Goal: Task Accomplishment & Management: Manage account settings

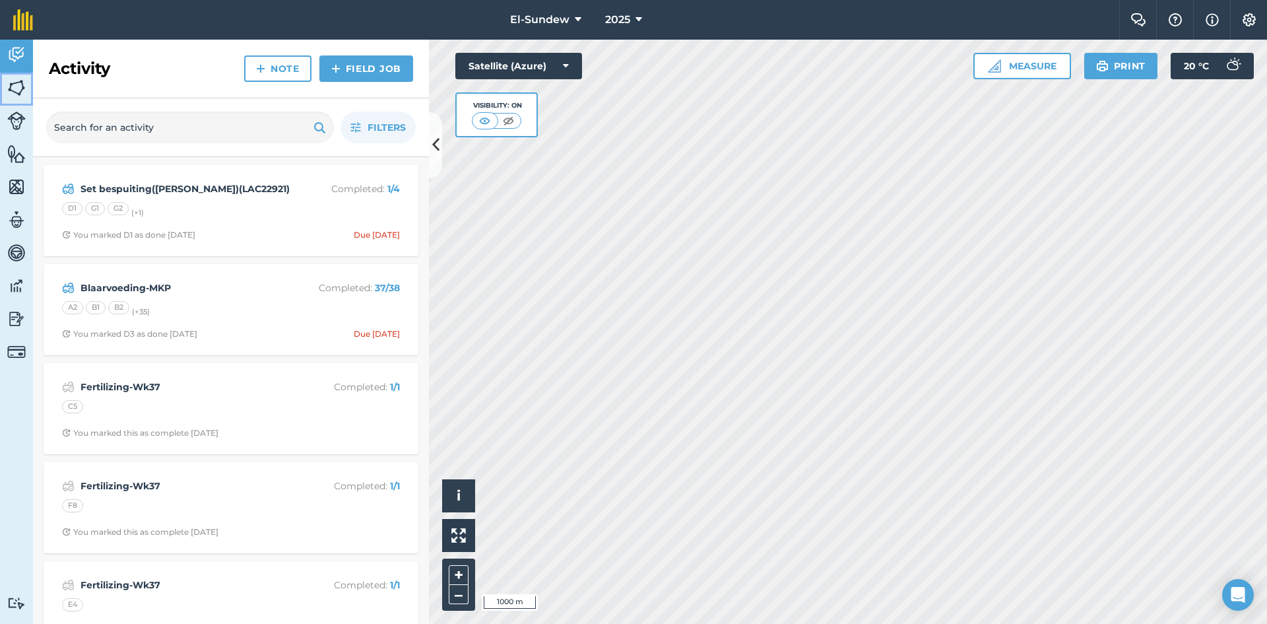
click at [24, 92] on img at bounding box center [16, 88] width 18 height 20
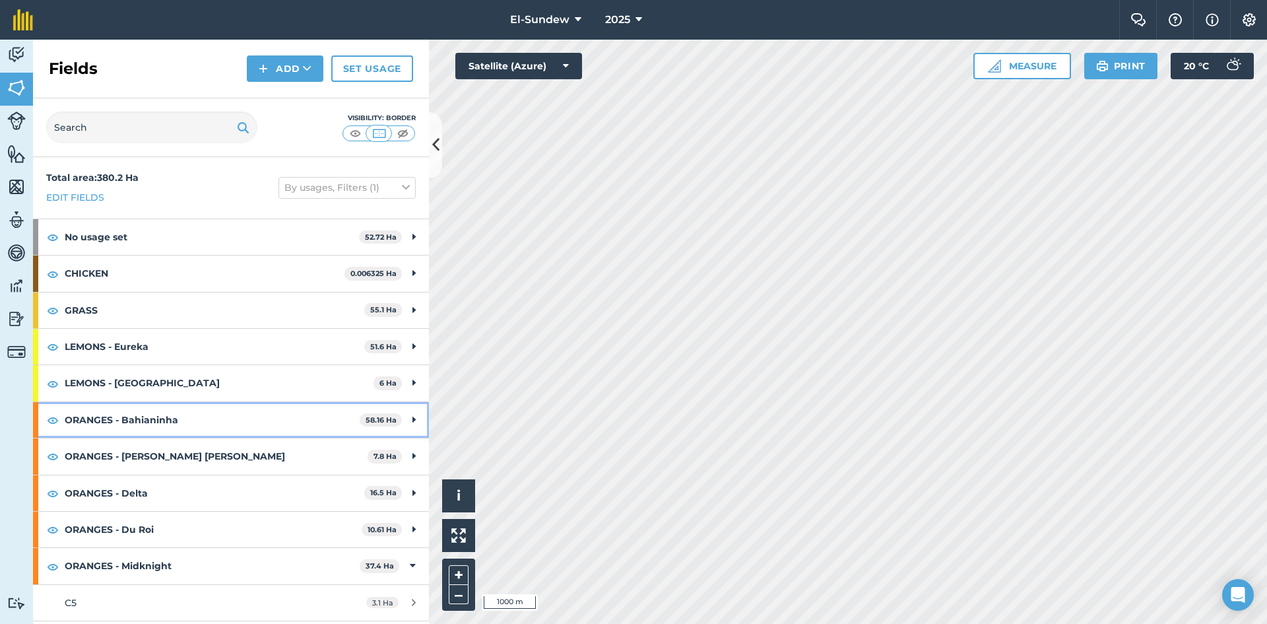
click at [181, 418] on strong "ORANGES - Bahianinha" at bounding box center [212, 420] width 295 height 36
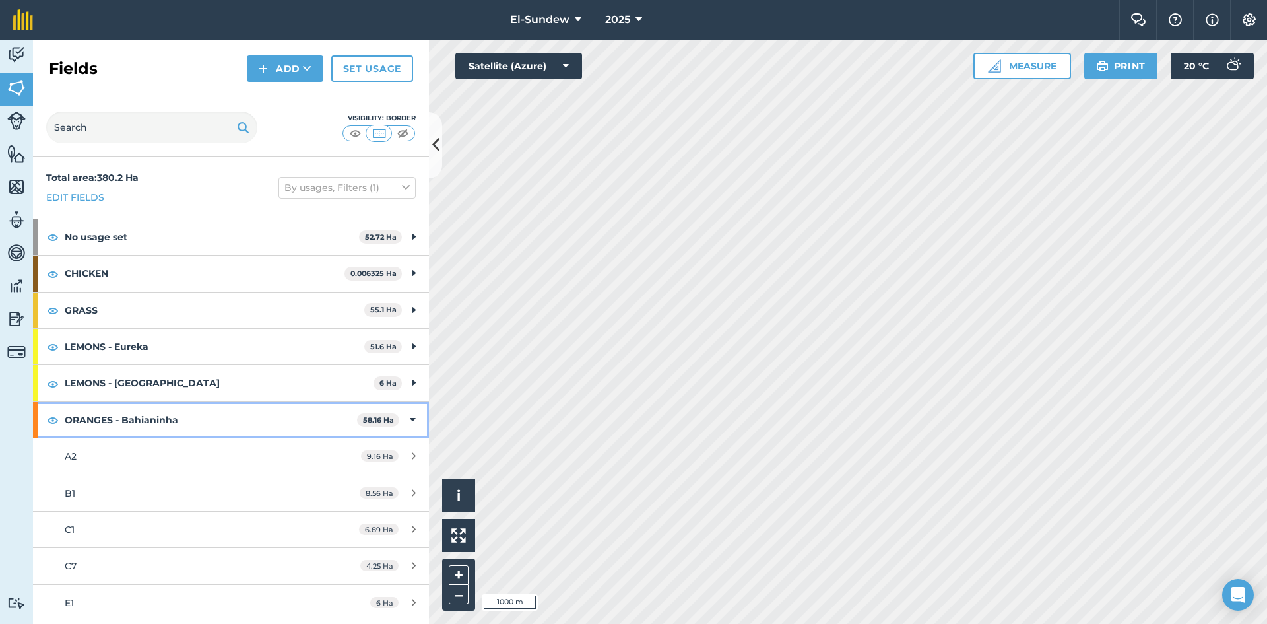
scroll to position [220, 0]
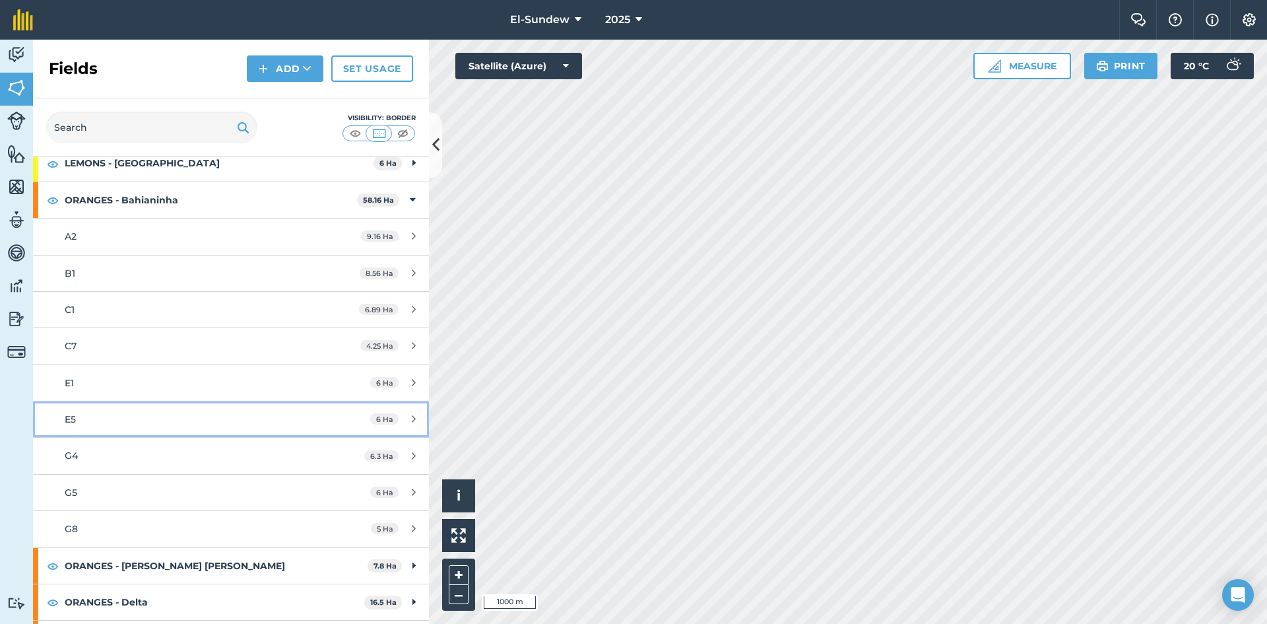
click at [192, 415] on div "E5" at bounding box center [189, 419] width 248 height 15
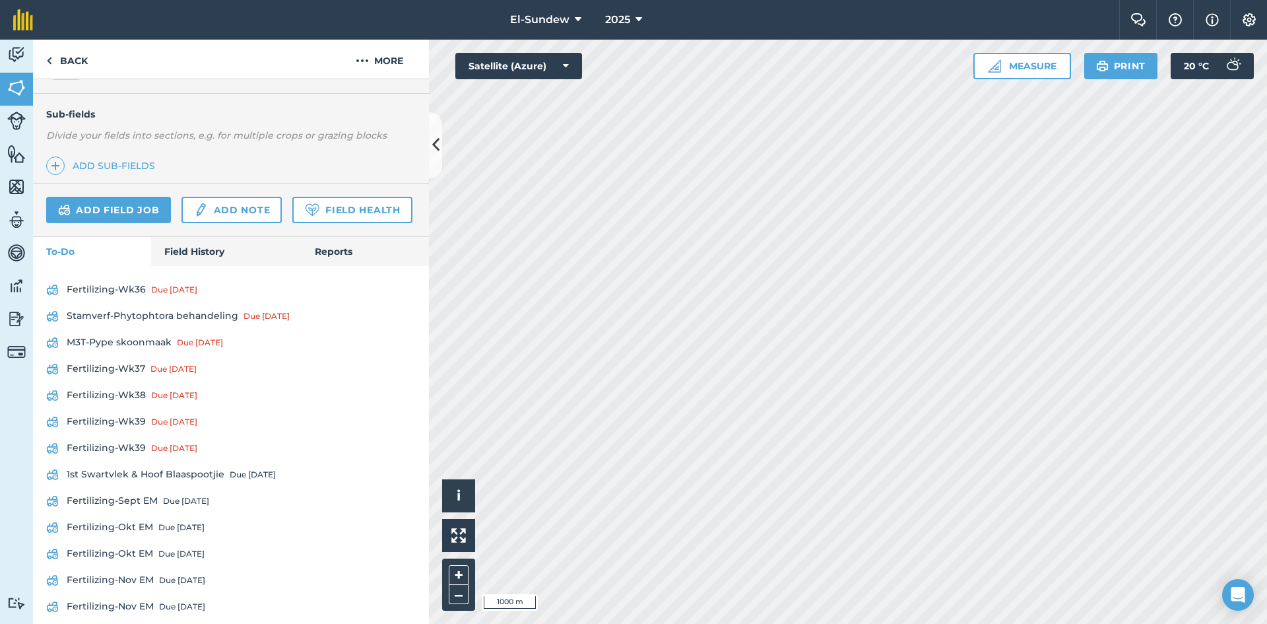
scroll to position [407, 0]
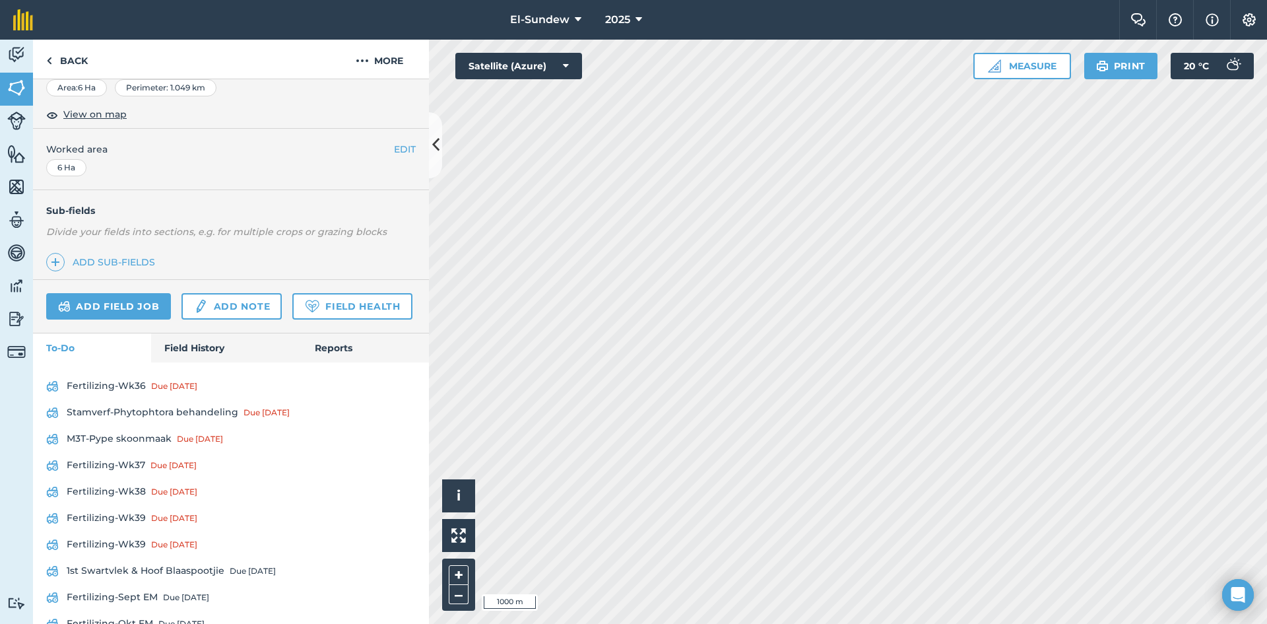
scroll to position [407, 0]
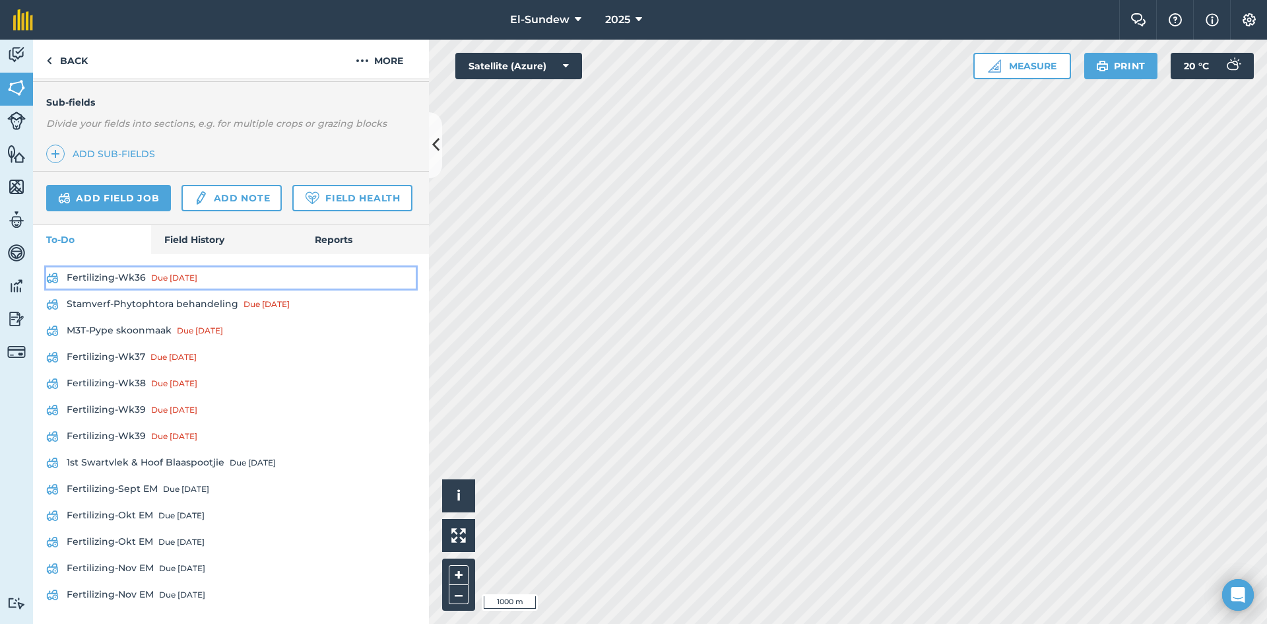
click at [123, 274] on link "Fertilizing-Wk36 Due [DATE]" at bounding box center [231, 277] width 370 height 21
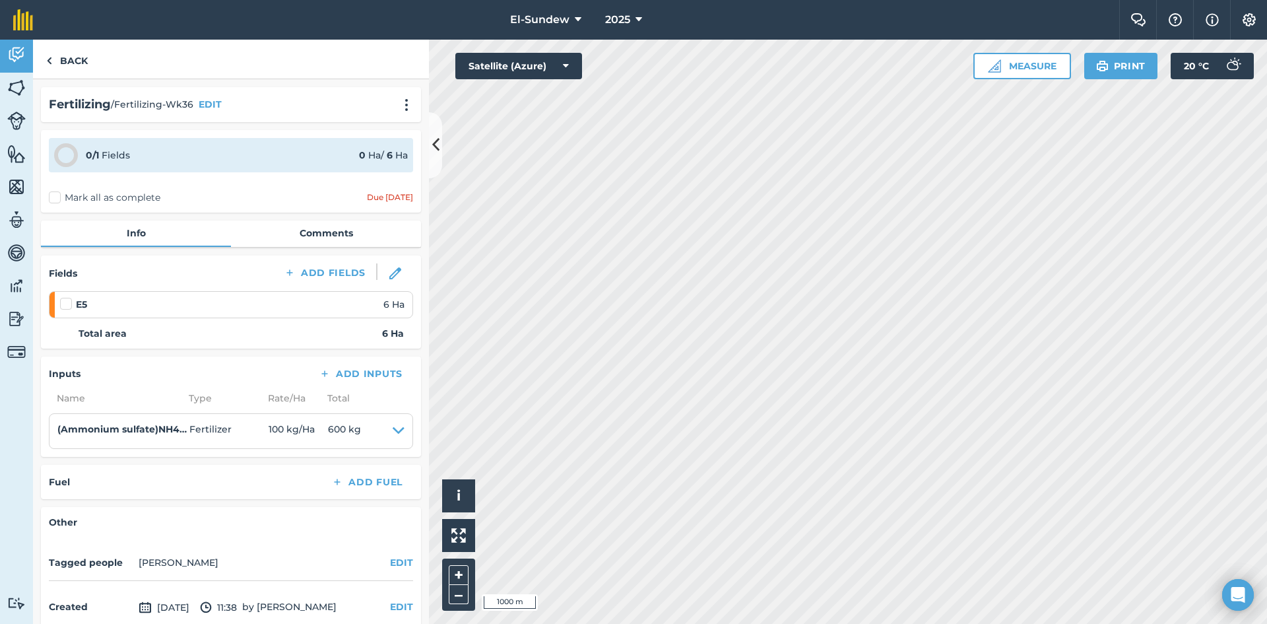
click at [66, 297] on label at bounding box center [68, 297] width 16 height 0
click at [66, 303] on input "checkbox" at bounding box center [64, 301] width 9 height 9
checkbox input "false"
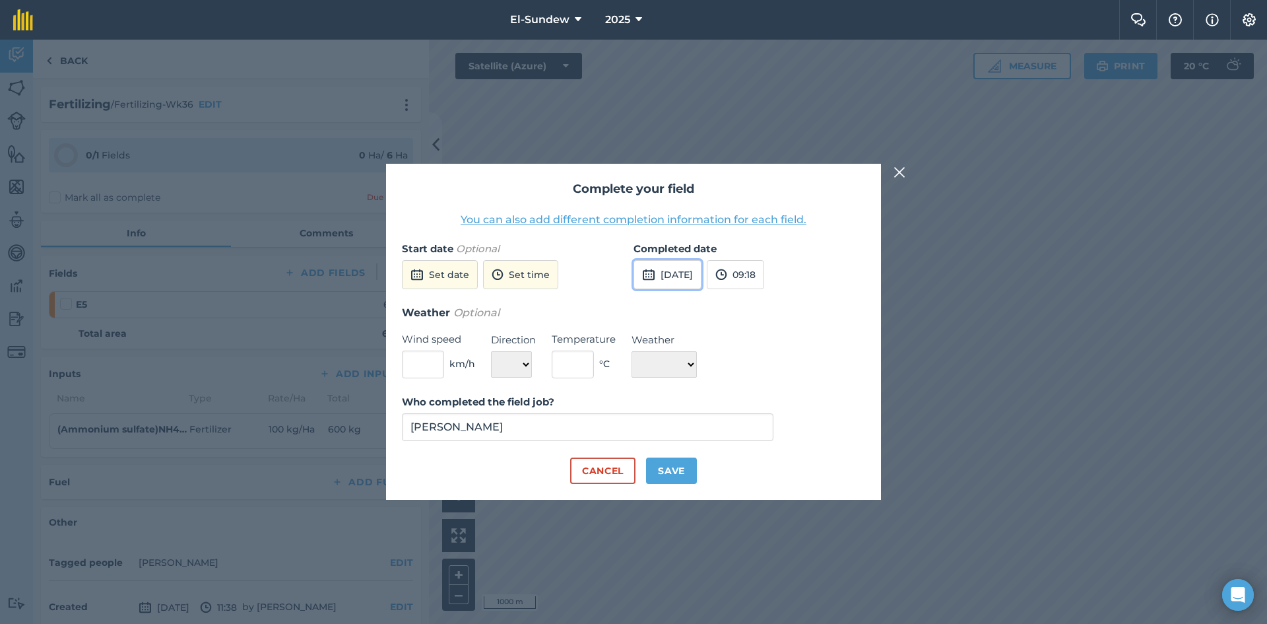
click at [660, 279] on button "25th Sep 2025" at bounding box center [668, 274] width 68 height 29
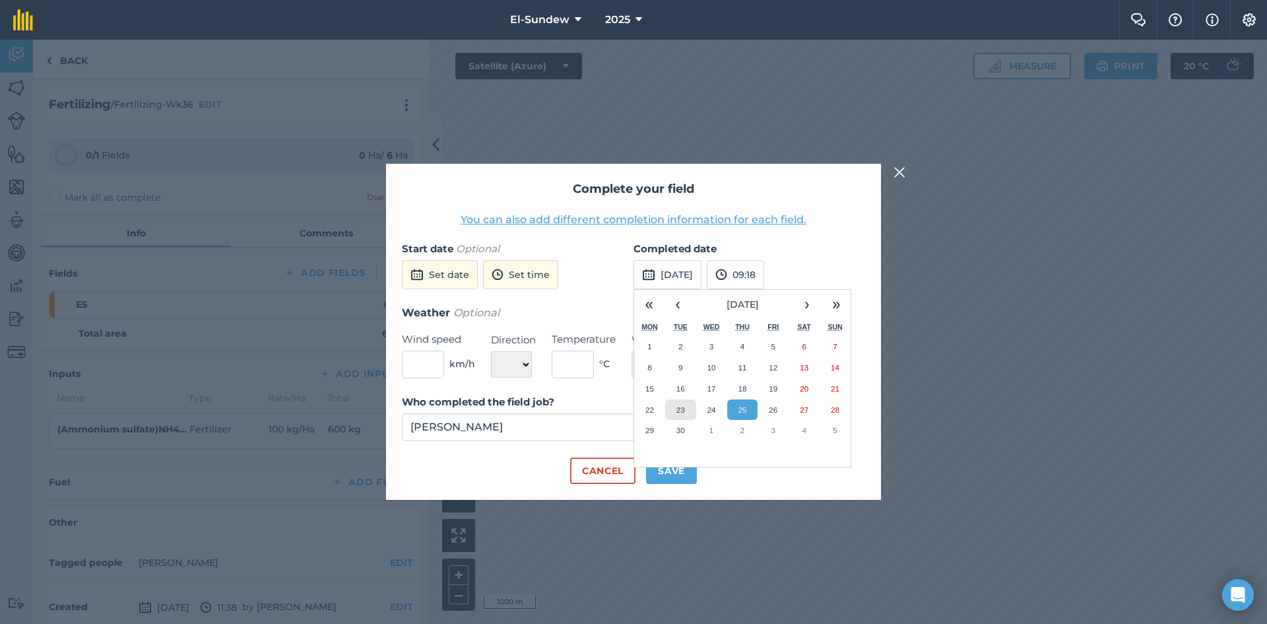
click at [684, 417] on button "23" at bounding box center [680, 409] width 31 height 21
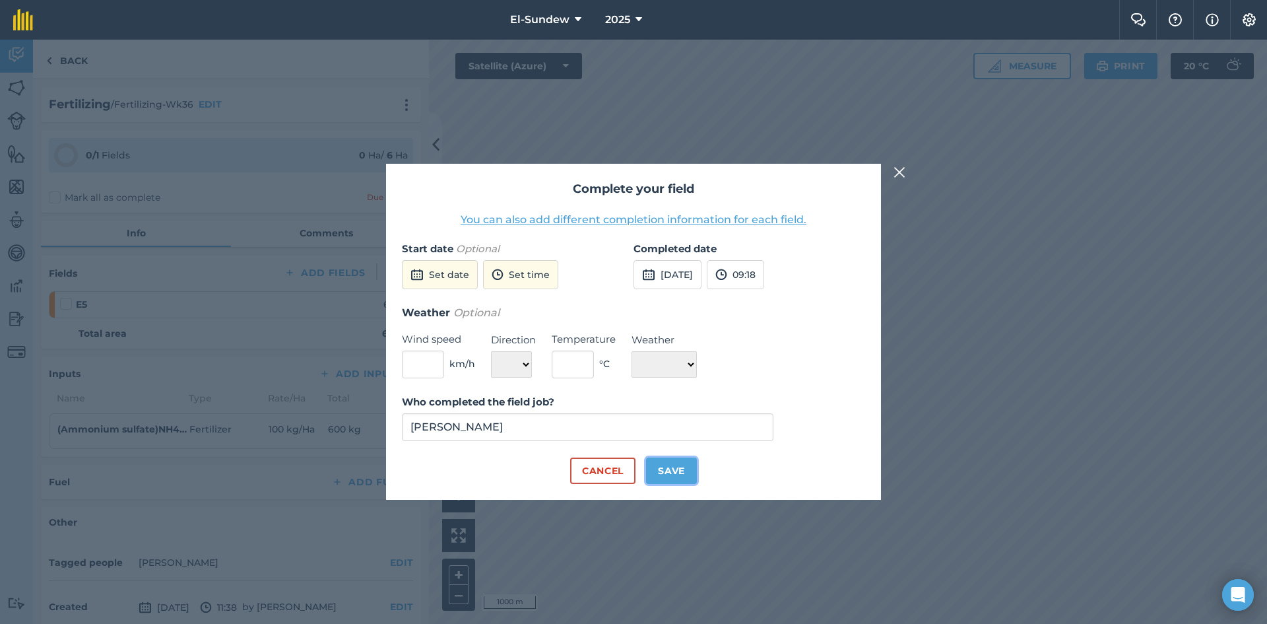
click at [675, 474] on button "Save" at bounding box center [671, 470] width 51 height 26
checkbox input "true"
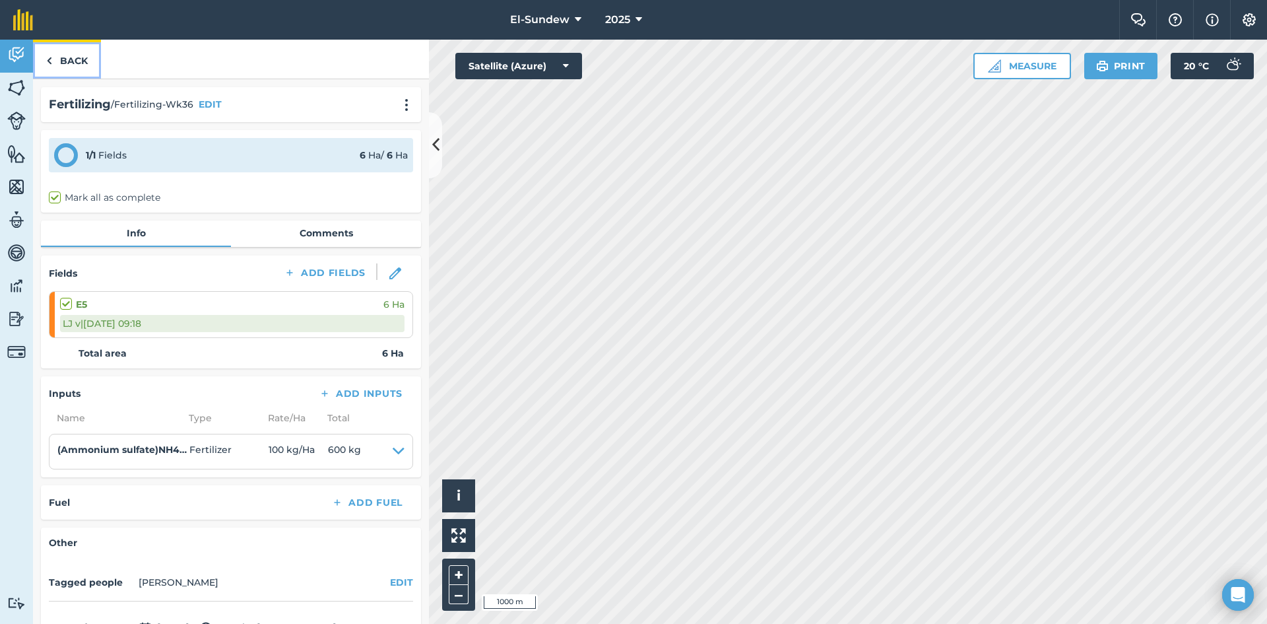
click at [80, 56] on link "Back" at bounding box center [67, 59] width 68 height 39
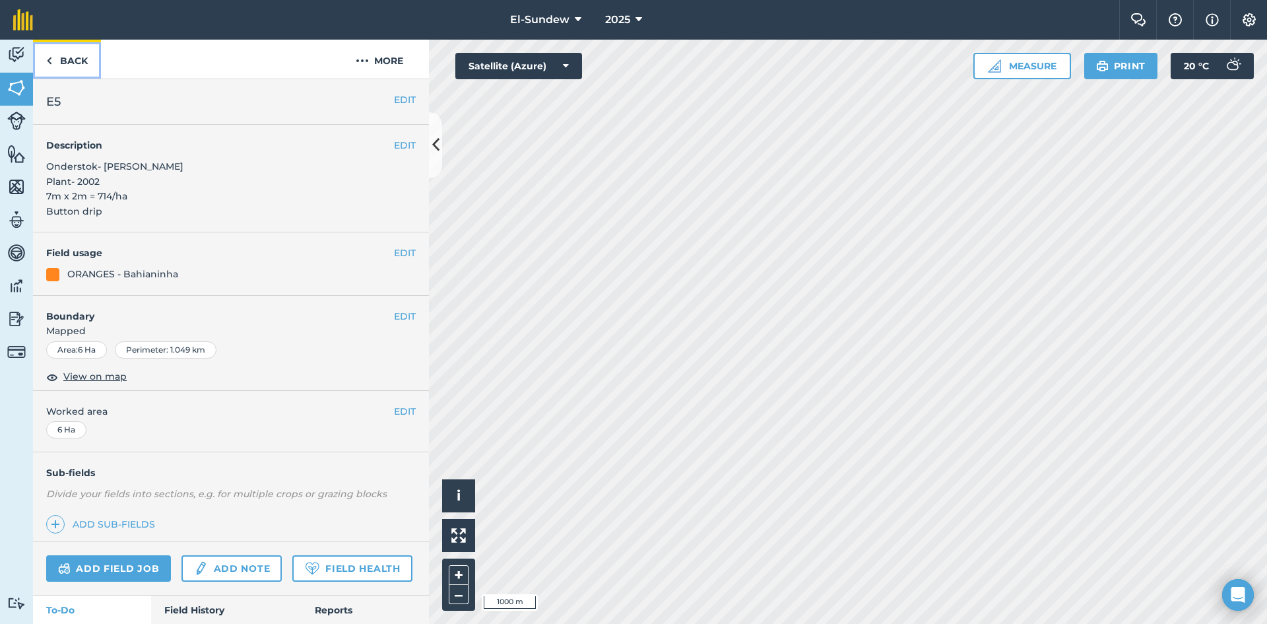
click at [69, 77] on link "Back" at bounding box center [67, 59] width 68 height 39
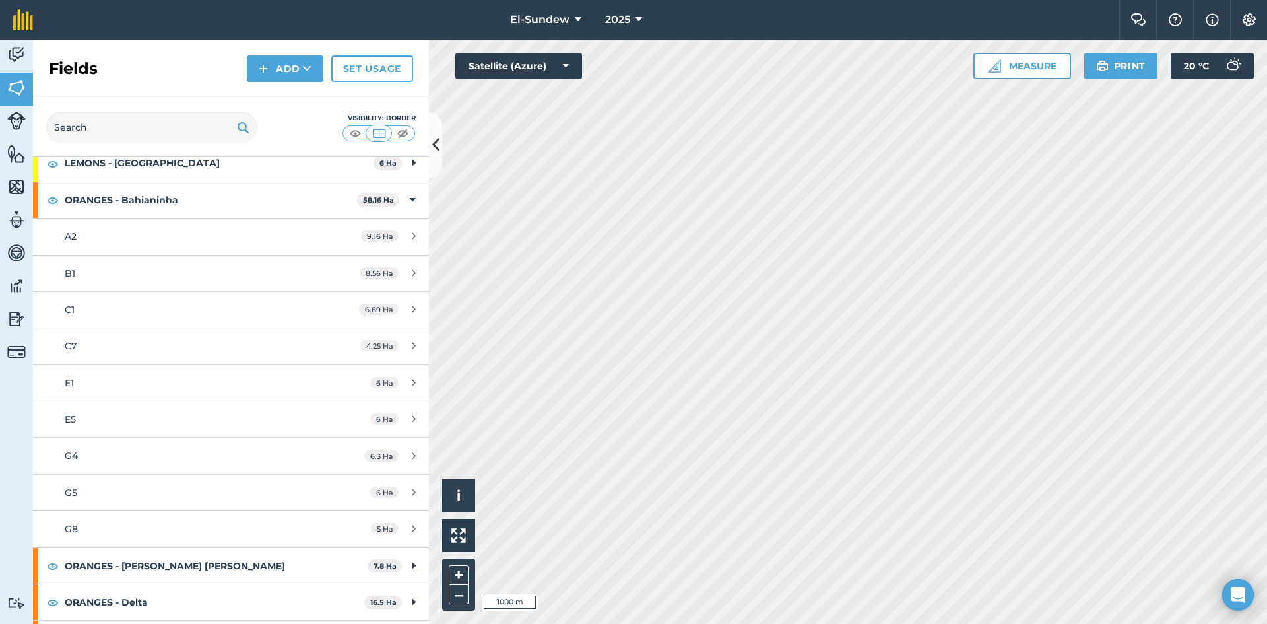
scroll to position [440, 0]
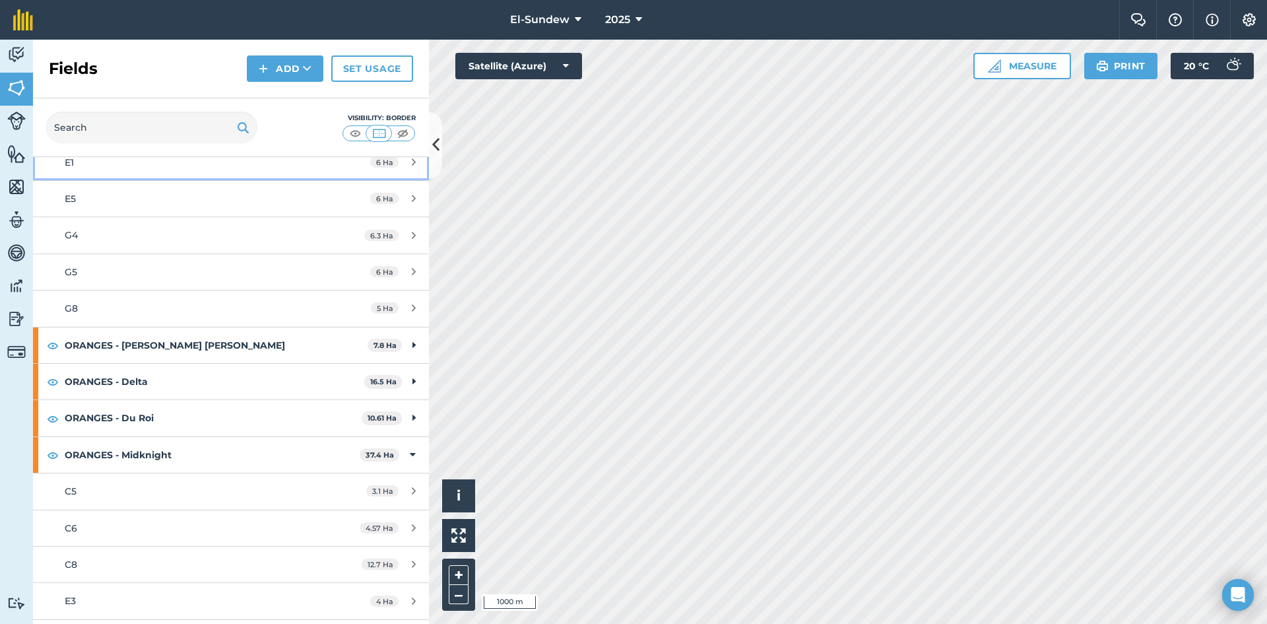
click at [163, 165] on div "E1" at bounding box center [189, 162] width 248 height 15
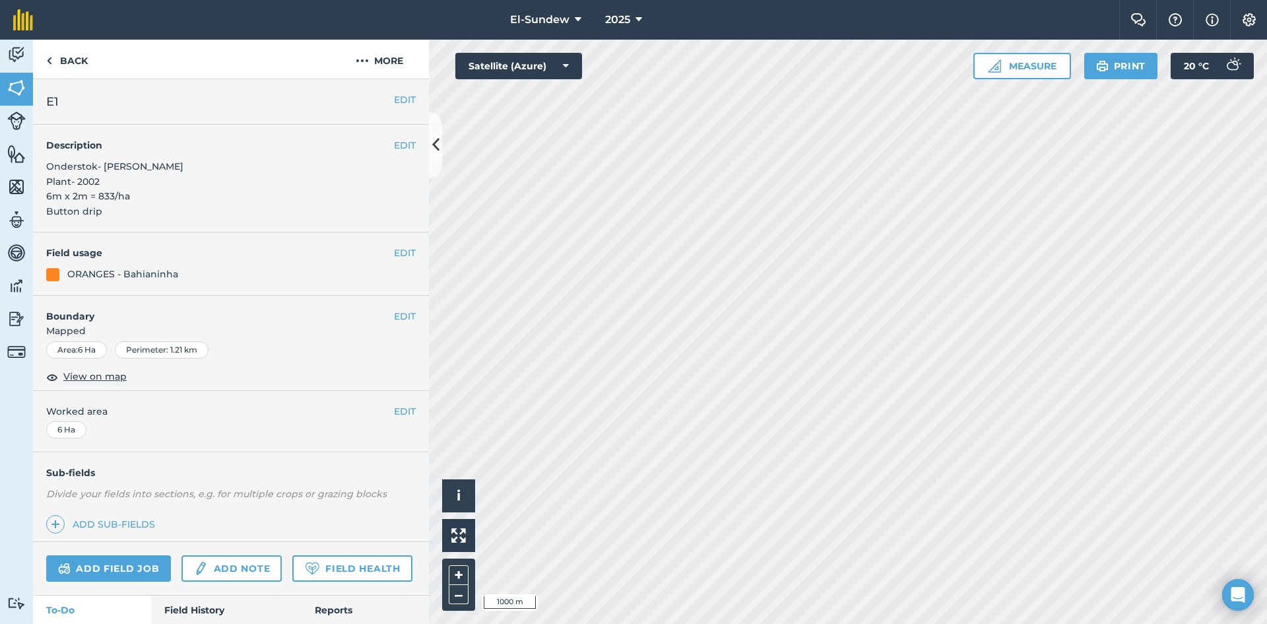
scroll to position [407, 0]
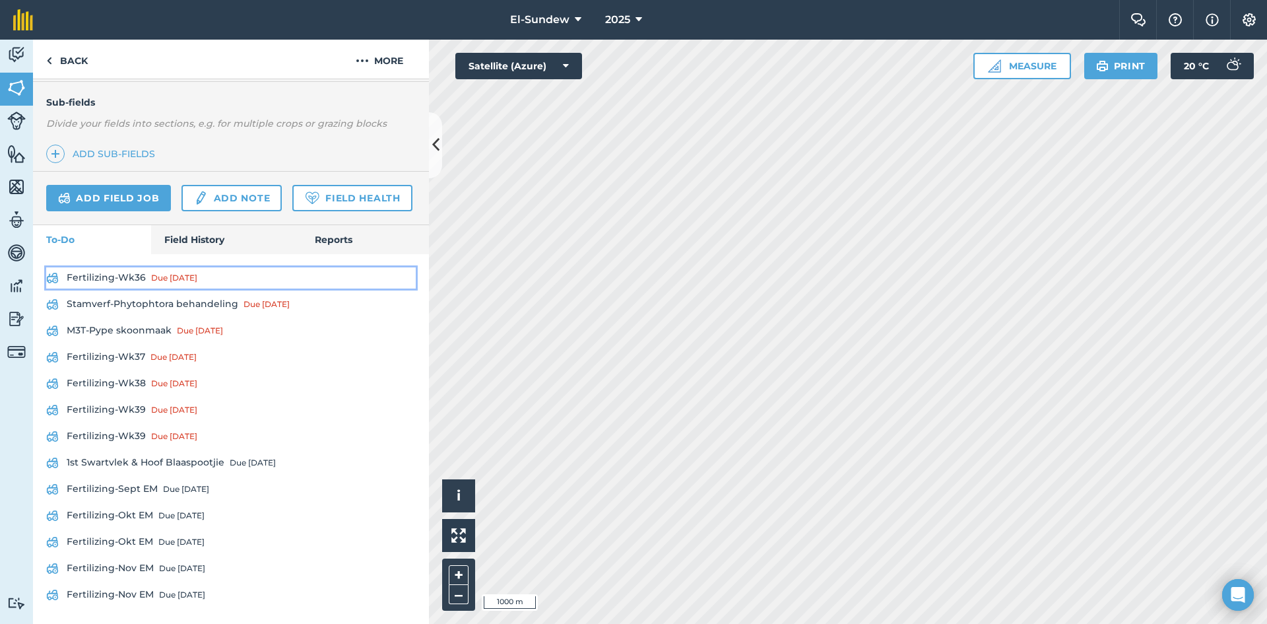
click at [133, 285] on link "Fertilizing-Wk36 Due 1 Sep" at bounding box center [231, 277] width 370 height 21
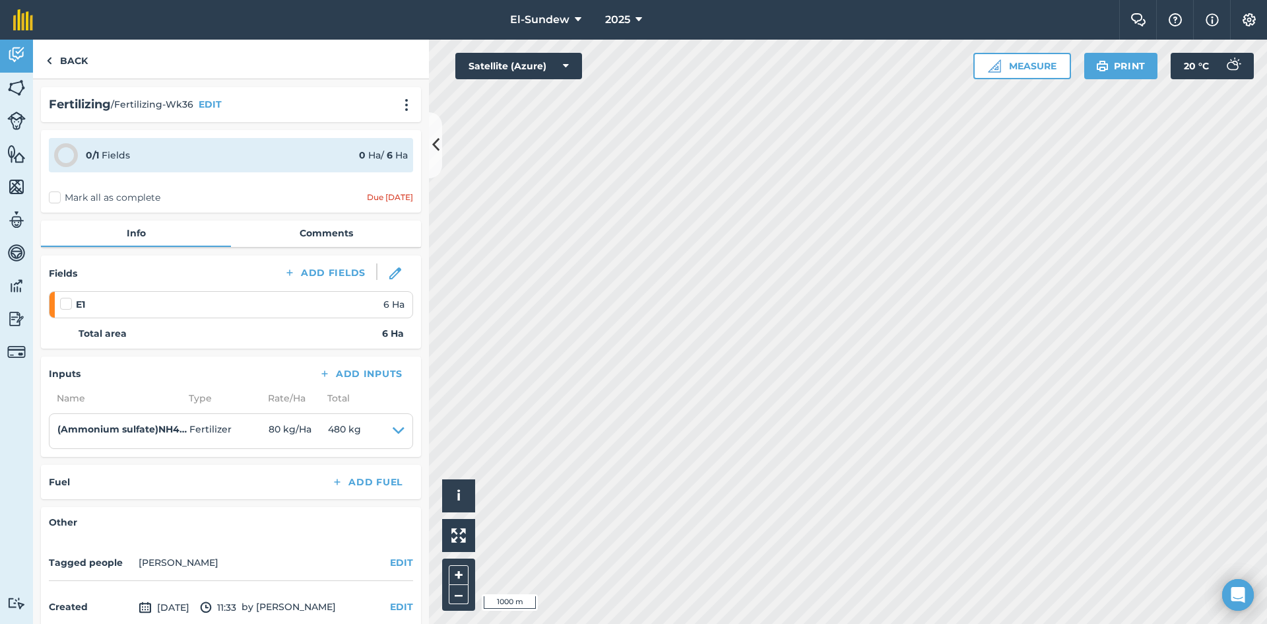
click at [63, 297] on label at bounding box center [68, 297] width 16 height 0
click at [63, 302] on input "checkbox" at bounding box center [64, 301] width 9 height 9
checkbox input "false"
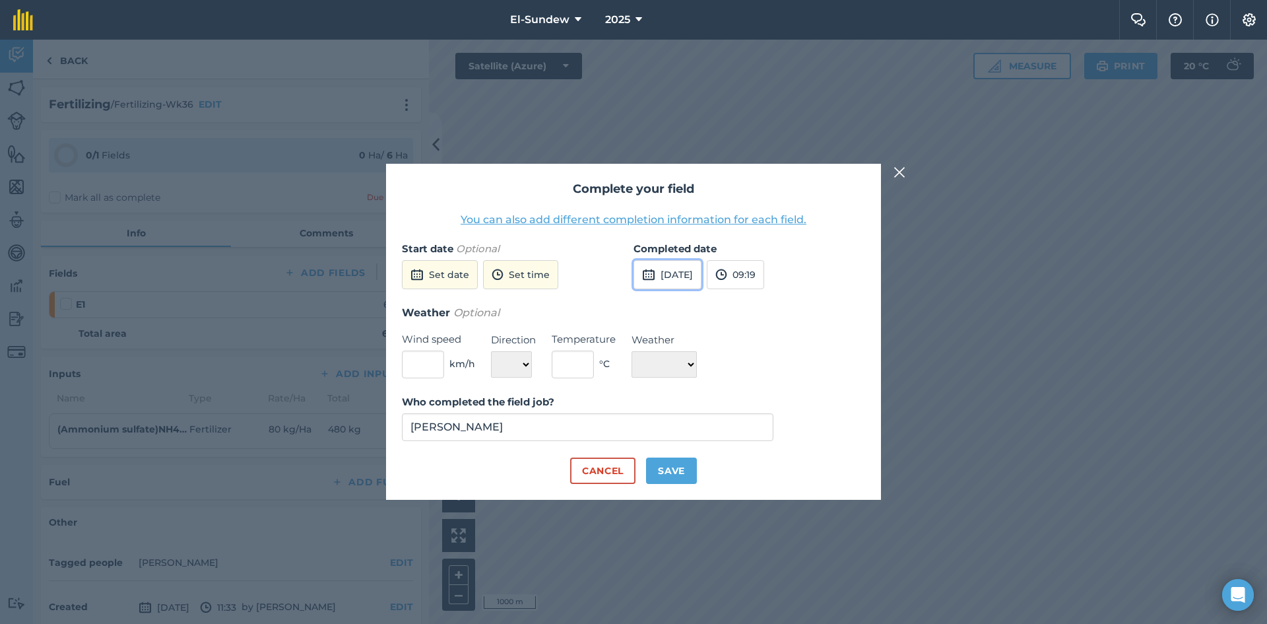
click at [701, 273] on button "25th Sep 2025" at bounding box center [668, 274] width 68 height 29
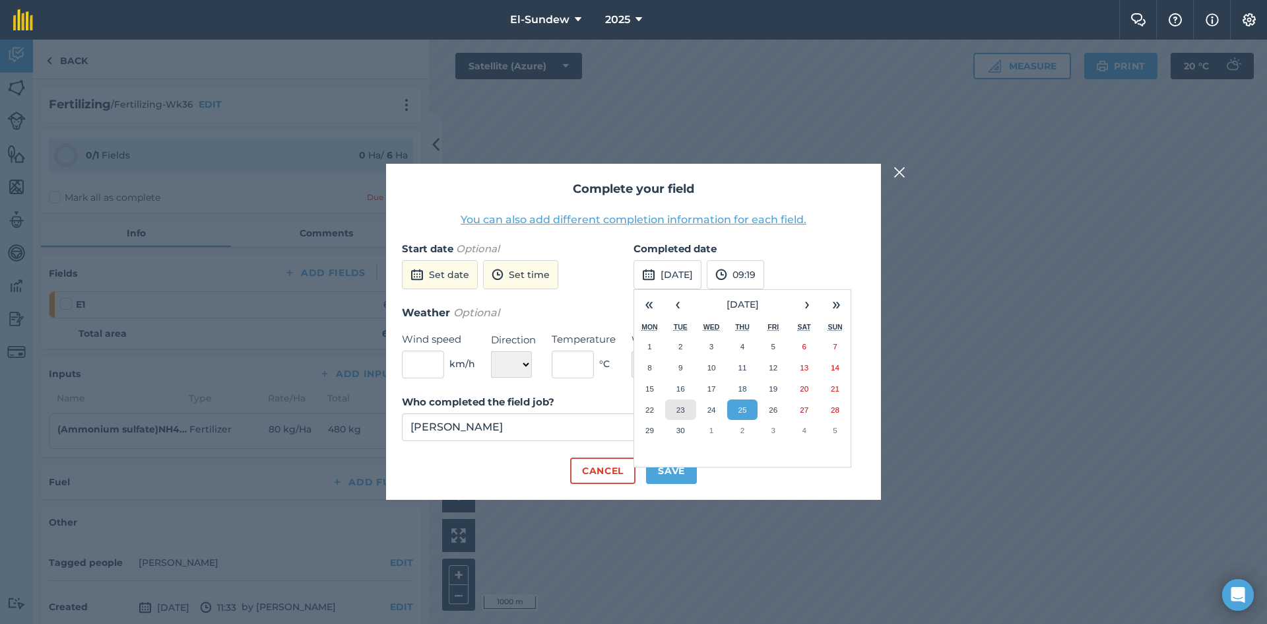
click at [680, 415] on button "23" at bounding box center [680, 409] width 31 height 21
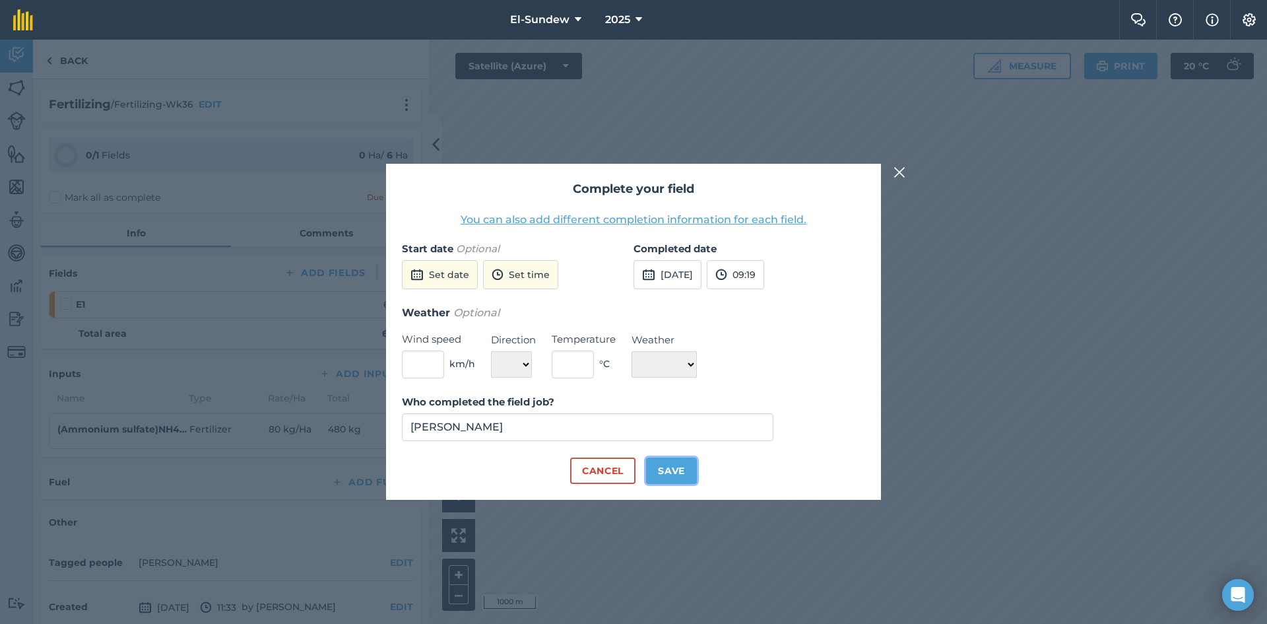
click at [665, 472] on button "Save" at bounding box center [671, 470] width 51 height 26
checkbox input "true"
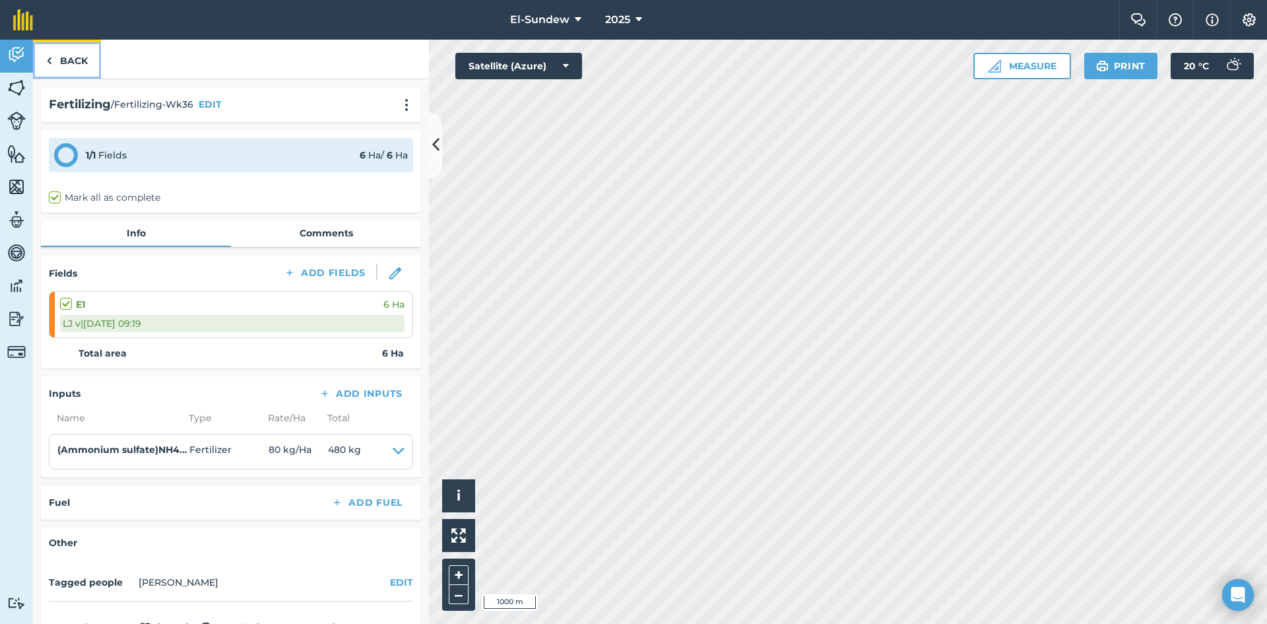
click at [68, 62] on link "Back" at bounding box center [67, 59] width 68 height 39
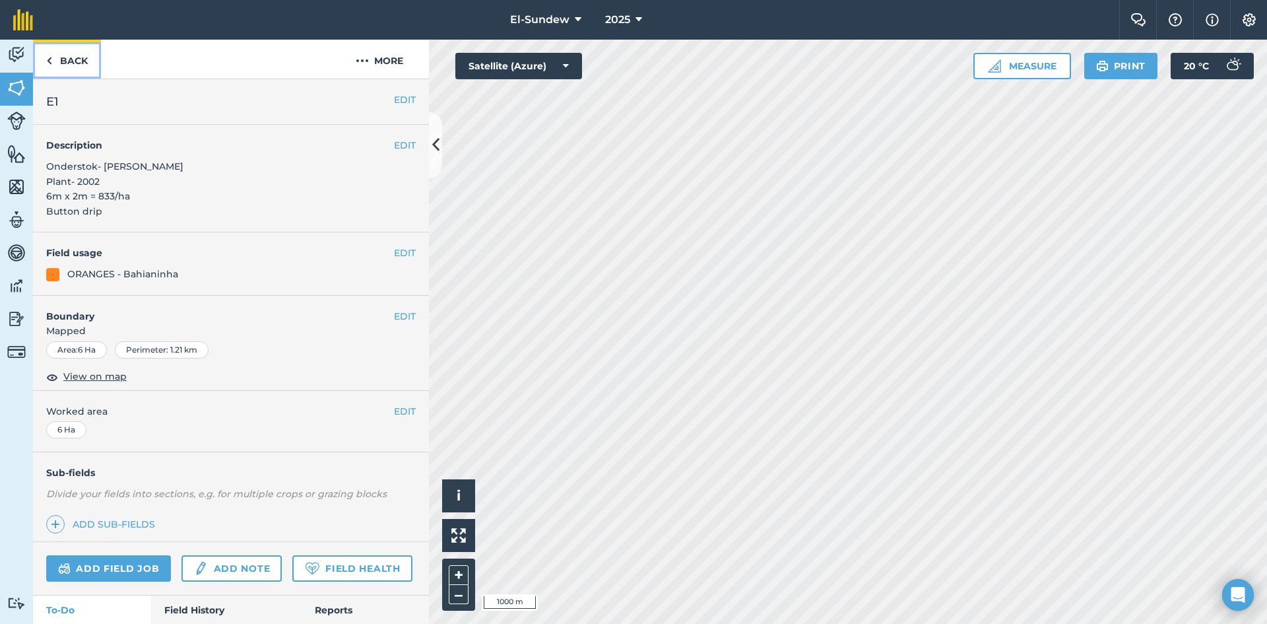
click at [68, 62] on link "Back" at bounding box center [67, 59] width 68 height 39
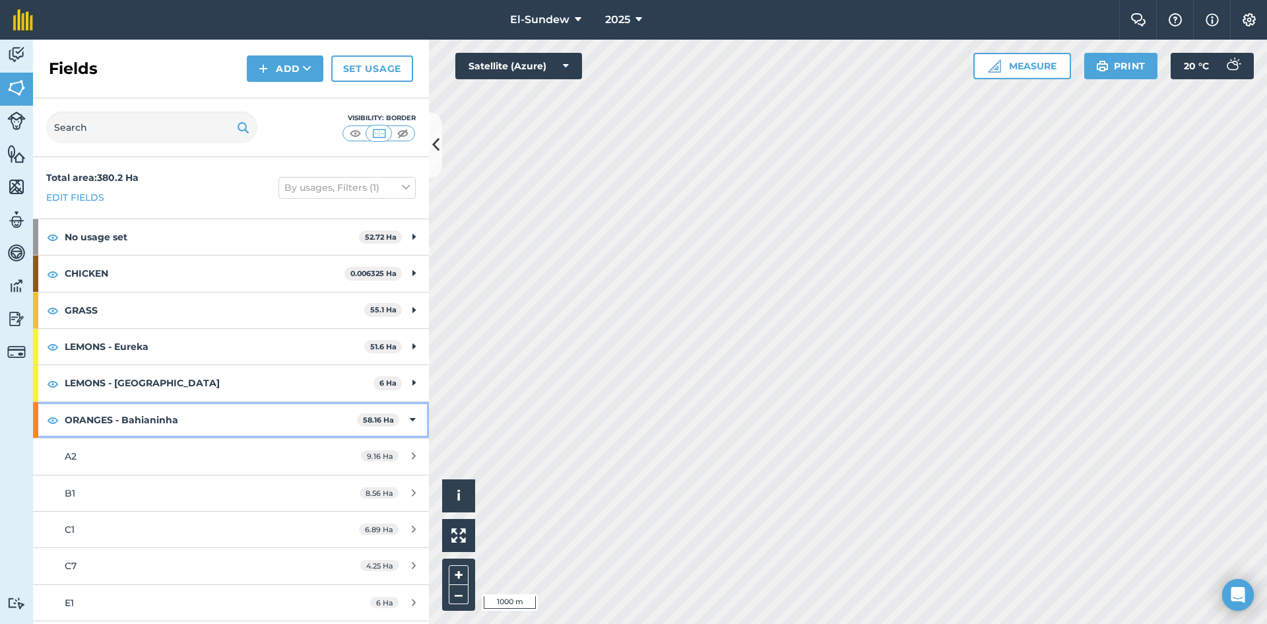
click at [224, 420] on strong "ORANGES - Bahianinha" at bounding box center [211, 420] width 292 height 36
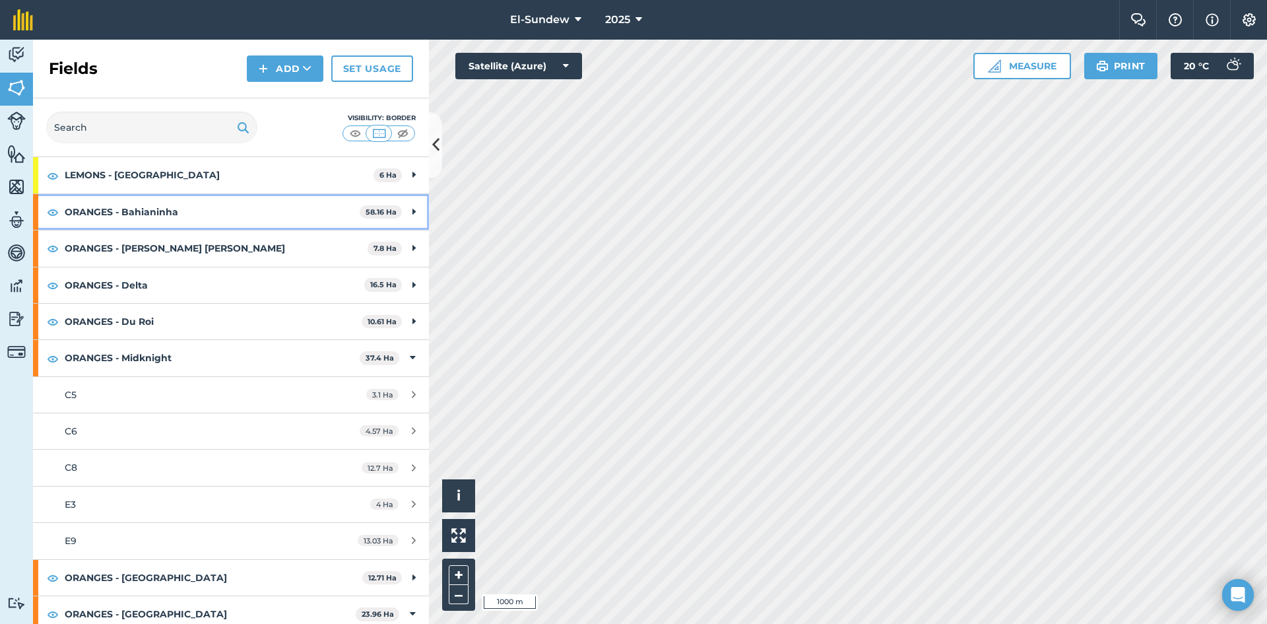
scroll to position [220, 0]
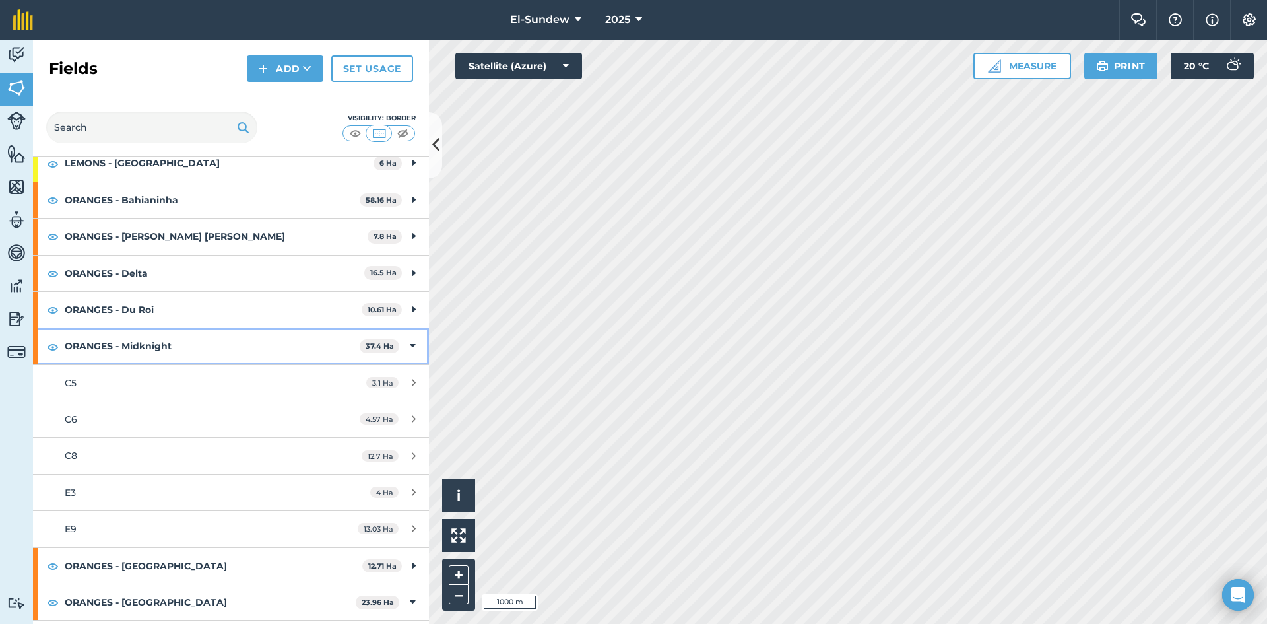
click at [184, 346] on strong "ORANGES - Midknight" at bounding box center [212, 346] width 295 height 36
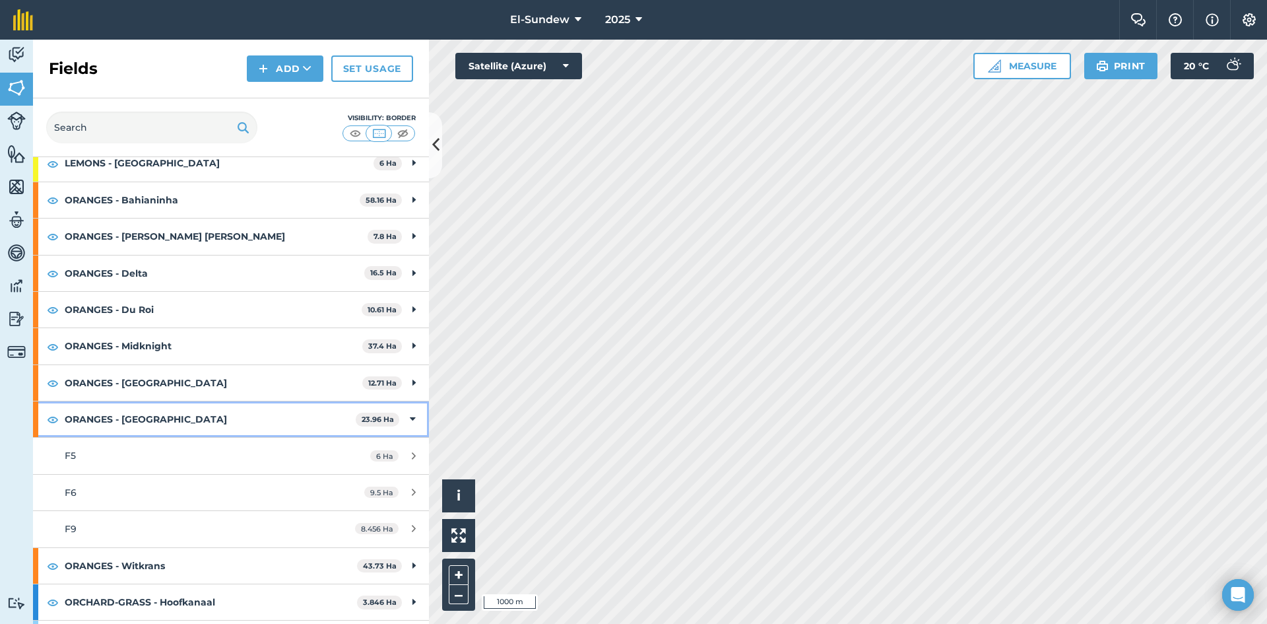
click at [198, 418] on strong "ORANGES - Turkey" at bounding box center [210, 419] width 291 height 36
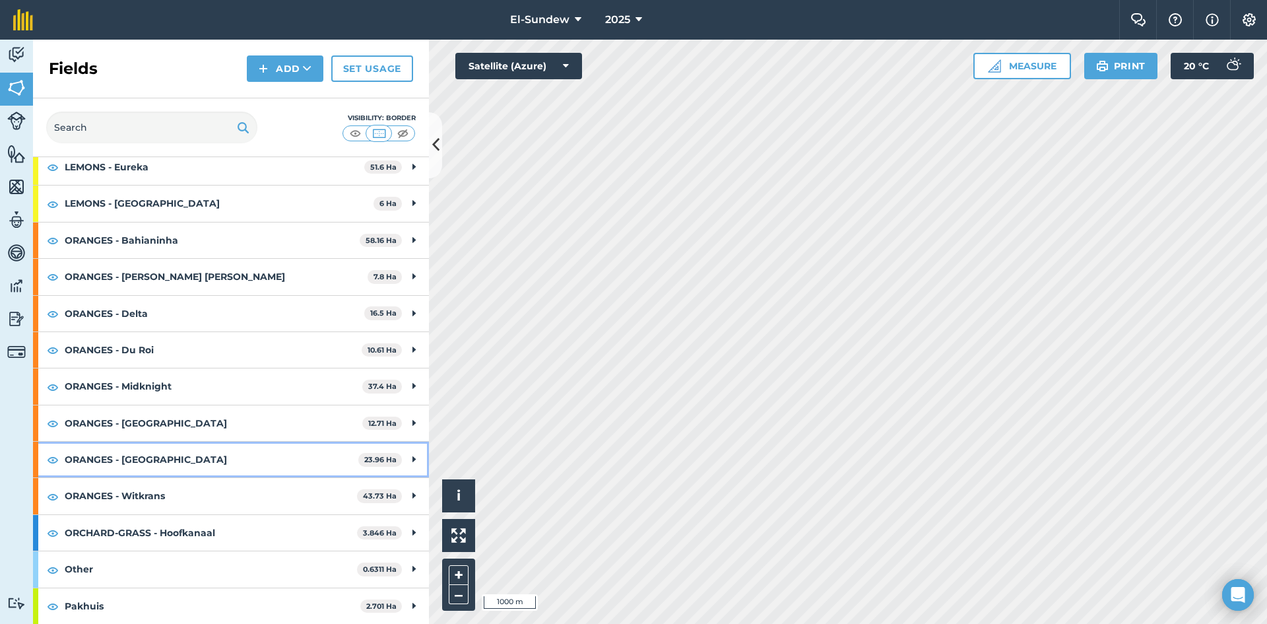
scroll to position [179, 0]
click at [195, 498] on strong "ORANGES - Witkrans" at bounding box center [211, 496] width 292 height 36
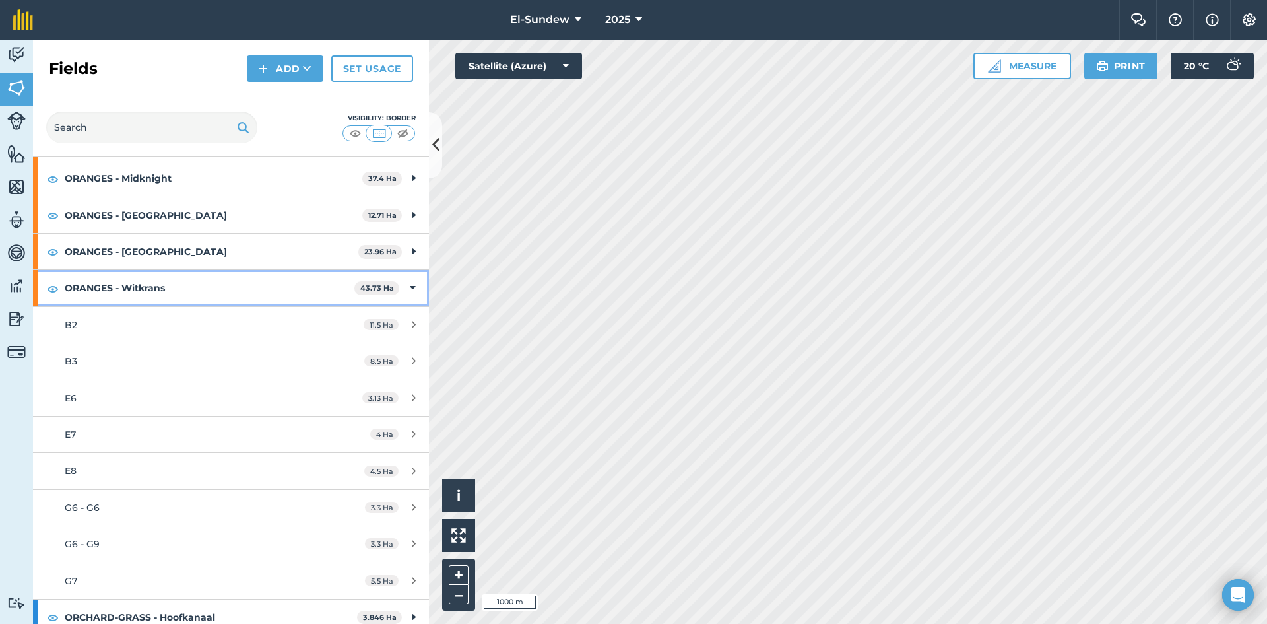
scroll to position [400, 0]
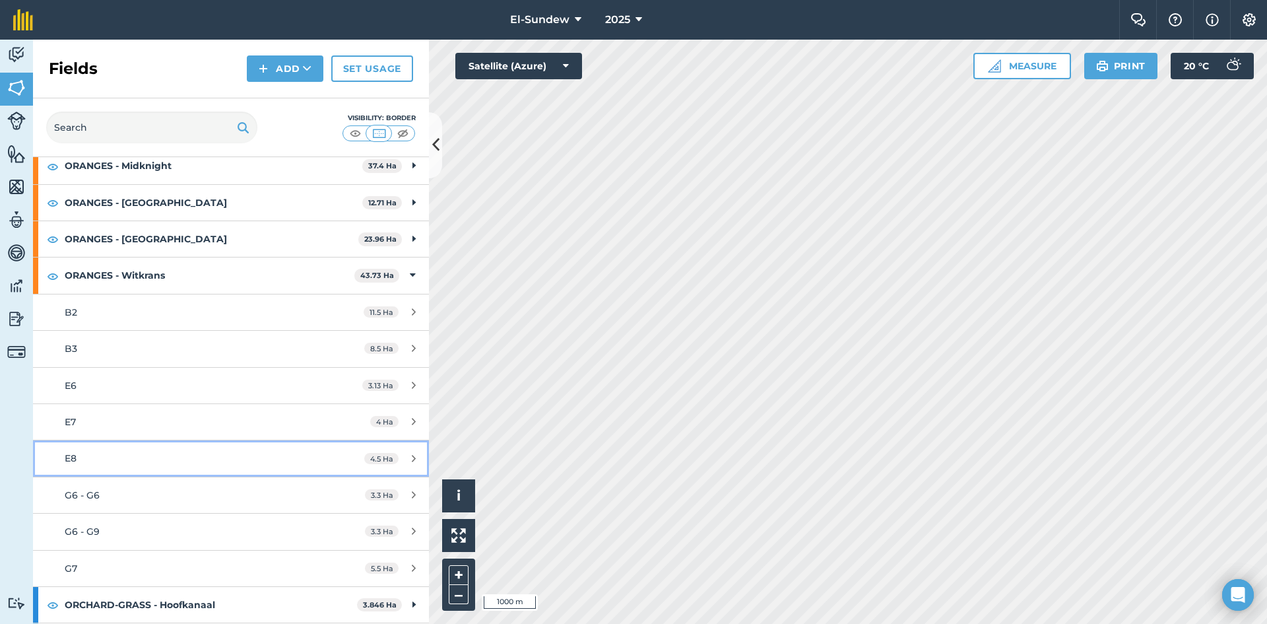
click at [170, 445] on link "E8 4.5 Ha" at bounding box center [231, 458] width 396 height 36
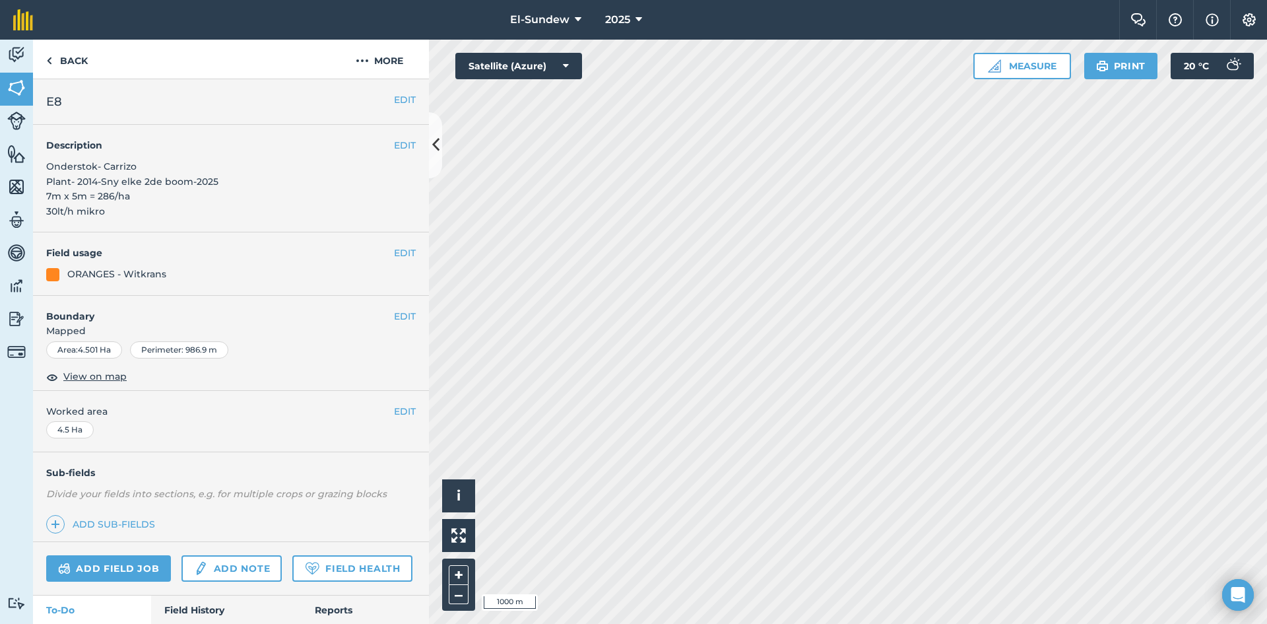
scroll to position [220, 0]
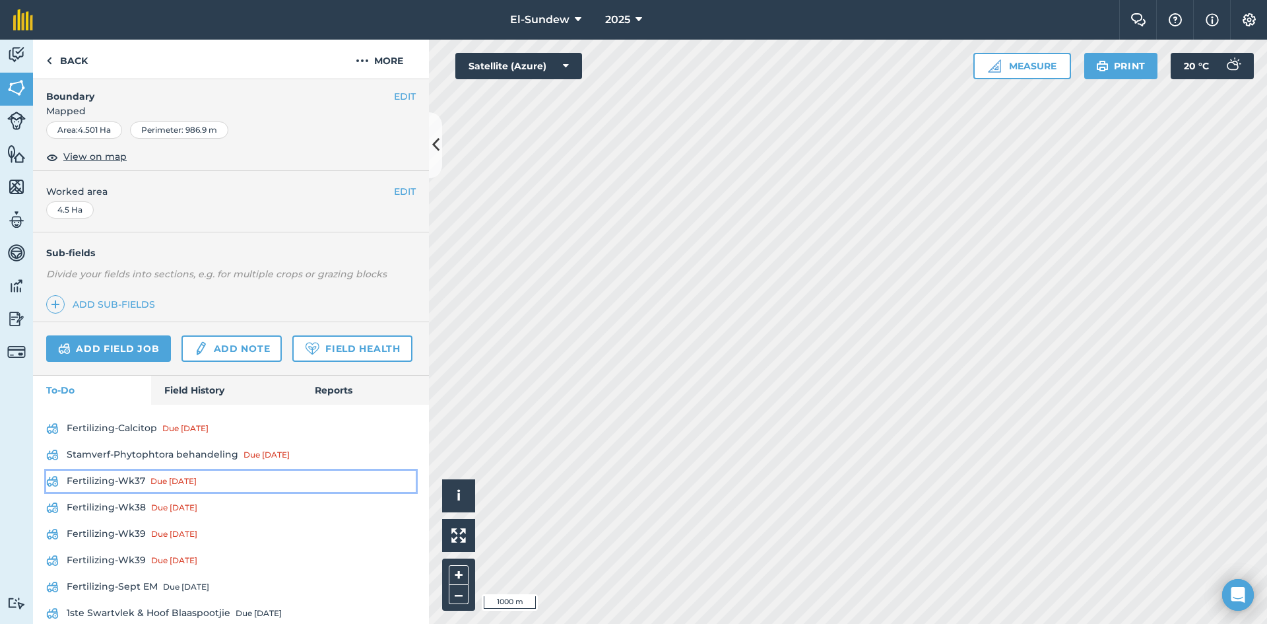
click at [130, 492] on link "Fertilizing-Wk37 Due 8 Sep" at bounding box center [231, 481] width 370 height 21
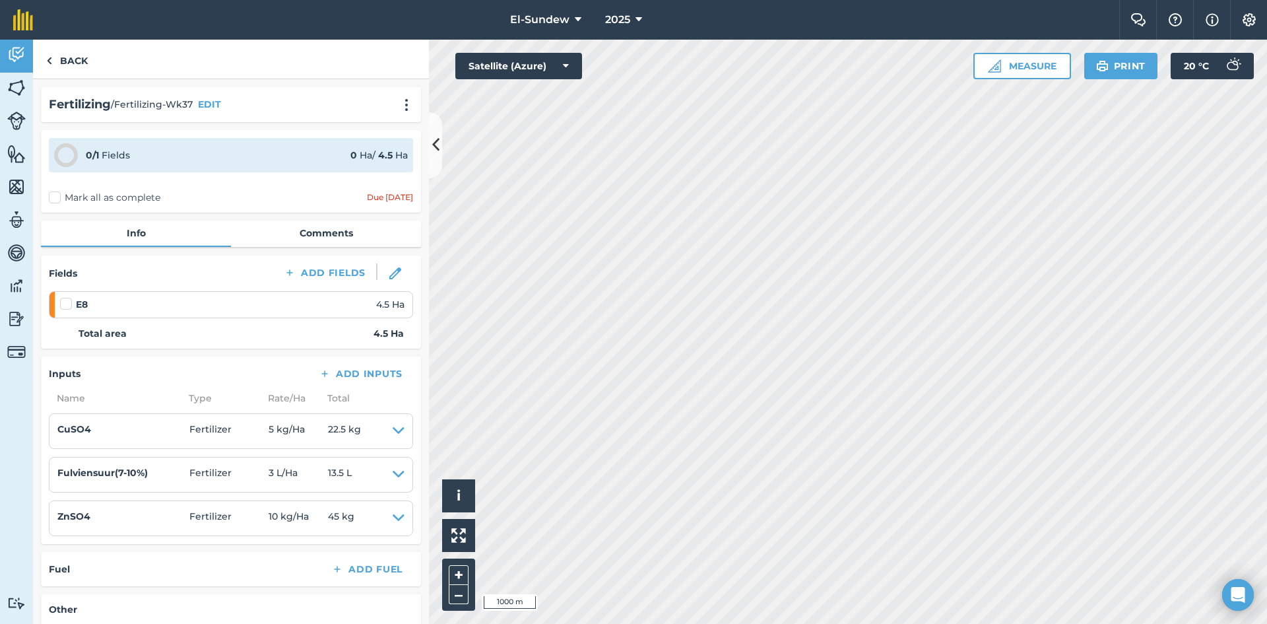
click at [70, 297] on label at bounding box center [68, 297] width 16 height 0
click at [69, 304] on input "checkbox" at bounding box center [64, 301] width 9 height 9
checkbox input "false"
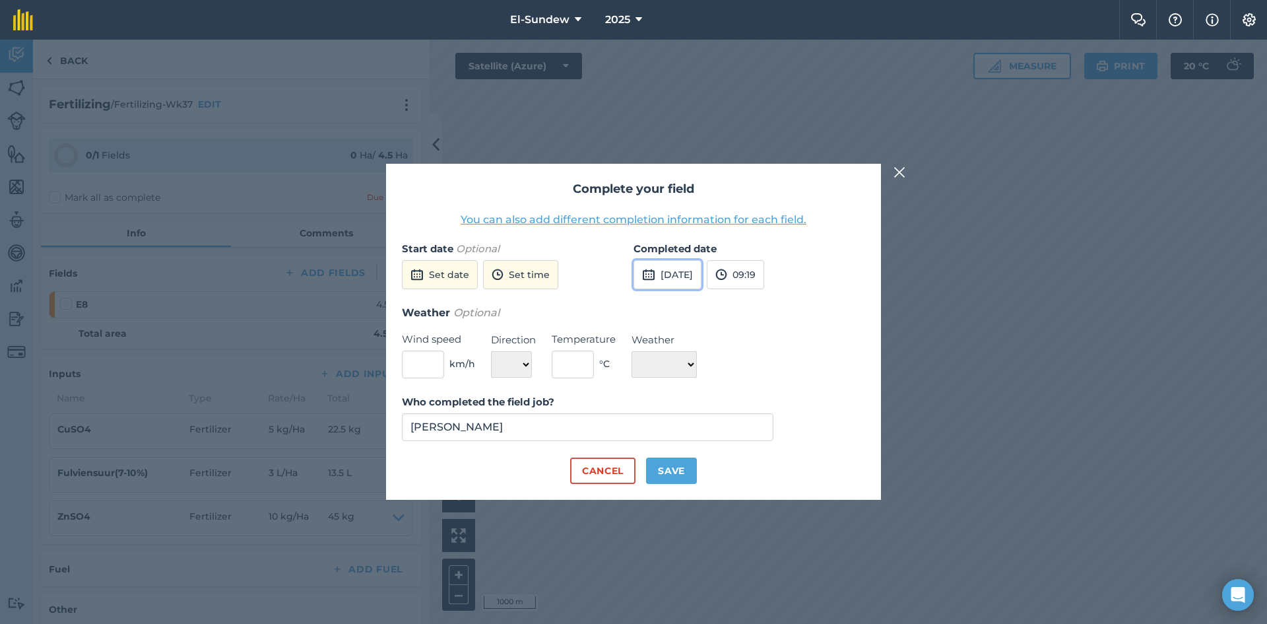
click at [701, 278] on button "25th Sep 2025" at bounding box center [668, 274] width 68 height 29
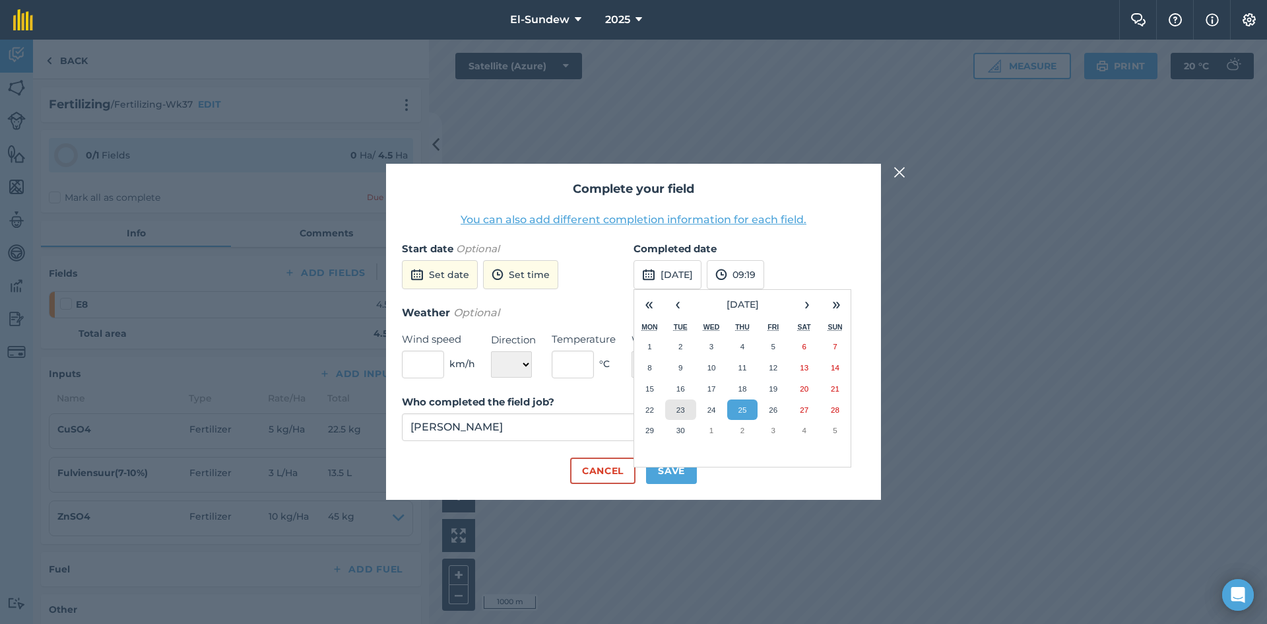
click at [676, 412] on abbr "23" at bounding box center [680, 409] width 9 height 9
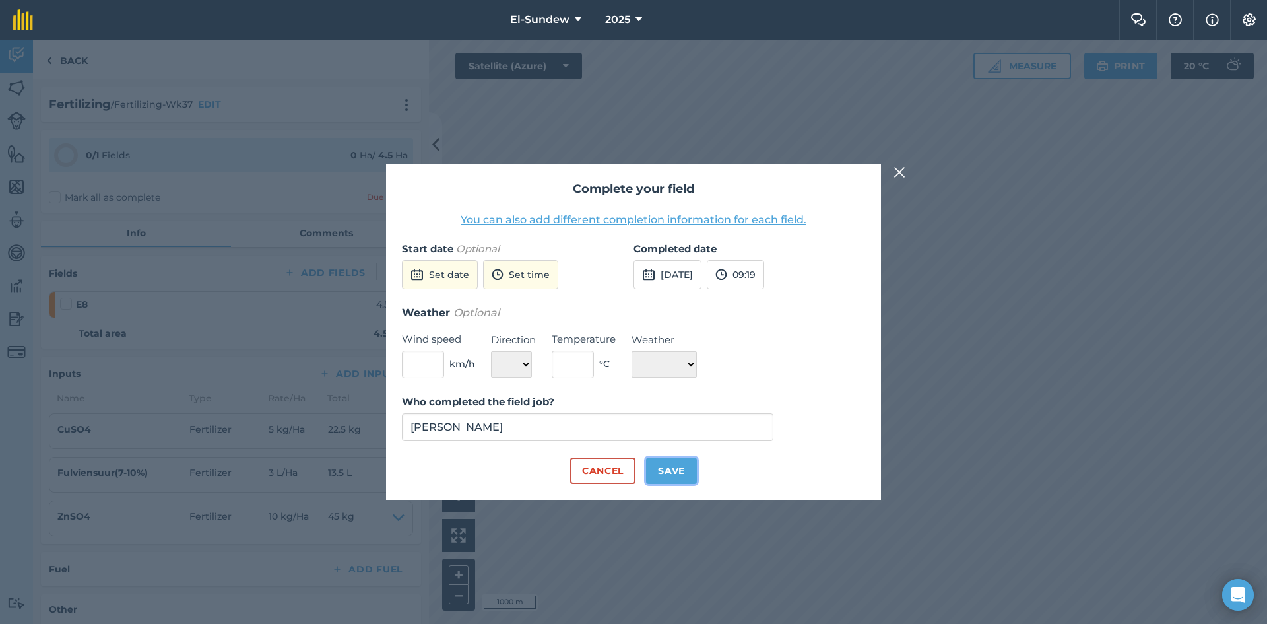
click at [674, 467] on button "Save" at bounding box center [671, 470] width 51 height 26
checkbox input "true"
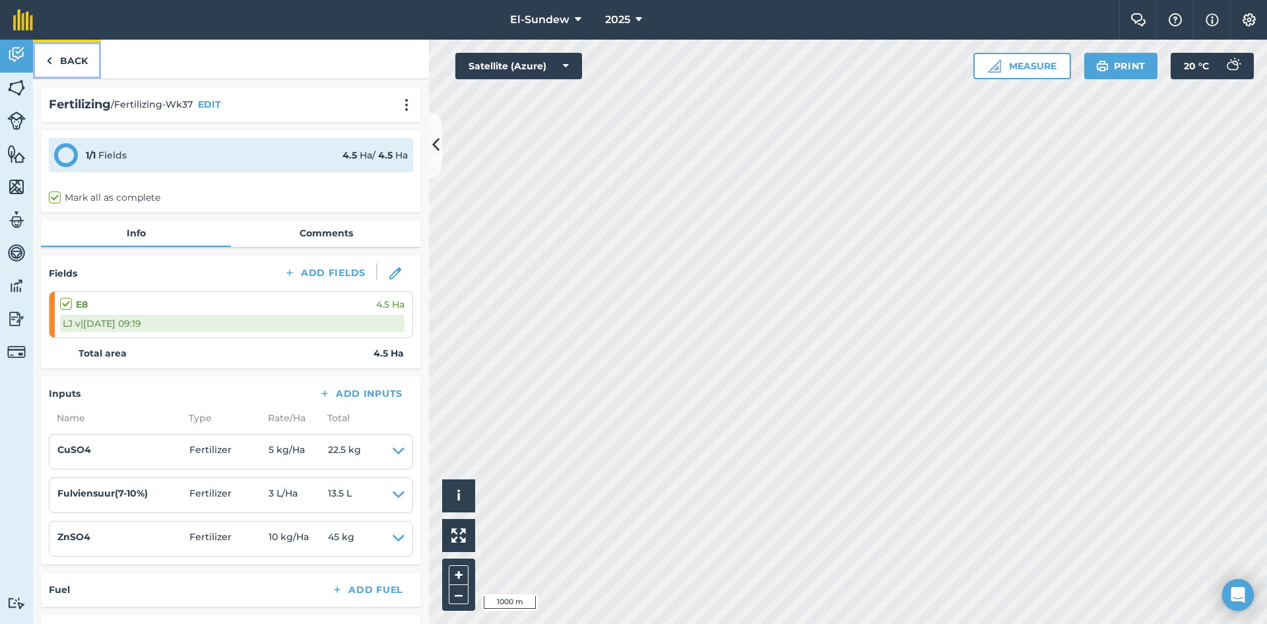
click at [63, 53] on link "Back" at bounding box center [67, 59] width 68 height 39
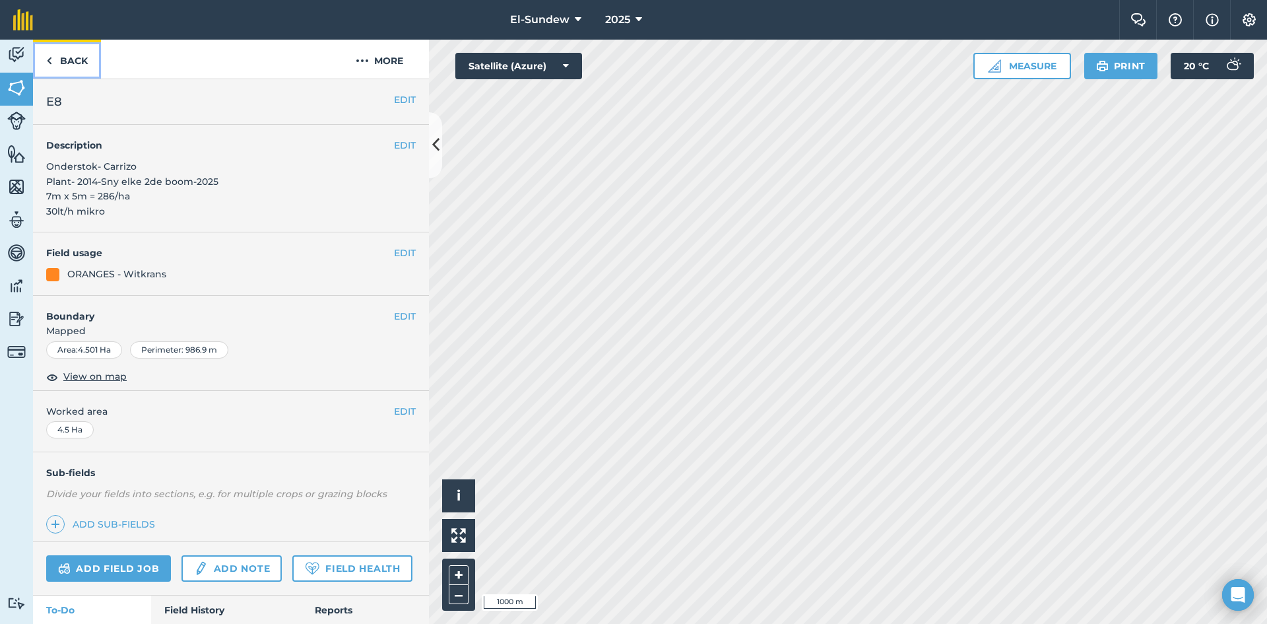
click at [96, 60] on link "Back" at bounding box center [67, 59] width 68 height 39
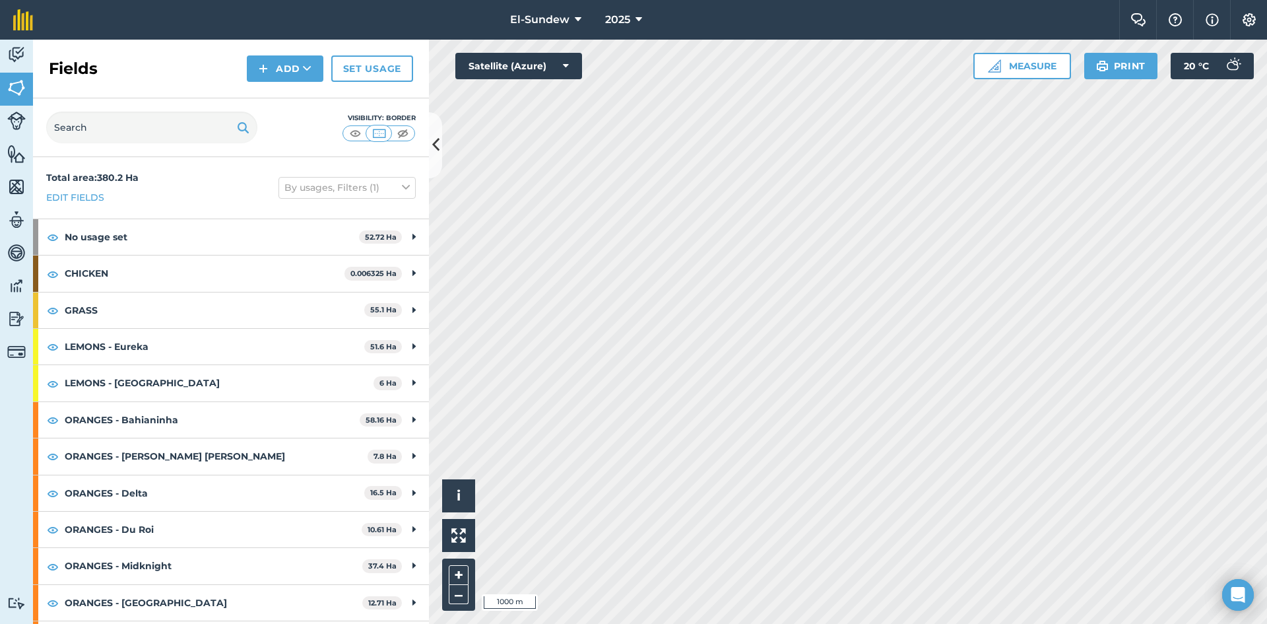
scroll to position [440, 0]
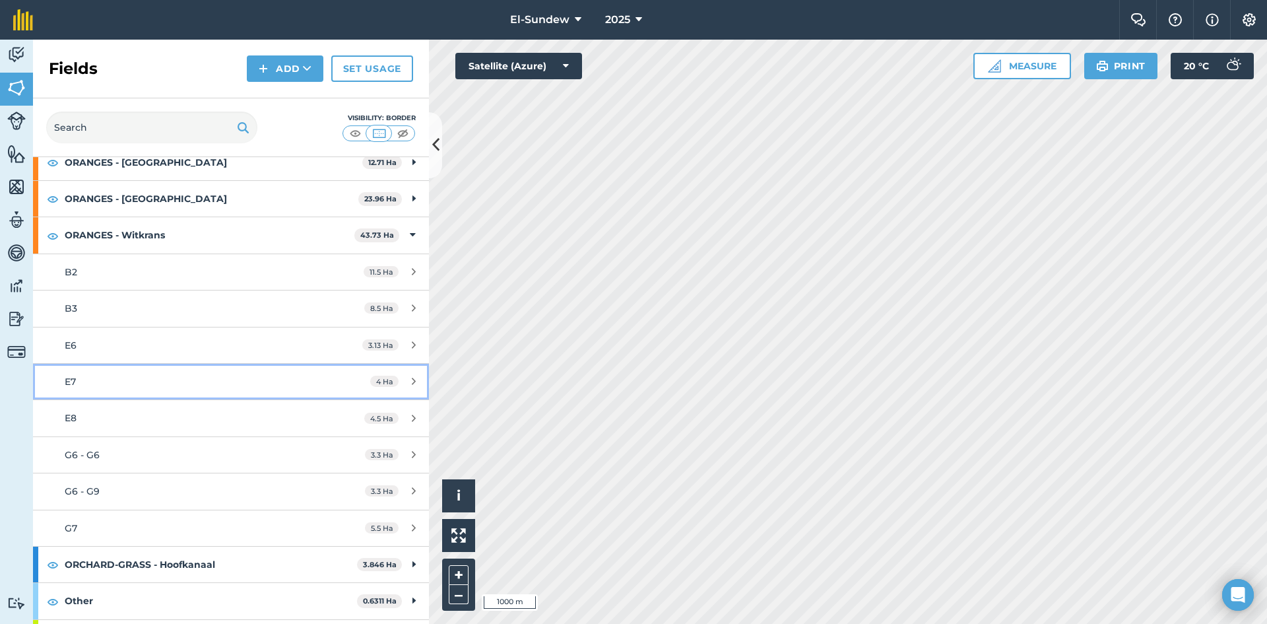
click at [158, 383] on div "E7" at bounding box center [189, 381] width 248 height 15
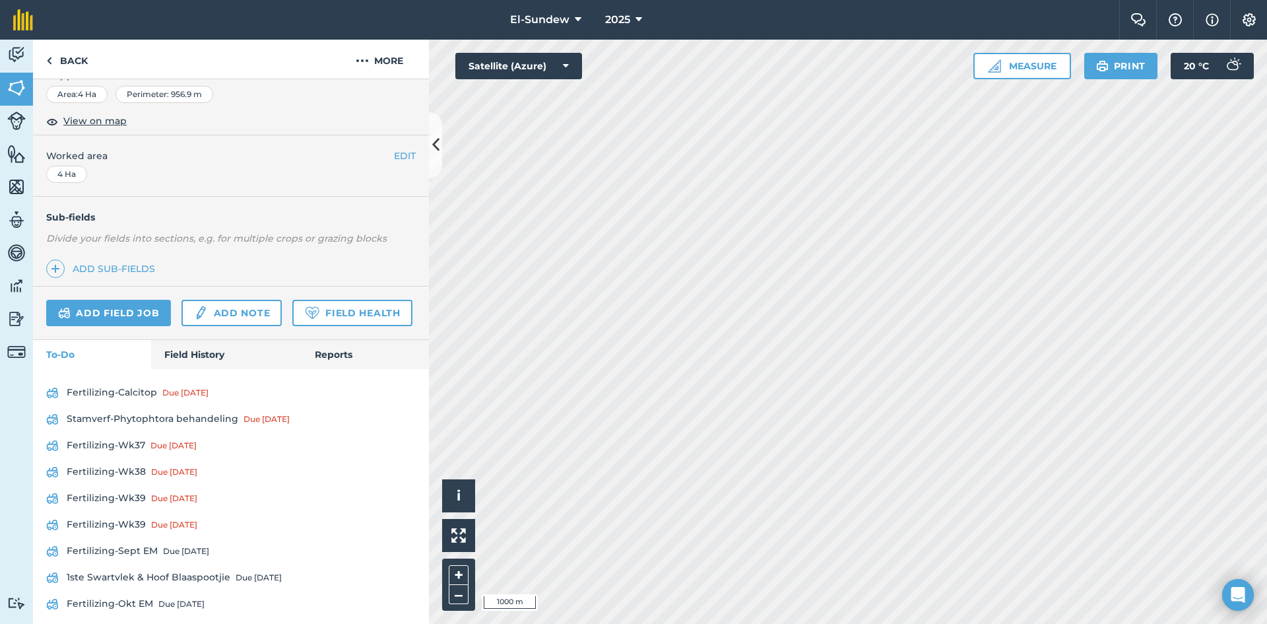
scroll to position [381, 0]
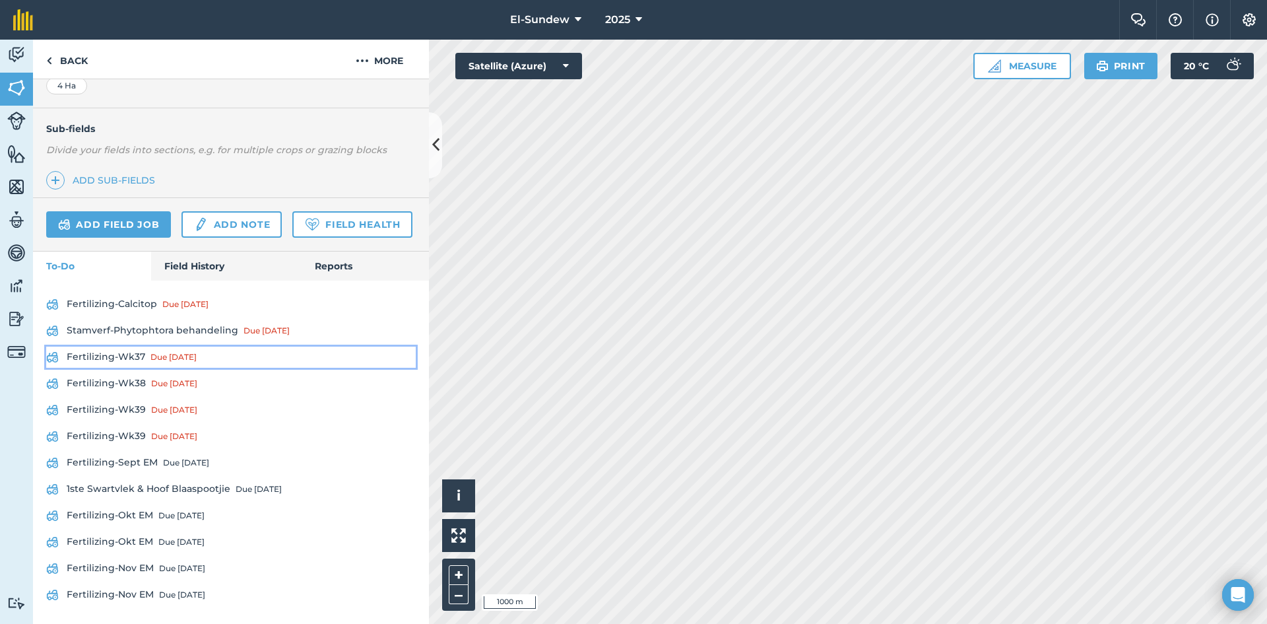
click at [129, 358] on link "Fertilizing-Wk37 Due 8 Sep" at bounding box center [231, 356] width 370 height 21
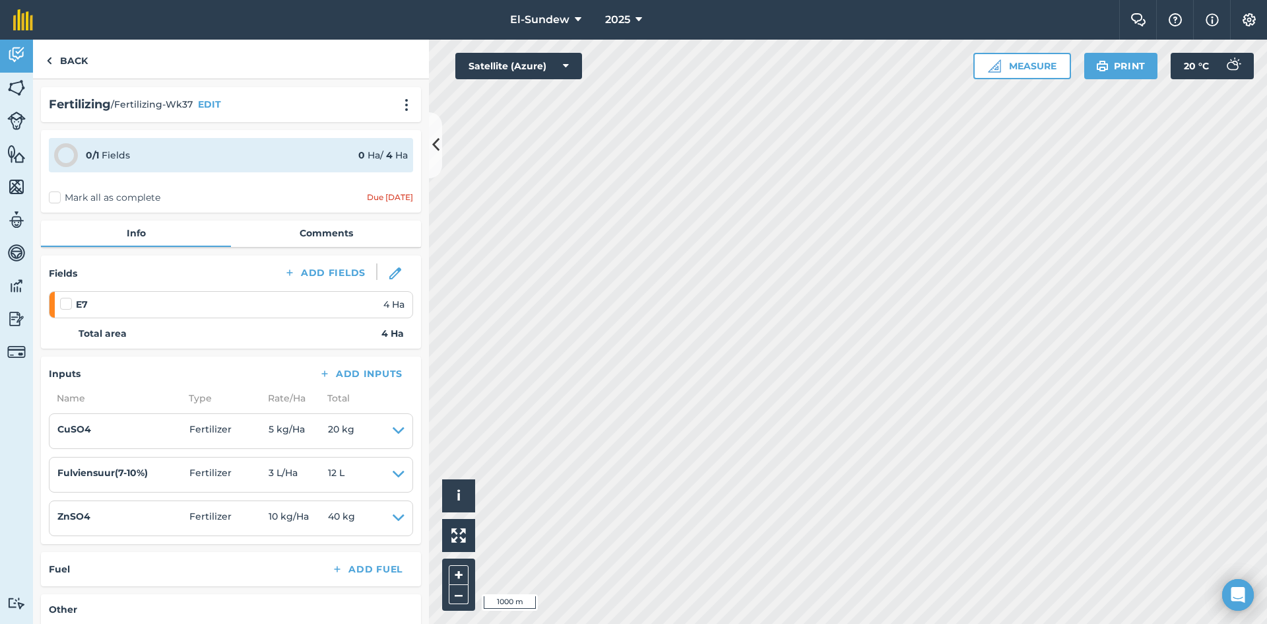
click at [71, 297] on label at bounding box center [68, 297] width 16 height 0
click at [69, 304] on input "checkbox" at bounding box center [64, 301] width 9 height 9
checkbox input "false"
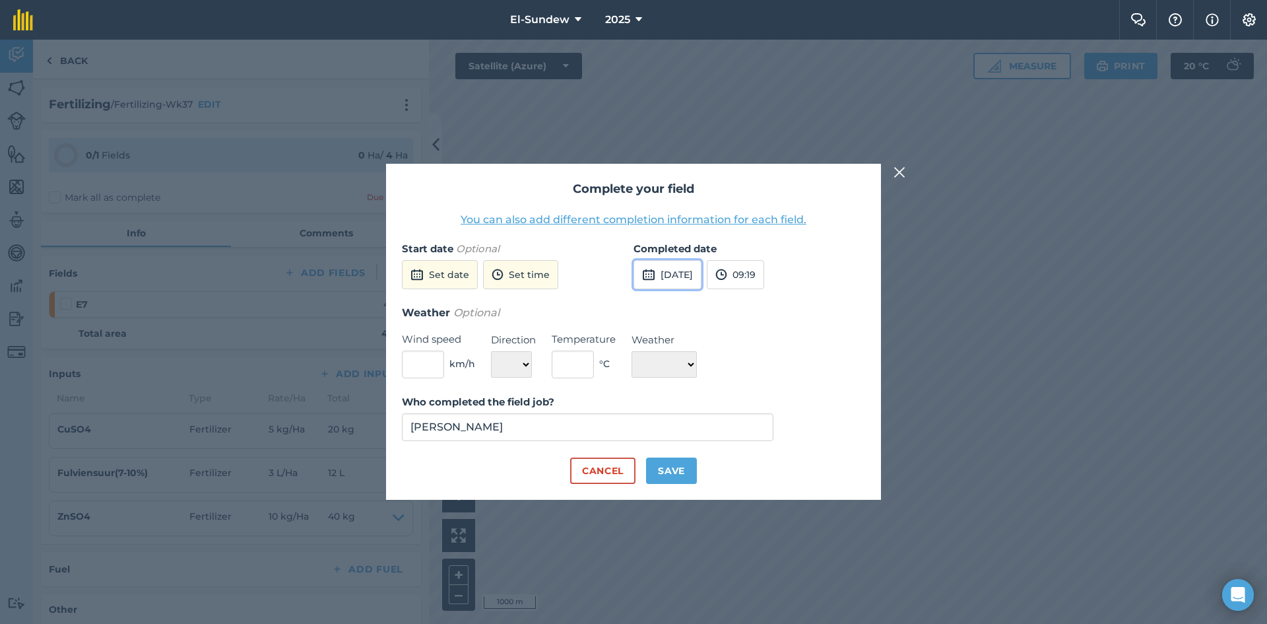
click at [694, 277] on button "25th Sep 2025" at bounding box center [668, 274] width 68 height 29
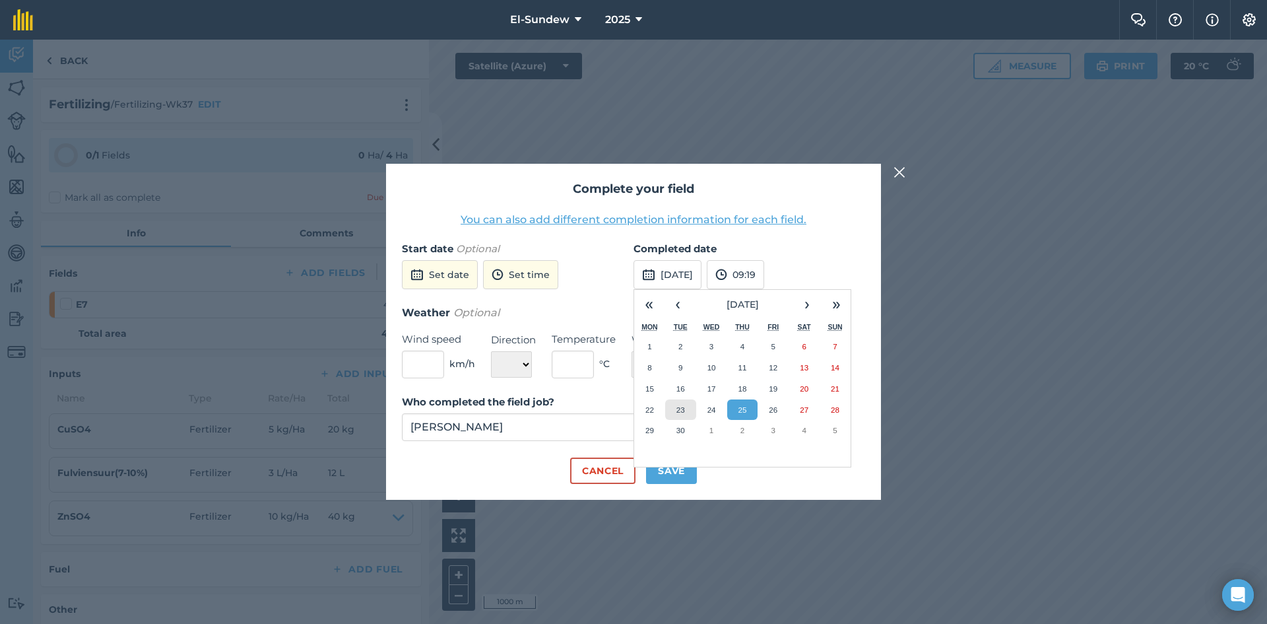
click at [690, 413] on button "23" at bounding box center [680, 409] width 31 height 21
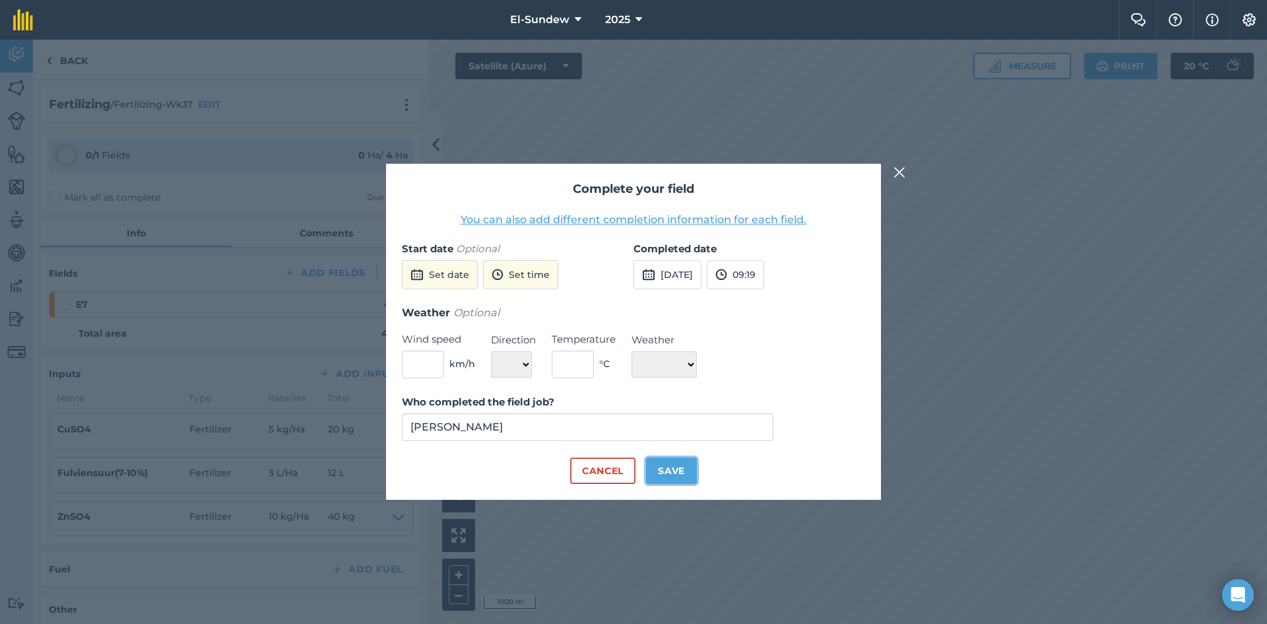
click at [689, 469] on button "Save" at bounding box center [671, 470] width 51 height 26
checkbox input "true"
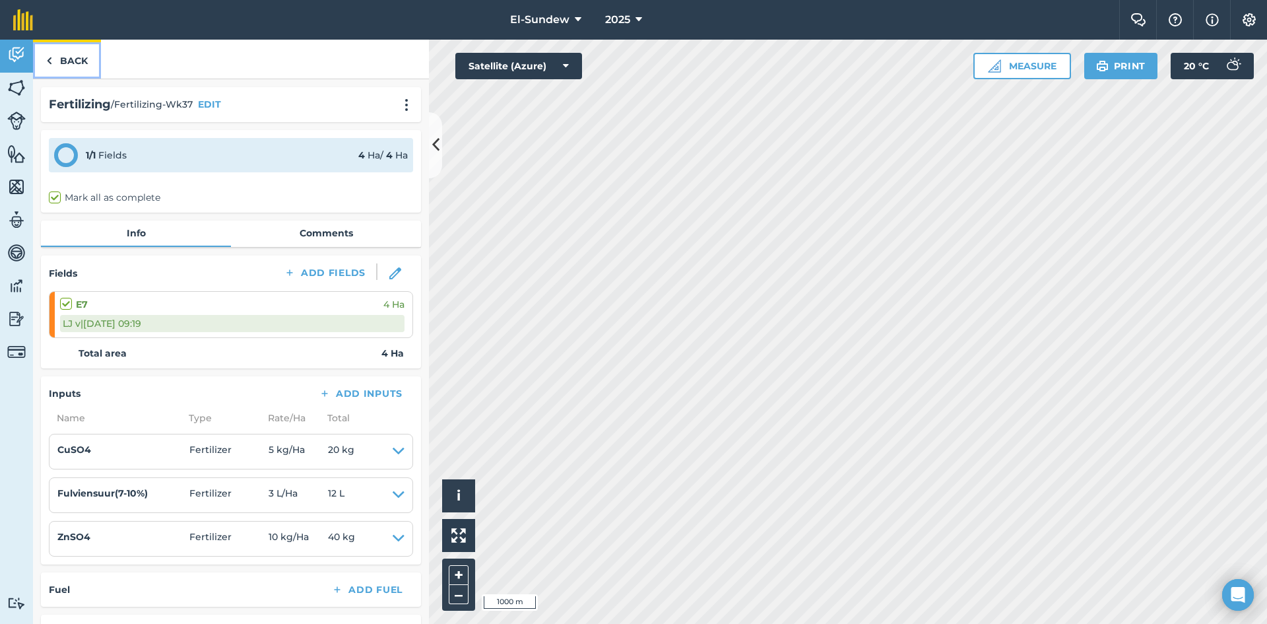
click at [90, 65] on link "Back" at bounding box center [67, 59] width 68 height 39
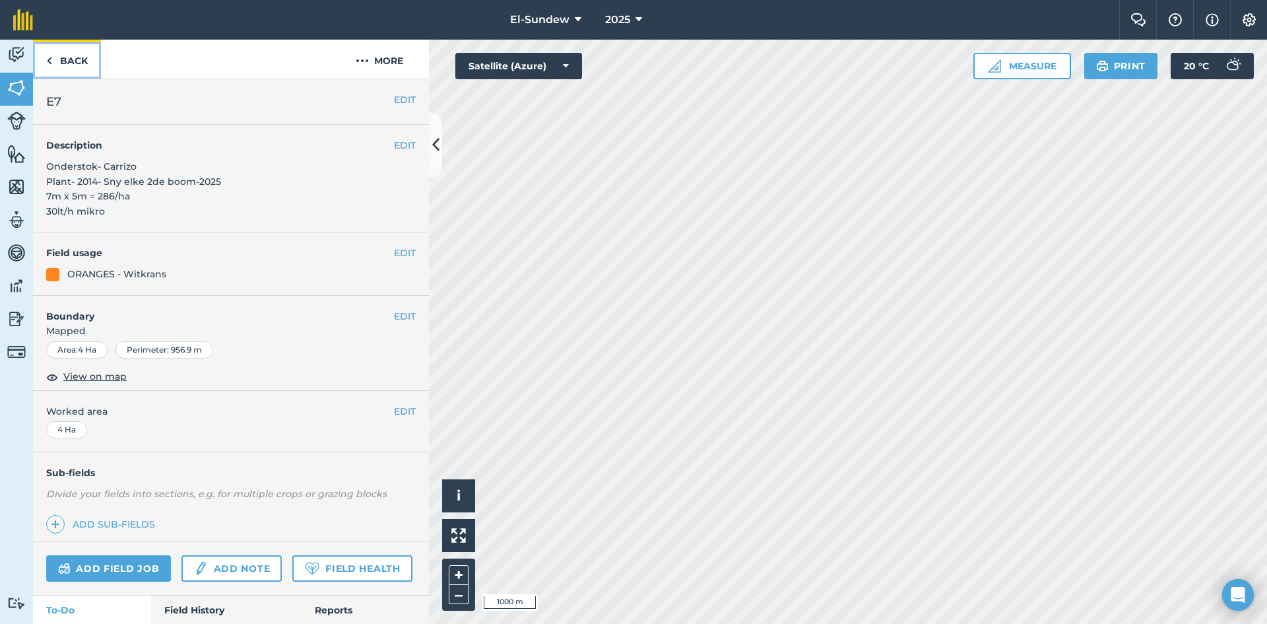
click at [90, 65] on link "Back" at bounding box center [67, 59] width 68 height 39
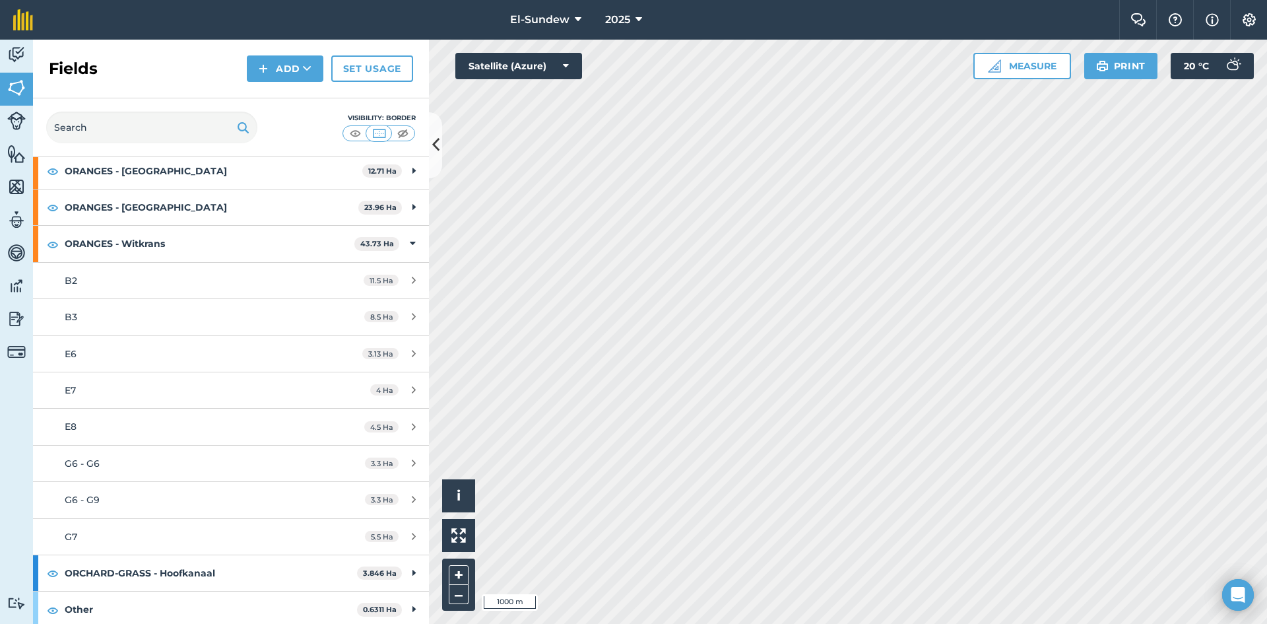
scroll to position [440, 0]
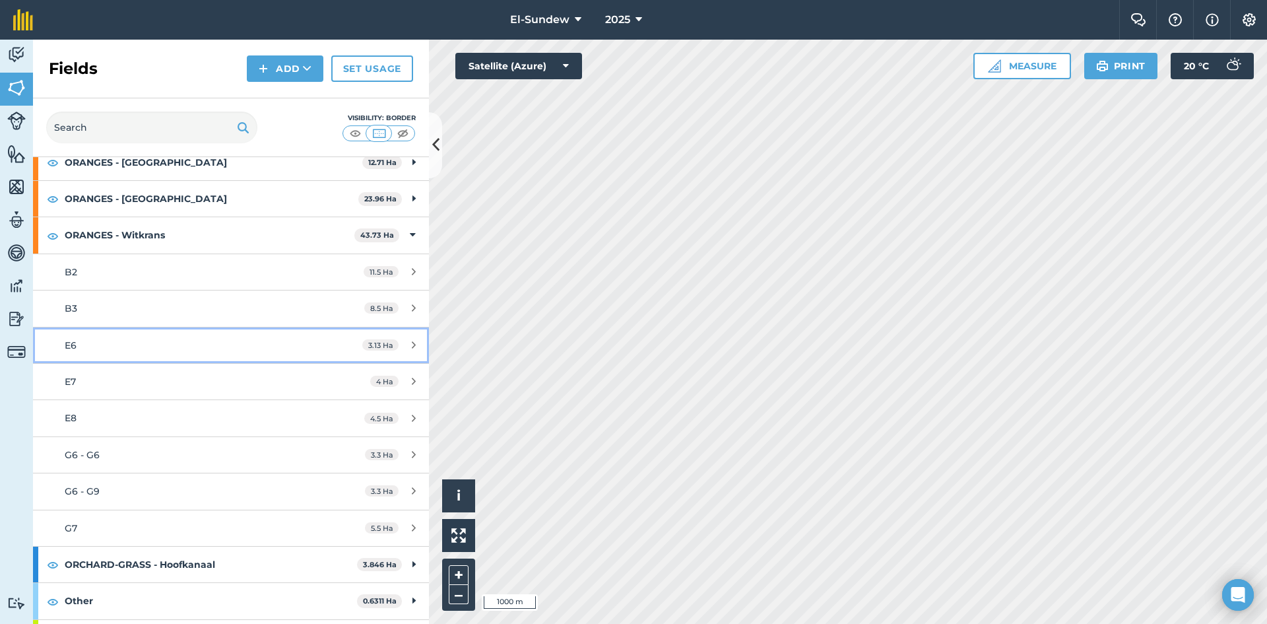
click at [133, 333] on link "E6 3.13 Ha" at bounding box center [231, 345] width 396 height 36
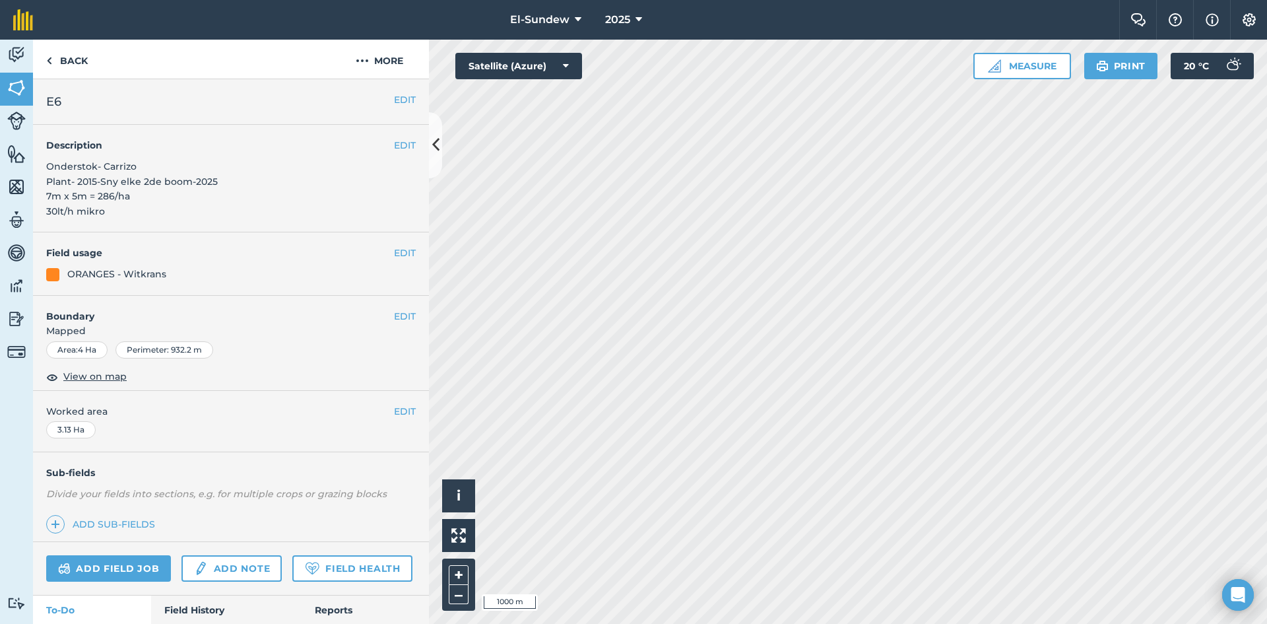
scroll to position [381, 0]
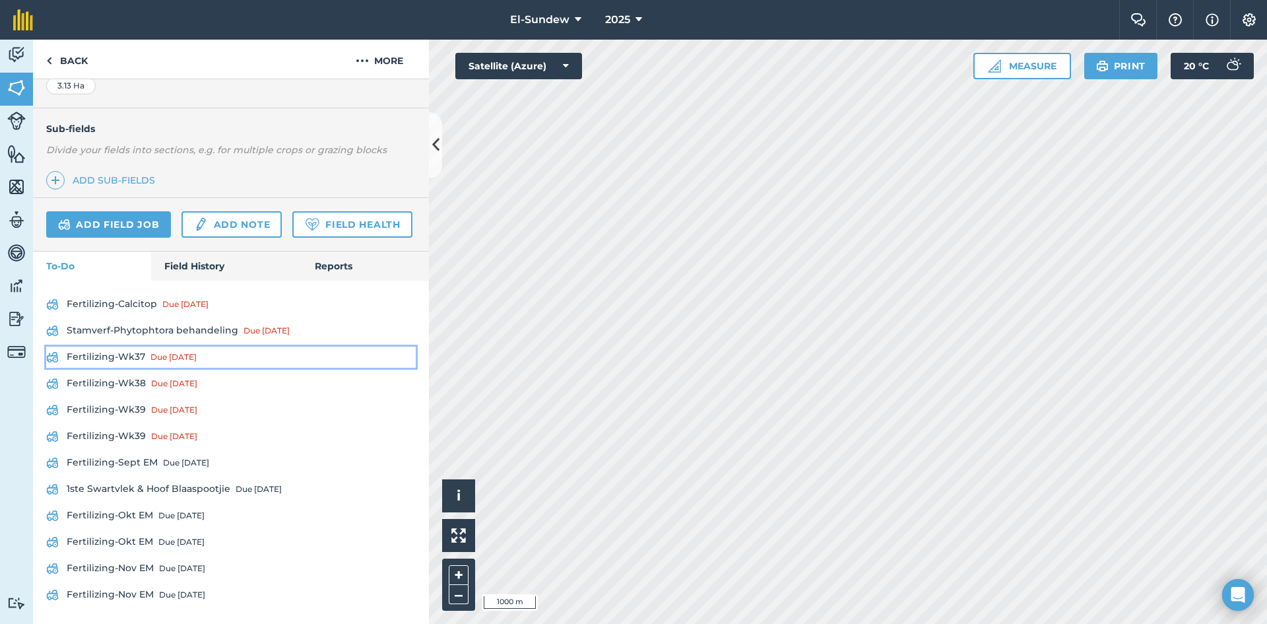
click at [125, 354] on link "Fertilizing-Wk37 Due 8 Sep" at bounding box center [231, 356] width 370 height 21
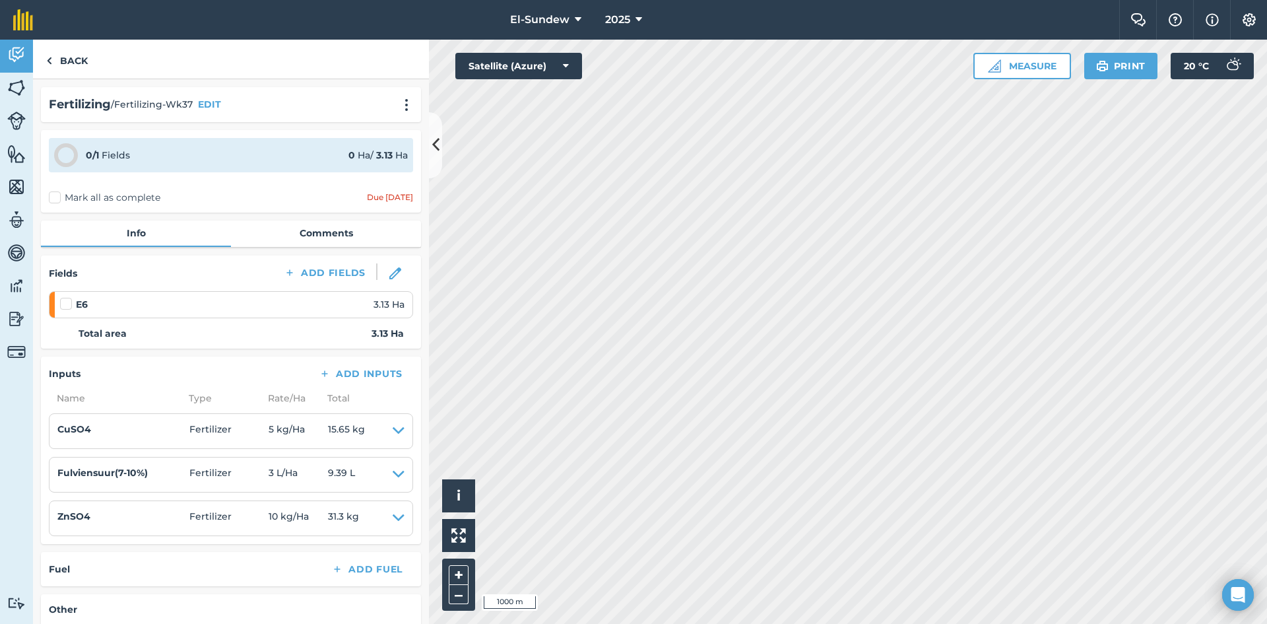
click at [67, 297] on label at bounding box center [68, 297] width 16 height 0
click at [67, 302] on input "checkbox" at bounding box center [64, 301] width 9 height 9
checkbox input "false"
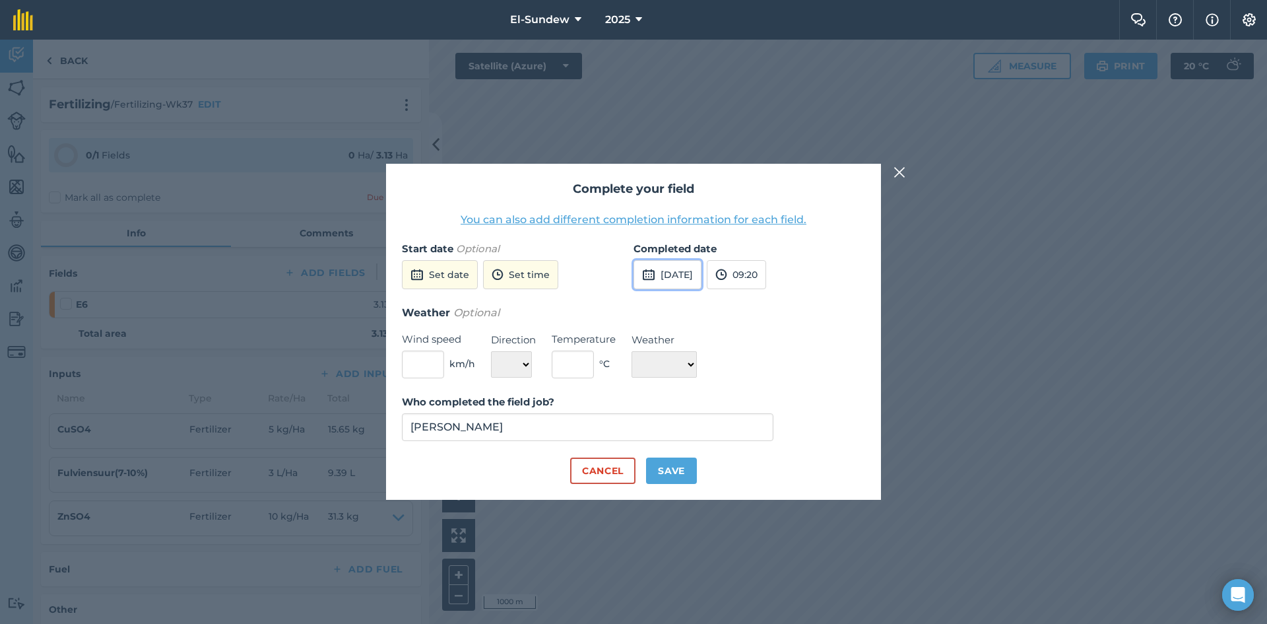
click at [672, 275] on button "25th Sep 2025" at bounding box center [668, 274] width 68 height 29
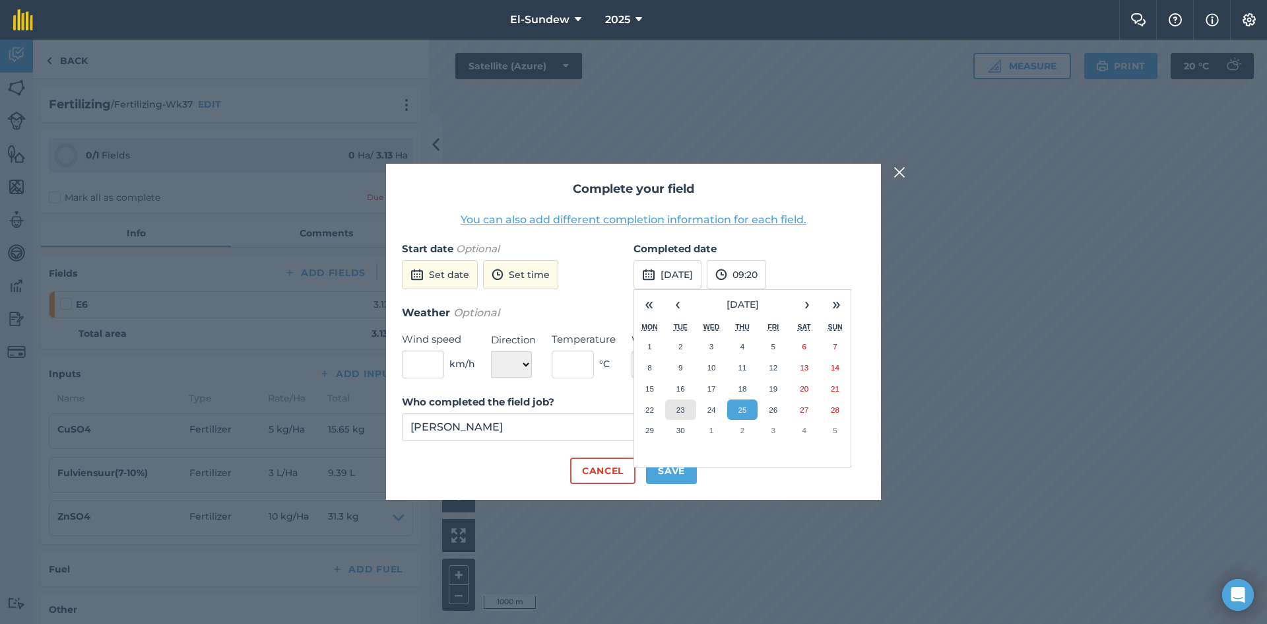
click at [672, 410] on button "23" at bounding box center [680, 409] width 31 height 21
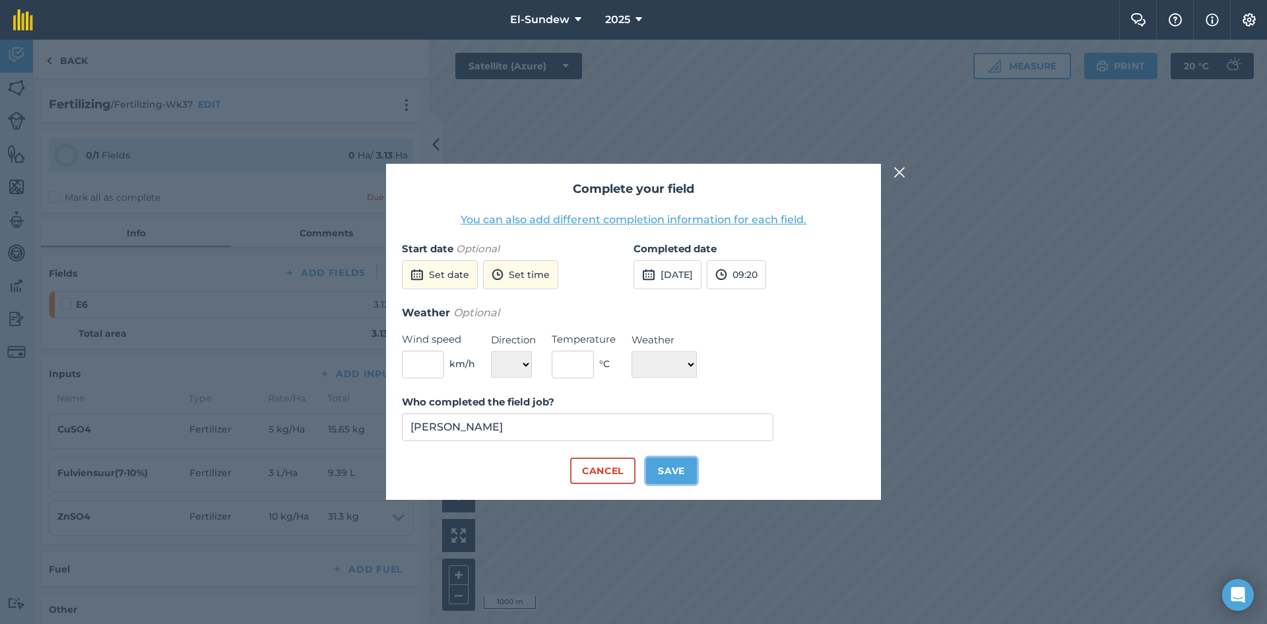
click at [674, 478] on button "Save" at bounding box center [671, 470] width 51 height 26
checkbox input "true"
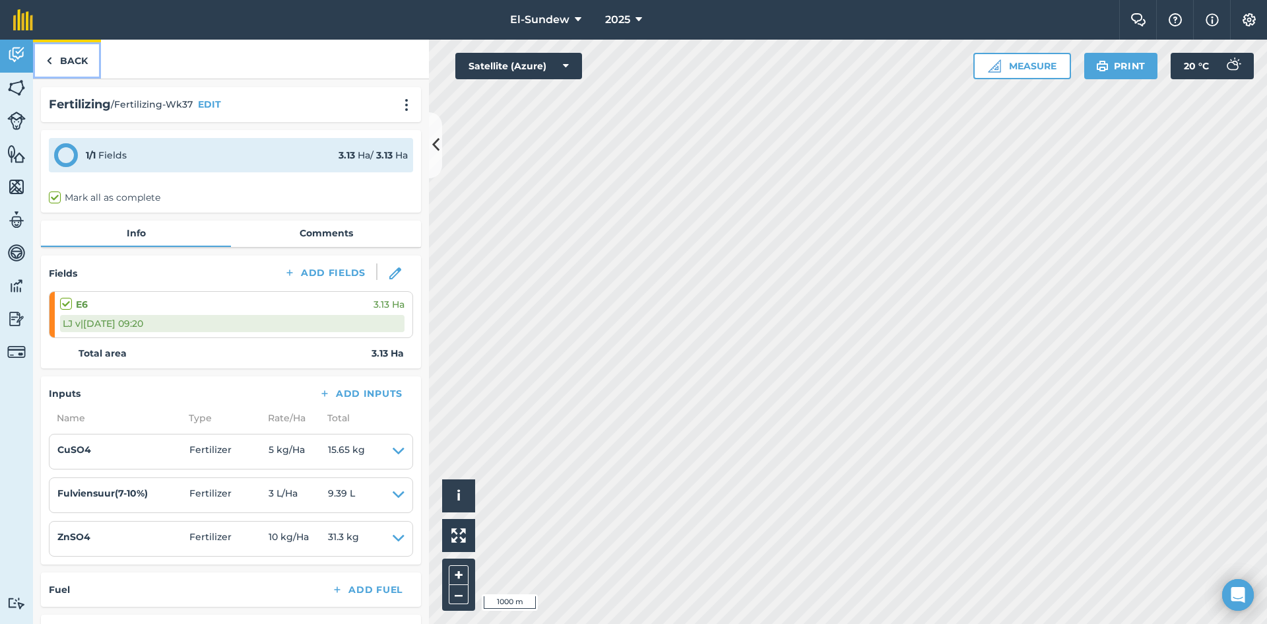
click at [54, 59] on link "Back" at bounding box center [67, 59] width 68 height 39
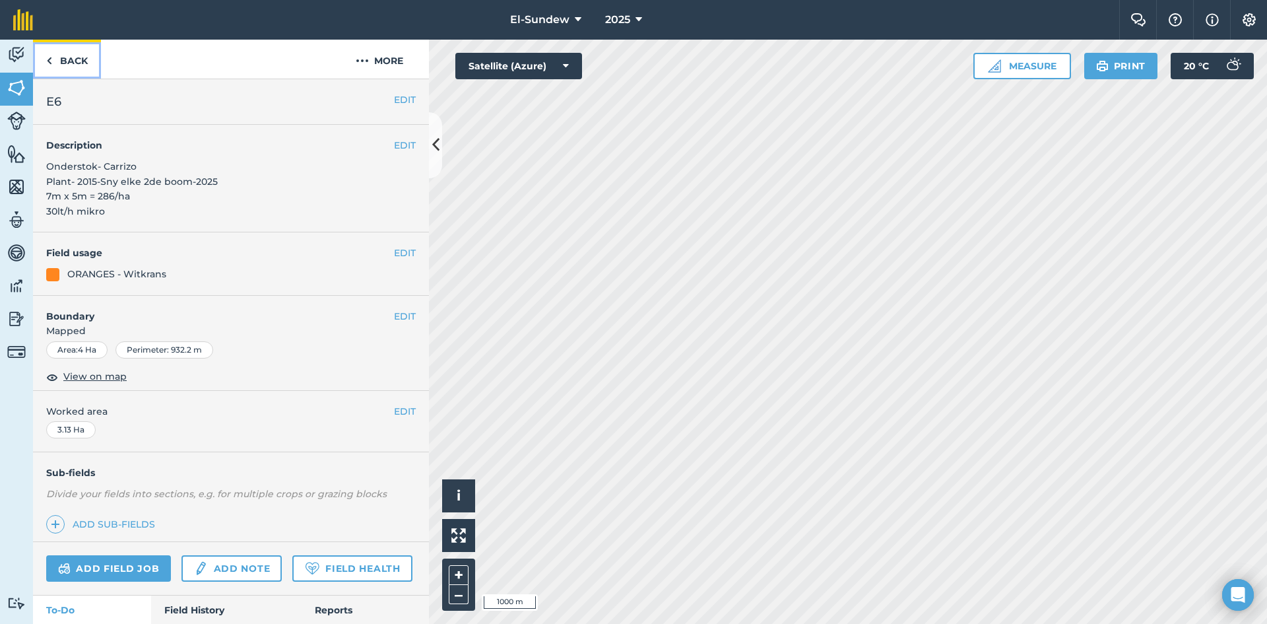
click at [88, 59] on link "Back" at bounding box center [67, 59] width 68 height 39
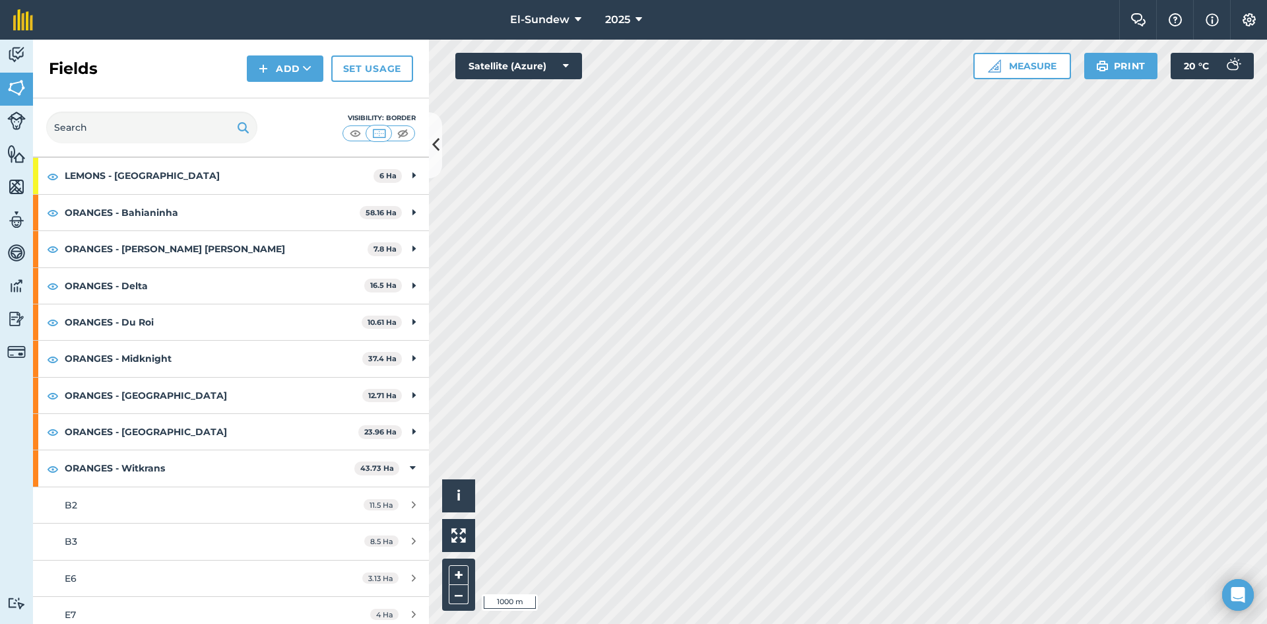
scroll to position [220, 0]
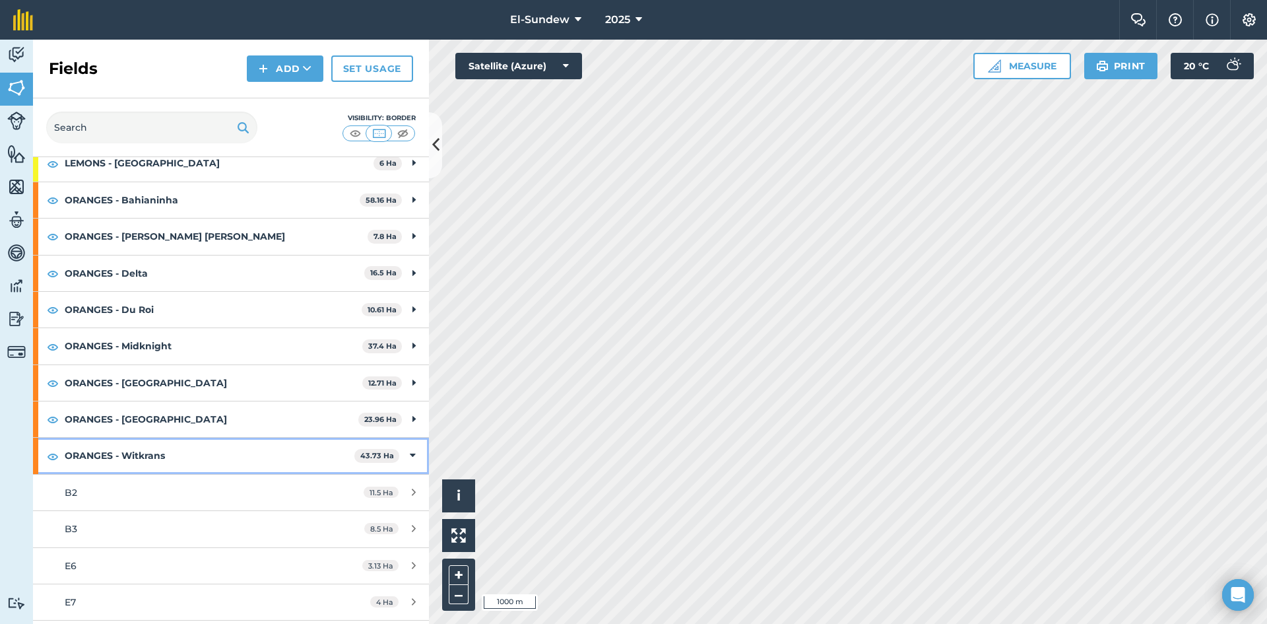
click at [189, 455] on strong "ORANGES - Witkrans" at bounding box center [210, 456] width 290 height 36
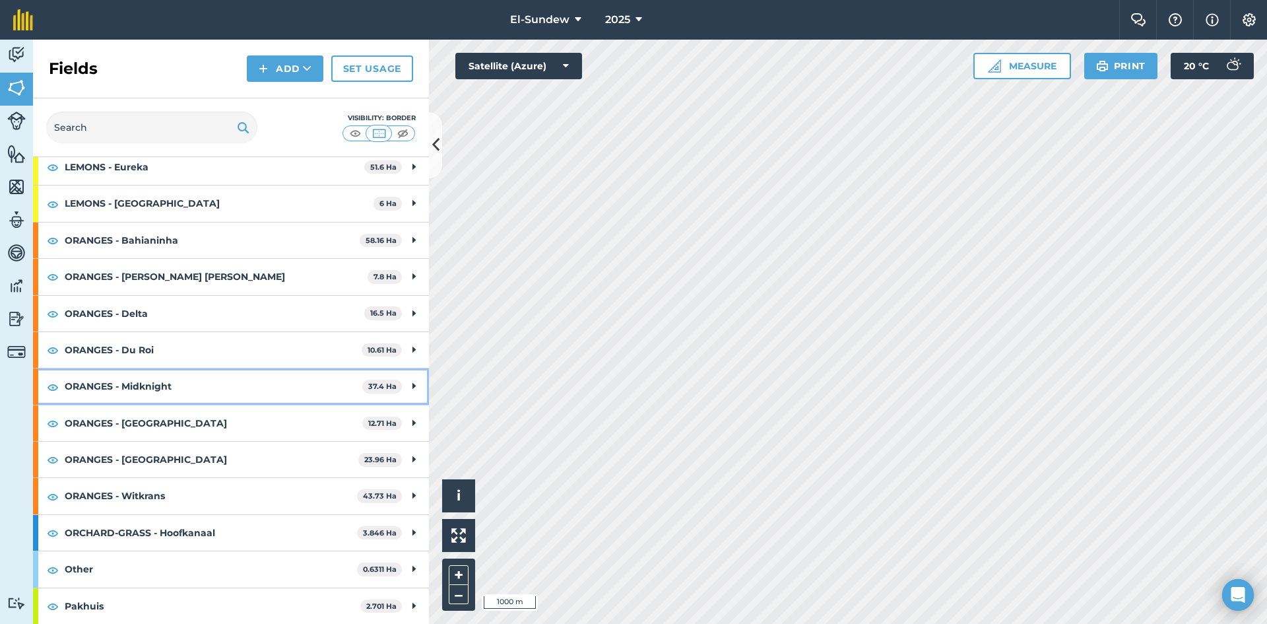
click at [189, 387] on strong "ORANGES - Midknight" at bounding box center [214, 386] width 298 height 36
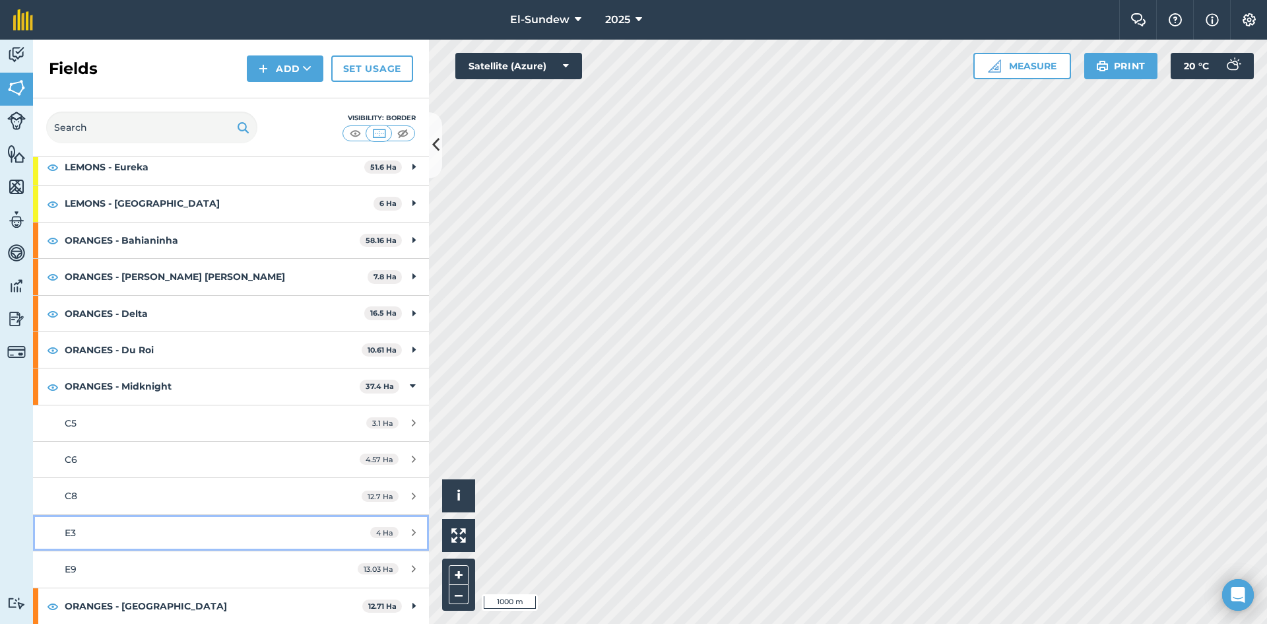
click at [129, 528] on div "E3" at bounding box center [189, 532] width 248 height 15
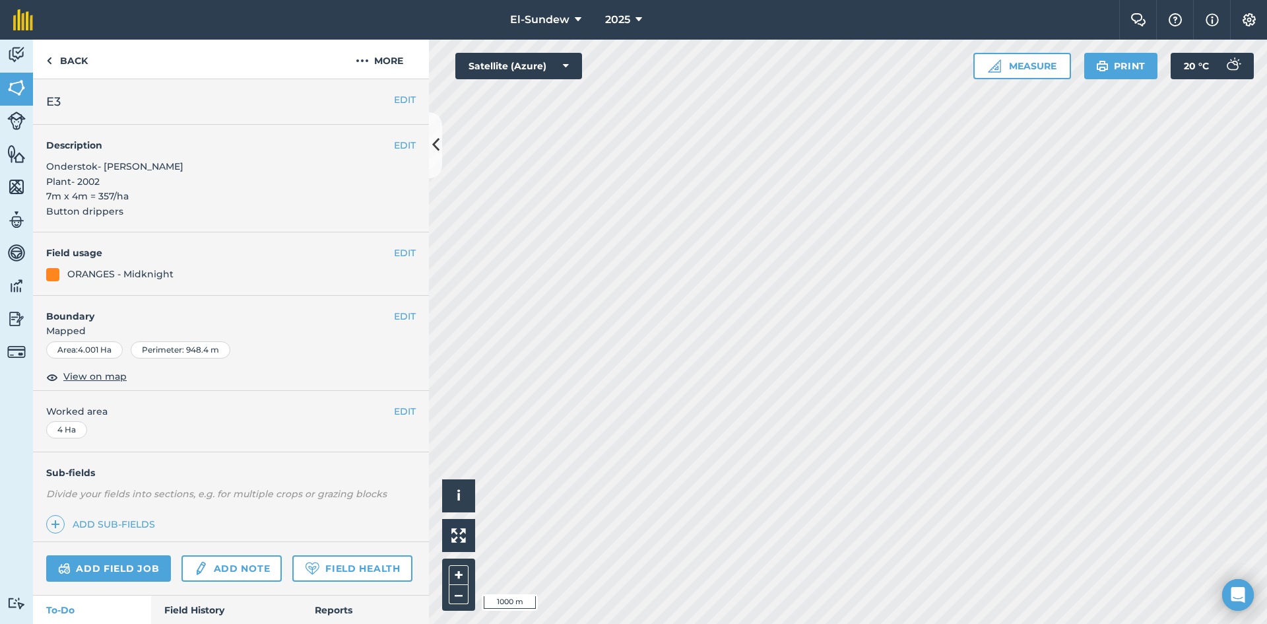
scroll to position [220, 0]
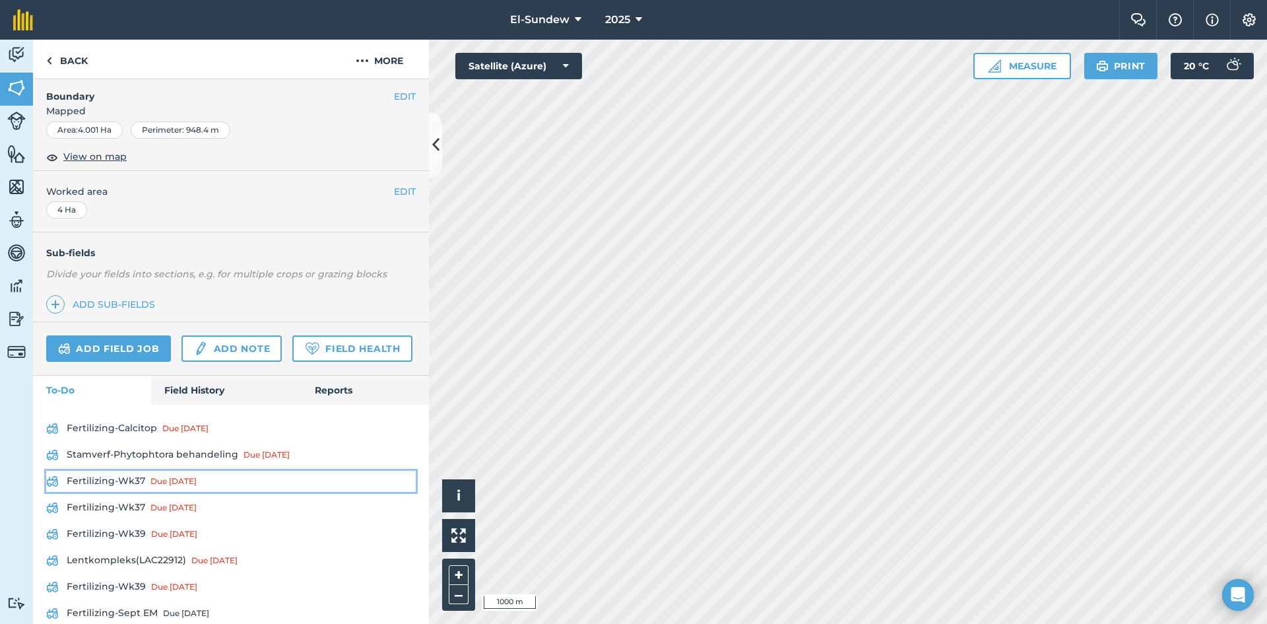
click at [115, 492] on link "Fertilizing-Wk37 Due 8 Sep" at bounding box center [231, 481] width 370 height 21
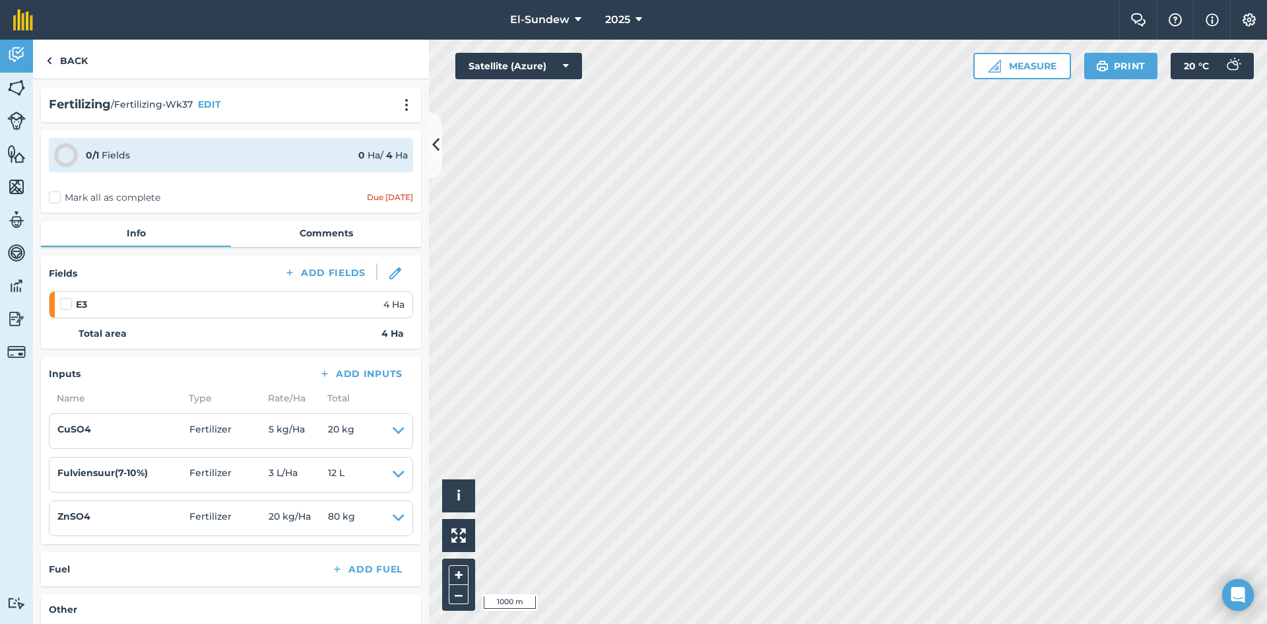
click at [68, 297] on label at bounding box center [68, 297] width 16 height 0
click at [68, 298] on input "checkbox" at bounding box center [64, 301] width 9 height 9
checkbox input "false"
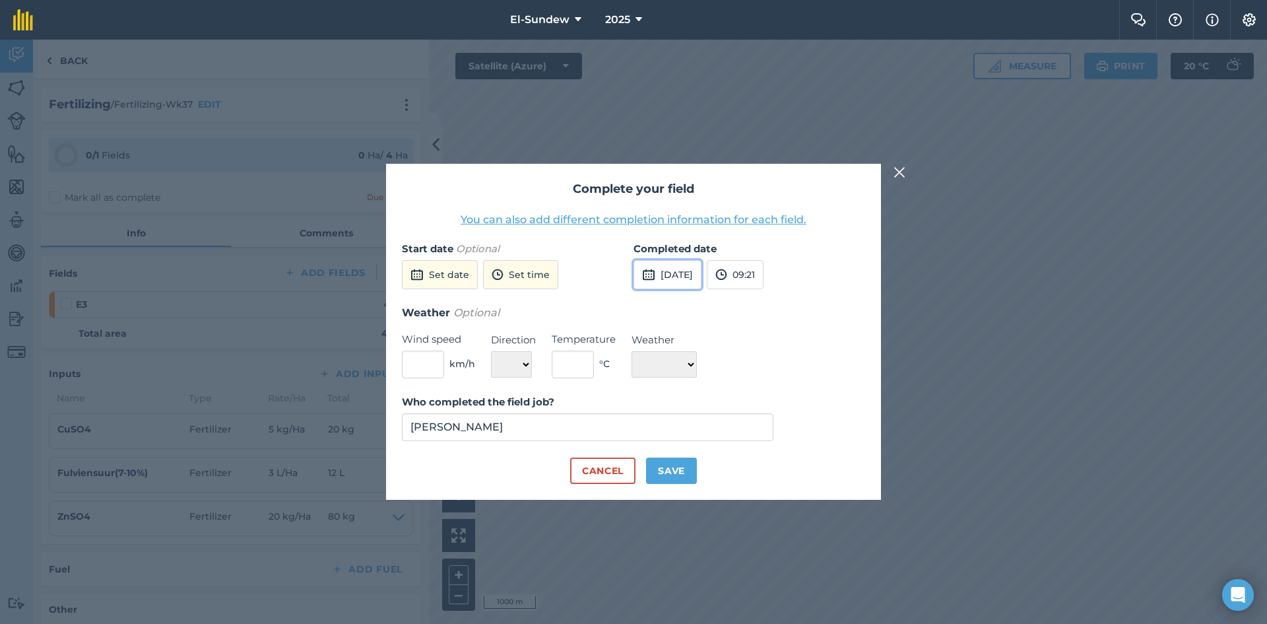
click at [674, 278] on button "25th Sep 2025" at bounding box center [668, 274] width 68 height 29
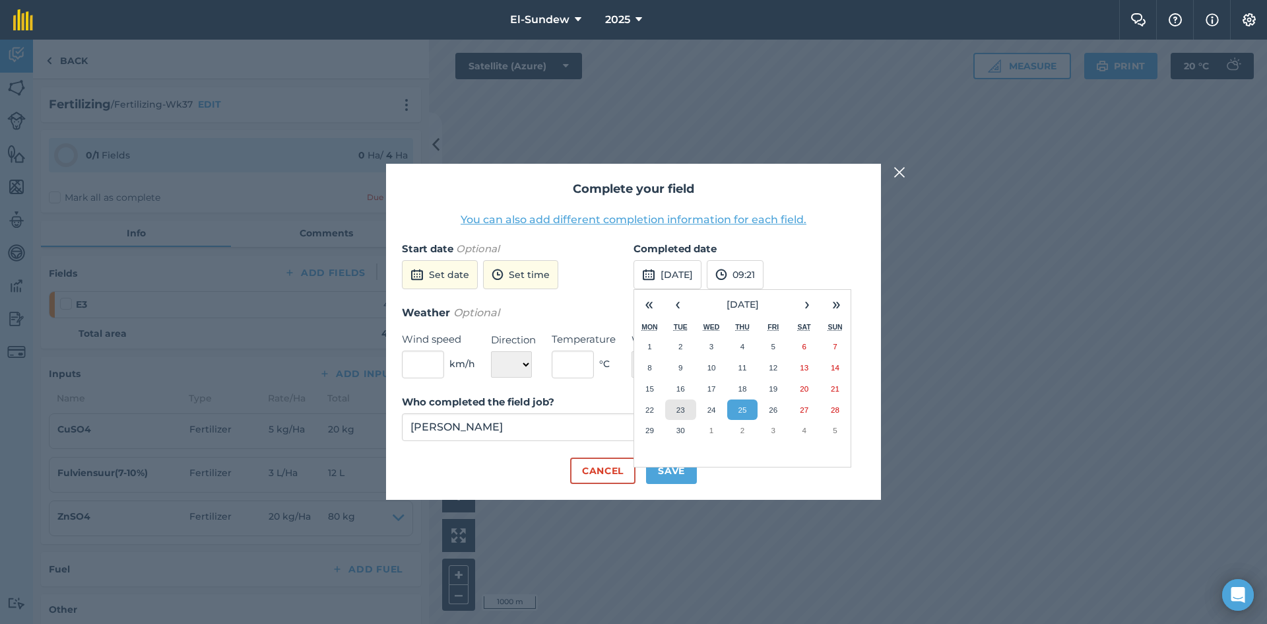
click at [674, 406] on button "23" at bounding box center [680, 409] width 31 height 21
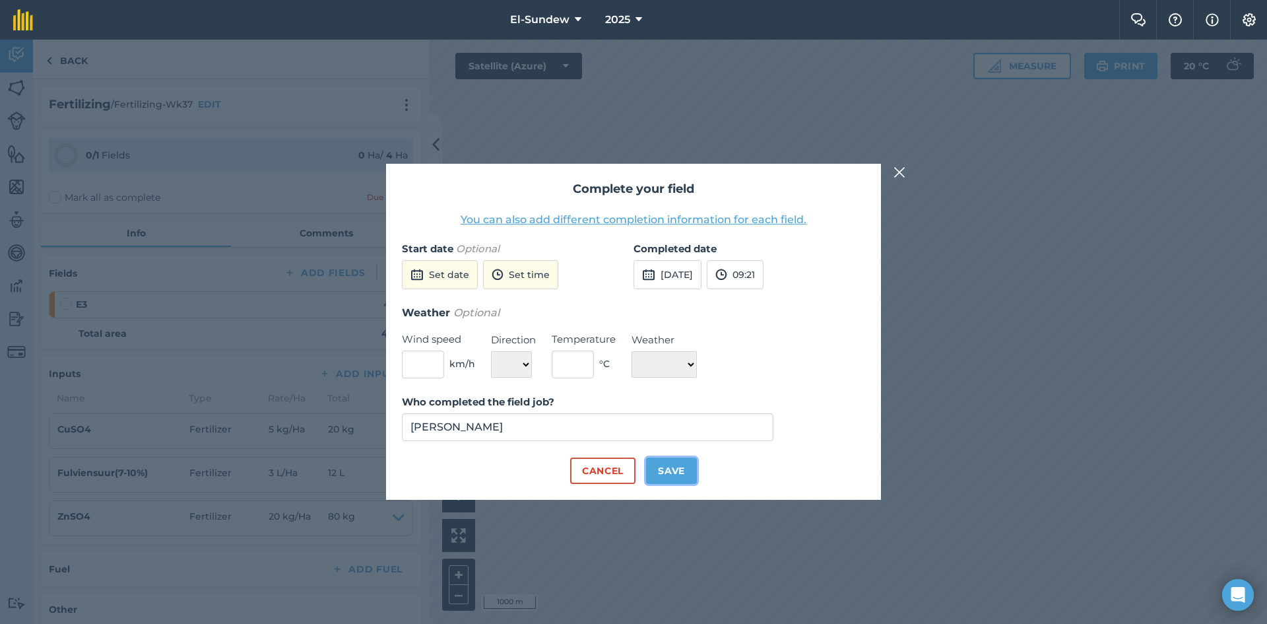
click at [677, 462] on button "Save" at bounding box center [671, 470] width 51 height 26
checkbox input "true"
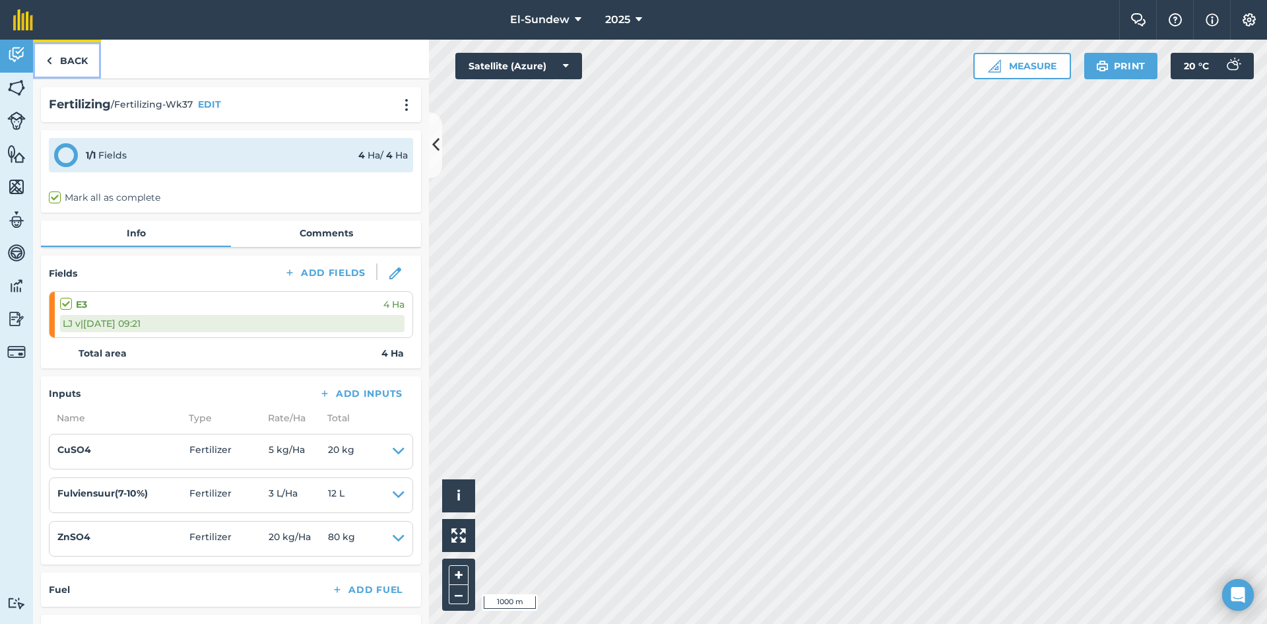
click at [79, 52] on link "Back" at bounding box center [67, 59] width 68 height 39
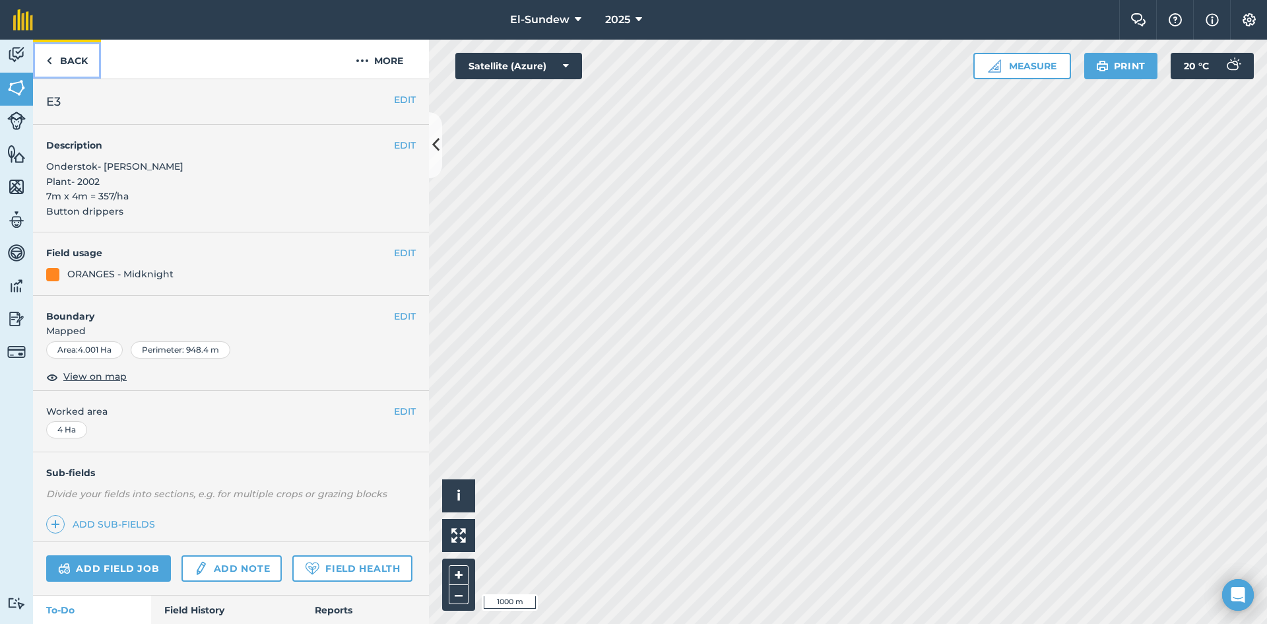
click at [79, 67] on link "Back" at bounding box center [67, 59] width 68 height 39
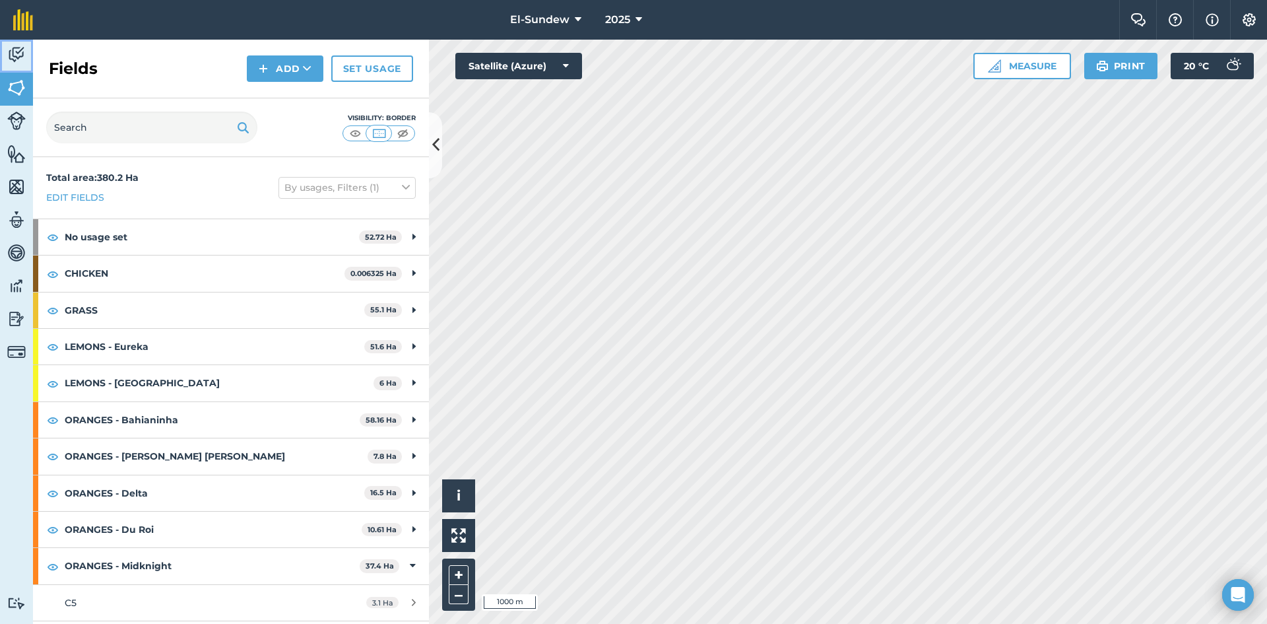
click at [21, 63] on img at bounding box center [16, 55] width 18 height 20
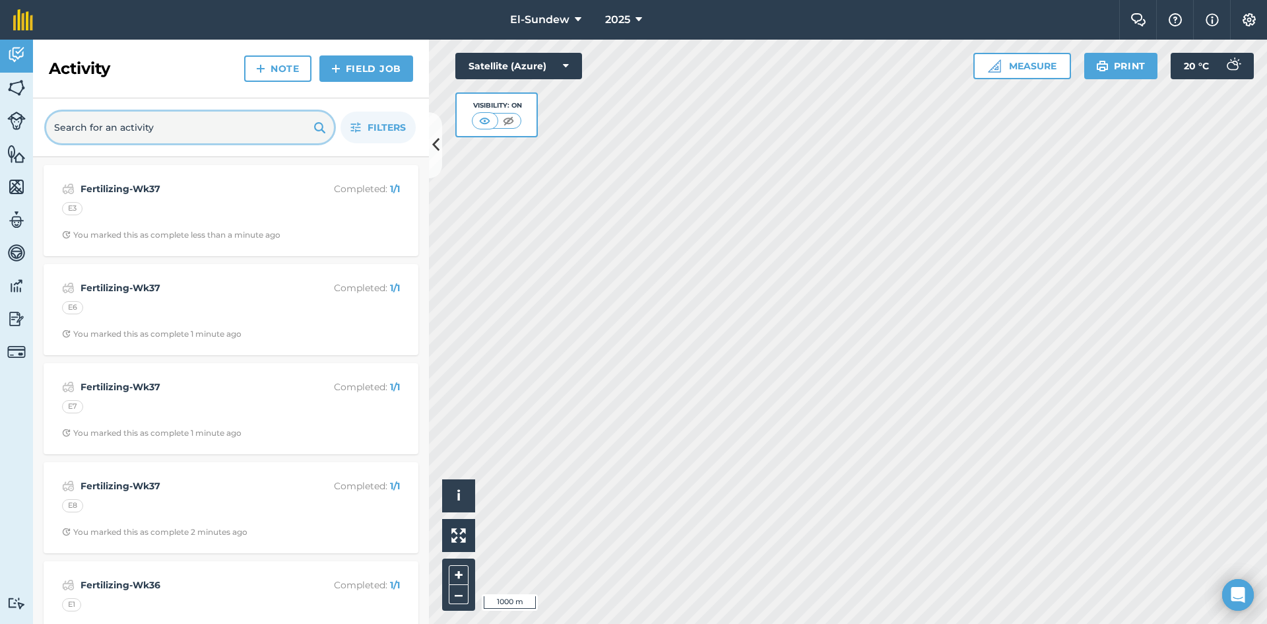
click at [103, 119] on input "text" at bounding box center [190, 128] width 288 height 32
type input "lente"
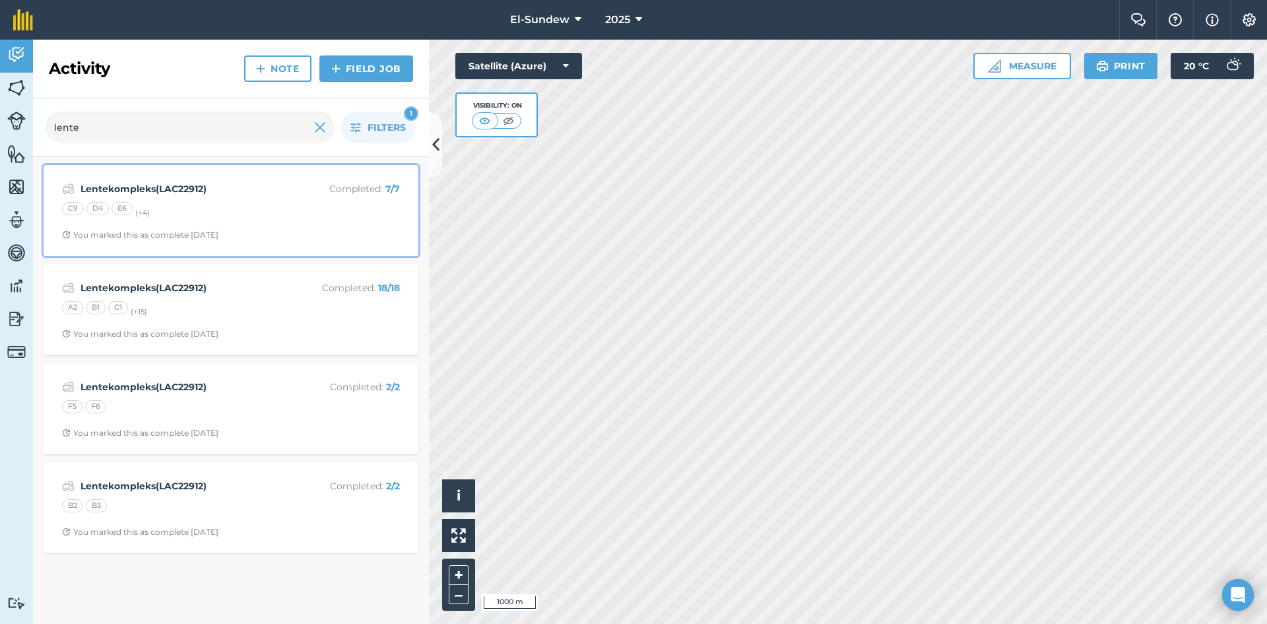
click at [199, 214] on div "C9 D4 E6 (+ 4 )" at bounding box center [231, 210] width 338 height 17
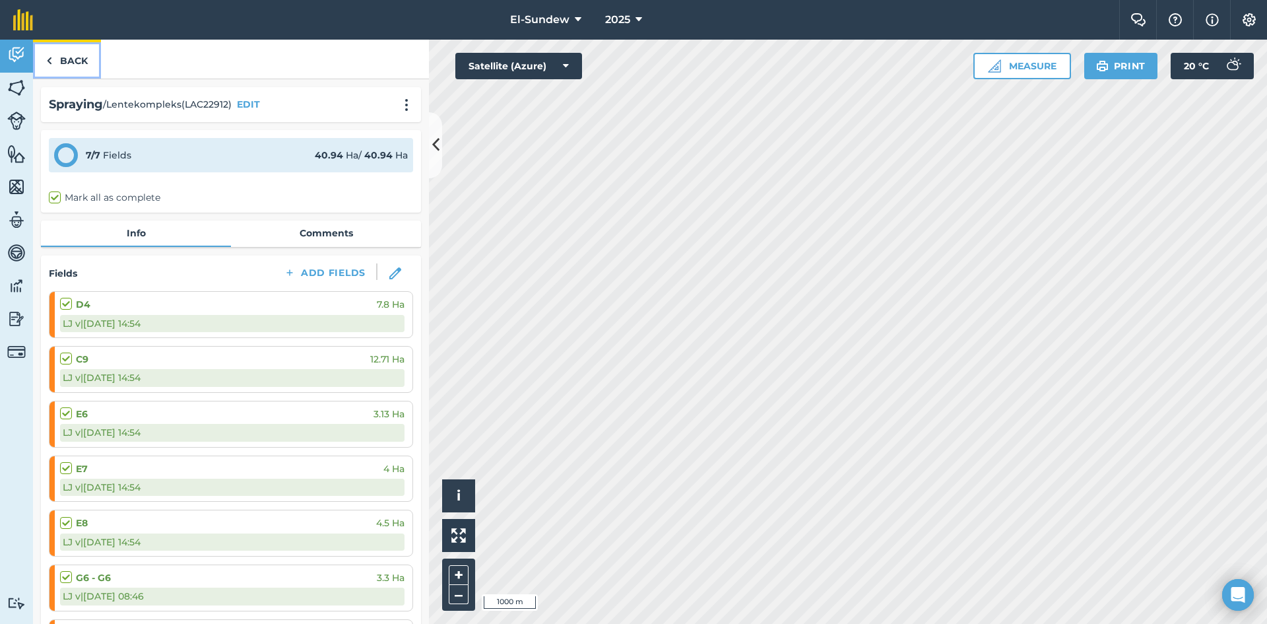
click at [72, 61] on link "Back" at bounding box center [67, 59] width 68 height 39
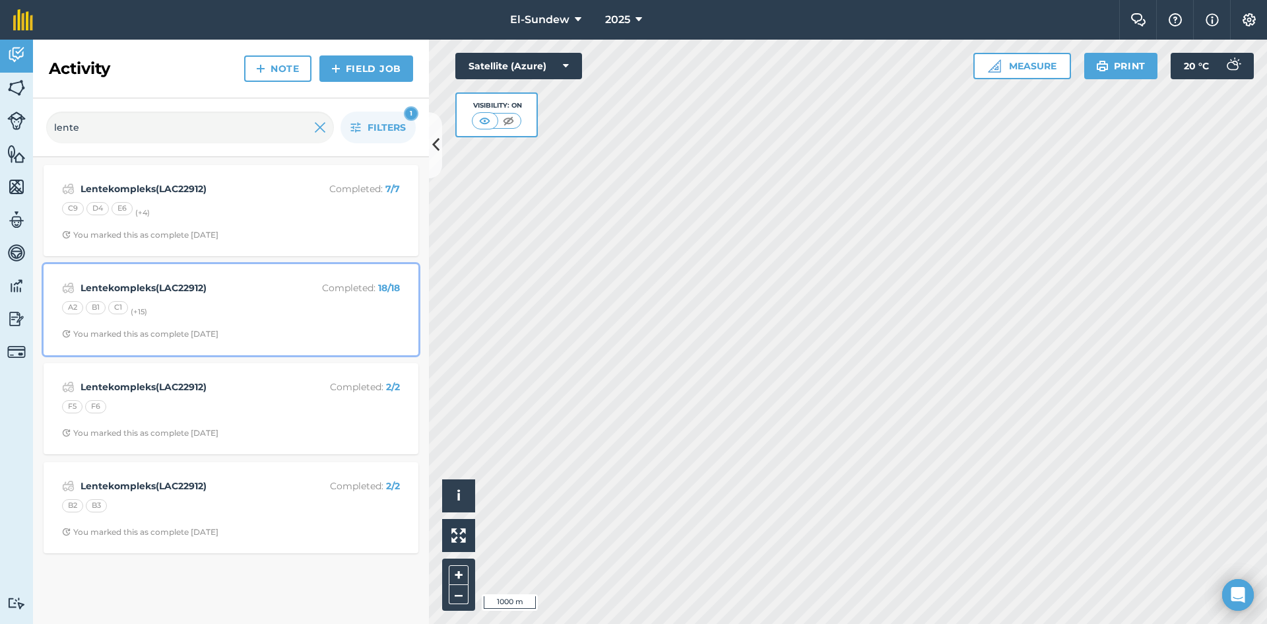
click at [222, 309] on div "A2 B1 C1 (+ 15 )" at bounding box center [231, 309] width 338 height 17
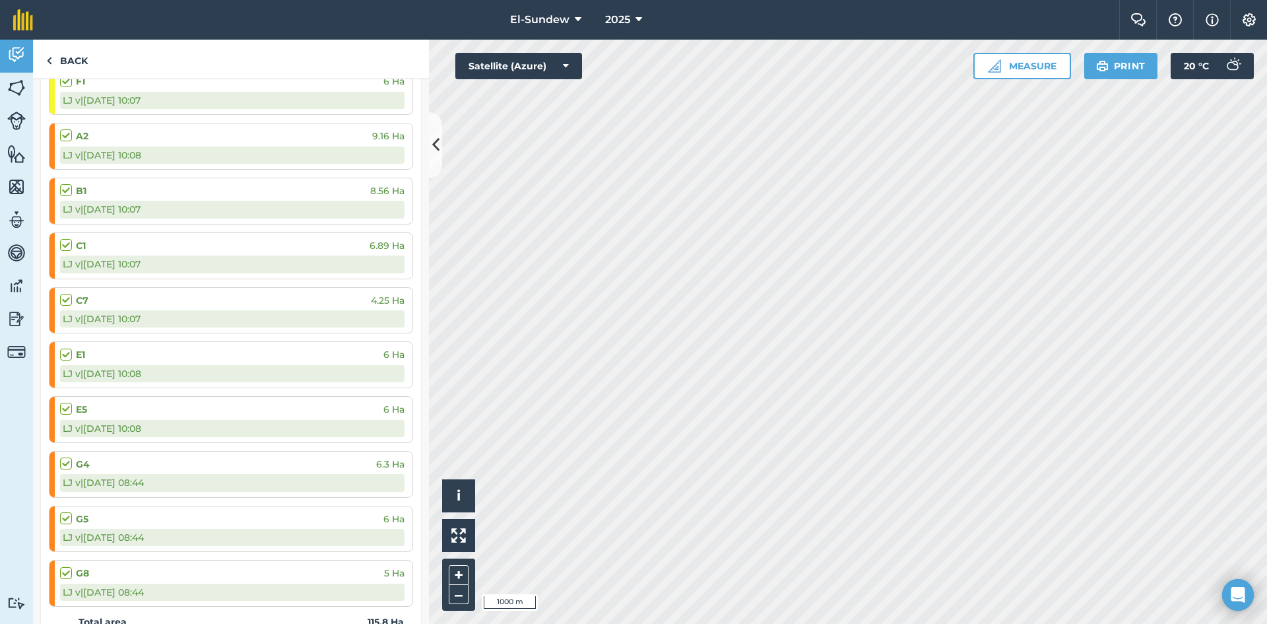
scroll to position [880, 0]
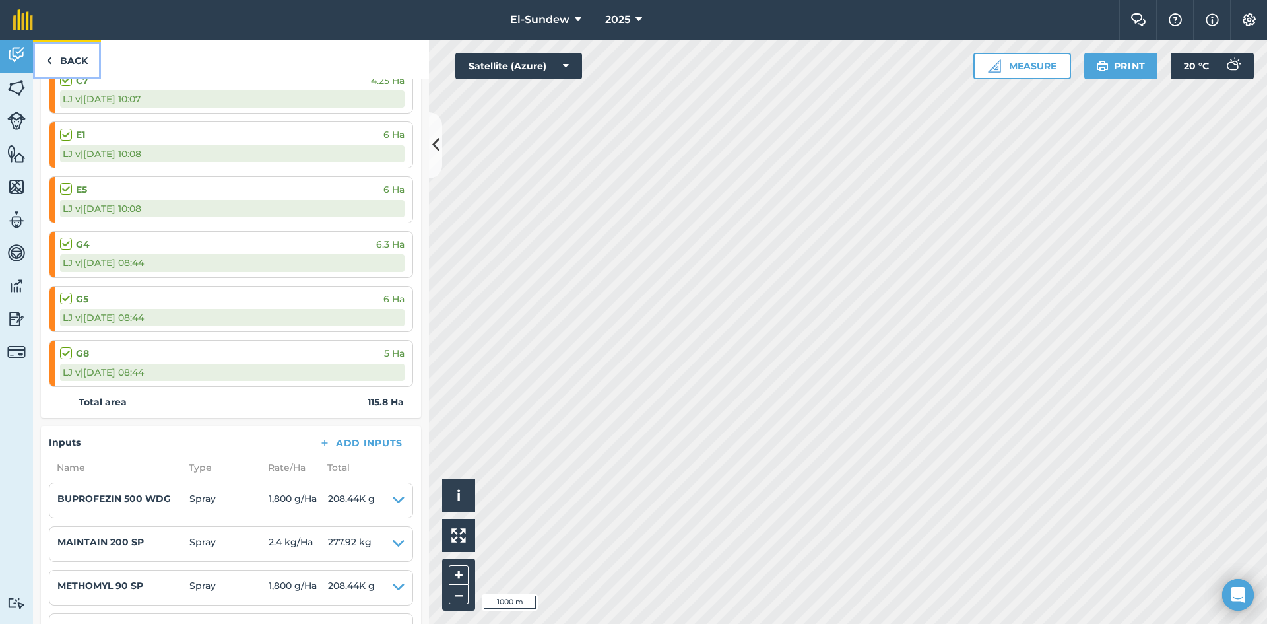
click at [74, 60] on link "Back" at bounding box center [67, 59] width 68 height 39
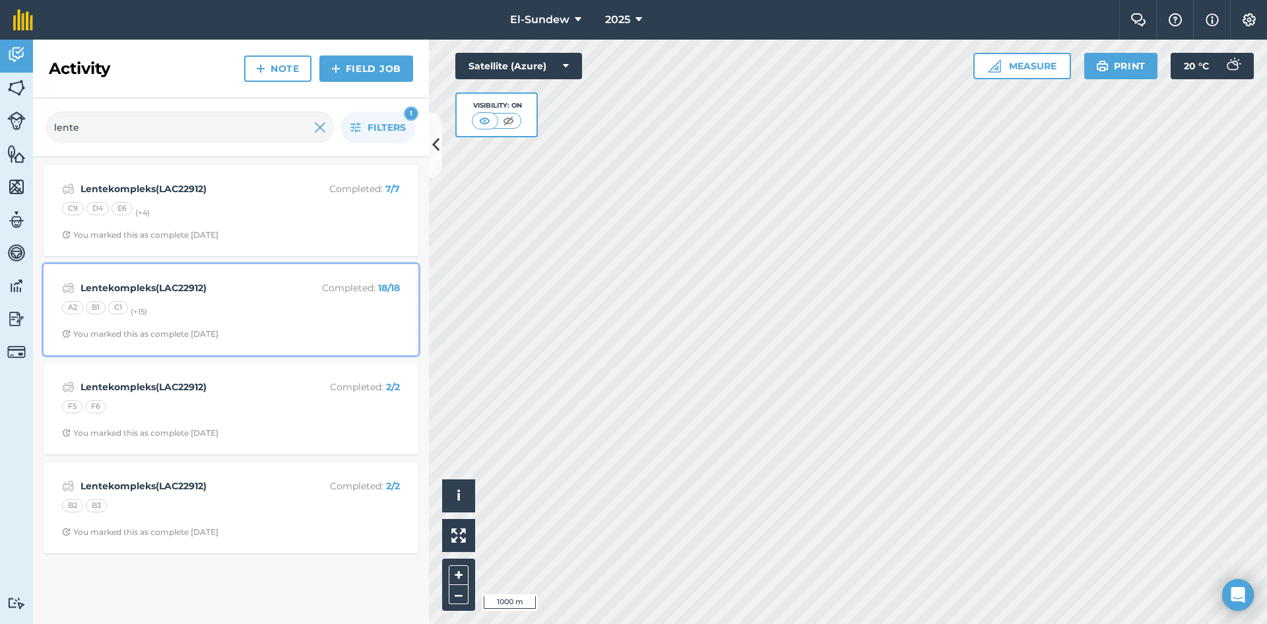
click at [261, 303] on div "A2 B1 C1 (+ 15 )" at bounding box center [231, 309] width 338 height 17
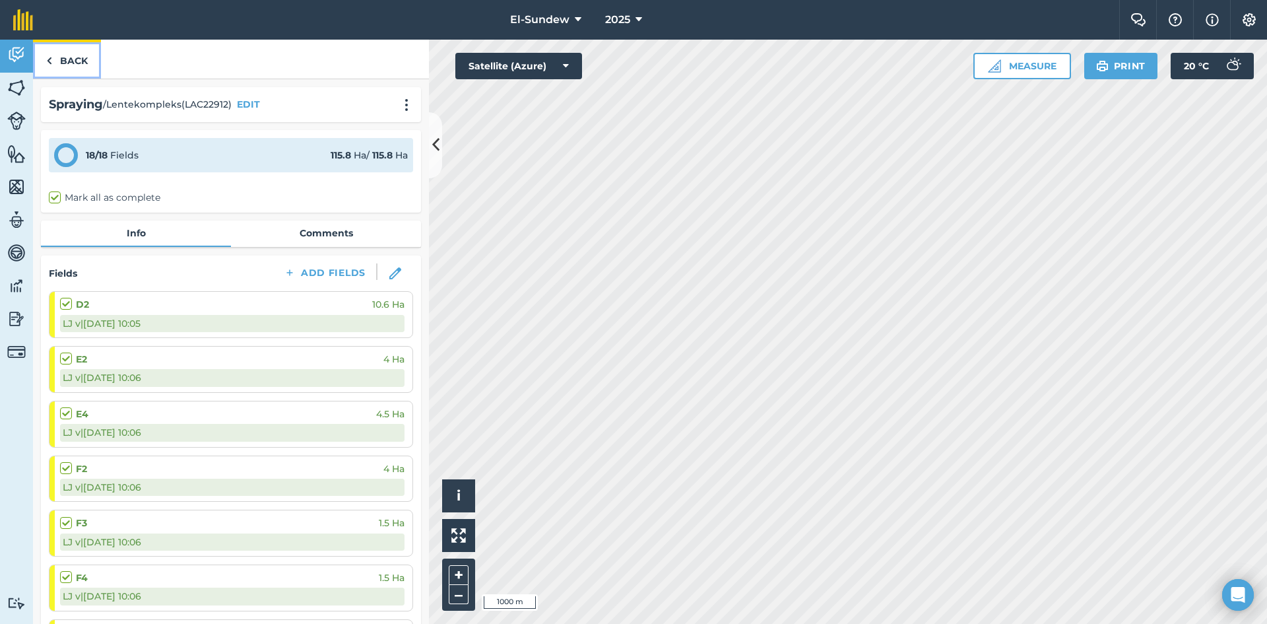
click at [54, 57] on link "Back" at bounding box center [67, 59] width 68 height 39
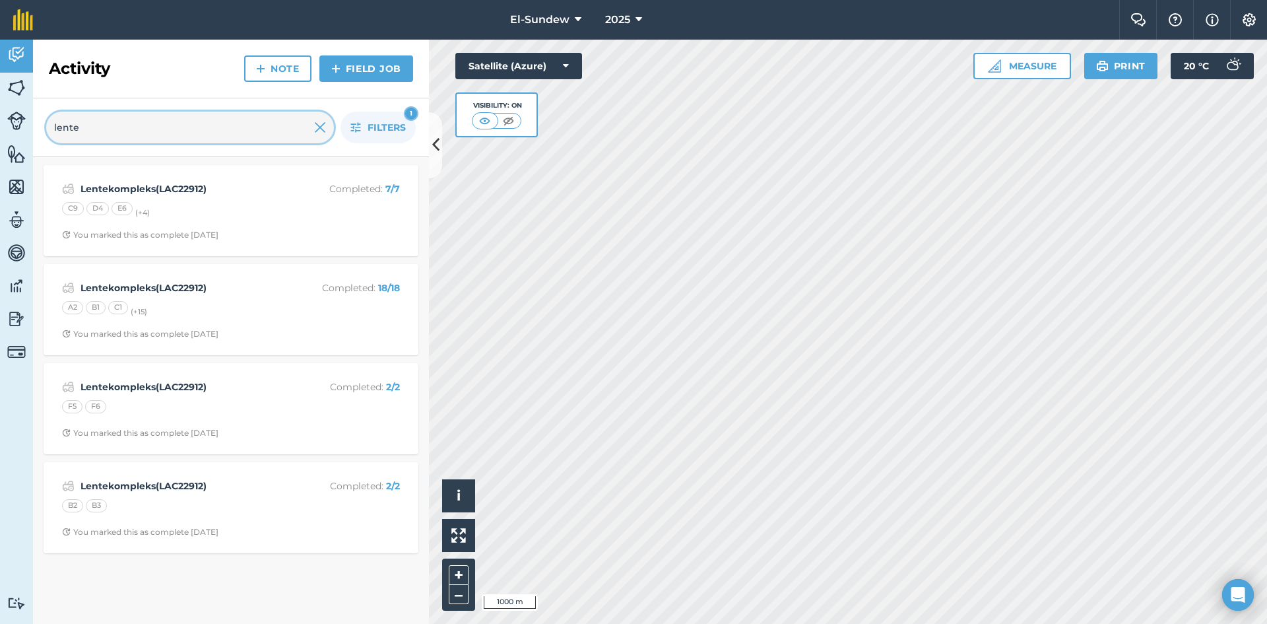
click at [211, 124] on input "lente" at bounding box center [190, 128] width 288 height 32
click at [362, 124] on button "Filters 1" at bounding box center [378, 128] width 75 height 32
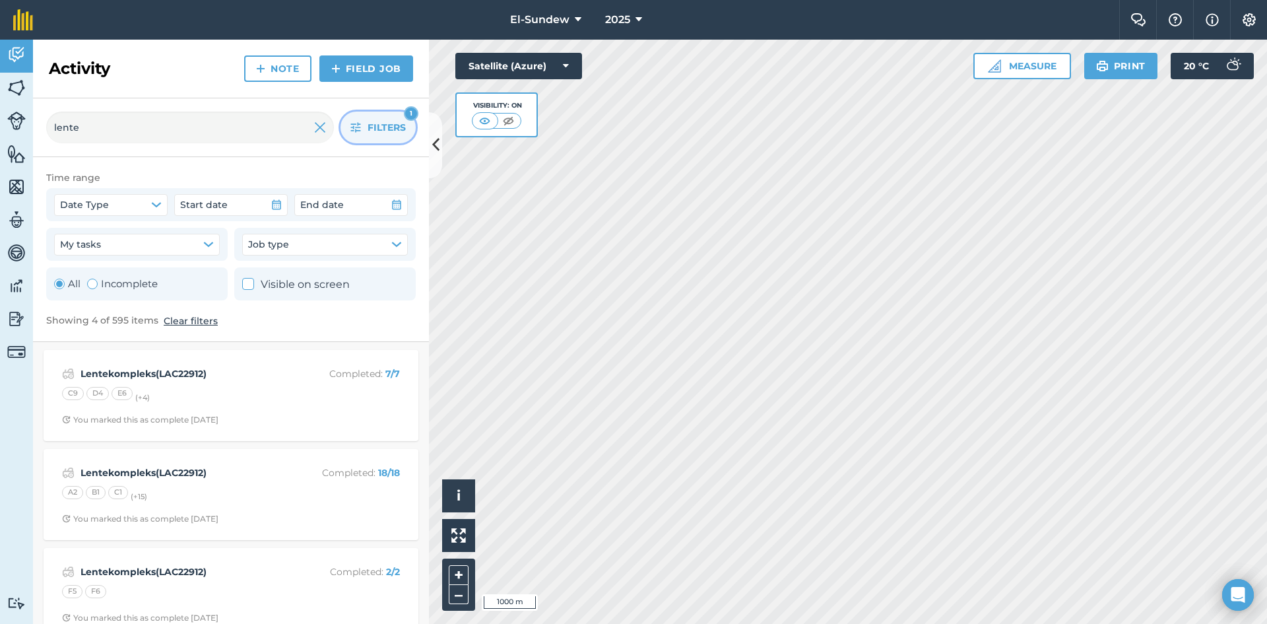
click at [110, 286] on label "Incomplete" at bounding box center [122, 284] width 71 height 16
radio input "false"
radio input "true"
click at [46, 280] on div "All Incomplete" at bounding box center [136, 283] width 181 height 33
click at [63, 282] on div "Toggle Activity" at bounding box center [59, 283] width 11 height 11
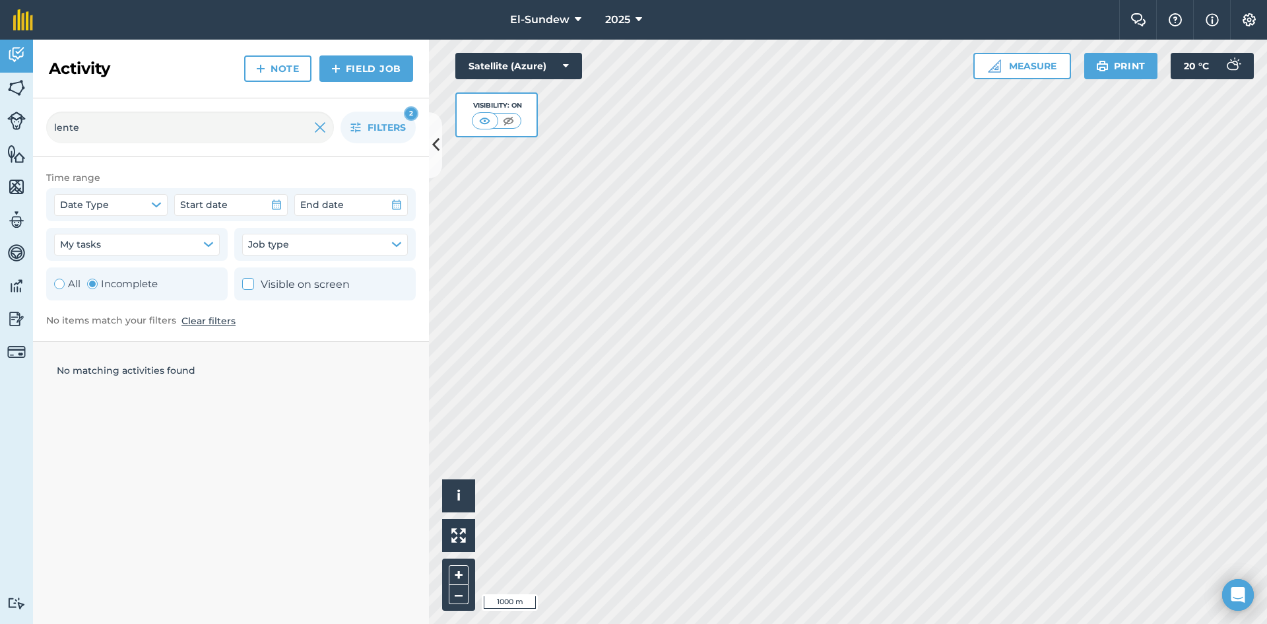
radio input "true"
click at [361, 124] on button "Filters 1" at bounding box center [378, 128] width 75 height 32
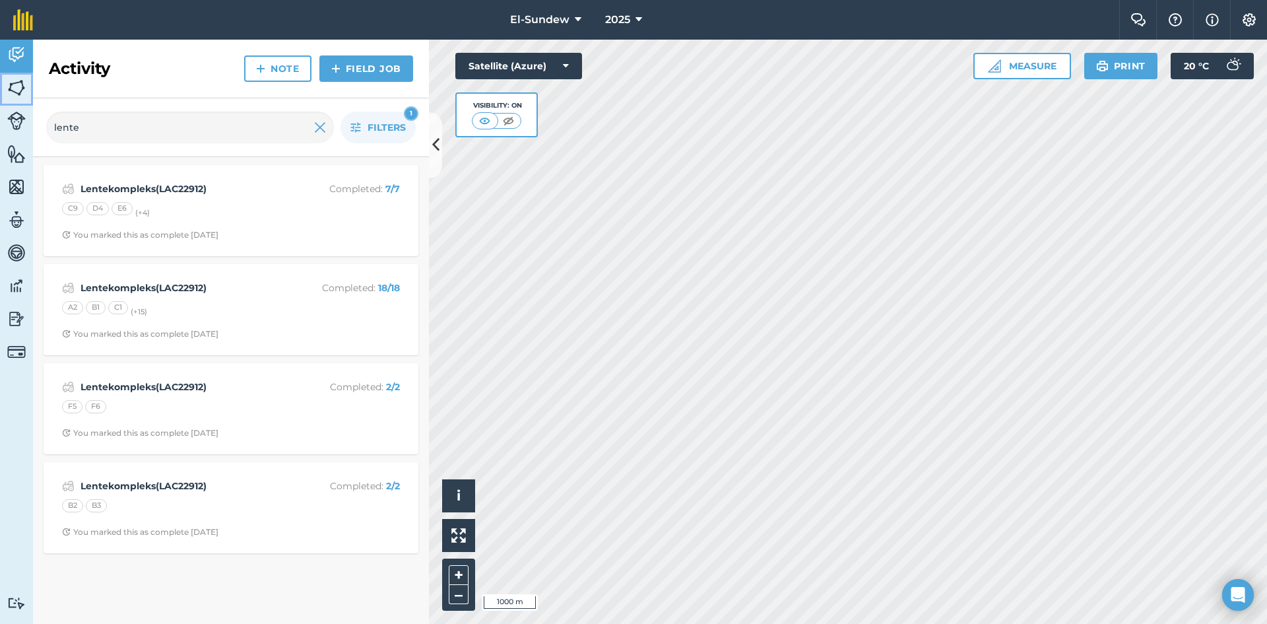
click at [23, 94] on img at bounding box center [16, 88] width 18 height 20
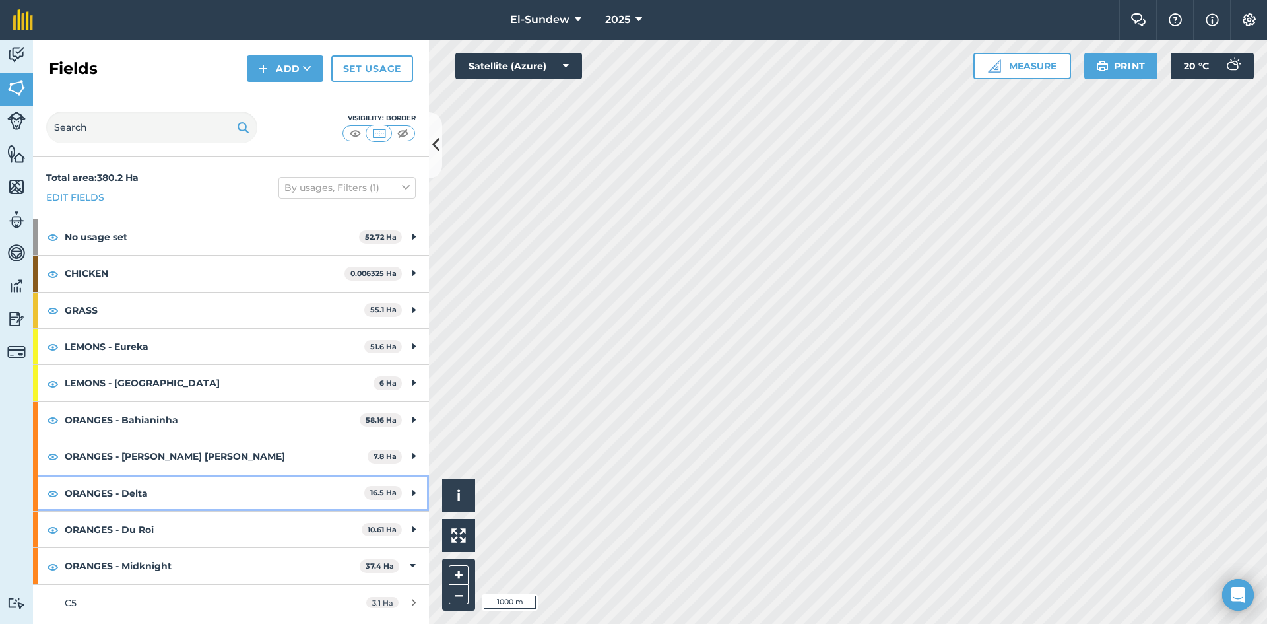
click at [183, 484] on strong "ORANGES - Delta" at bounding box center [215, 493] width 300 height 36
click at [143, 517] on link "D1 5.5 Ha" at bounding box center [231, 529] width 396 height 36
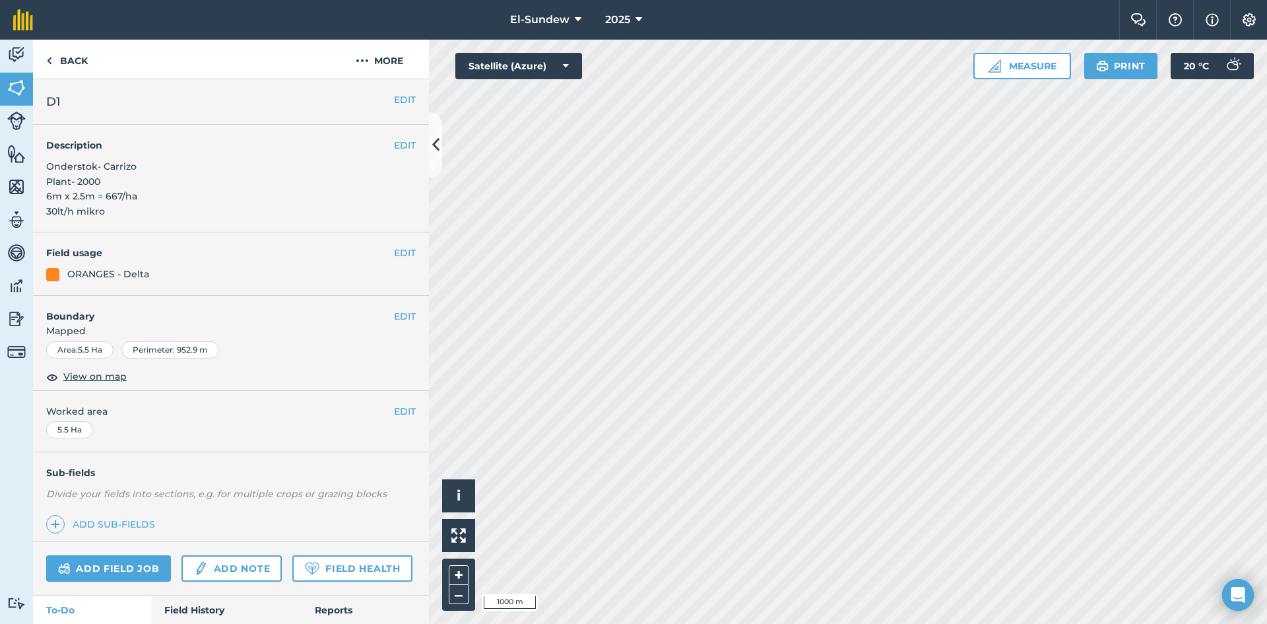
scroll to position [220, 0]
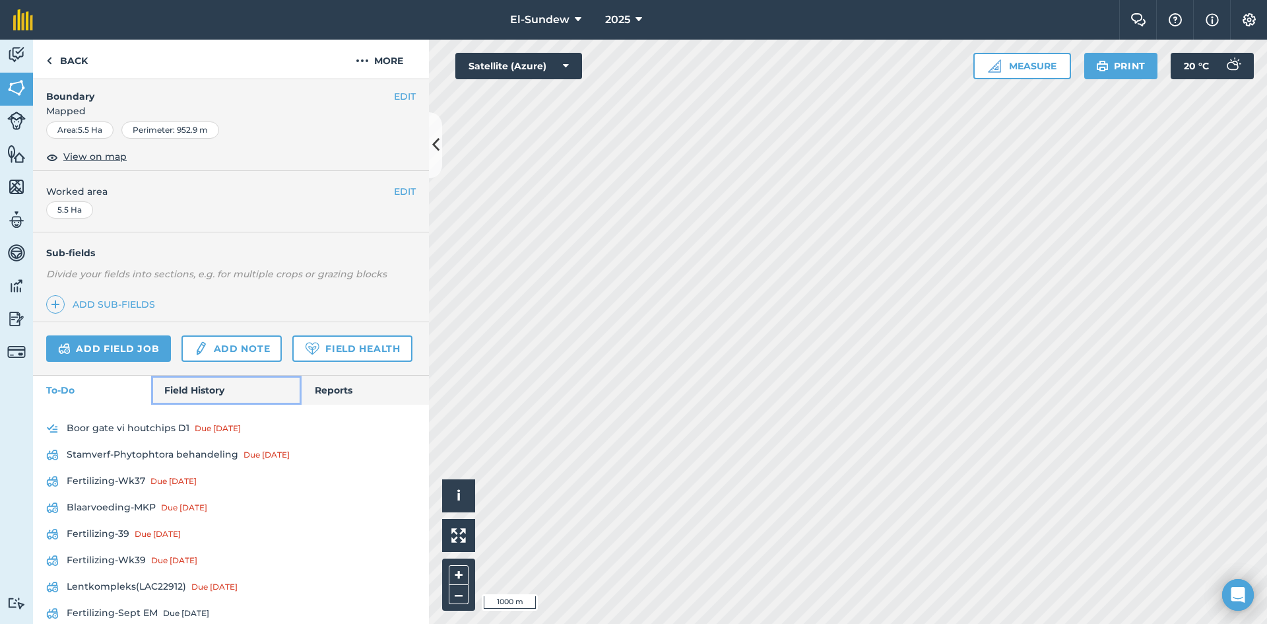
click at [180, 405] on link "Field History" at bounding box center [226, 389] width 150 height 29
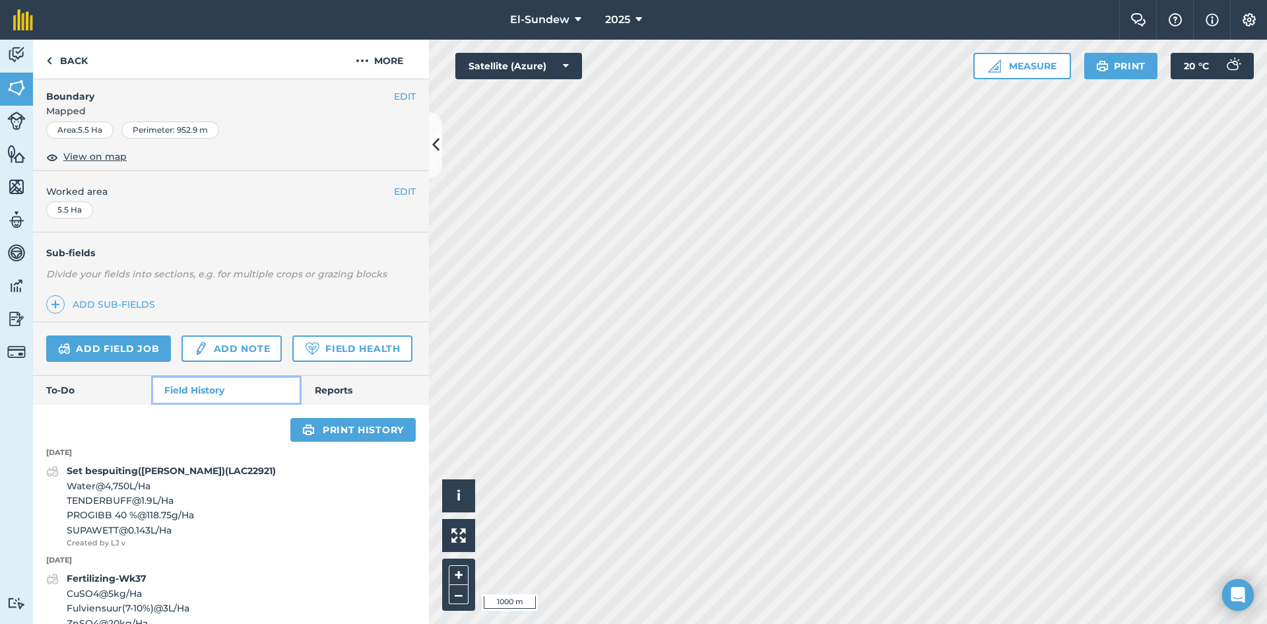
scroll to position [440, 0]
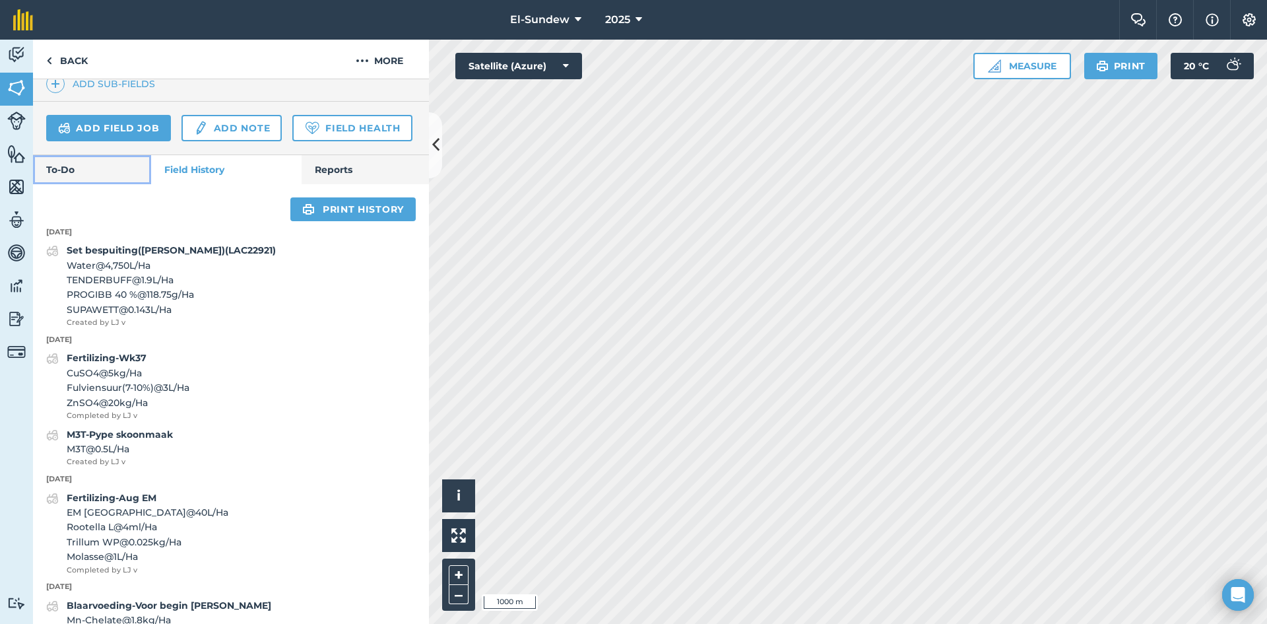
click at [101, 184] on link "To-Do" at bounding box center [92, 169] width 118 height 29
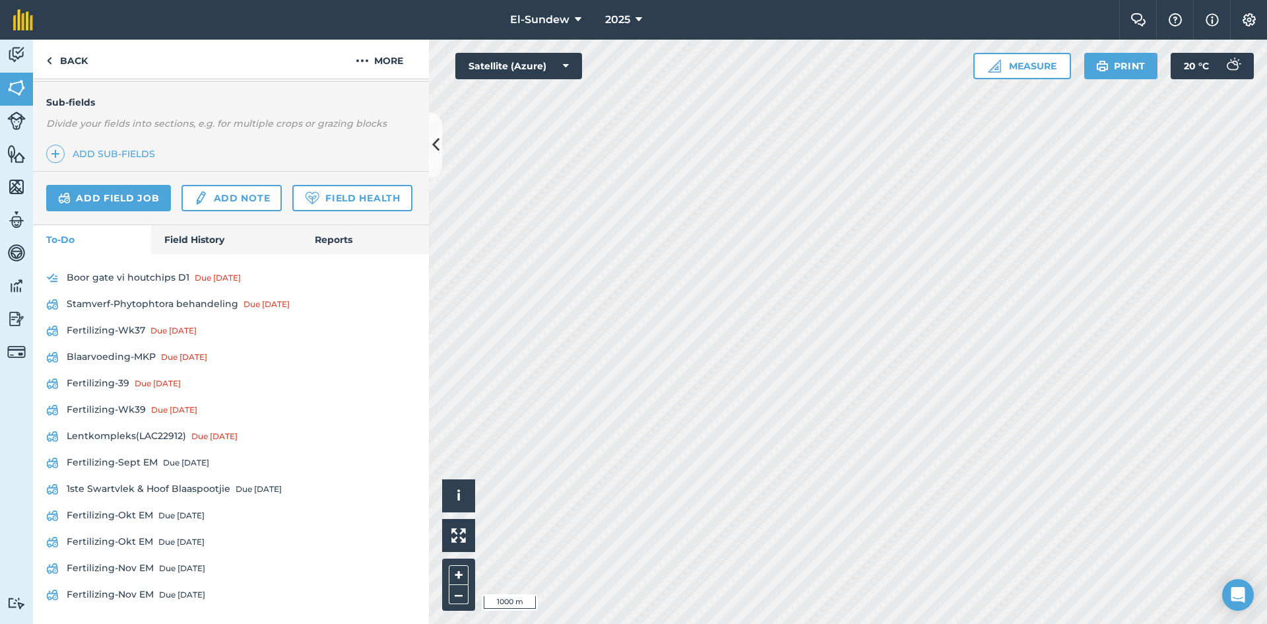
scroll to position [407, 0]
click at [125, 441] on link "Lentkompleks(LAC22912) Due 3 days ago" at bounding box center [231, 436] width 370 height 21
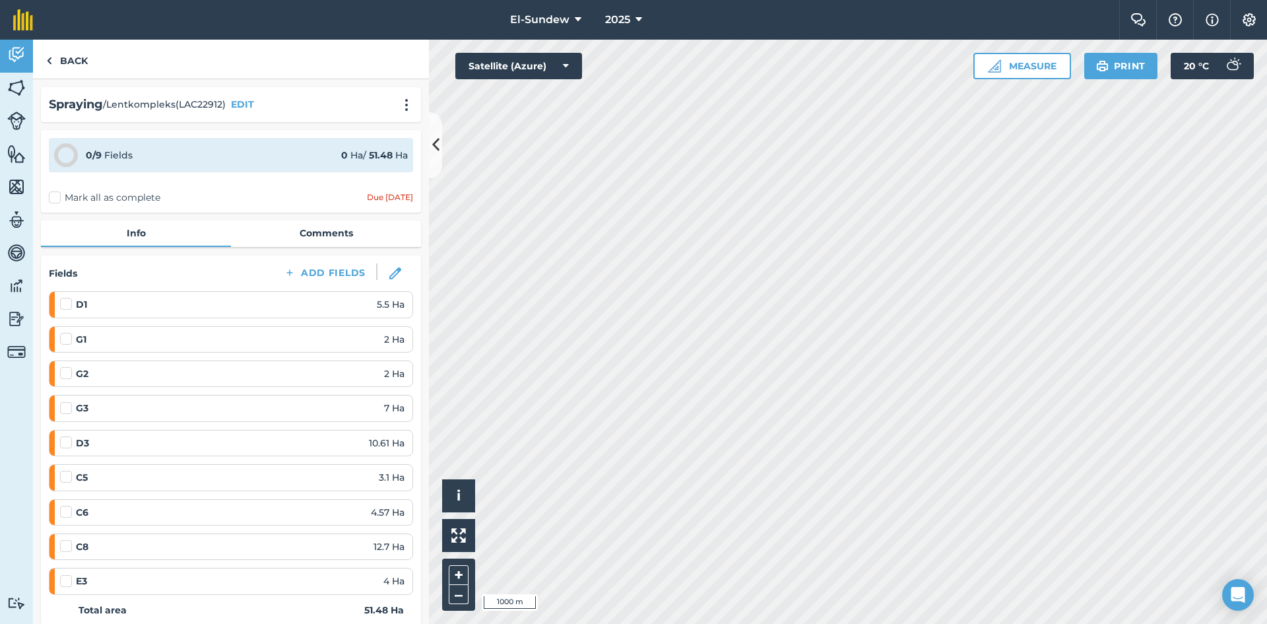
click at [65, 297] on label at bounding box center [68, 297] width 16 height 0
click at [65, 306] on input "checkbox" at bounding box center [64, 301] width 9 height 9
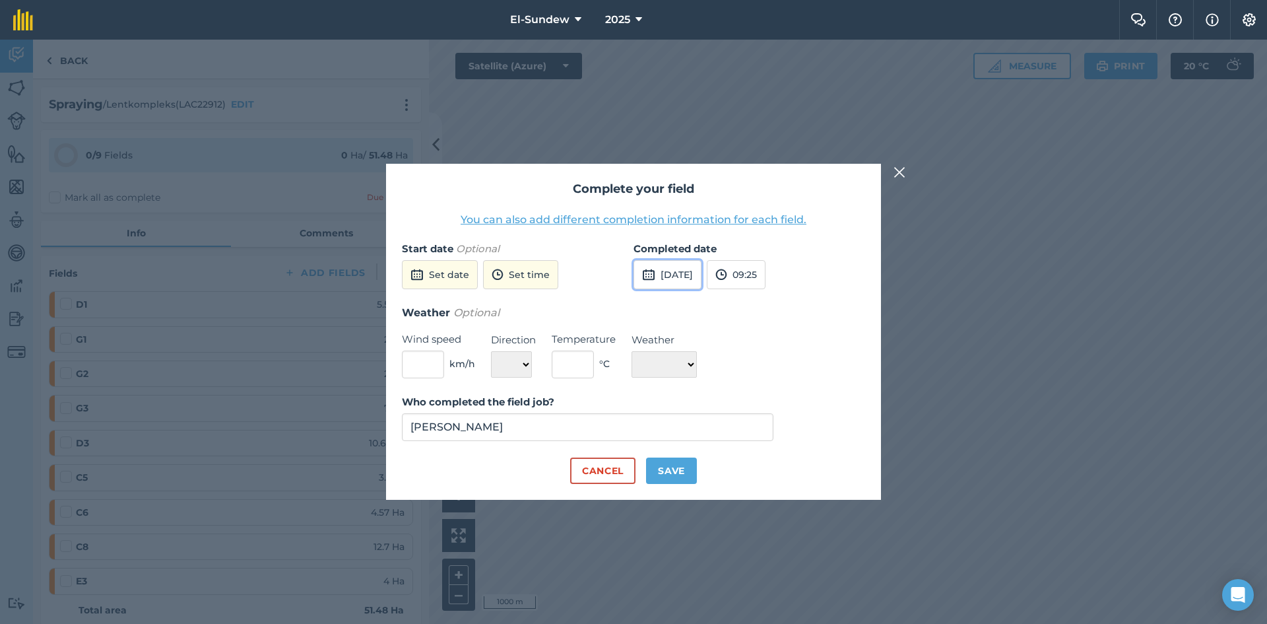
click at [670, 269] on button "25th Sep 2025" at bounding box center [668, 274] width 68 height 29
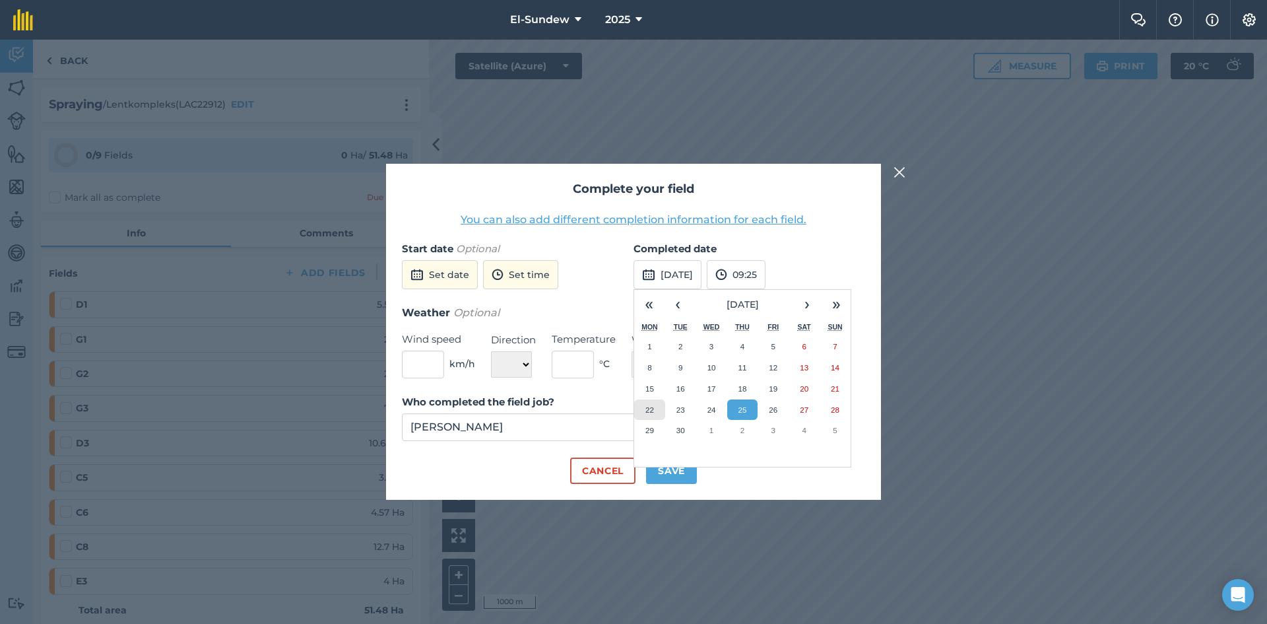
click at [647, 408] on abbr "22" at bounding box center [649, 409] width 9 height 9
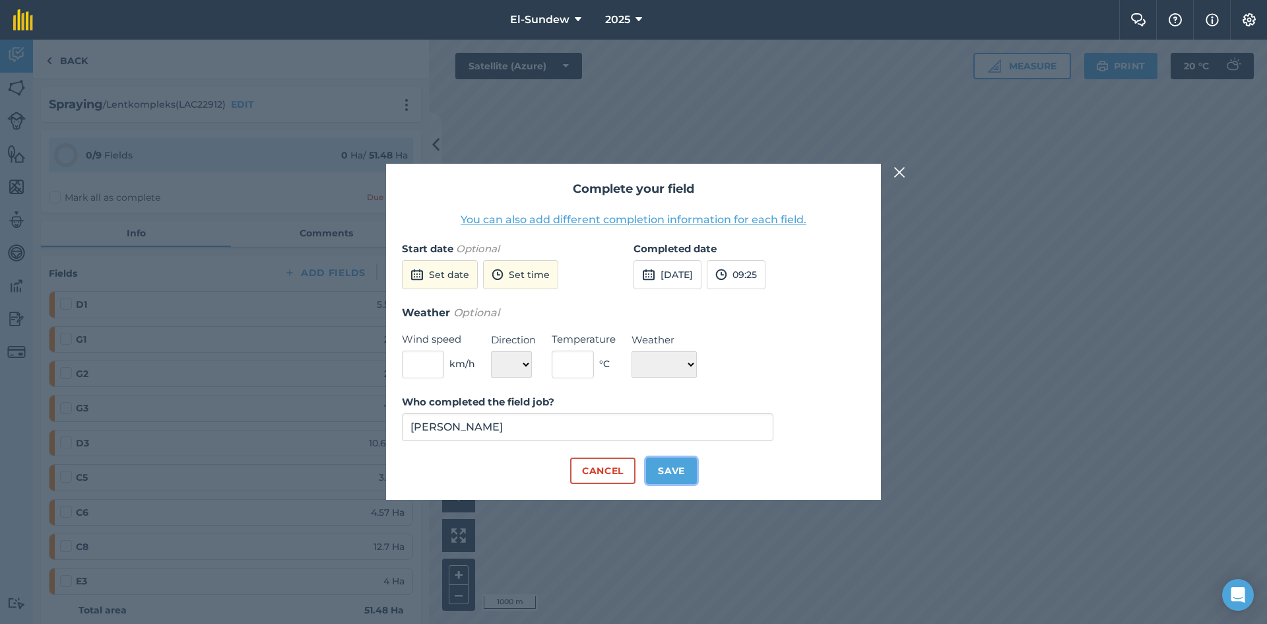
click at [670, 474] on button "Save" at bounding box center [671, 470] width 51 height 26
checkbox input "true"
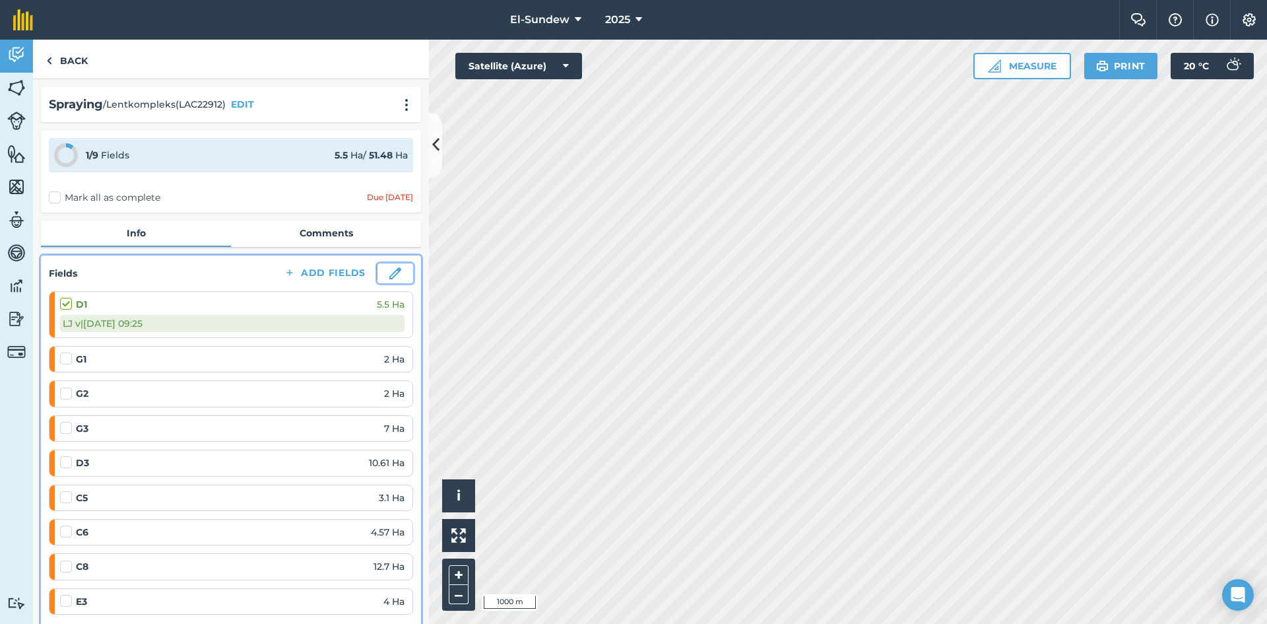
click at [377, 273] on button at bounding box center [395, 273] width 36 height 20
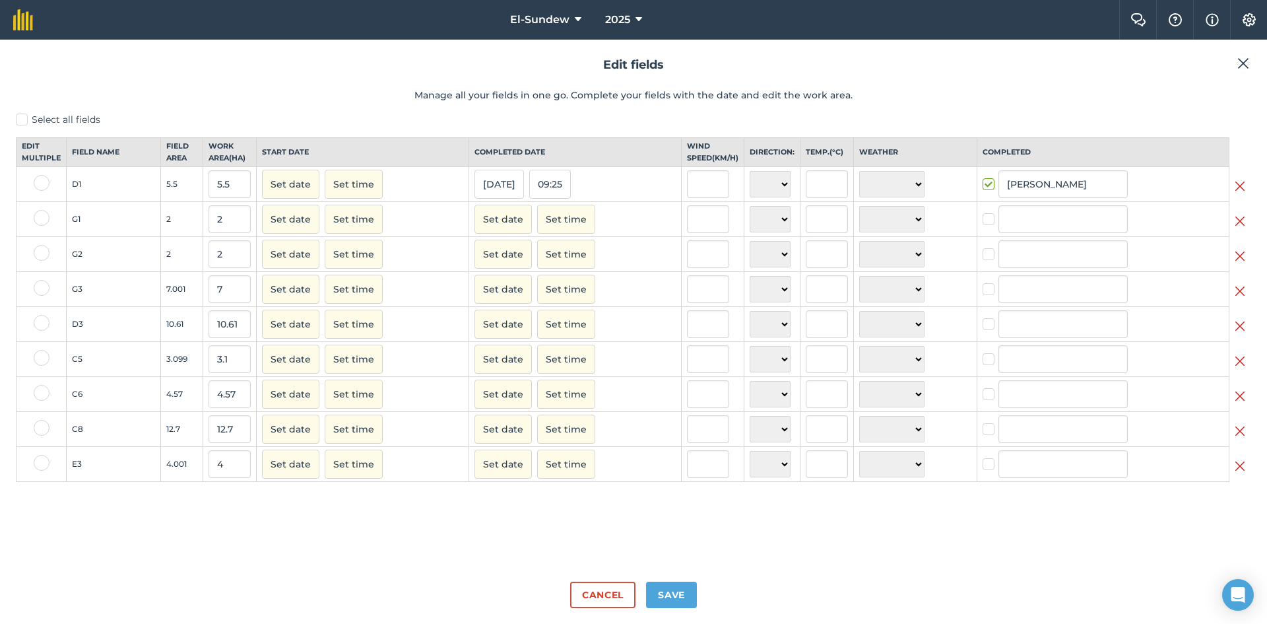
click at [41, 226] on label at bounding box center [42, 218] width 16 height 16
click at [41, 218] on input "checkbox" at bounding box center [38, 214] width 9 height 9
checkbox input "true"
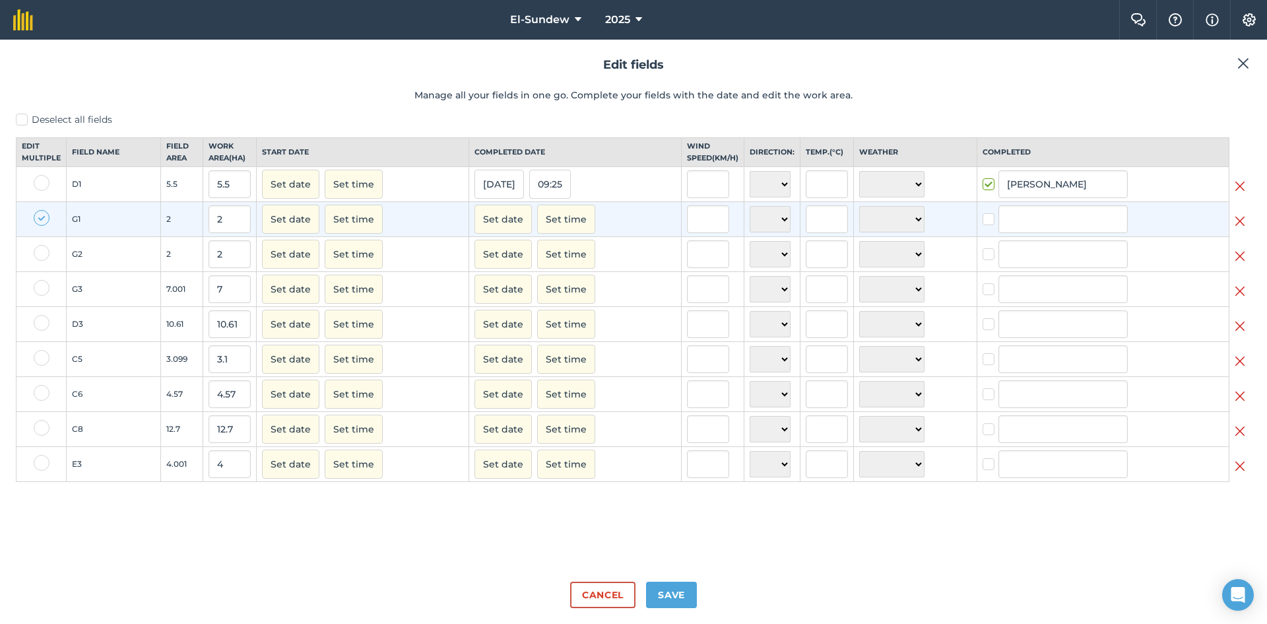
click at [39, 260] on label at bounding box center [42, 253] width 16 height 16
click at [39, 253] on input "checkbox" at bounding box center [38, 249] width 9 height 9
checkbox input "true"
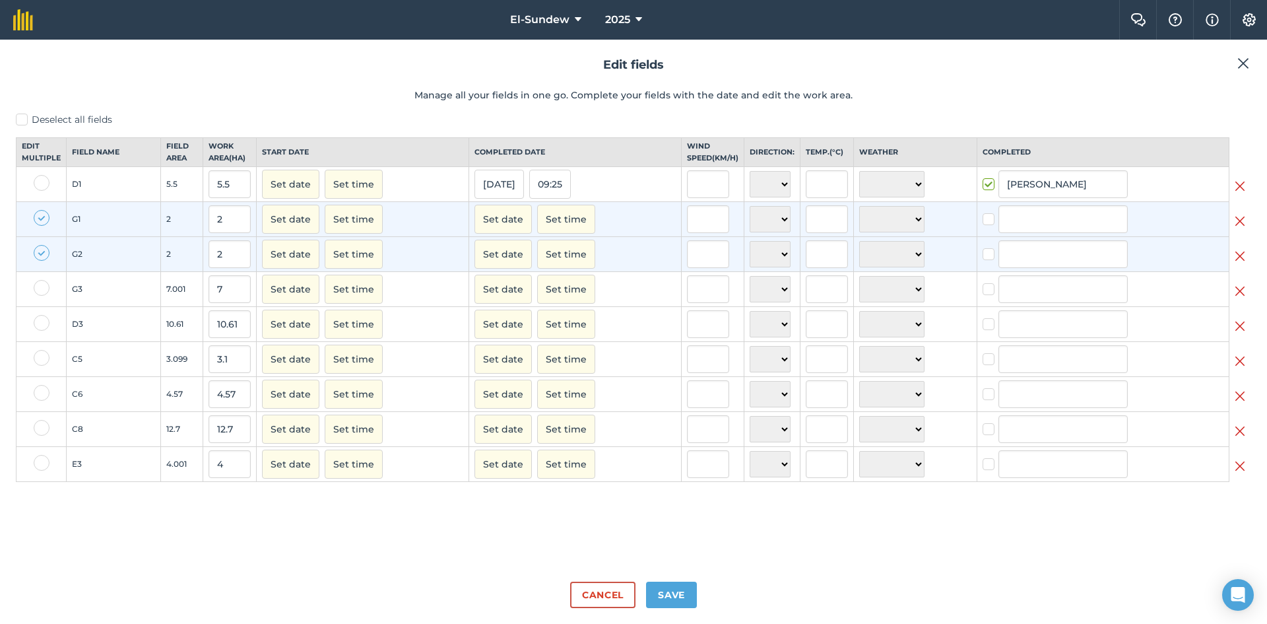
click at [44, 296] on label at bounding box center [42, 288] width 16 height 16
click at [42, 288] on input "checkbox" at bounding box center [38, 284] width 9 height 9
checkbox input "true"
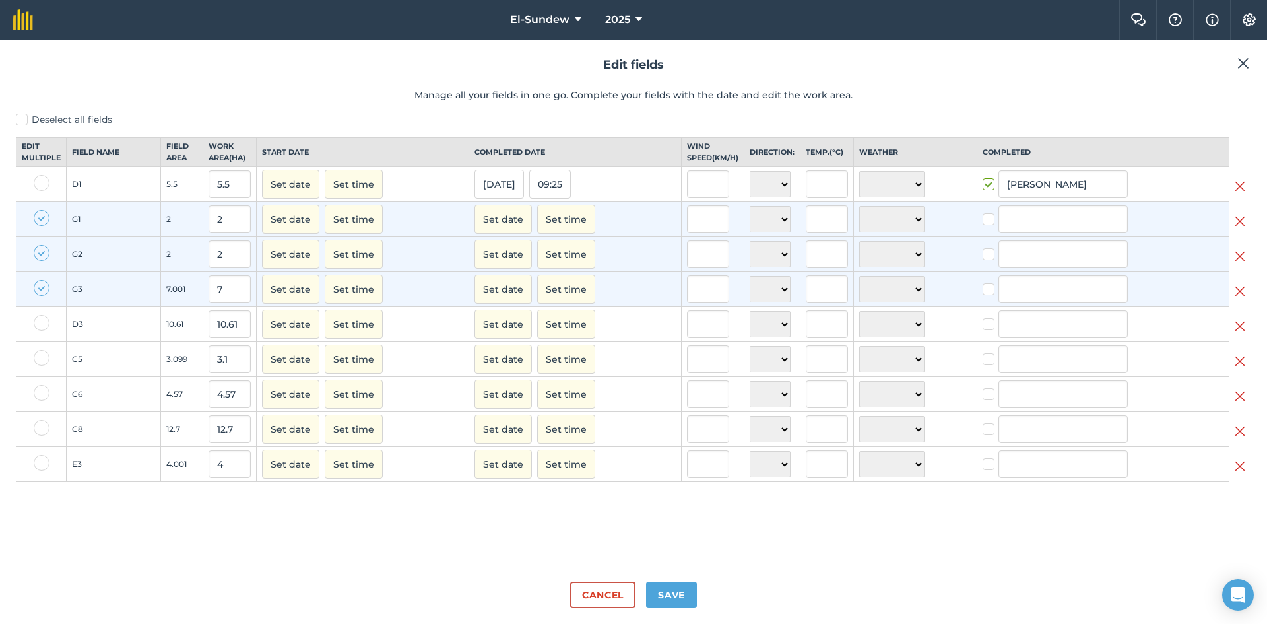
click at [37, 436] on label at bounding box center [42, 428] width 16 height 16
click at [37, 428] on input "checkbox" at bounding box center [38, 424] width 9 height 9
checkbox input "true"
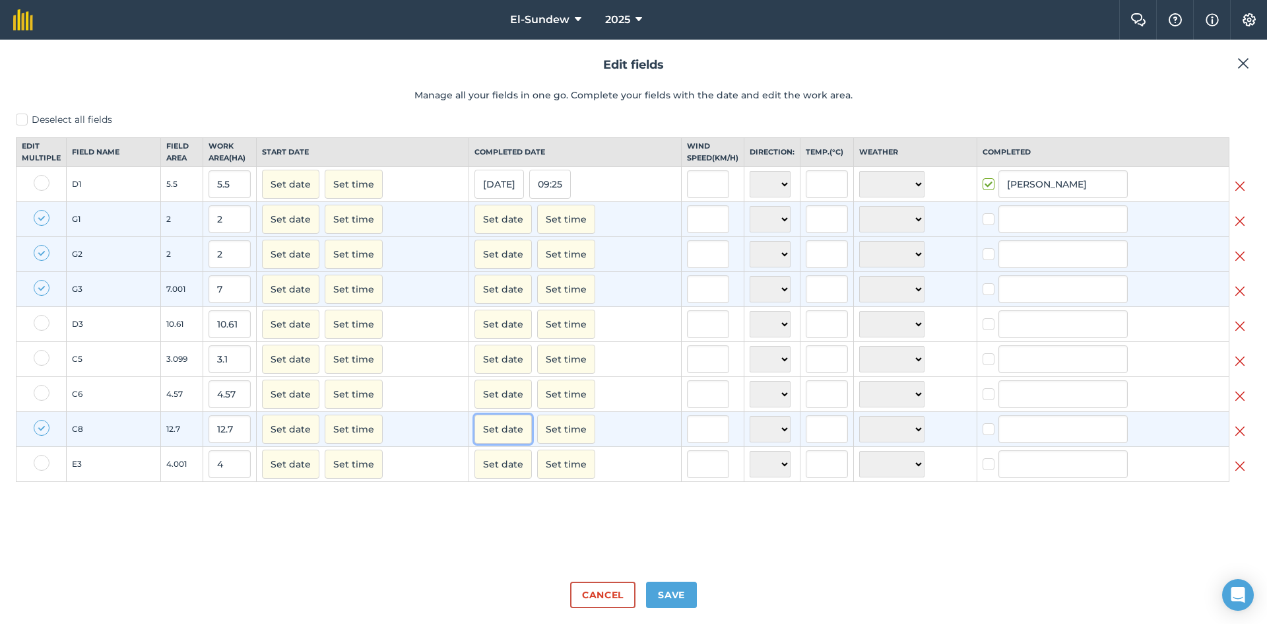
click at [505, 443] on button "Set date" at bounding box center [502, 428] width 57 height 29
click at [639, 547] on button "20" at bounding box center [645, 537] width 31 height 20
checkbox input "true"
type input "LJ van der Merwe"
checkbox input "true"
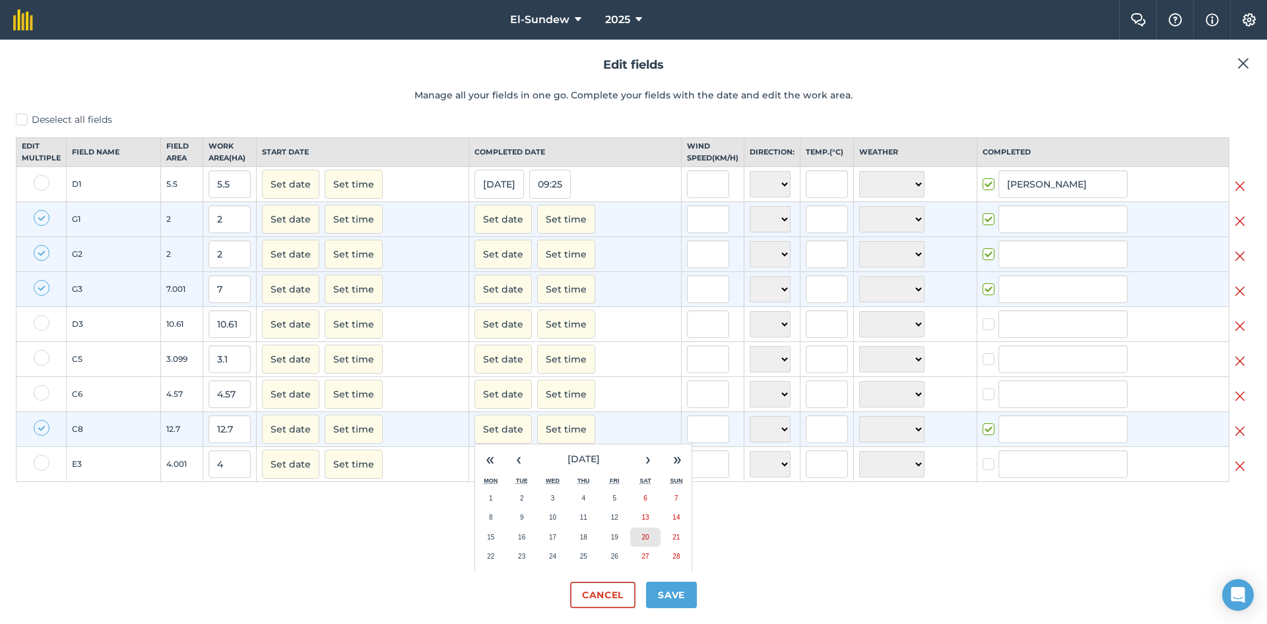
type input "LJ van der Merwe"
checkbox input "true"
type input "LJ van der Merwe"
checkbox input "true"
type input "LJ van der Merwe"
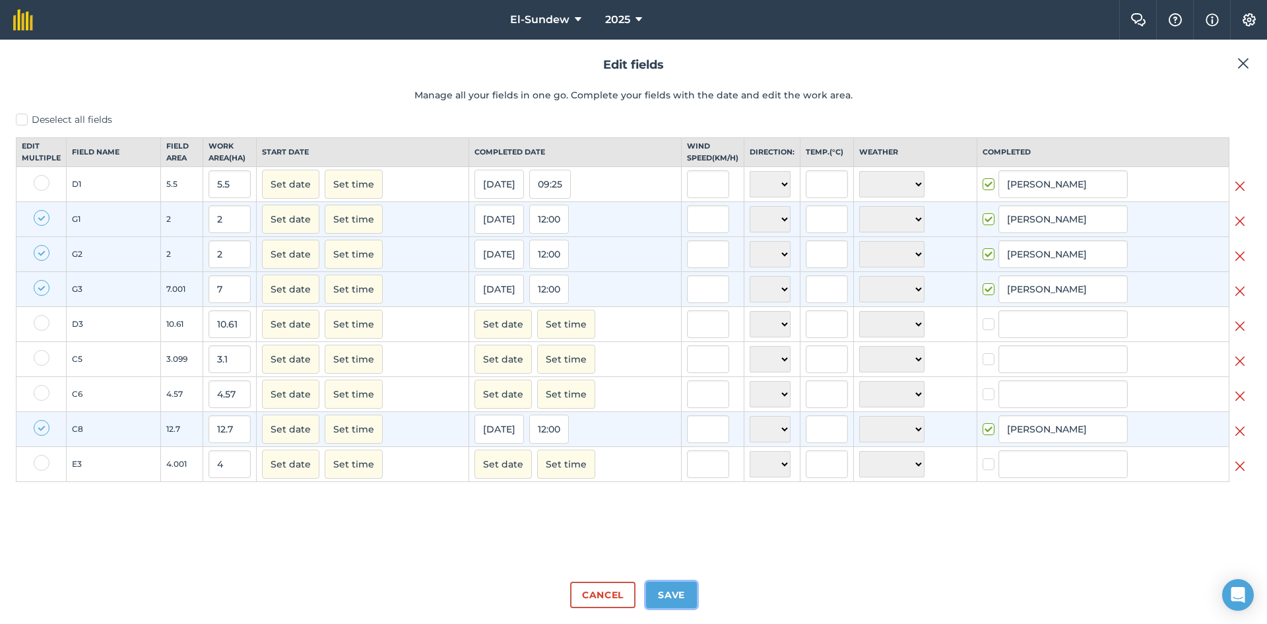
click at [659, 599] on button "Save" at bounding box center [671, 594] width 51 height 26
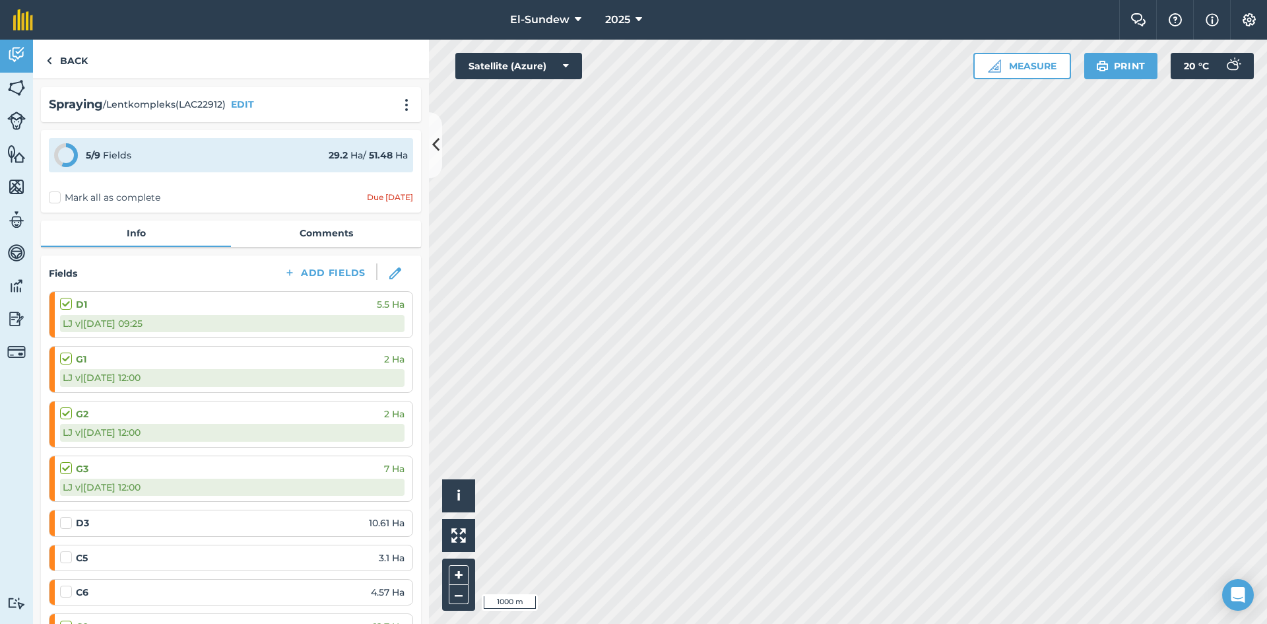
click at [71, 516] on label at bounding box center [68, 516] width 16 height 0
click at [69, 518] on input "checkbox" at bounding box center [64, 520] width 9 height 9
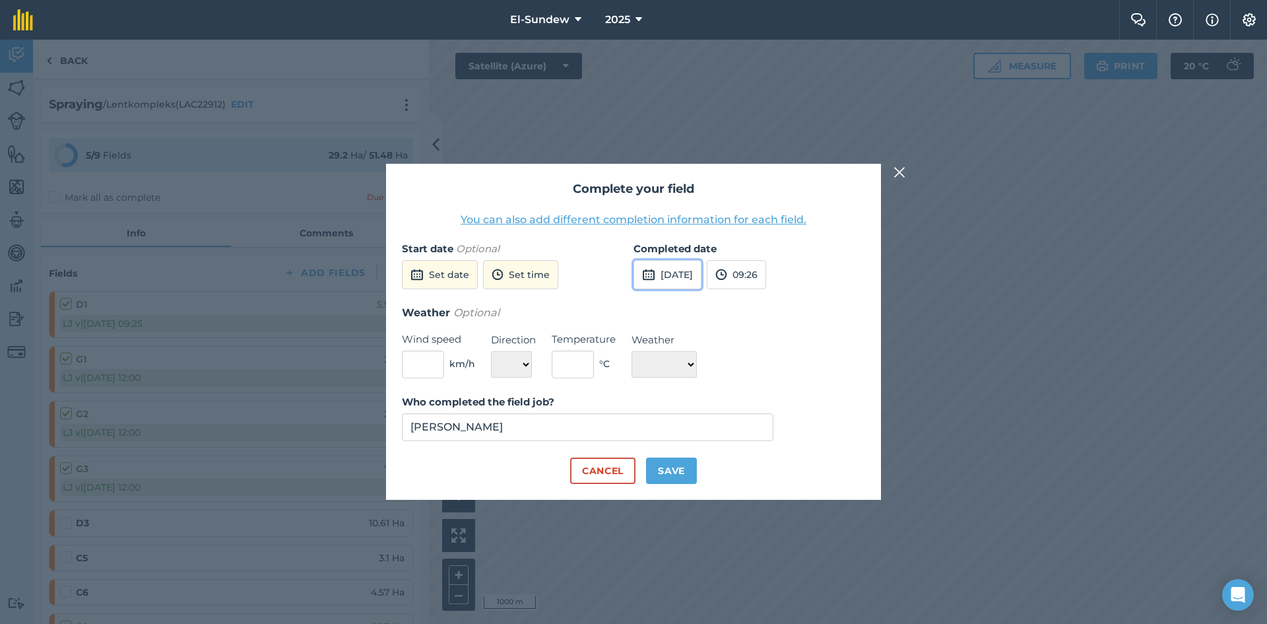
click at [701, 277] on button "25th Sep 2025" at bounding box center [668, 274] width 68 height 29
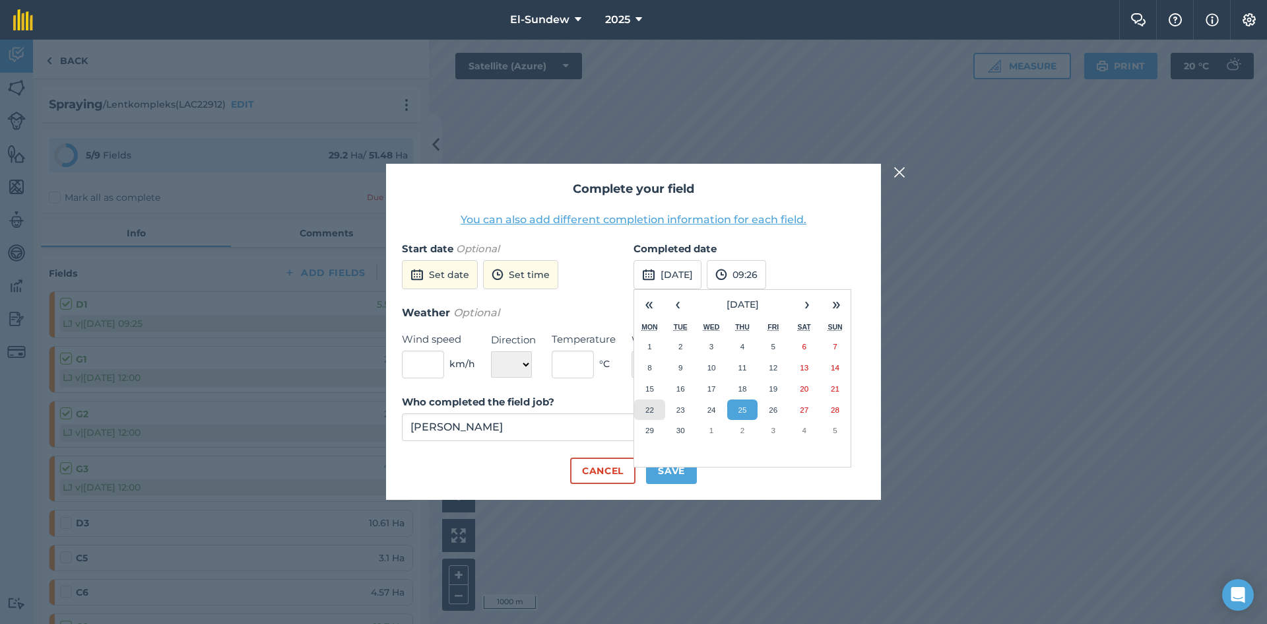
click at [649, 414] on button "22" at bounding box center [649, 409] width 31 height 21
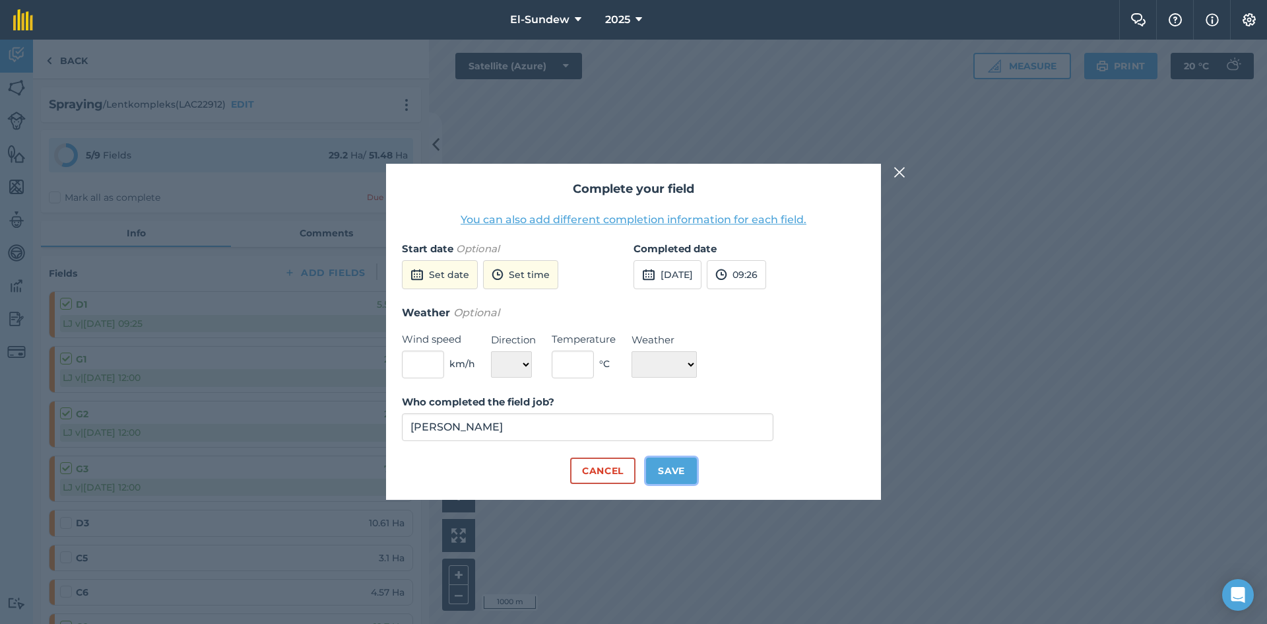
click at [663, 474] on button "Save" at bounding box center [671, 470] width 51 height 26
checkbox input "true"
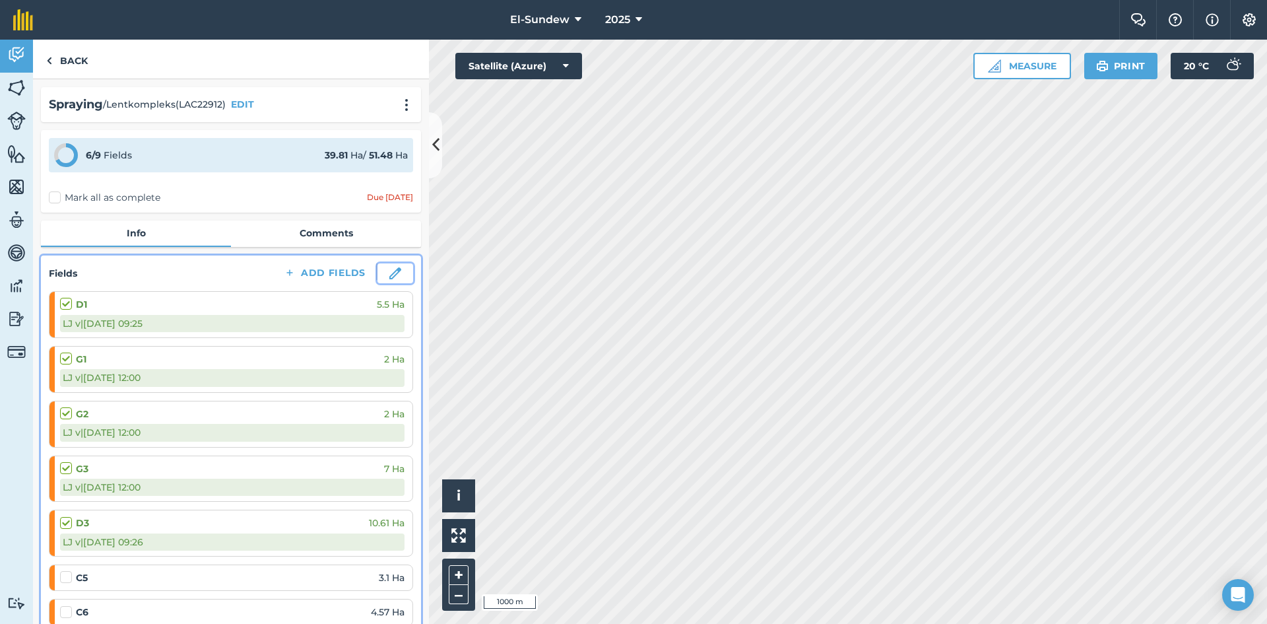
click at [389, 276] on img at bounding box center [395, 273] width 12 height 12
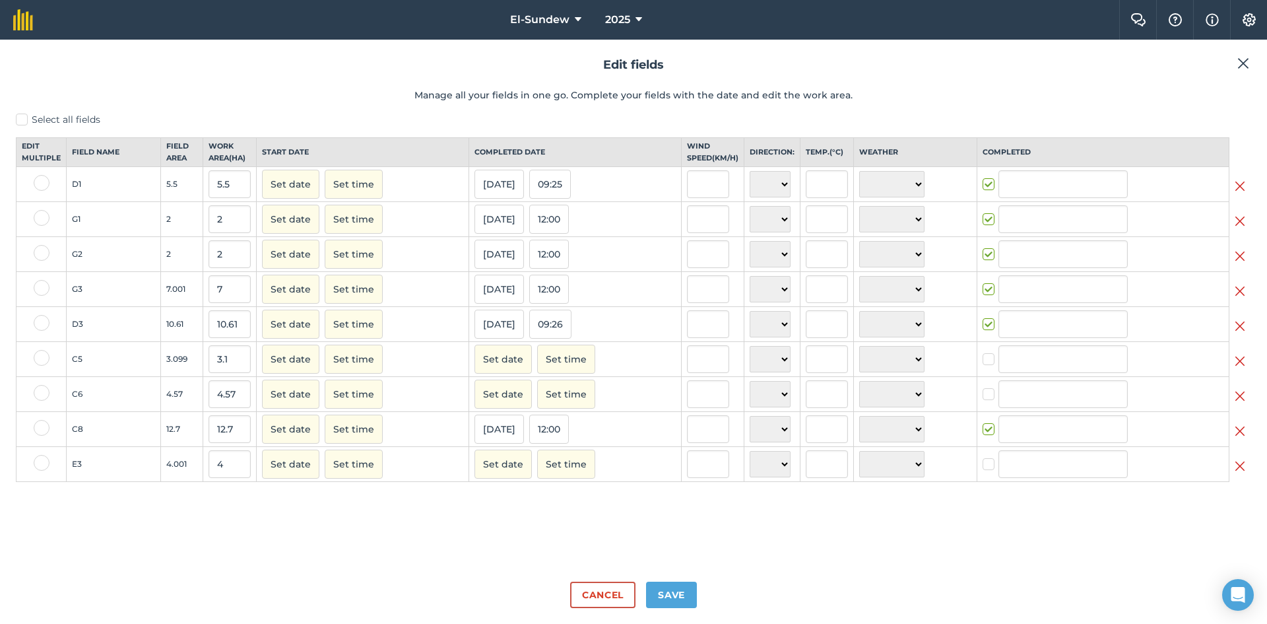
type input "LJ van der Merwe"
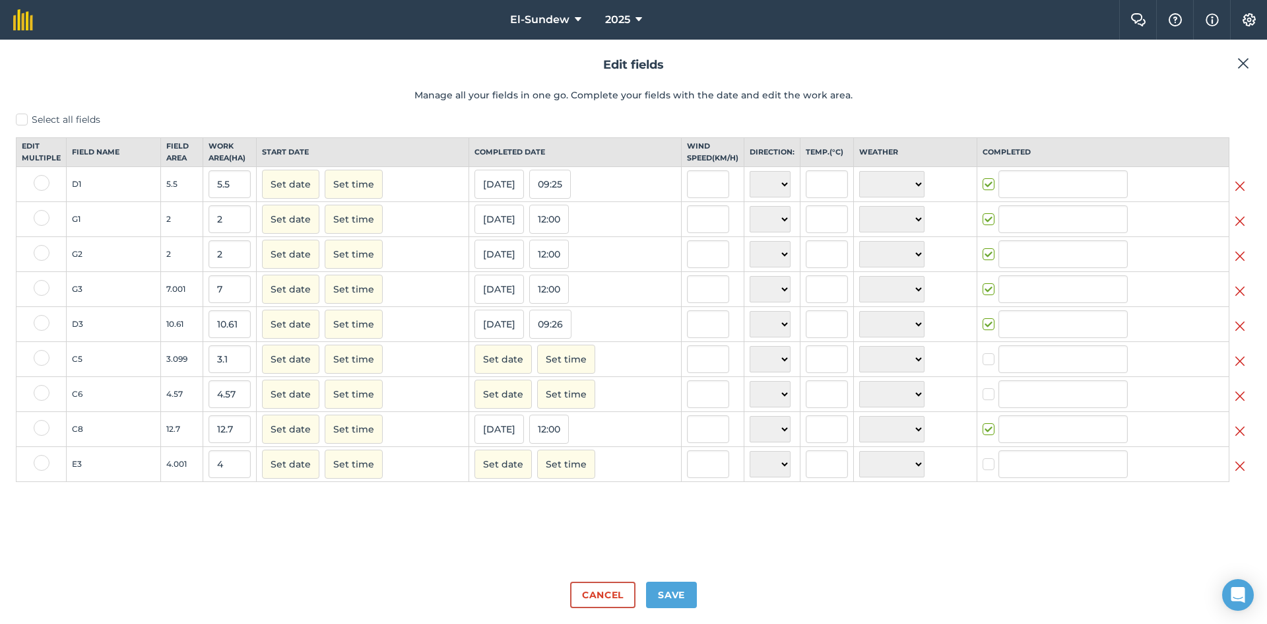
type input "LJ van der Merwe"
click at [41, 362] on label at bounding box center [42, 358] width 16 height 16
click at [41, 358] on input "checkbox" at bounding box center [38, 354] width 9 height 9
checkbox input "true"
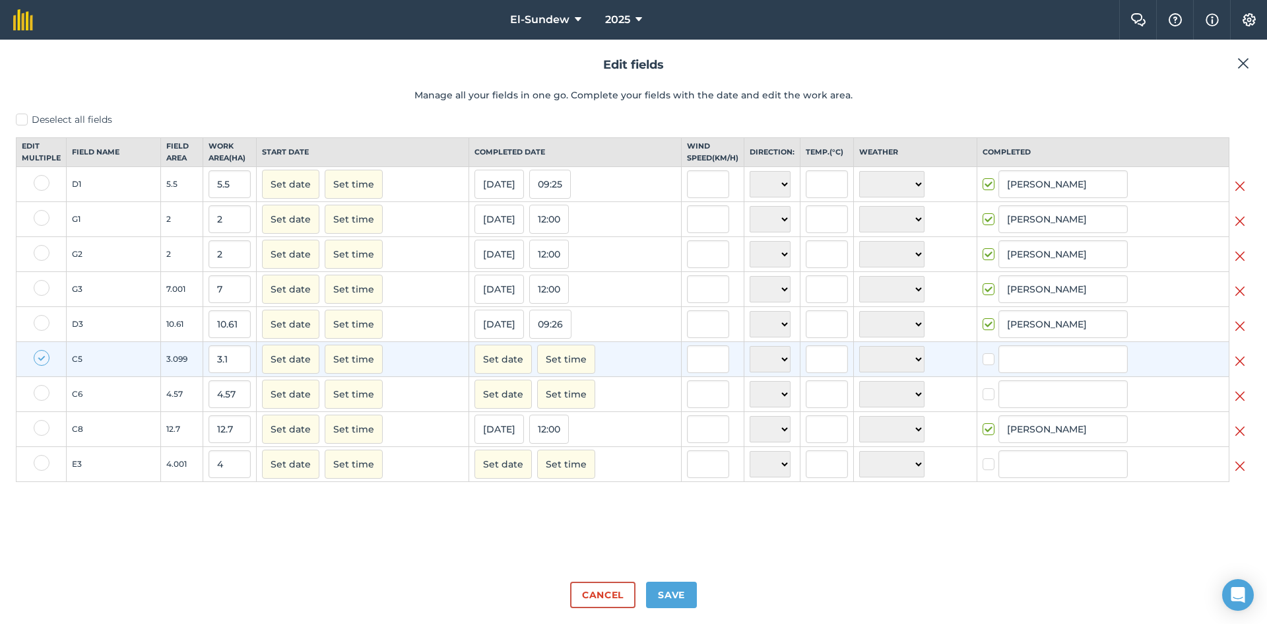
click at [41, 401] on label at bounding box center [42, 393] width 16 height 16
click at [41, 393] on input "checkbox" at bounding box center [38, 389] width 9 height 9
checkbox input "true"
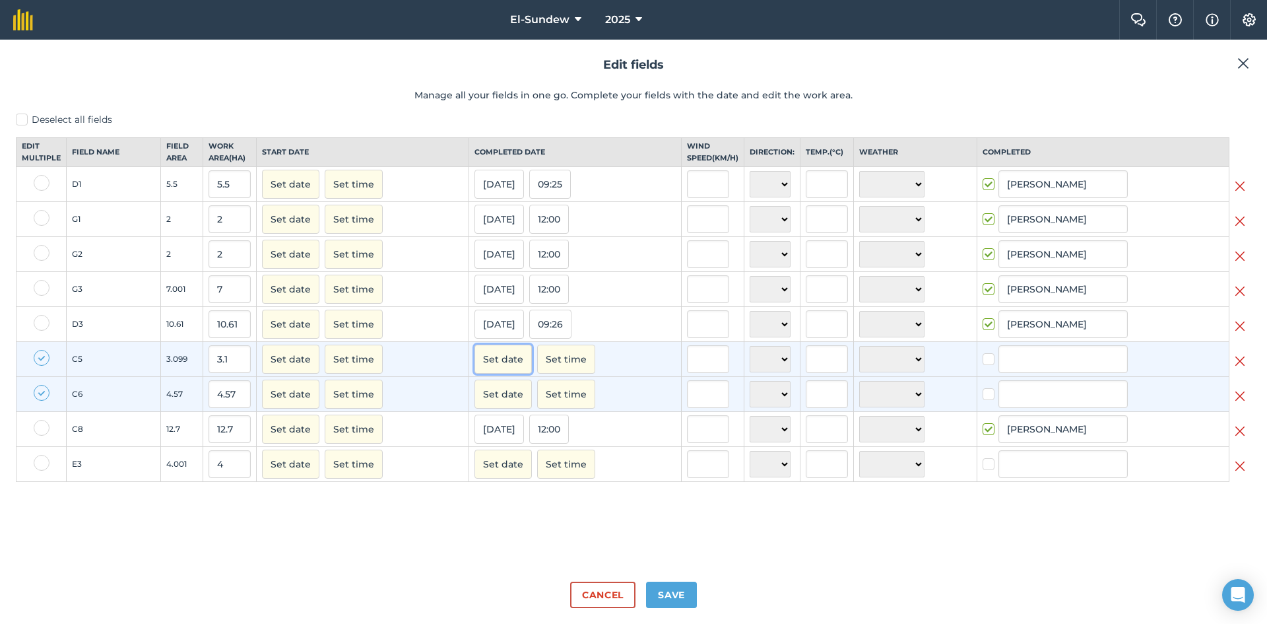
click at [507, 366] on button "Set date" at bounding box center [502, 358] width 57 height 29
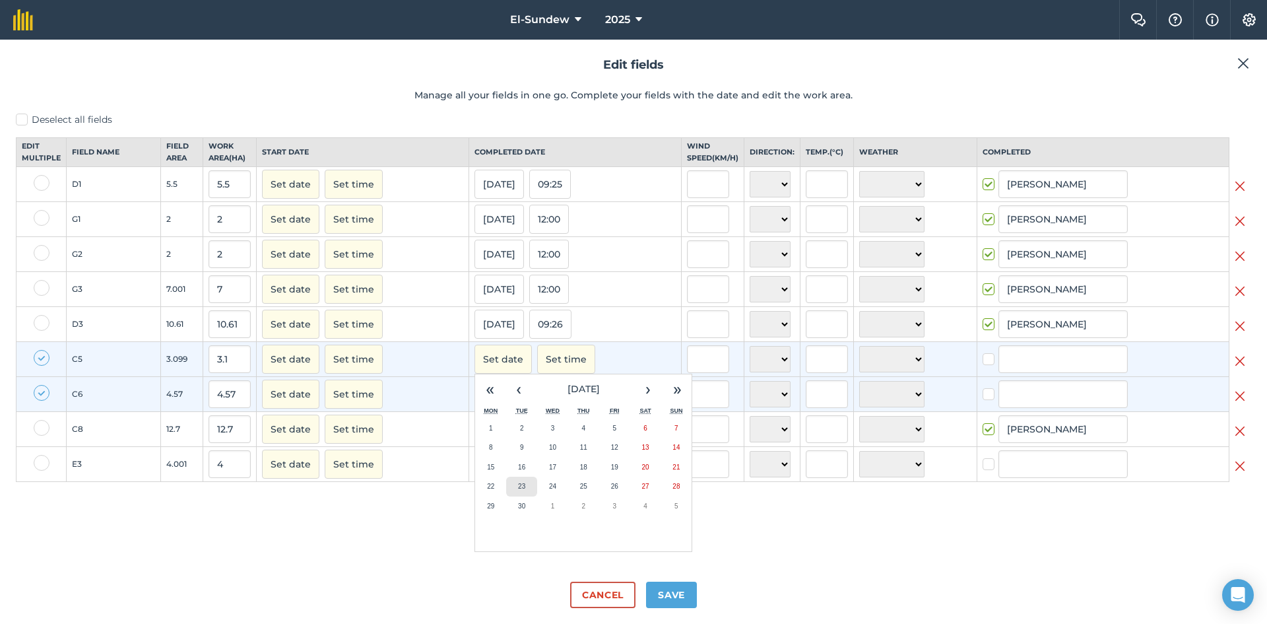
click at [513, 496] on button "23" at bounding box center [521, 486] width 31 height 20
checkbox input "true"
type input "LJ van der Merwe"
checkbox input "true"
type input "LJ van der Merwe"
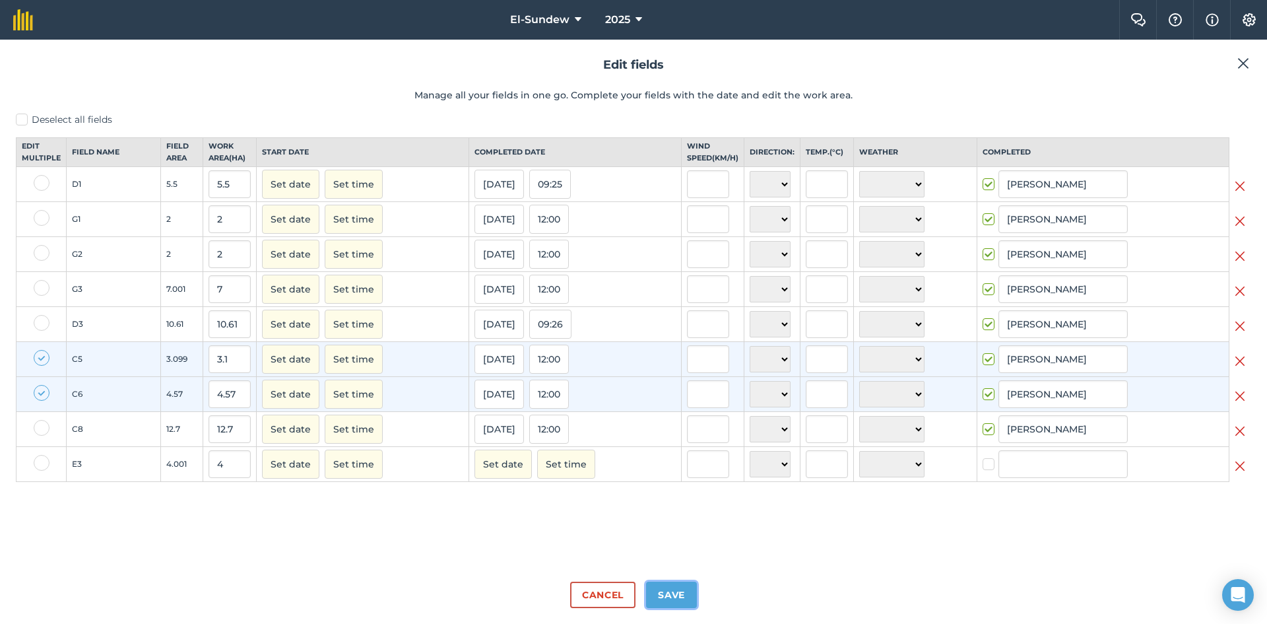
click at [667, 588] on button "Save" at bounding box center [671, 594] width 51 height 26
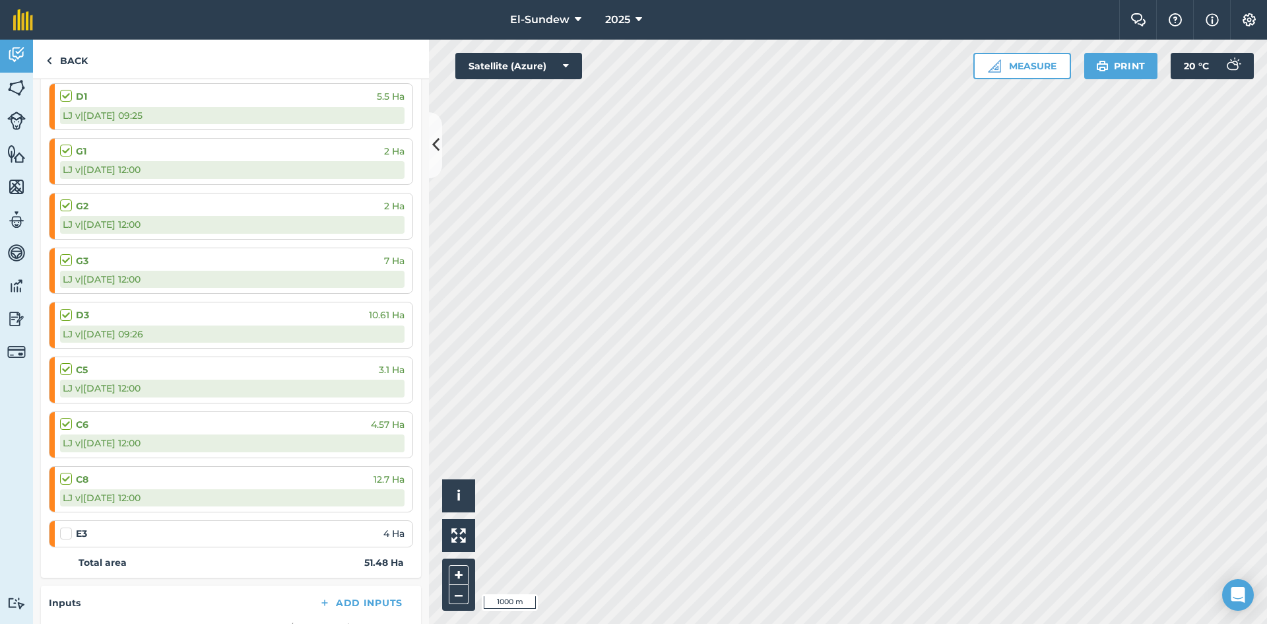
scroll to position [220, 0]
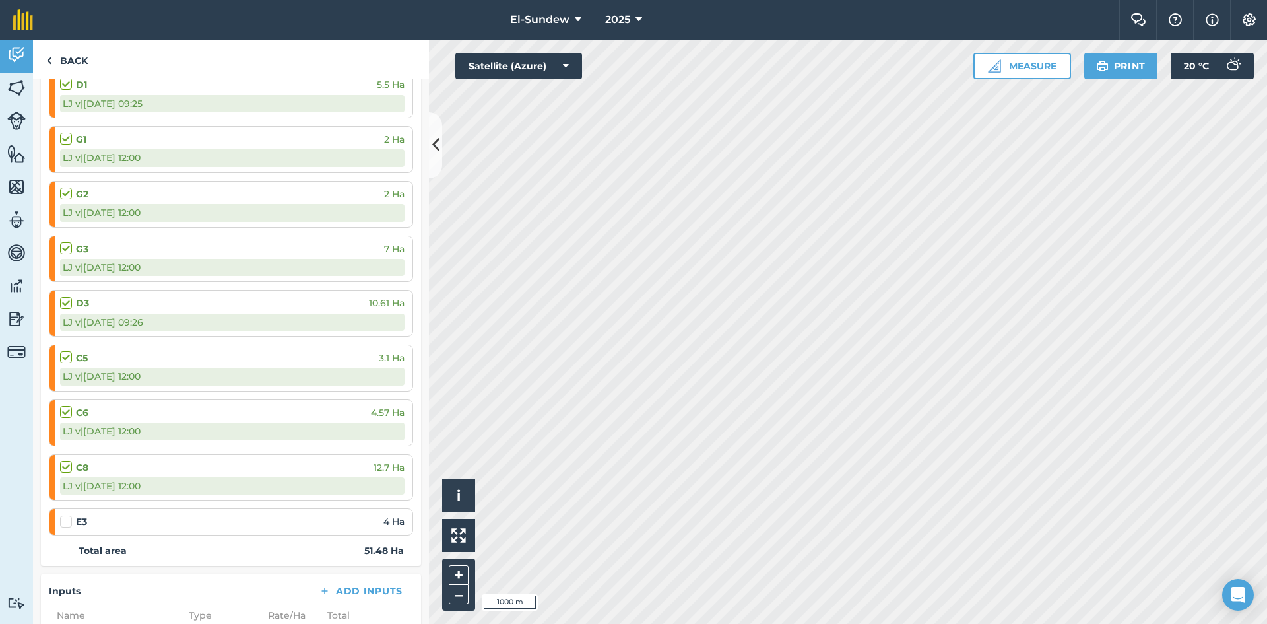
click at [63, 515] on label at bounding box center [68, 515] width 16 height 0
click at [63, 521] on input "checkbox" at bounding box center [64, 519] width 9 height 9
checkbox input "false"
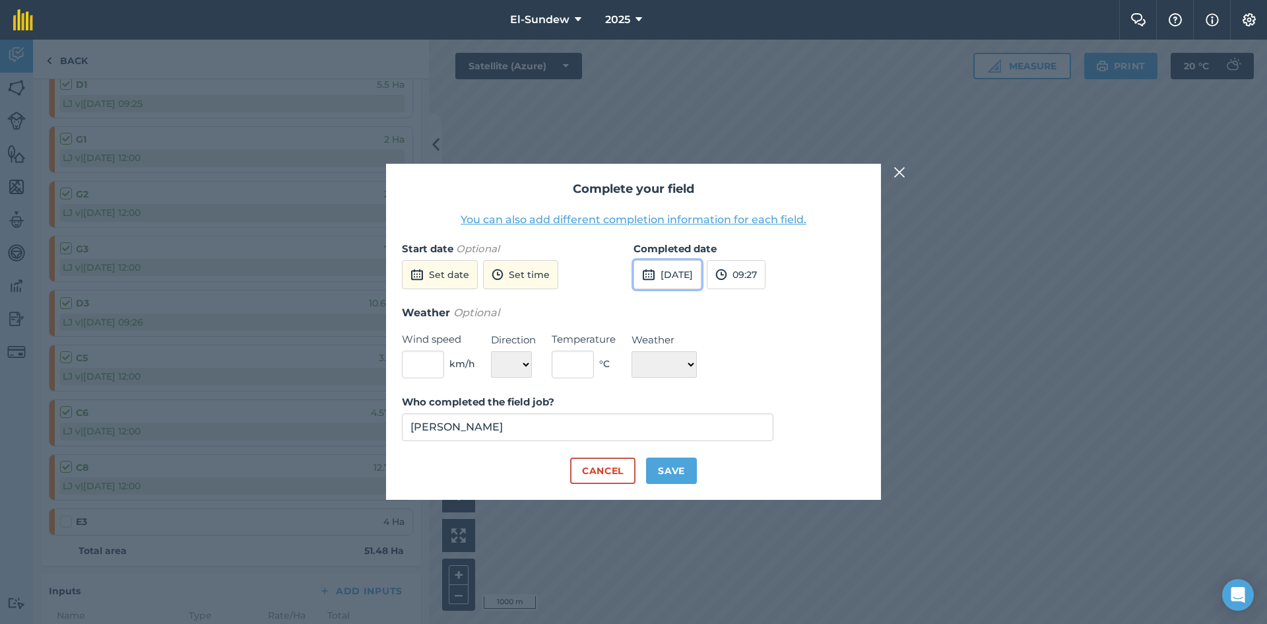
click at [661, 270] on button "25th Sep 2025" at bounding box center [668, 274] width 68 height 29
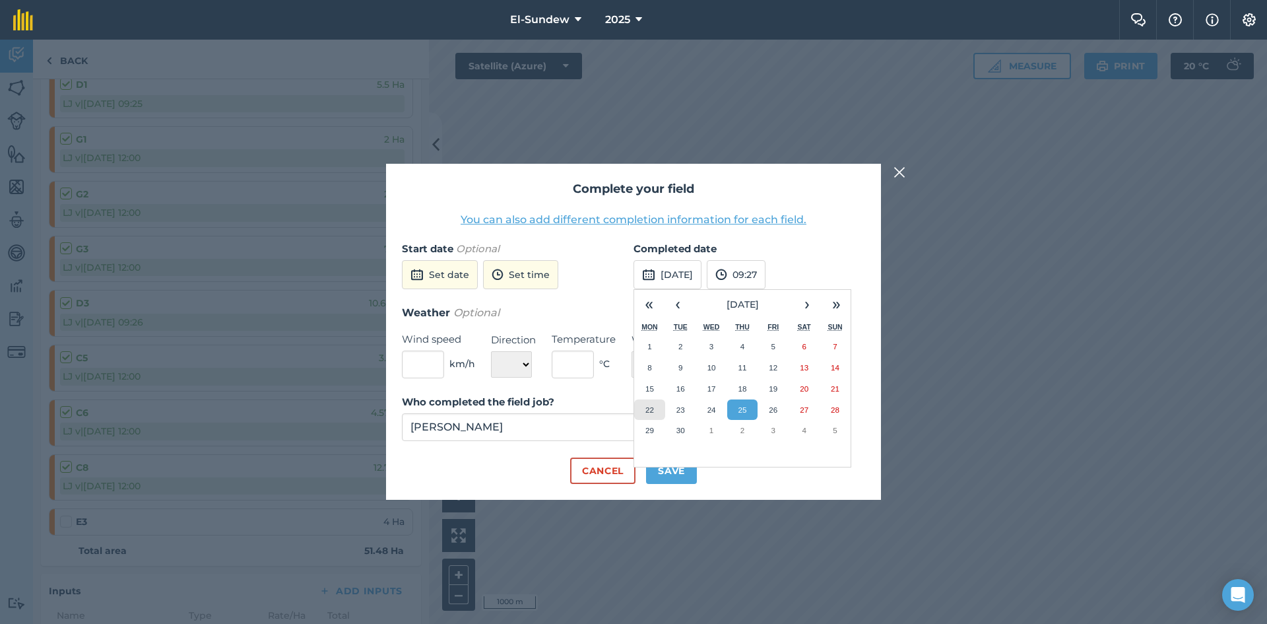
click at [651, 413] on abbr "22" at bounding box center [649, 409] width 9 height 9
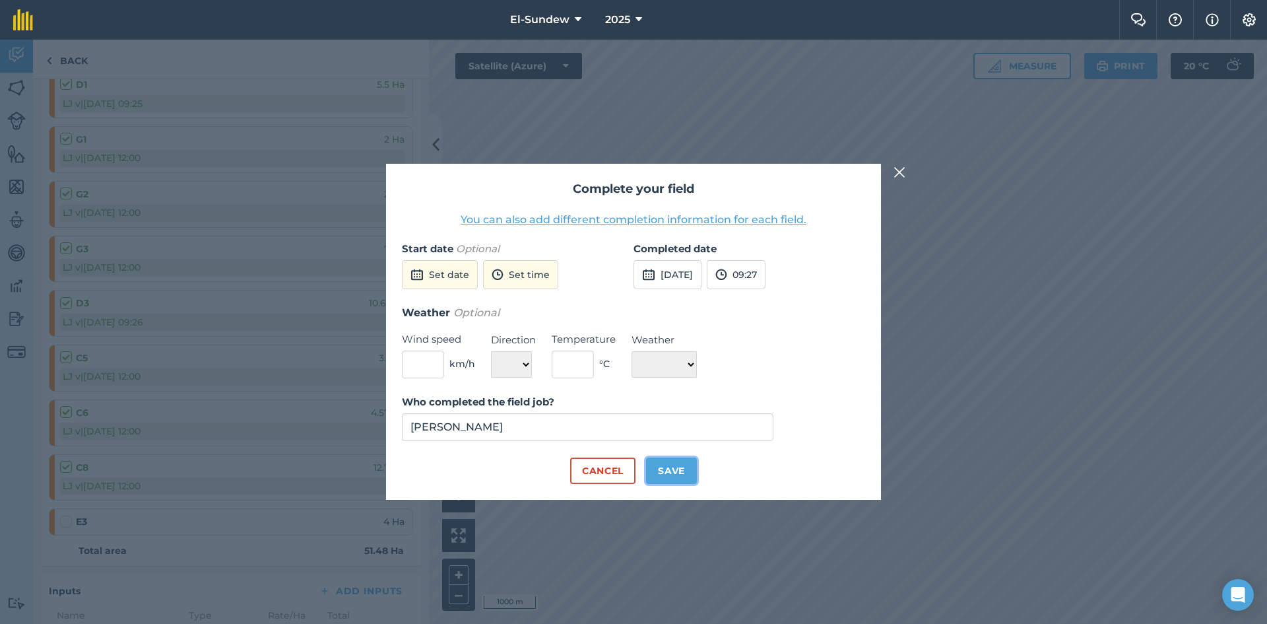
click at [680, 463] on button "Save" at bounding box center [671, 470] width 51 height 26
checkbox input "true"
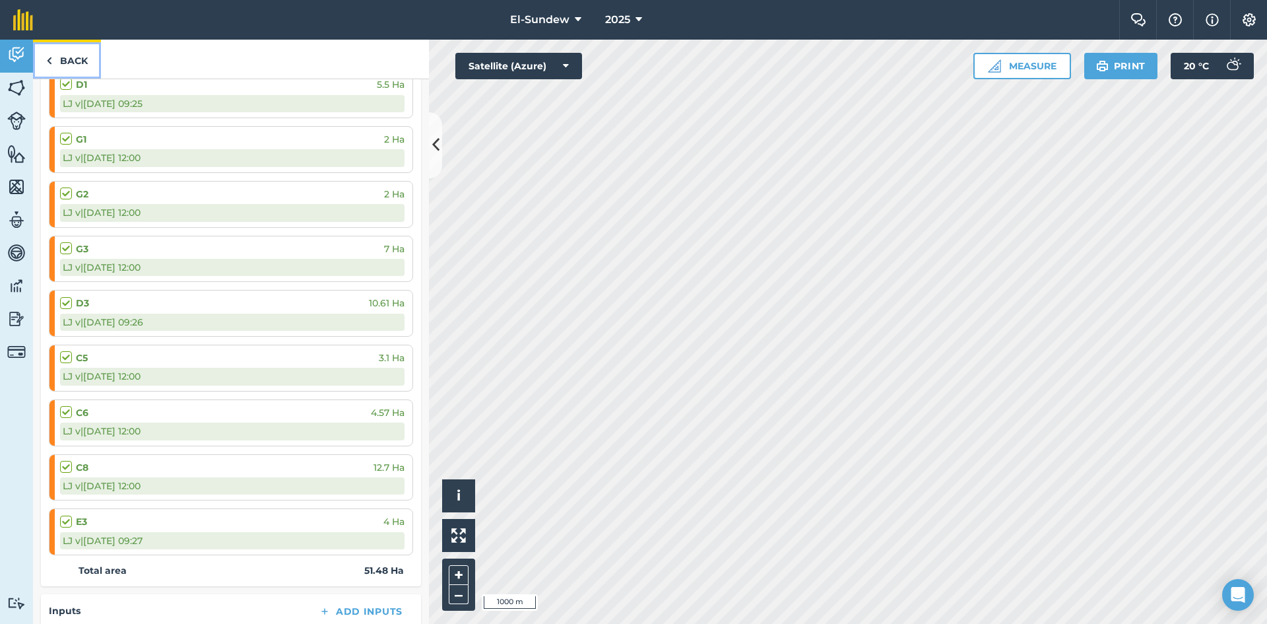
click at [81, 63] on link "Back" at bounding box center [67, 59] width 68 height 39
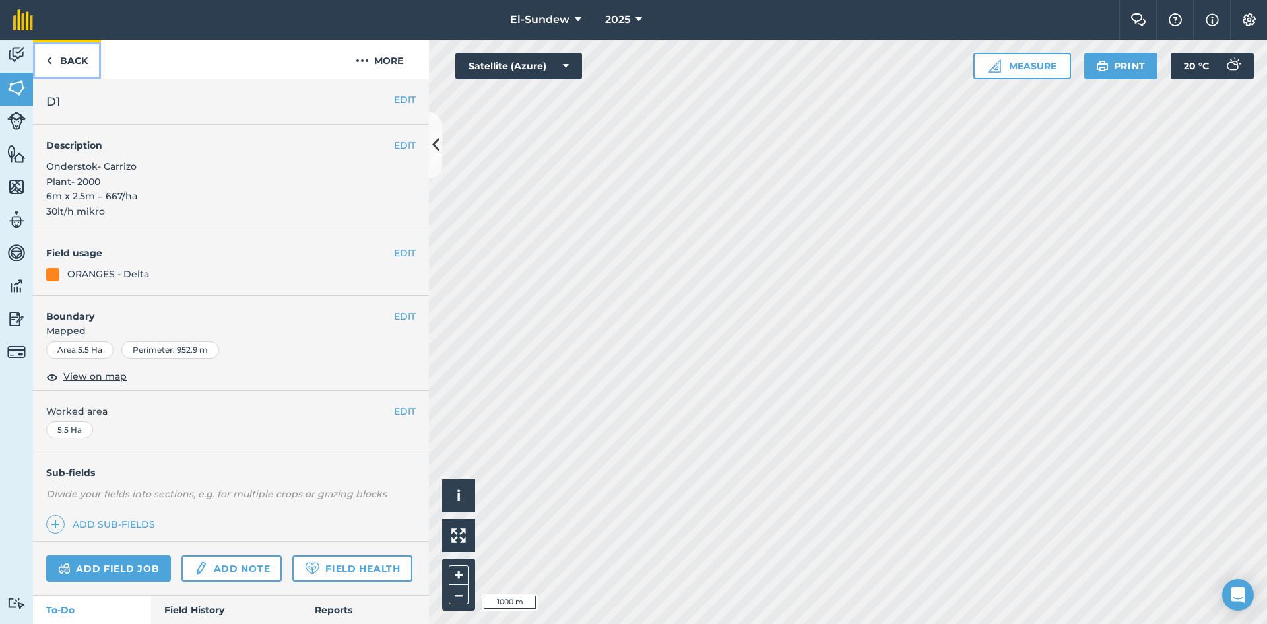
click at [81, 63] on link "Back" at bounding box center [67, 59] width 68 height 39
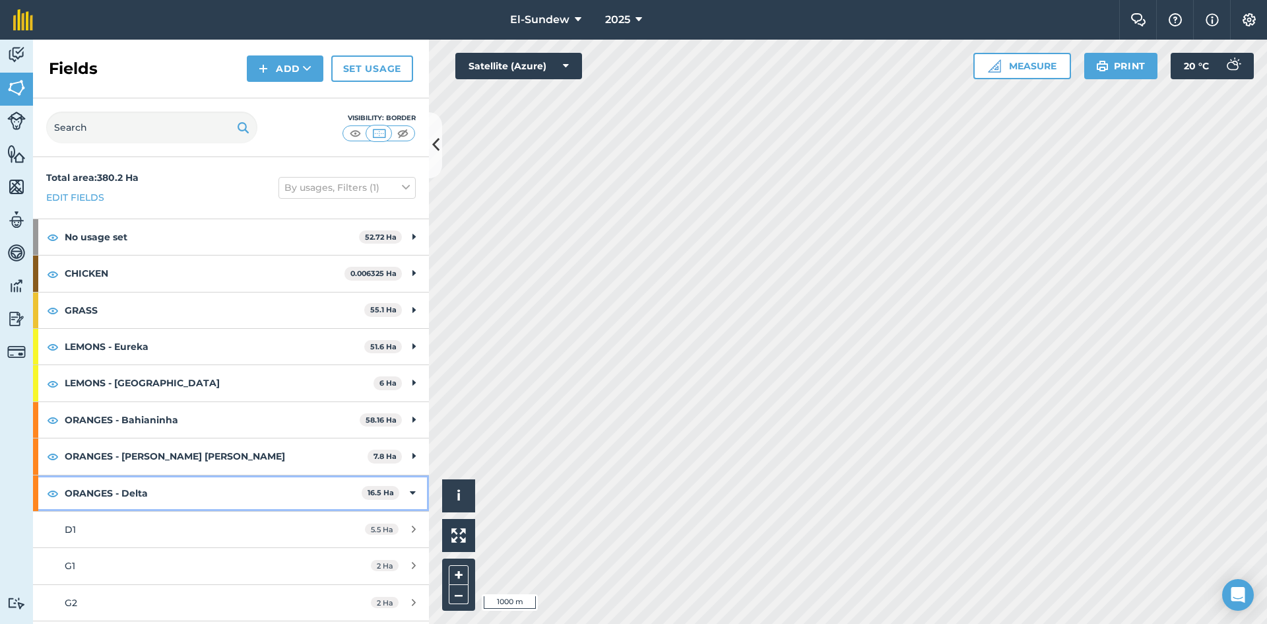
click at [171, 490] on strong "ORANGES - Delta" at bounding box center [213, 493] width 297 height 36
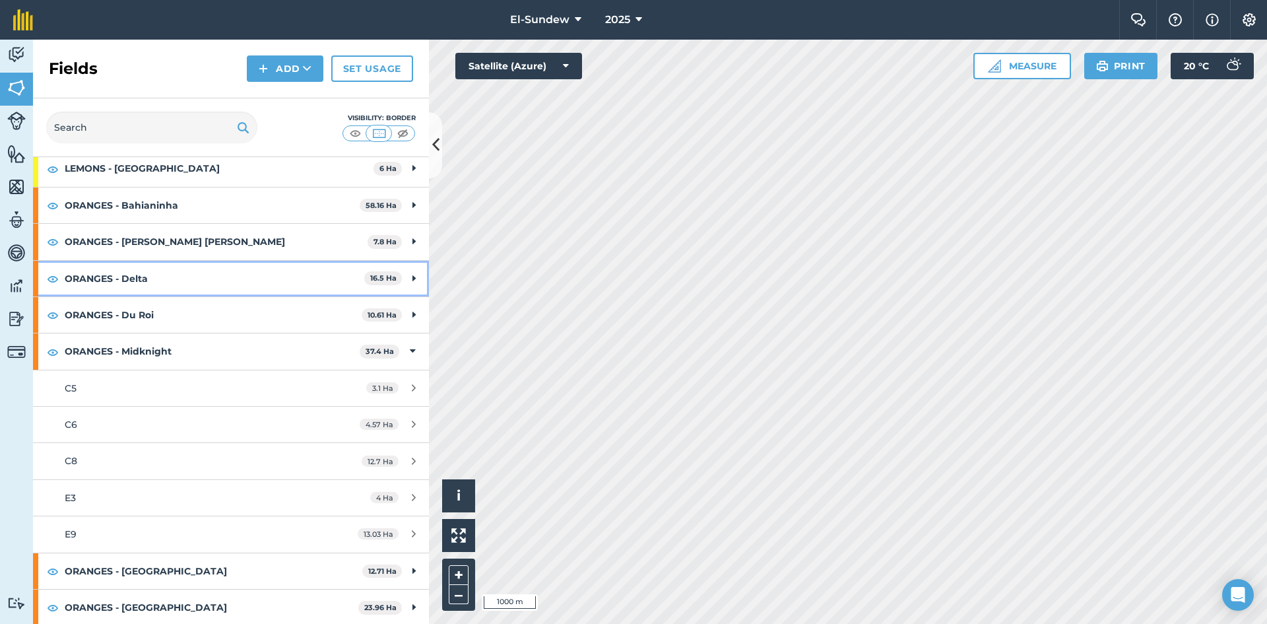
scroll to position [220, 0]
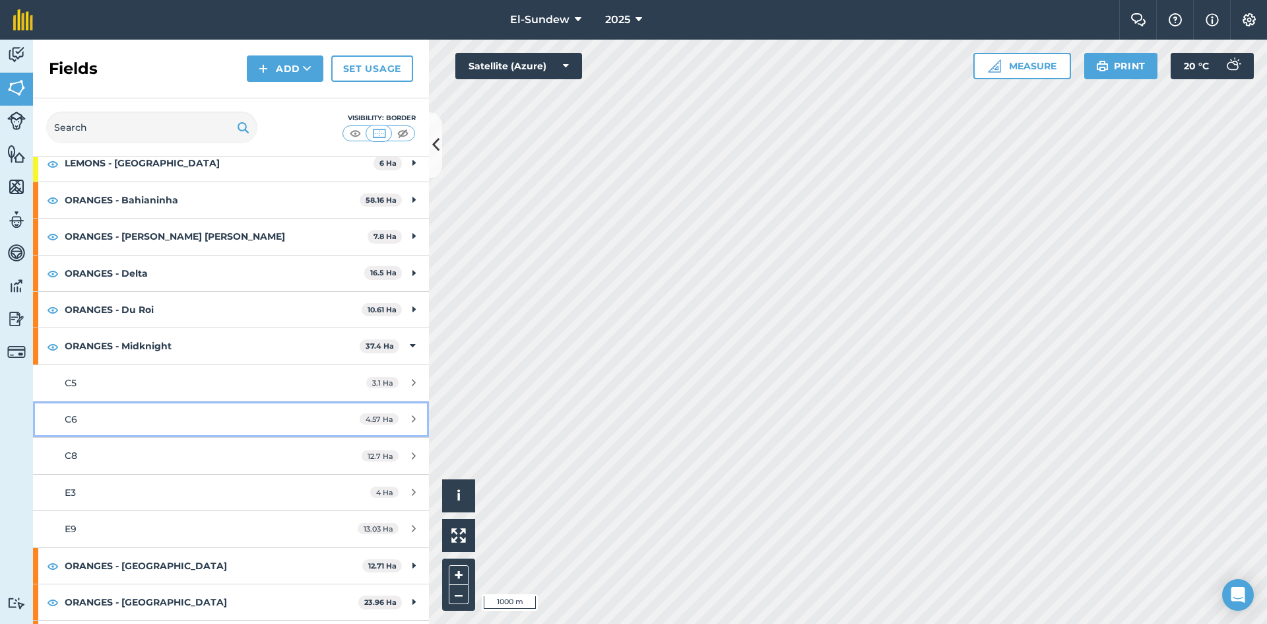
click at [158, 422] on div "C6" at bounding box center [189, 419] width 248 height 15
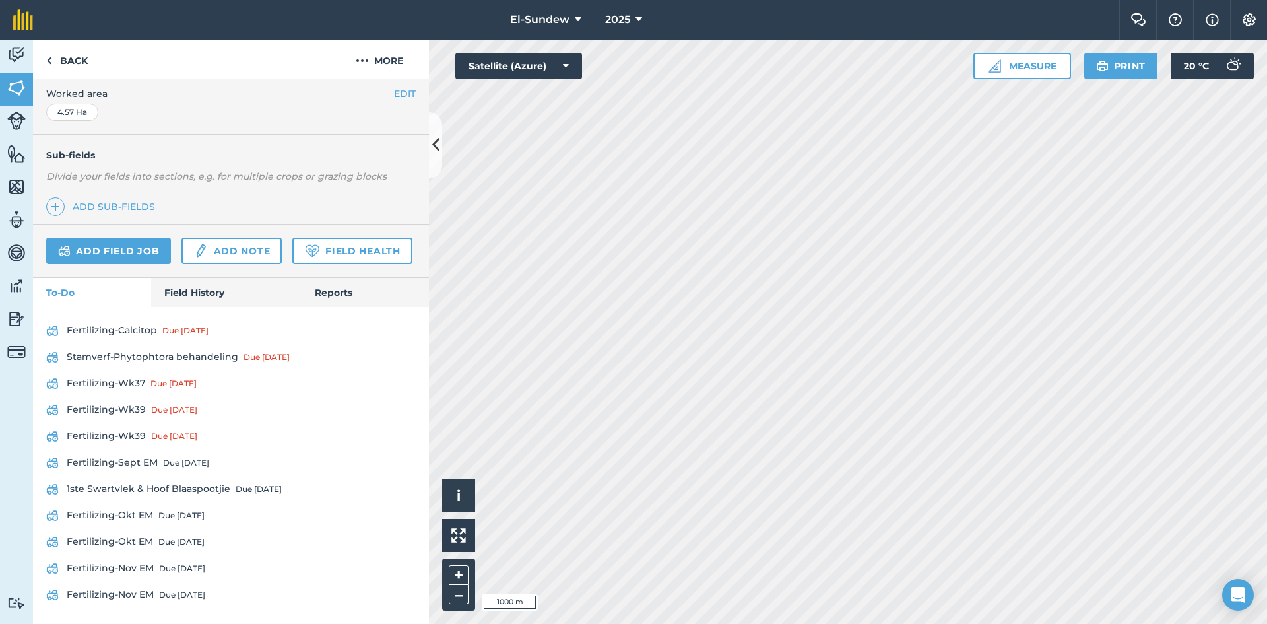
scroll to position [354, 0]
click at [108, 388] on link "Fertilizing-Wk37 Due 8 Sep" at bounding box center [231, 383] width 370 height 21
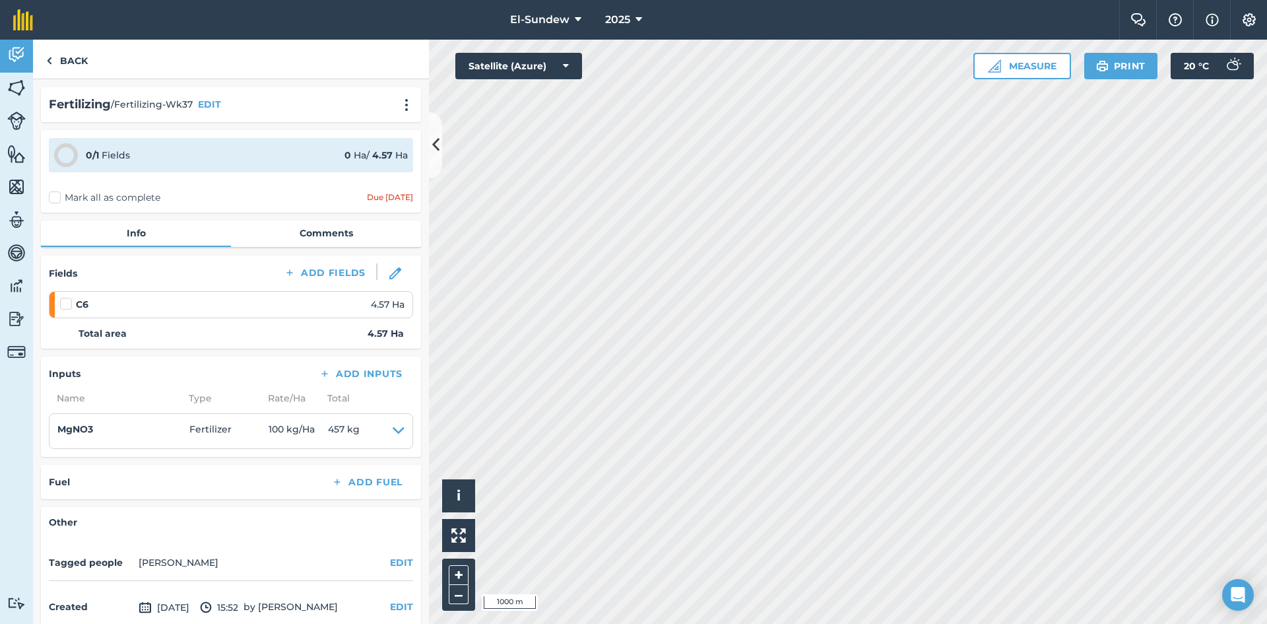
click at [63, 297] on label at bounding box center [68, 297] width 16 height 0
click at [63, 305] on input "checkbox" at bounding box center [64, 301] width 9 height 9
checkbox input "false"
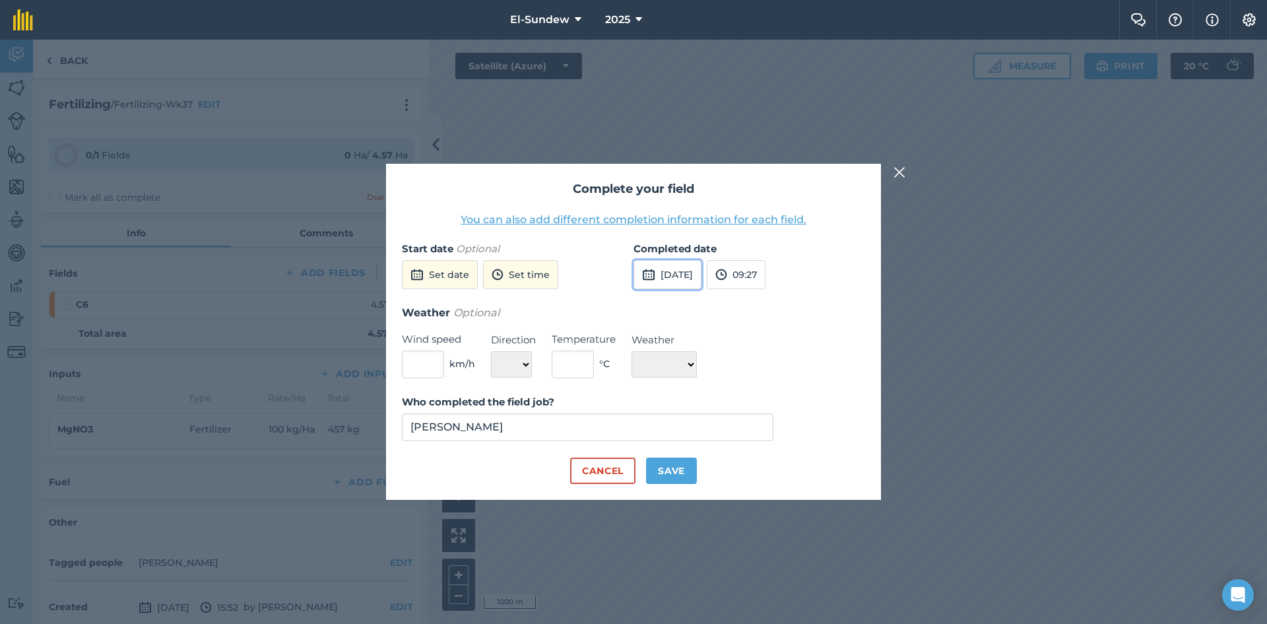
click at [665, 282] on button "25th Sep 2025" at bounding box center [668, 274] width 68 height 29
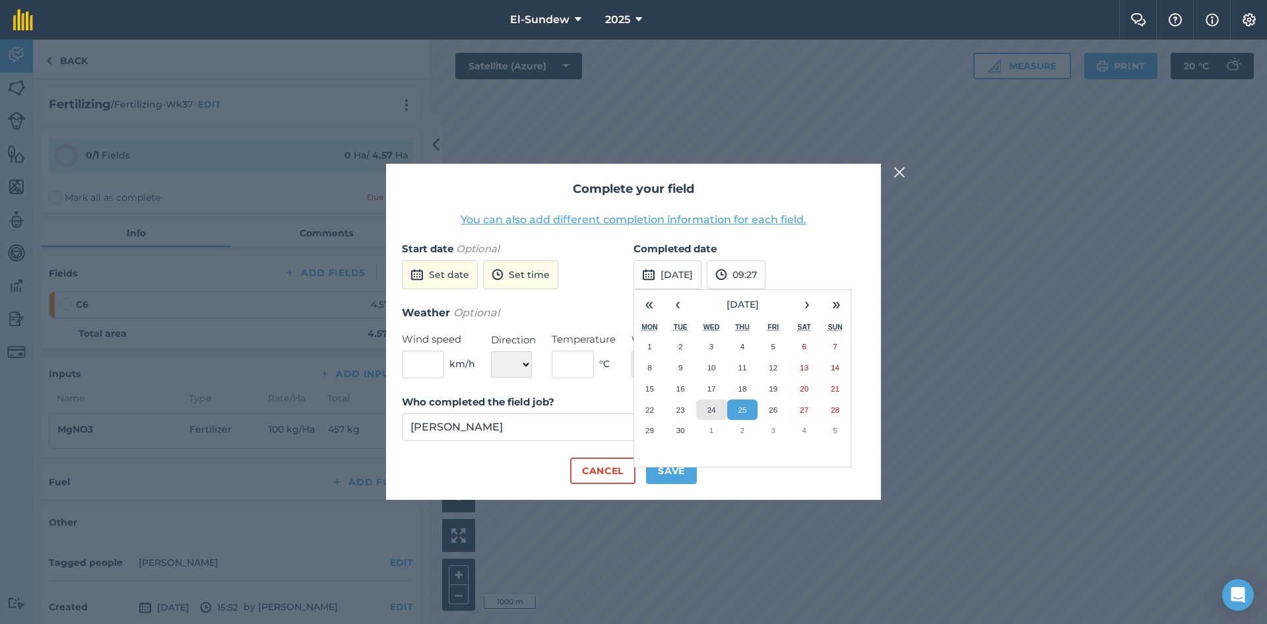
click at [719, 404] on button "24" at bounding box center [711, 409] width 31 height 21
click at [676, 469] on button "Save" at bounding box center [671, 470] width 51 height 26
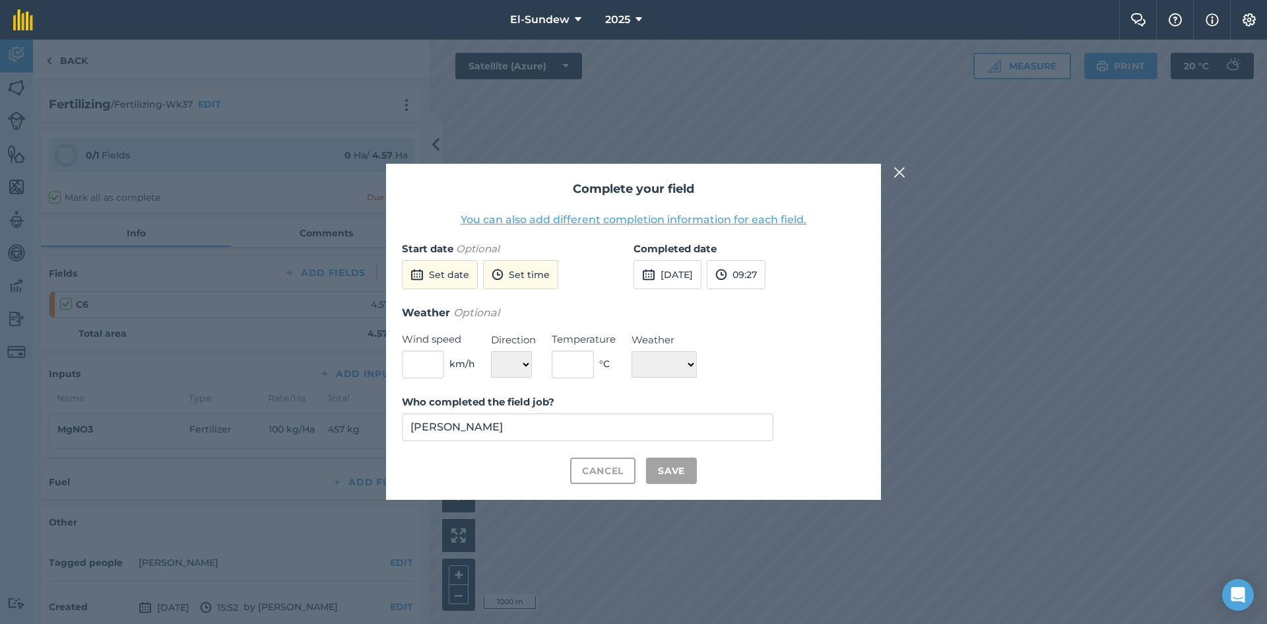
checkbox input "true"
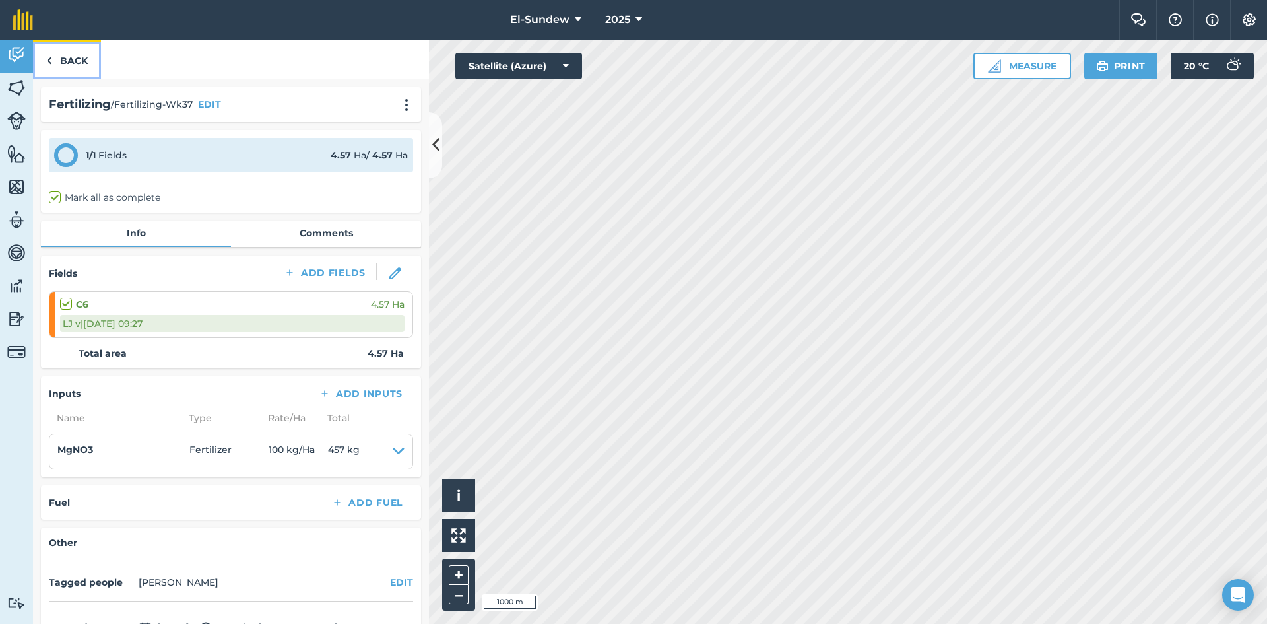
click at [71, 55] on link "Back" at bounding box center [67, 59] width 68 height 39
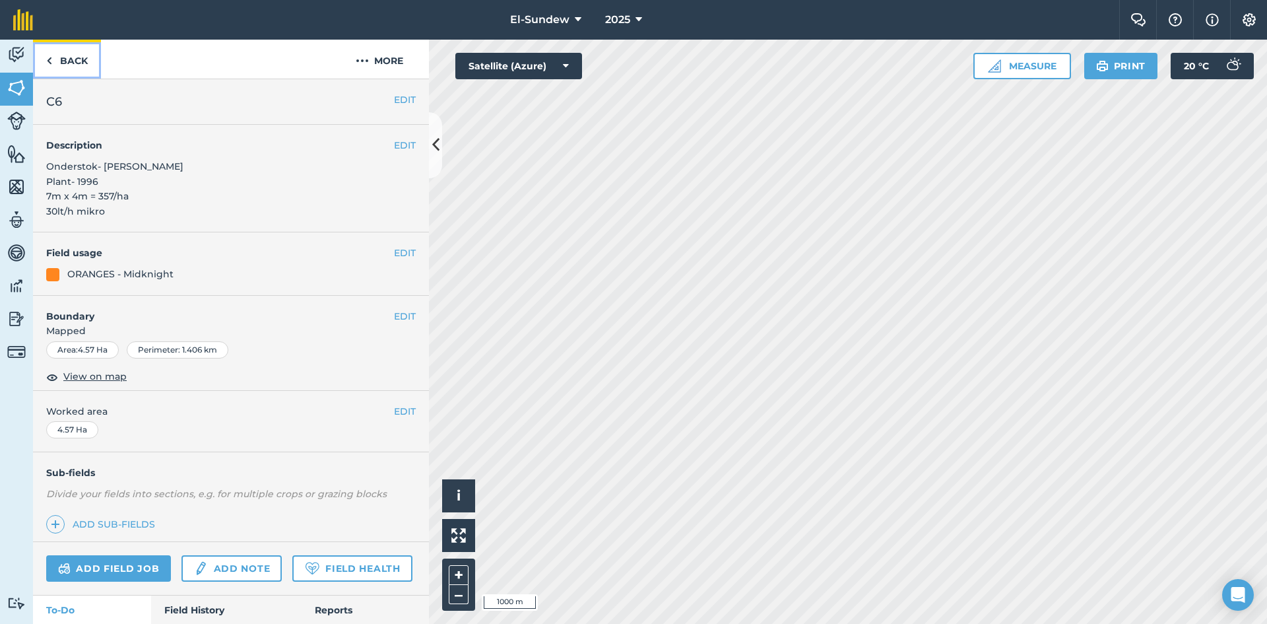
click at [71, 55] on link "Back" at bounding box center [67, 59] width 68 height 39
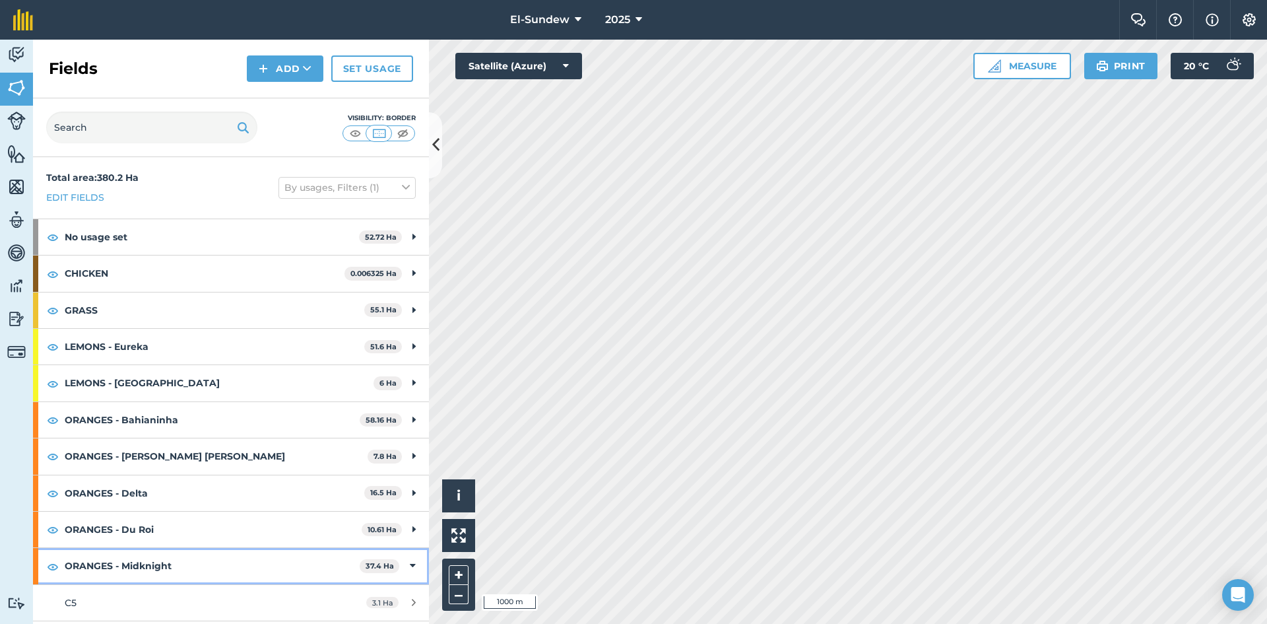
click at [181, 573] on strong "ORANGES - Midknight" at bounding box center [212, 566] width 295 height 36
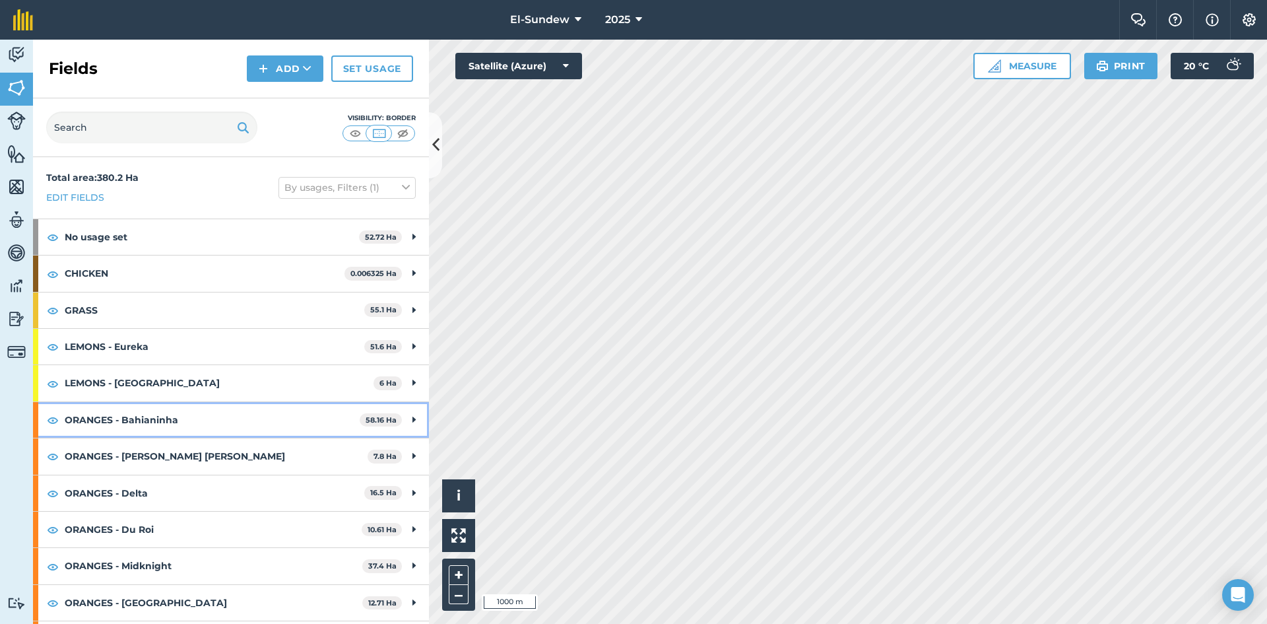
click at [192, 427] on strong "ORANGES - Bahianinha" at bounding box center [212, 420] width 295 height 36
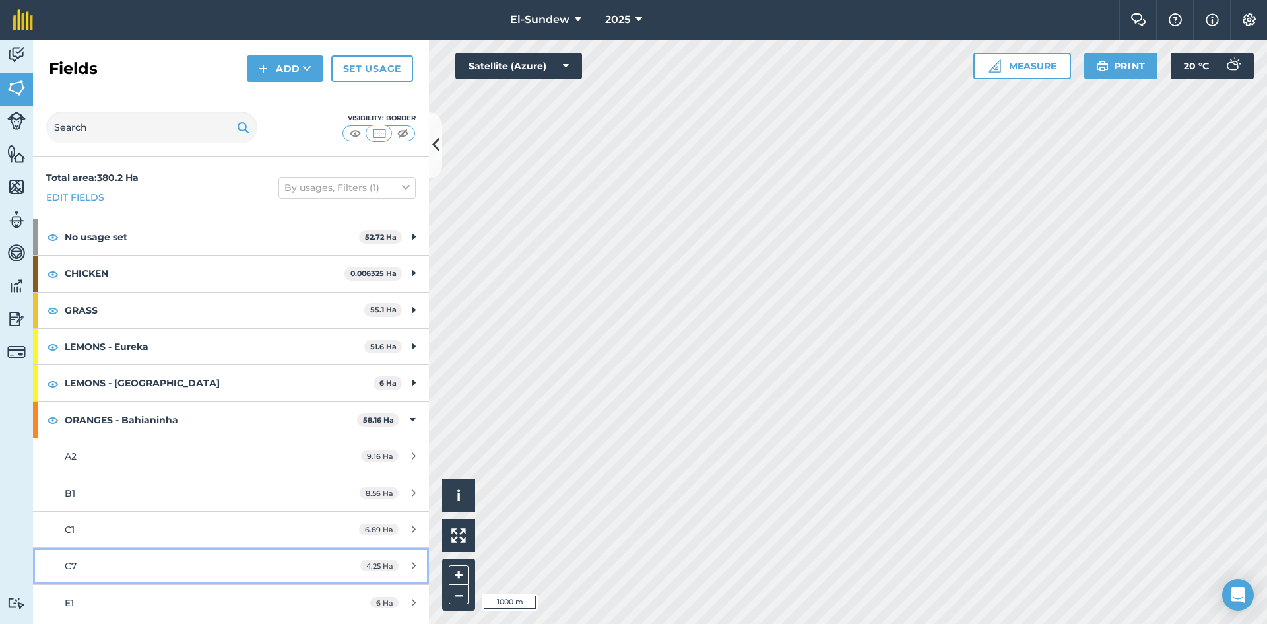
click at [175, 575] on link "C7 4.25 Ha" at bounding box center [231, 566] width 396 height 36
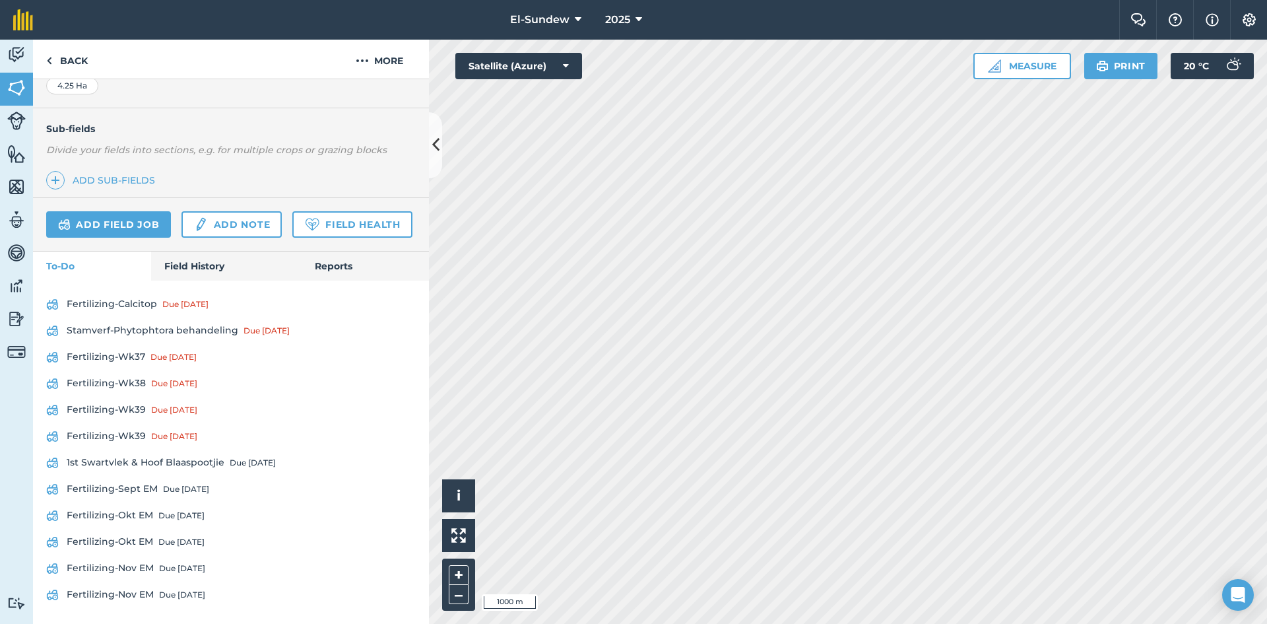
scroll to position [381, 0]
click at [125, 360] on link "Fertilizing-Wk37 Due 8 Sep" at bounding box center [231, 356] width 370 height 21
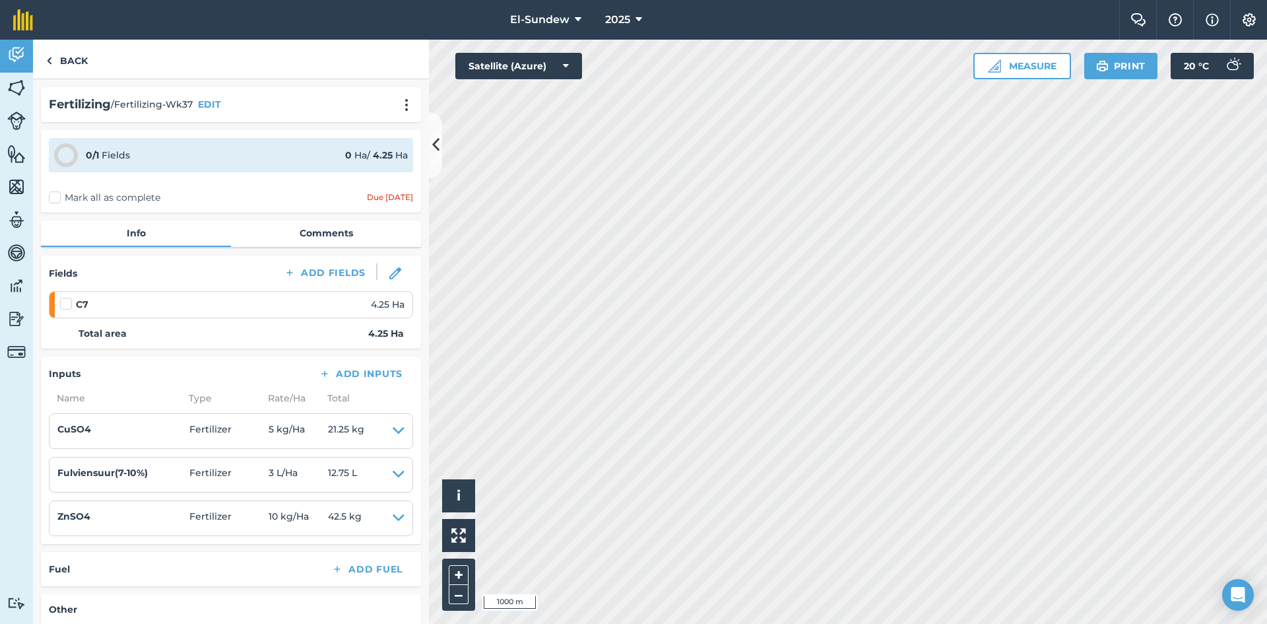
click at [68, 297] on label at bounding box center [68, 297] width 16 height 0
click at [68, 306] on input "checkbox" at bounding box center [64, 301] width 9 height 9
checkbox input "false"
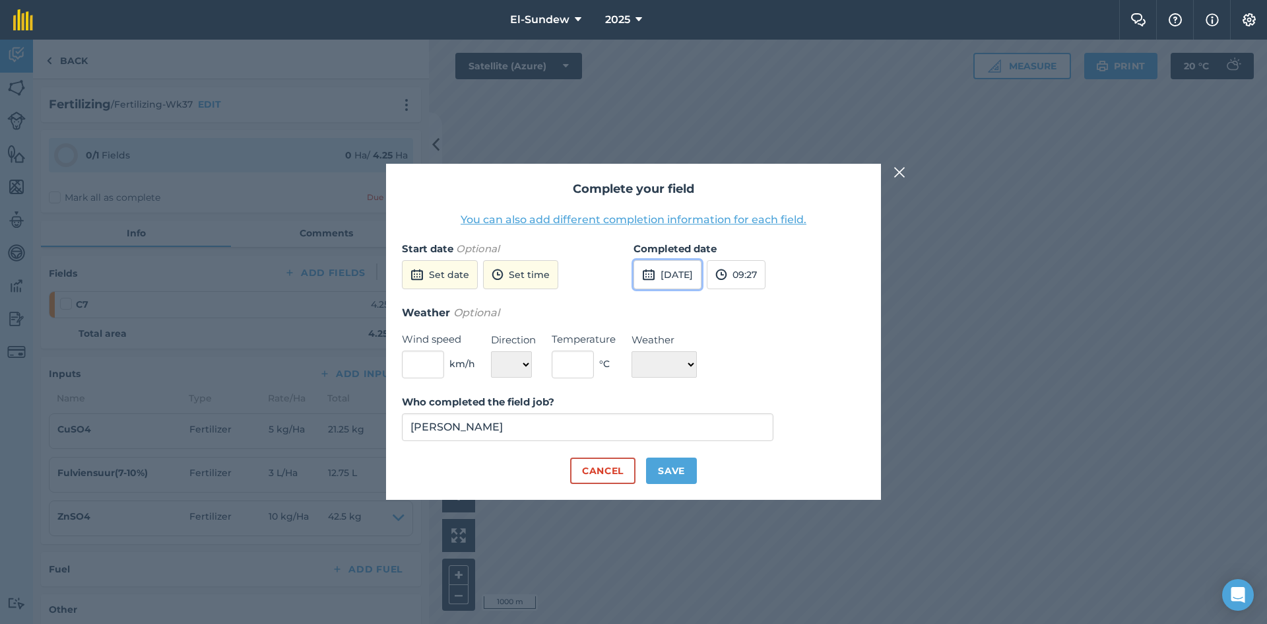
click at [684, 270] on button "25th Sep 2025" at bounding box center [668, 274] width 68 height 29
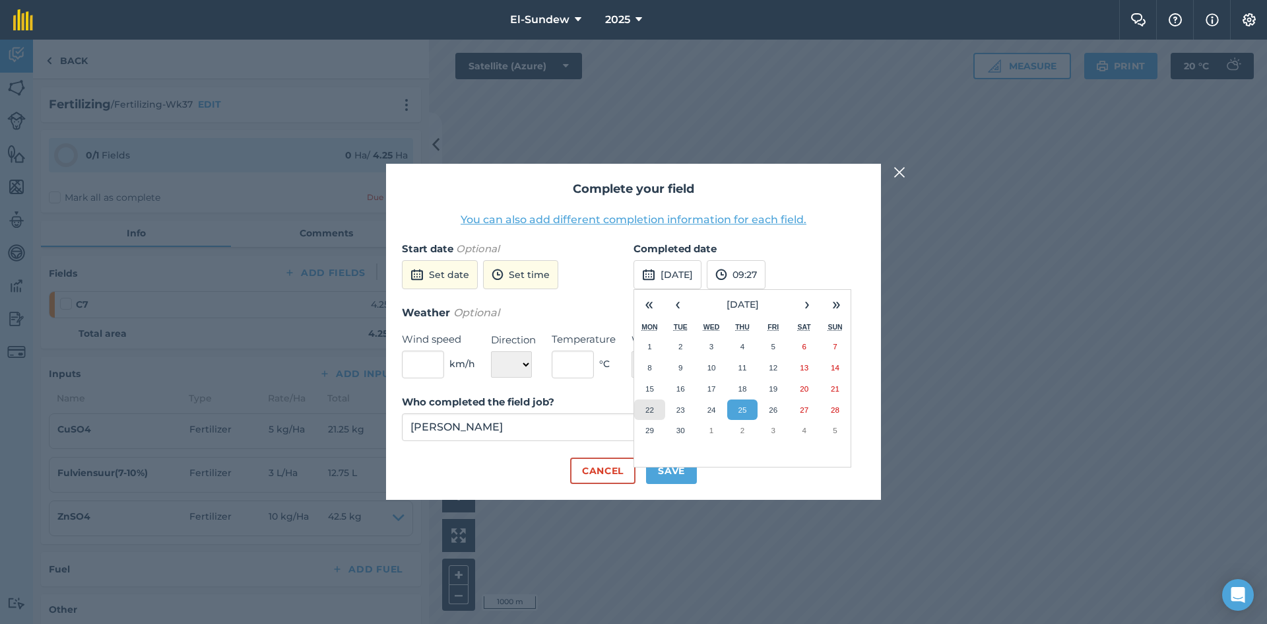
click at [647, 413] on abbr "22" at bounding box center [649, 409] width 9 height 9
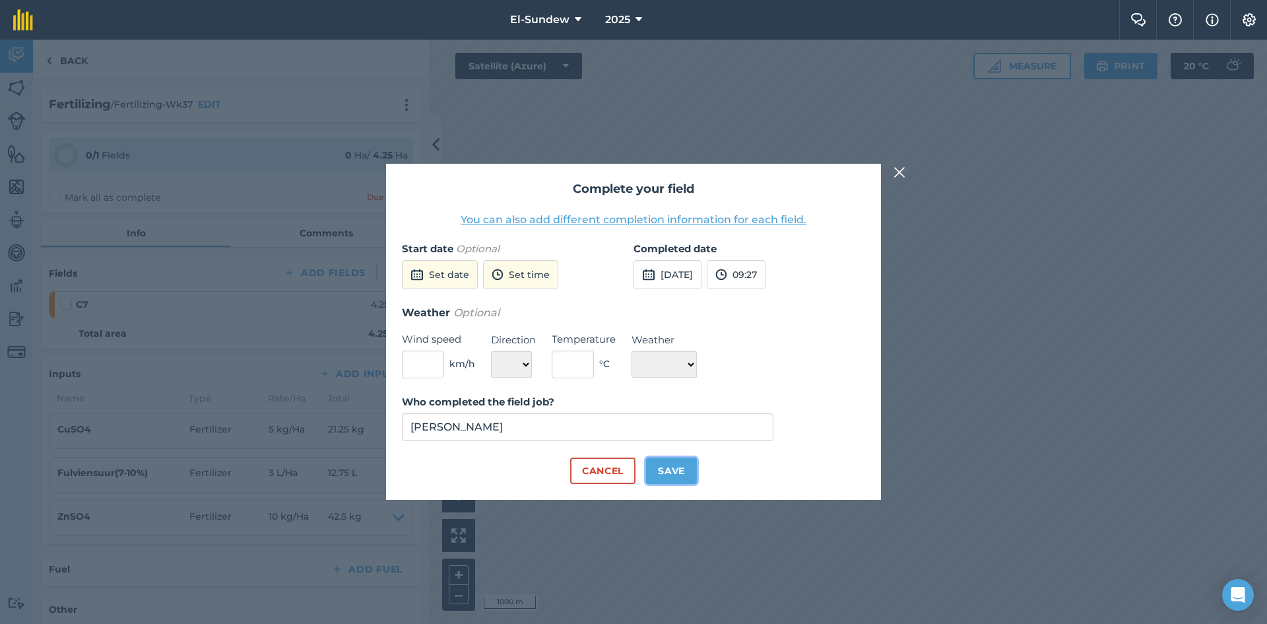
click at [669, 472] on button "Save" at bounding box center [671, 470] width 51 height 26
checkbox input "true"
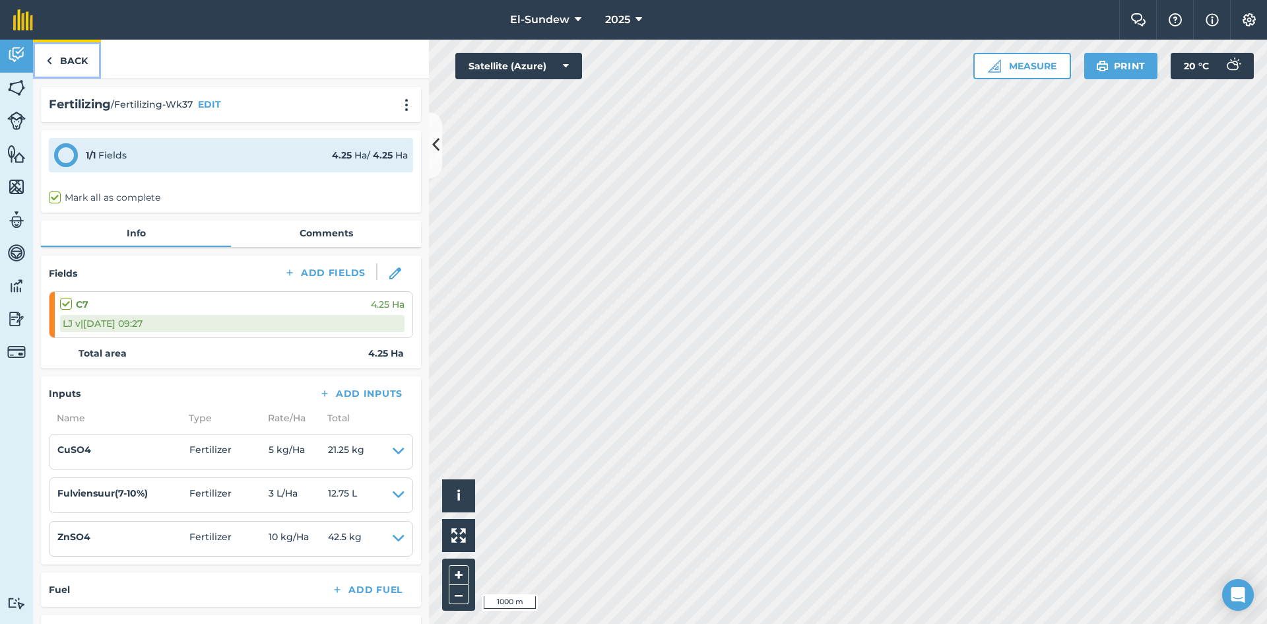
click at [62, 47] on link "Back" at bounding box center [67, 59] width 68 height 39
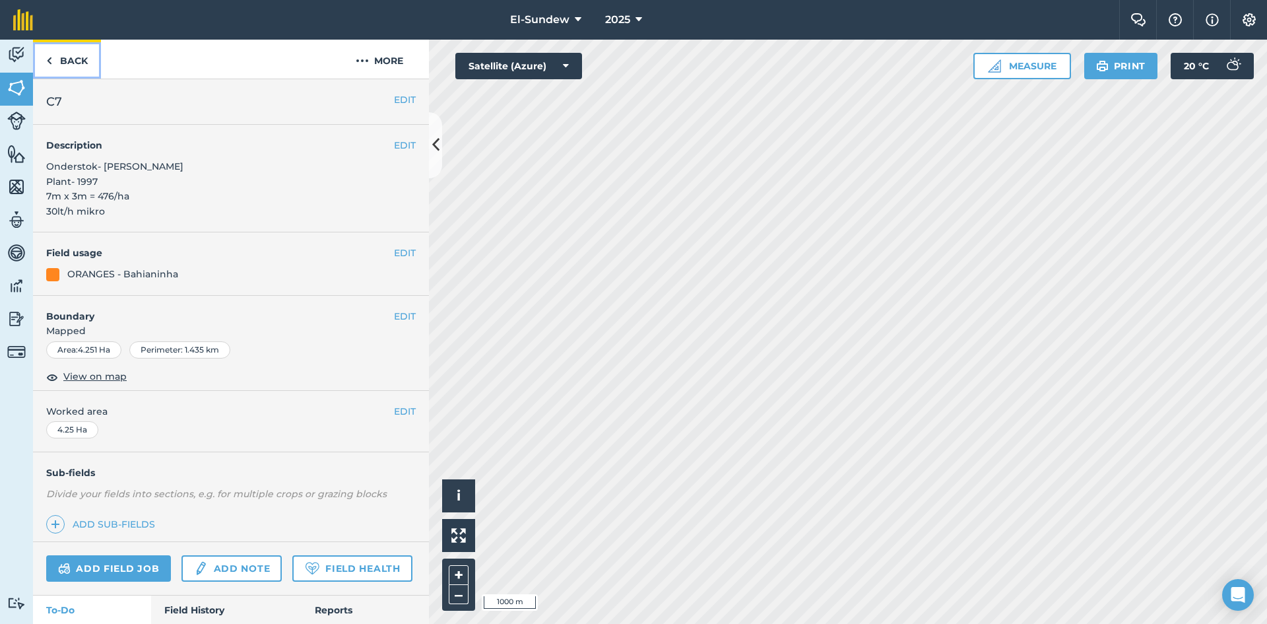
click at [77, 61] on link "Back" at bounding box center [67, 59] width 68 height 39
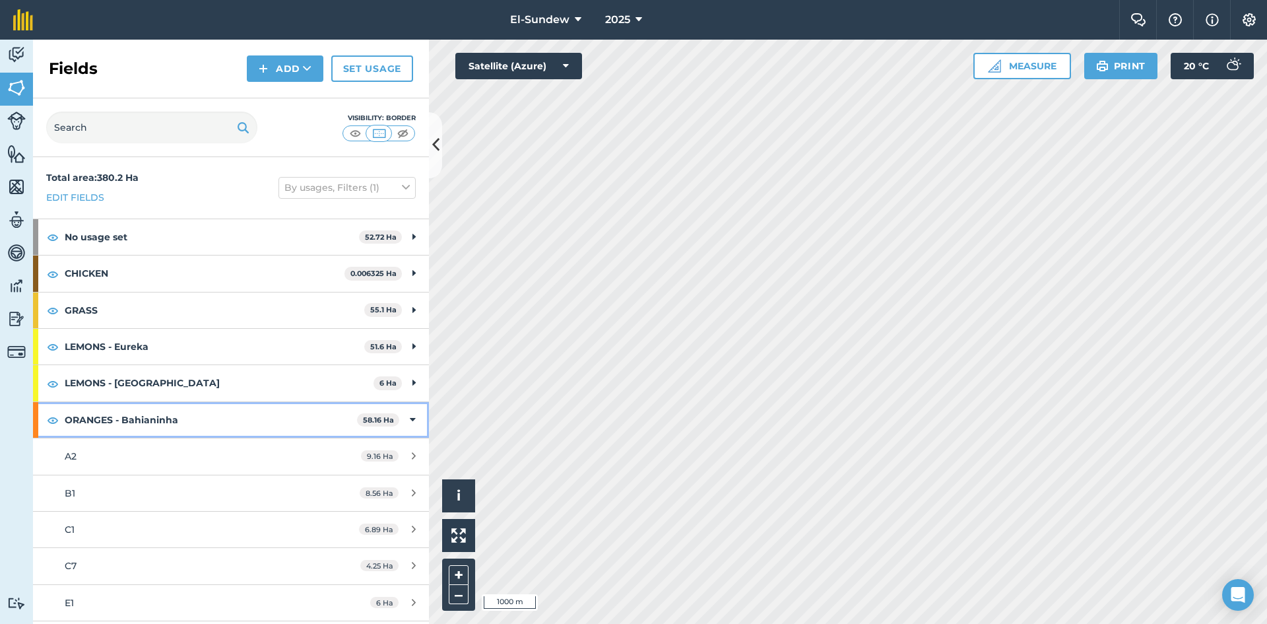
click at [171, 420] on strong "ORANGES - Bahianinha" at bounding box center [211, 420] width 292 height 36
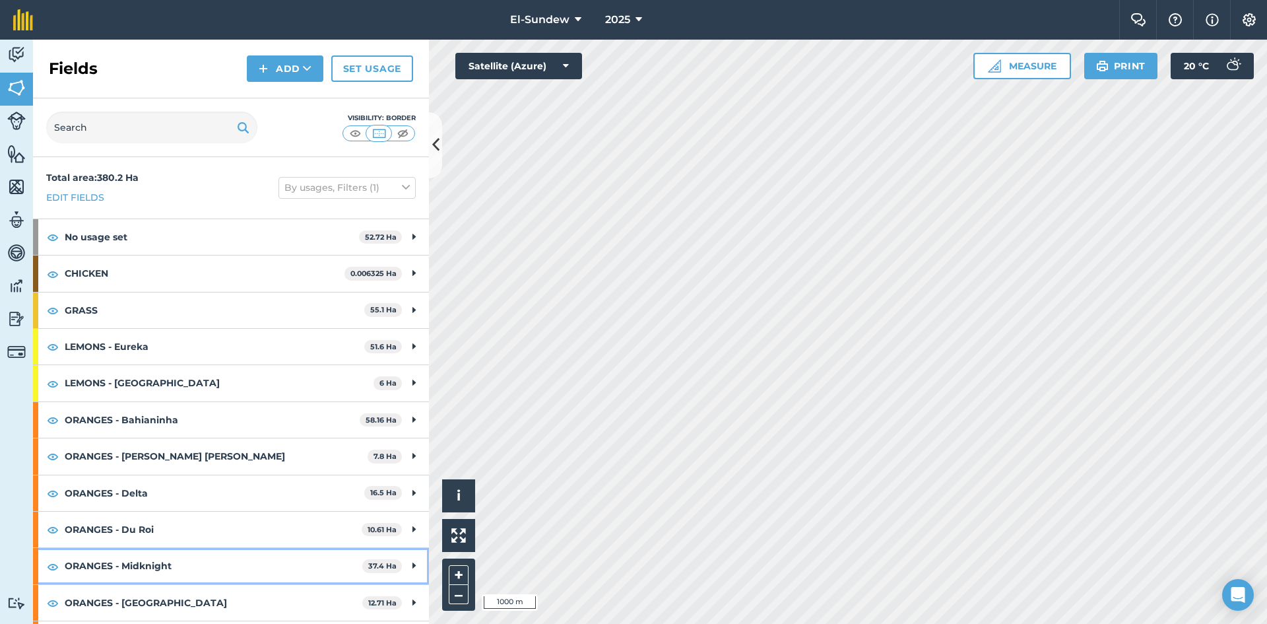
click at [172, 564] on strong "ORANGES - Midknight" at bounding box center [214, 566] width 298 height 36
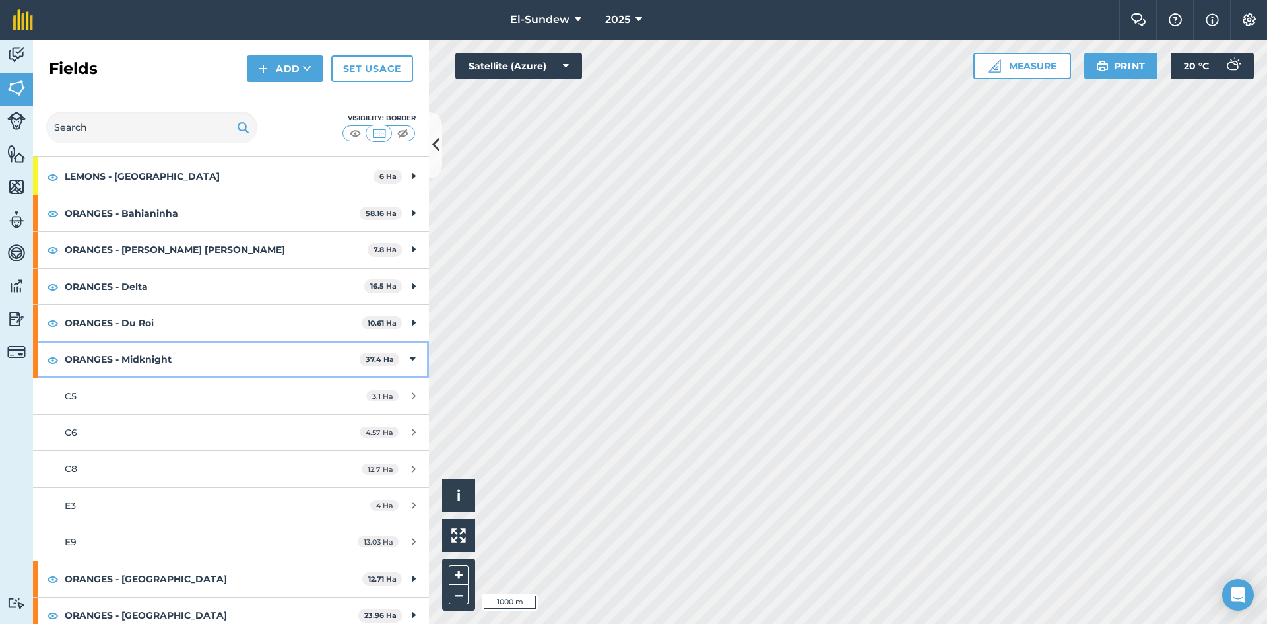
scroll to position [220, 0]
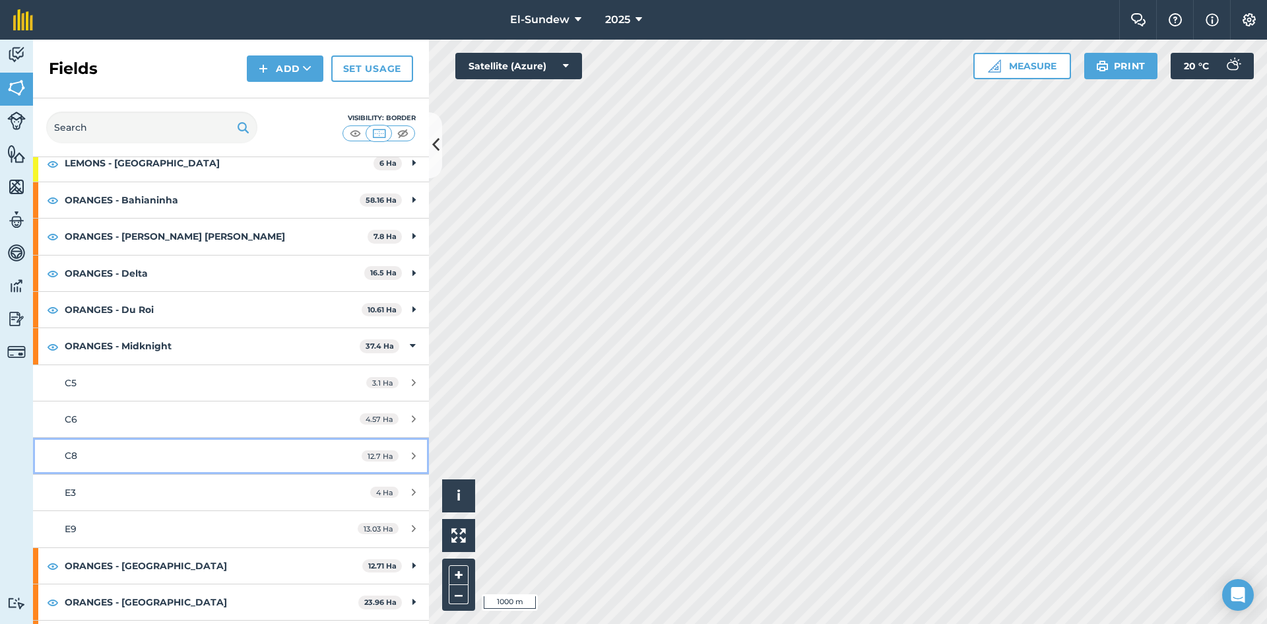
click at [170, 448] on div "C8" at bounding box center [189, 455] width 248 height 15
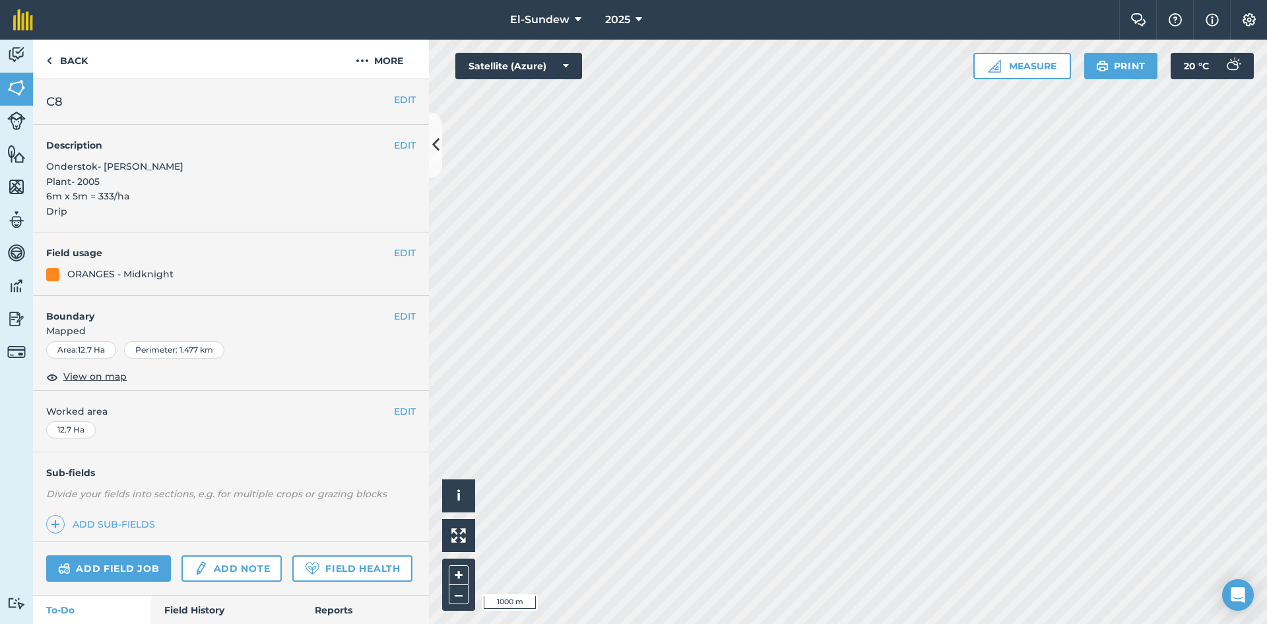
scroll to position [220, 0]
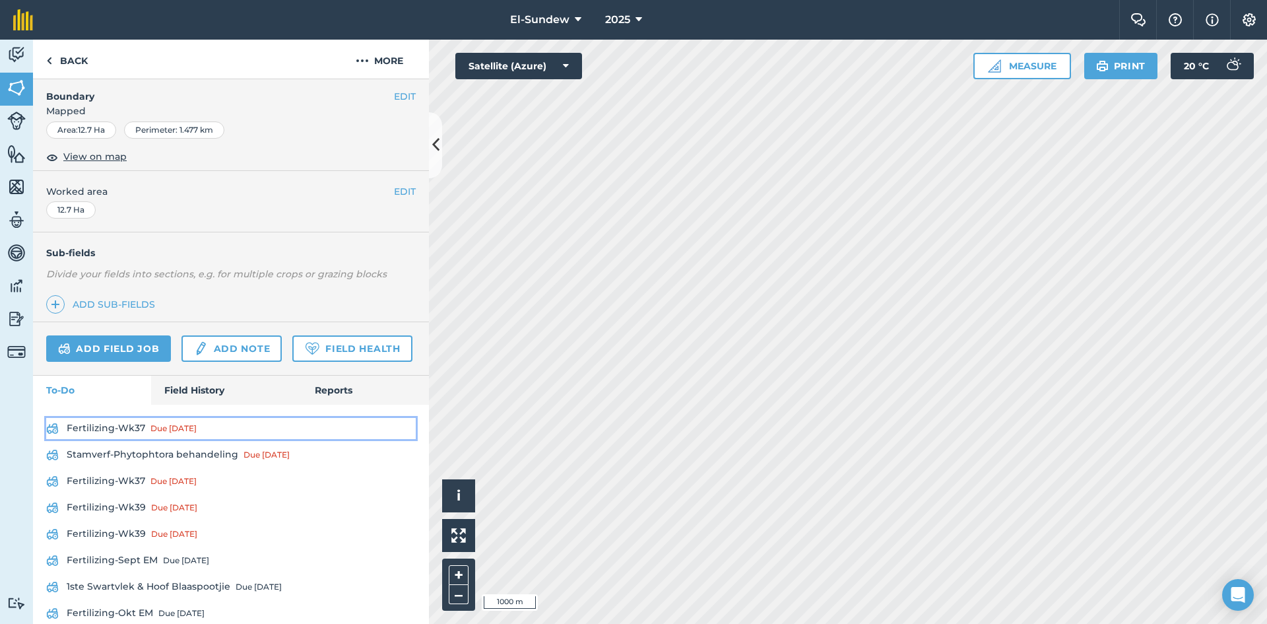
click at [139, 439] on link "Fertilizing-Wk37 Due 1 Sep" at bounding box center [231, 428] width 370 height 21
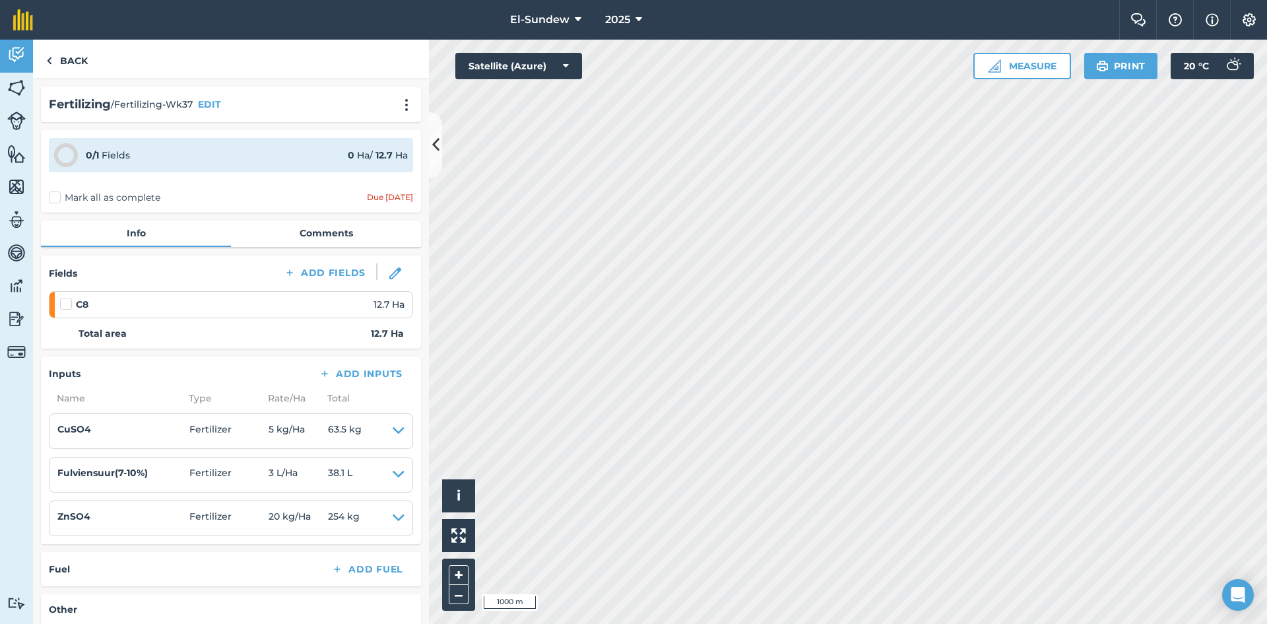
click at [65, 297] on label at bounding box center [68, 297] width 16 height 0
click at [65, 298] on input "checkbox" at bounding box center [64, 301] width 9 height 9
checkbox input "false"
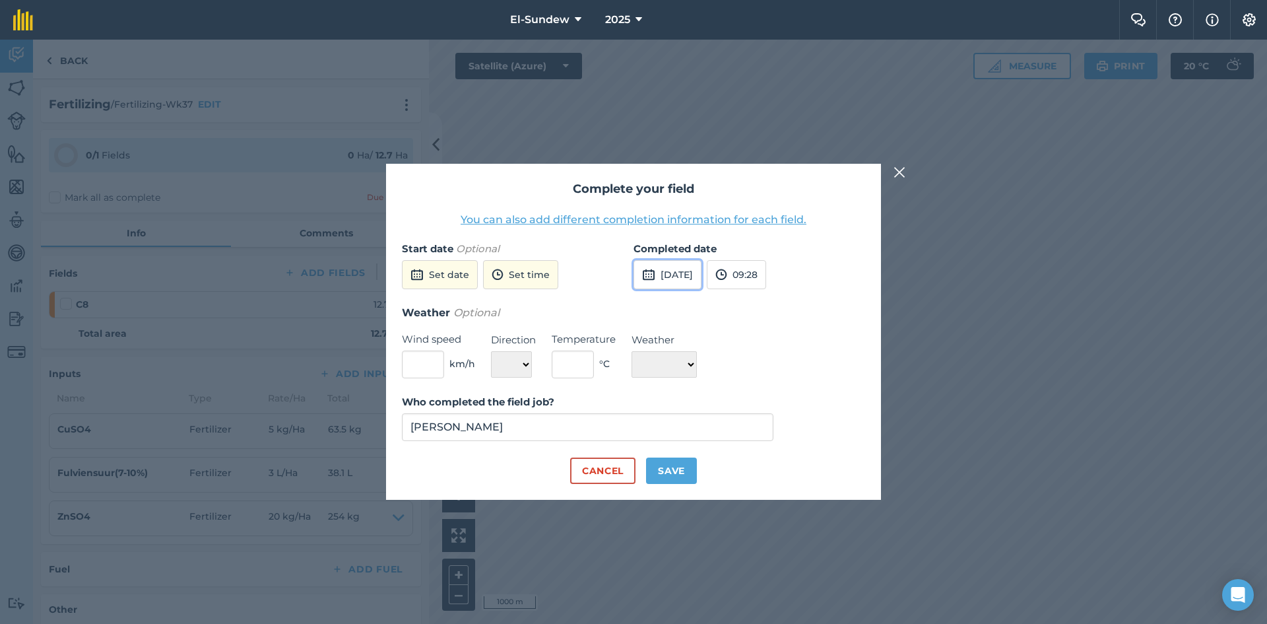
click at [665, 272] on button "25th Sep 2025" at bounding box center [668, 274] width 68 height 29
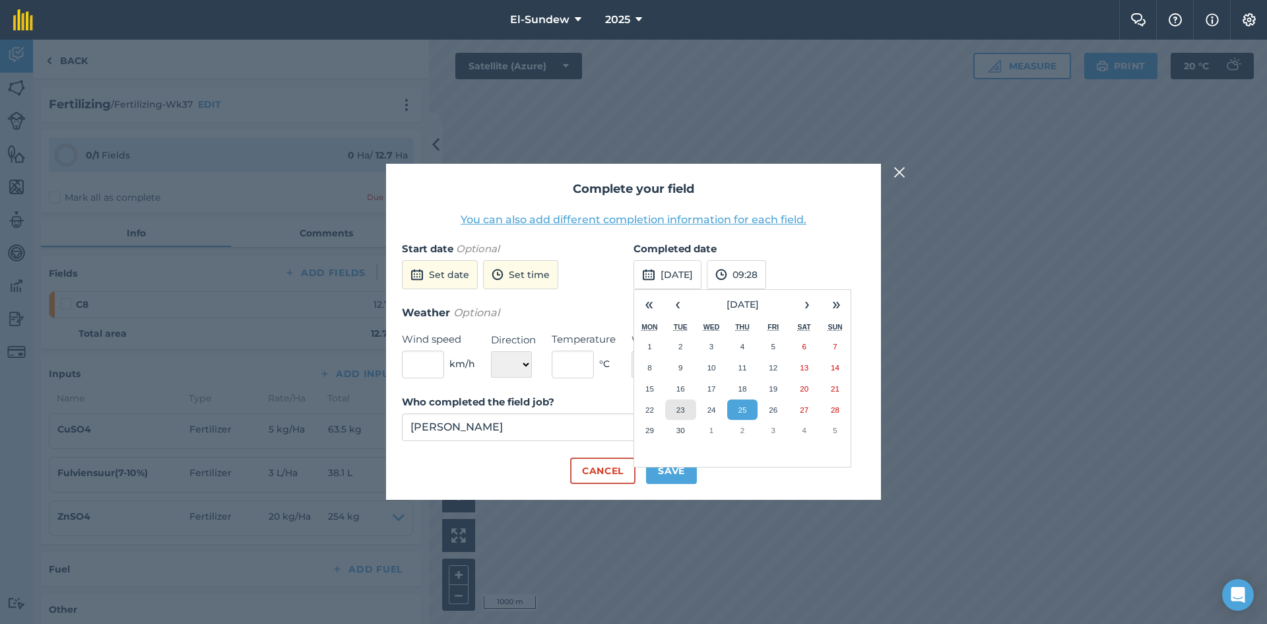
click at [681, 407] on abbr "23" at bounding box center [680, 409] width 9 height 9
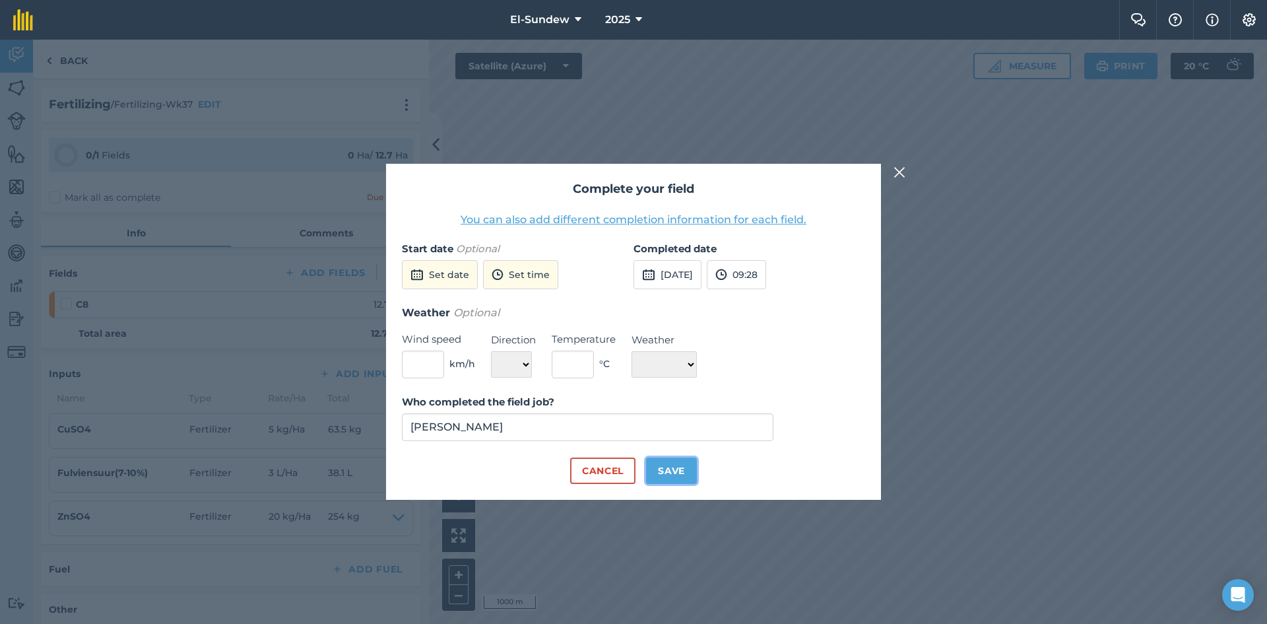
click at [672, 463] on button "Save" at bounding box center [671, 470] width 51 height 26
checkbox input "true"
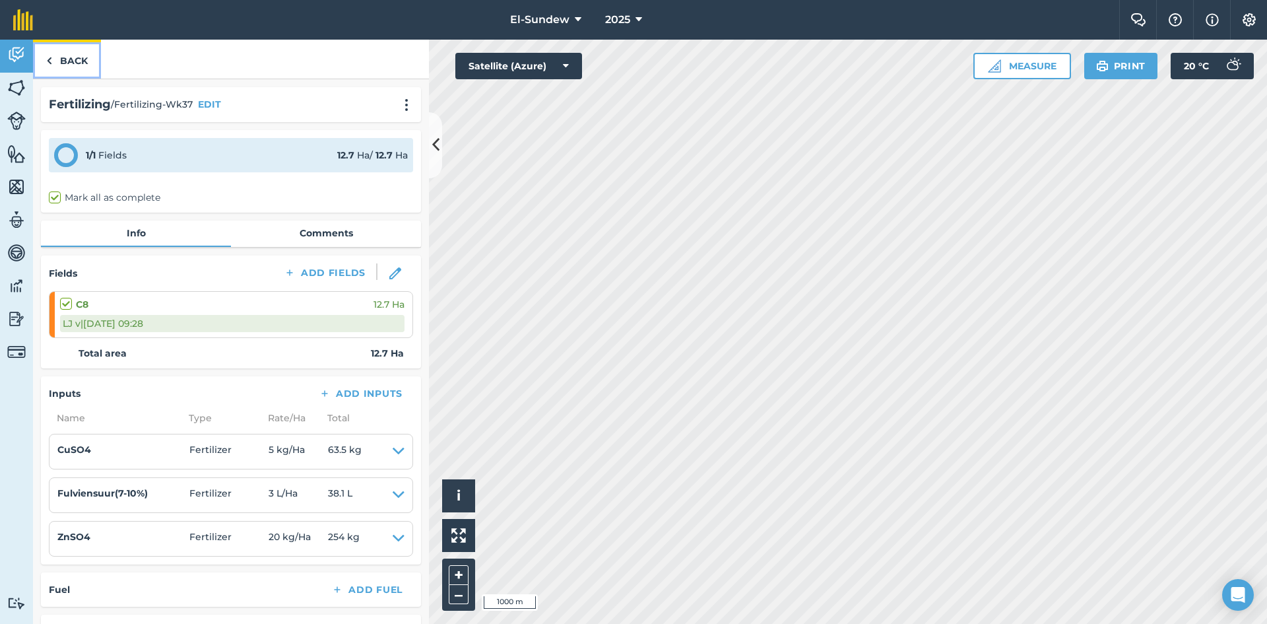
click at [84, 64] on link "Back" at bounding box center [67, 59] width 68 height 39
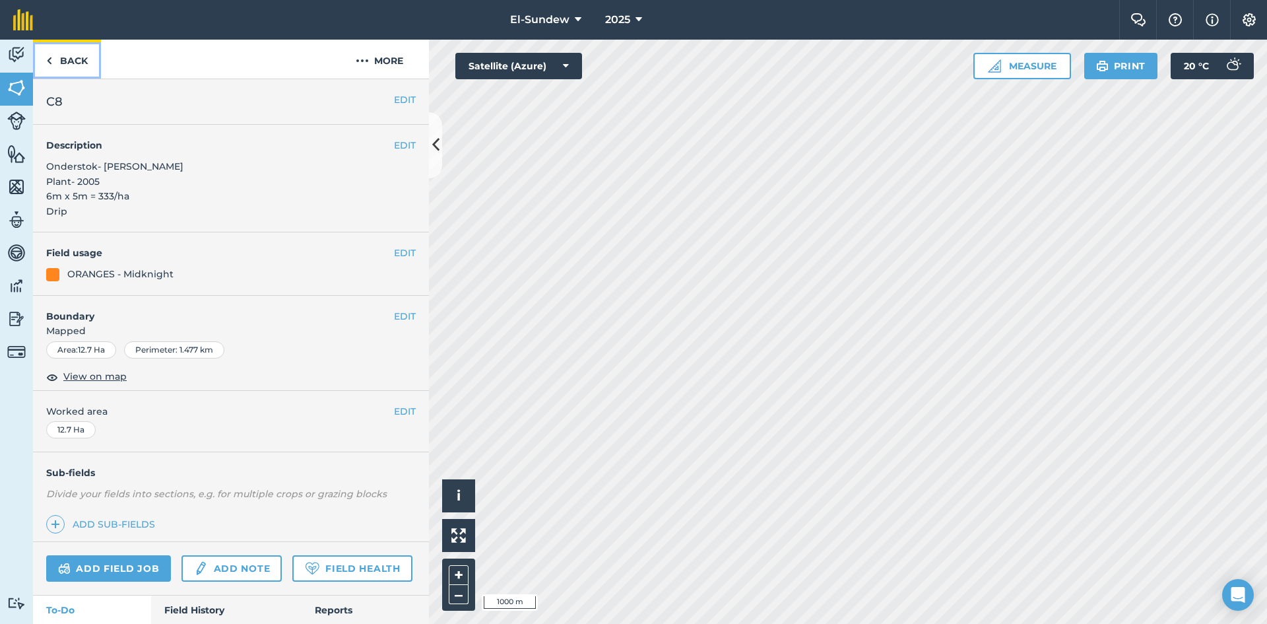
click at [84, 64] on link "Back" at bounding box center [67, 59] width 68 height 39
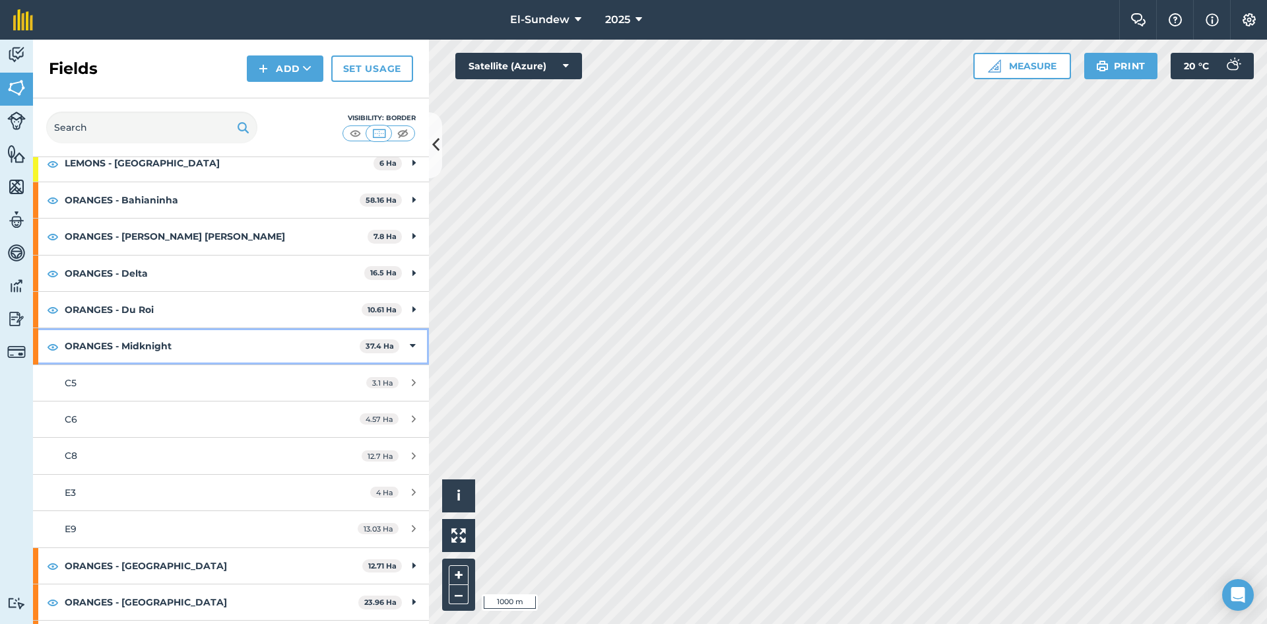
click at [185, 354] on strong "ORANGES - Midknight" at bounding box center [212, 346] width 295 height 36
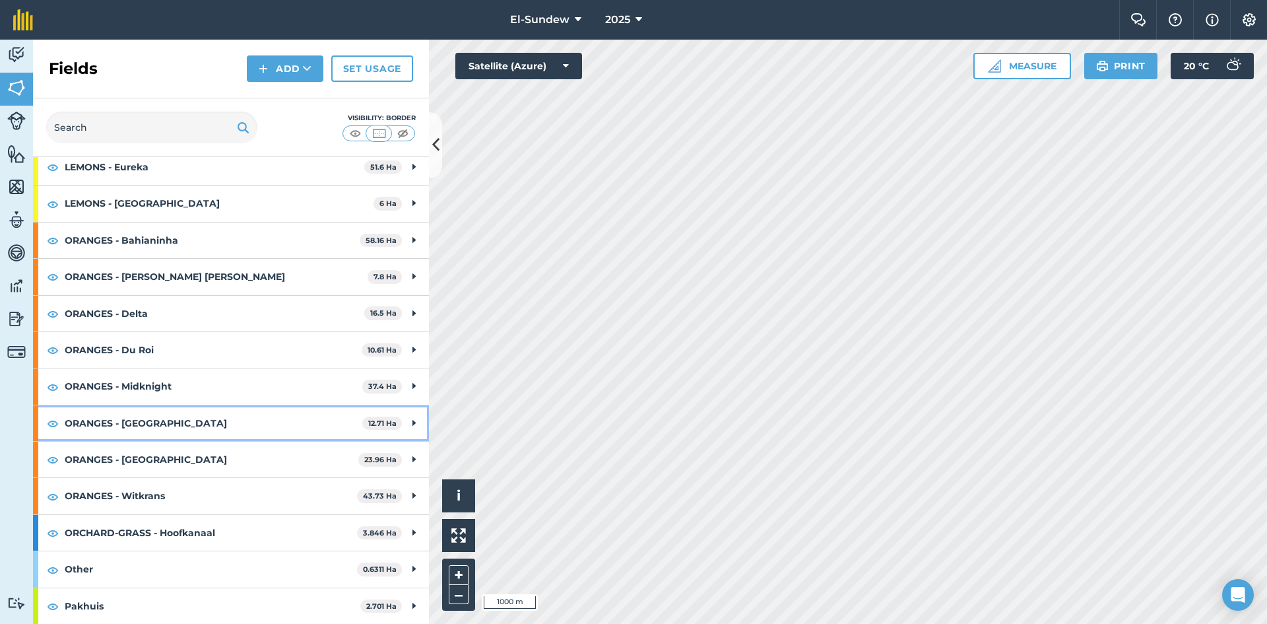
click at [187, 424] on strong "ORANGES - Rustenburg" at bounding box center [214, 423] width 298 height 36
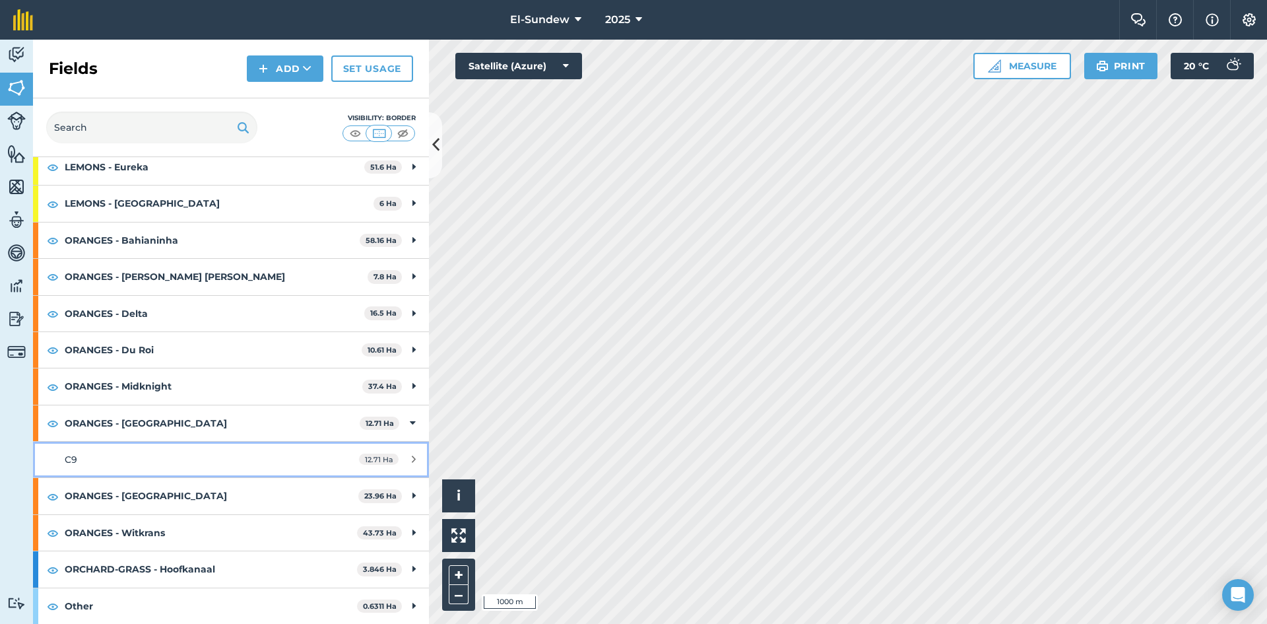
click at [185, 451] on link "C9 12.71 Ha" at bounding box center [231, 459] width 396 height 36
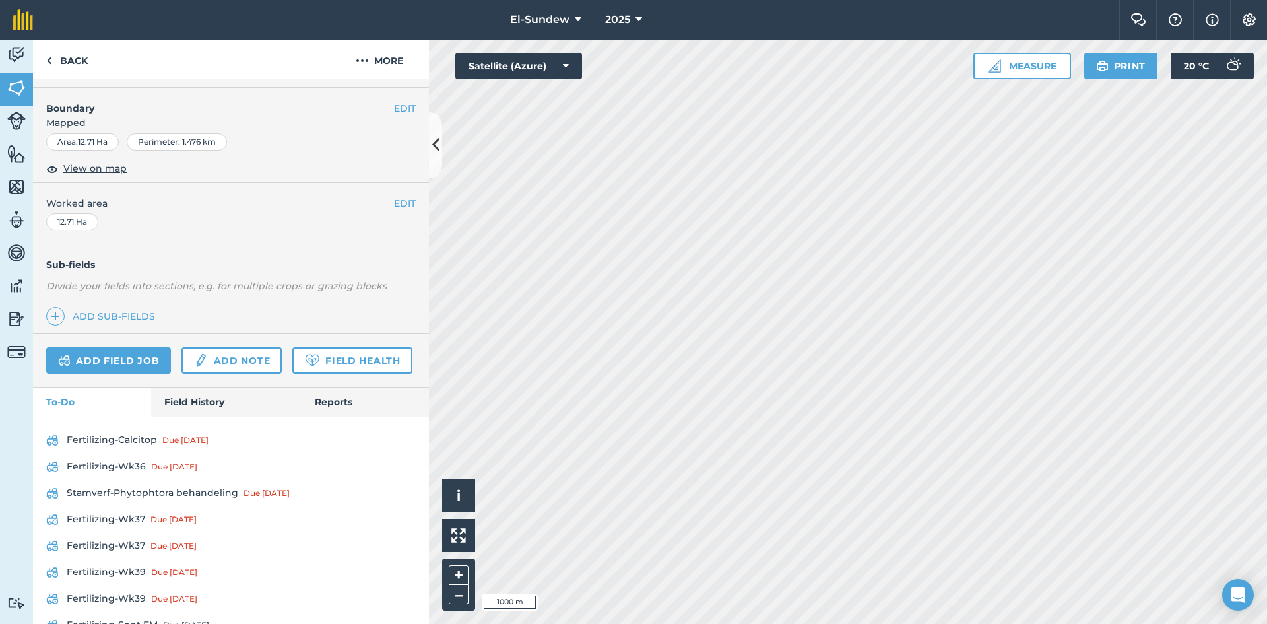
scroll to position [220, 0]
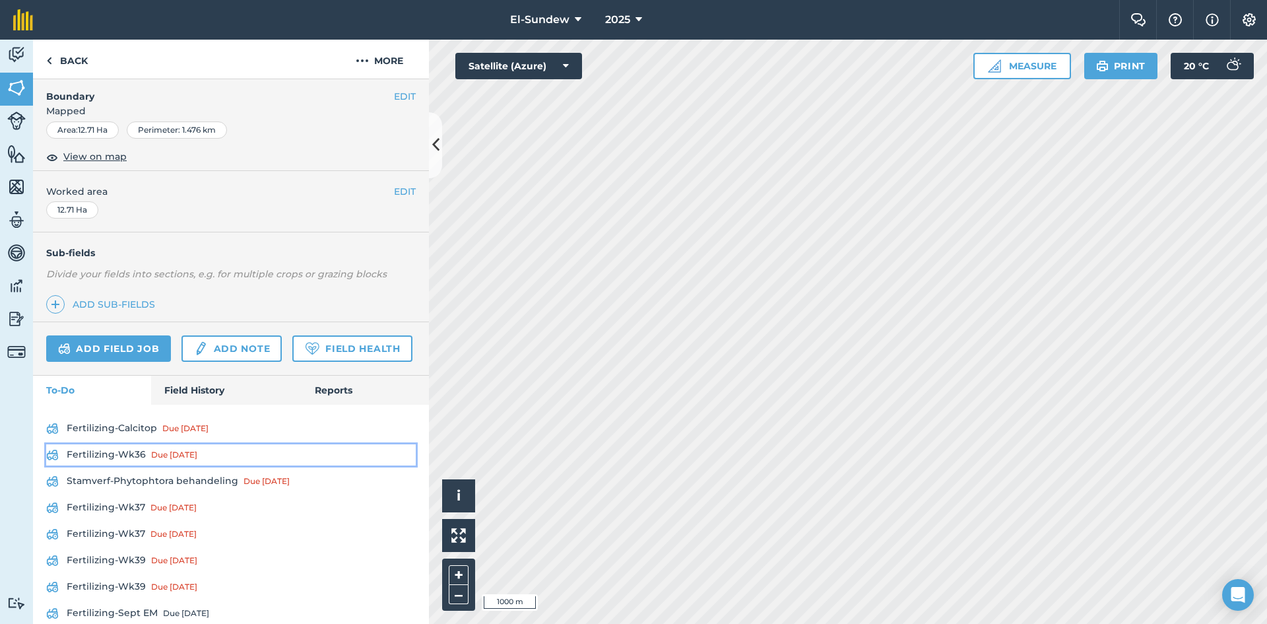
click at [107, 465] on link "Fertilizing-Wk36 Due 1 Sep" at bounding box center [231, 454] width 370 height 21
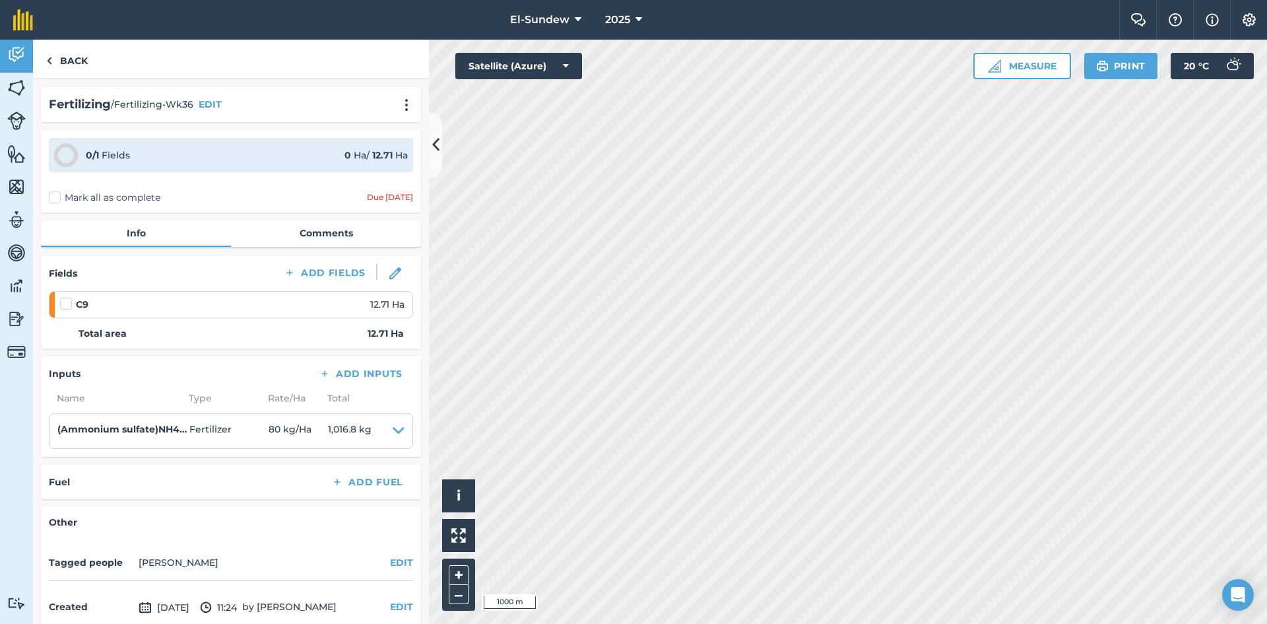
click at [66, 297] on label at bounding box center [68, 297] width 16 height 0
click at [66, 298] on input "checkbox" at bounding box center [64, 301] width 9 height 9
checkbox input "false"
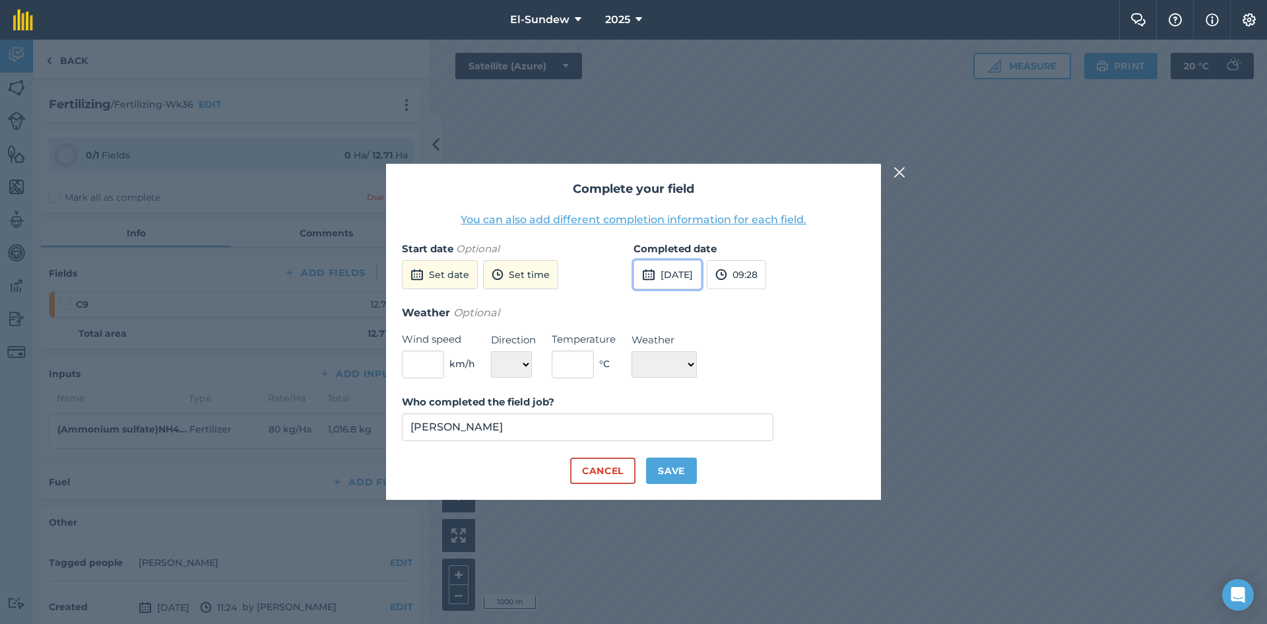
click at [701, 276] on button "25th Sep 2025" at bounding box center [668, 274] width 68 height 29
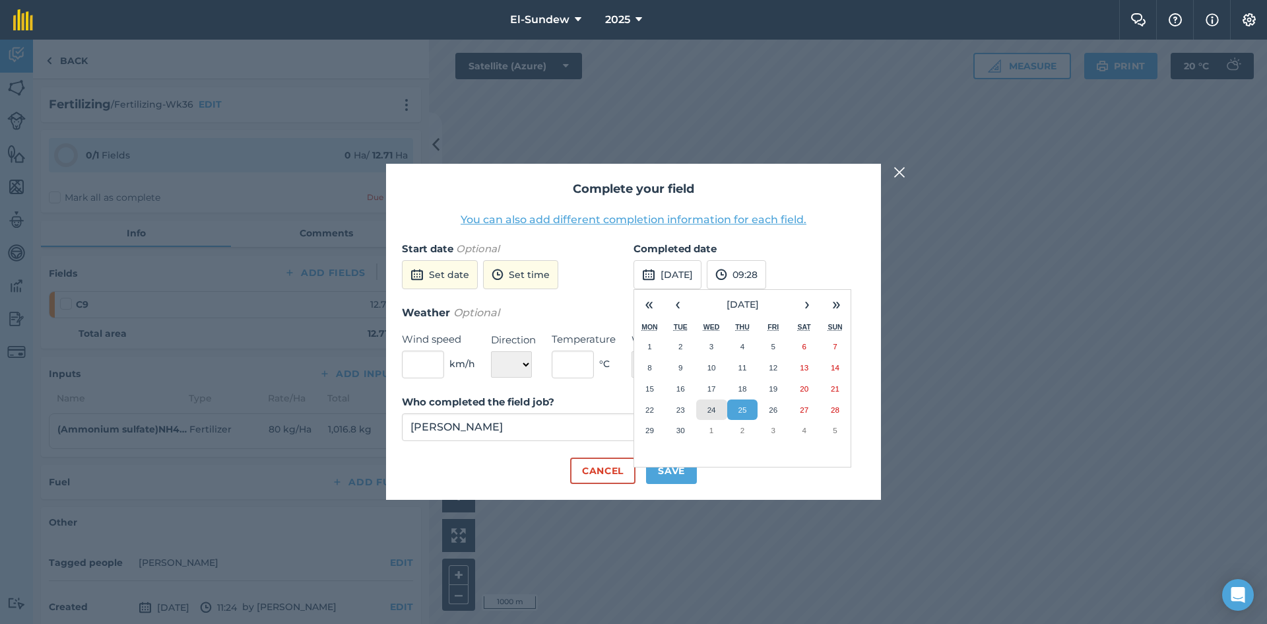
click at [707, 409] on abbr "24" at bounding box center [711, 409] width 9 height 9
click at [678, 465] on button "Save" at bounding box center [671, 470] width 51 height 26
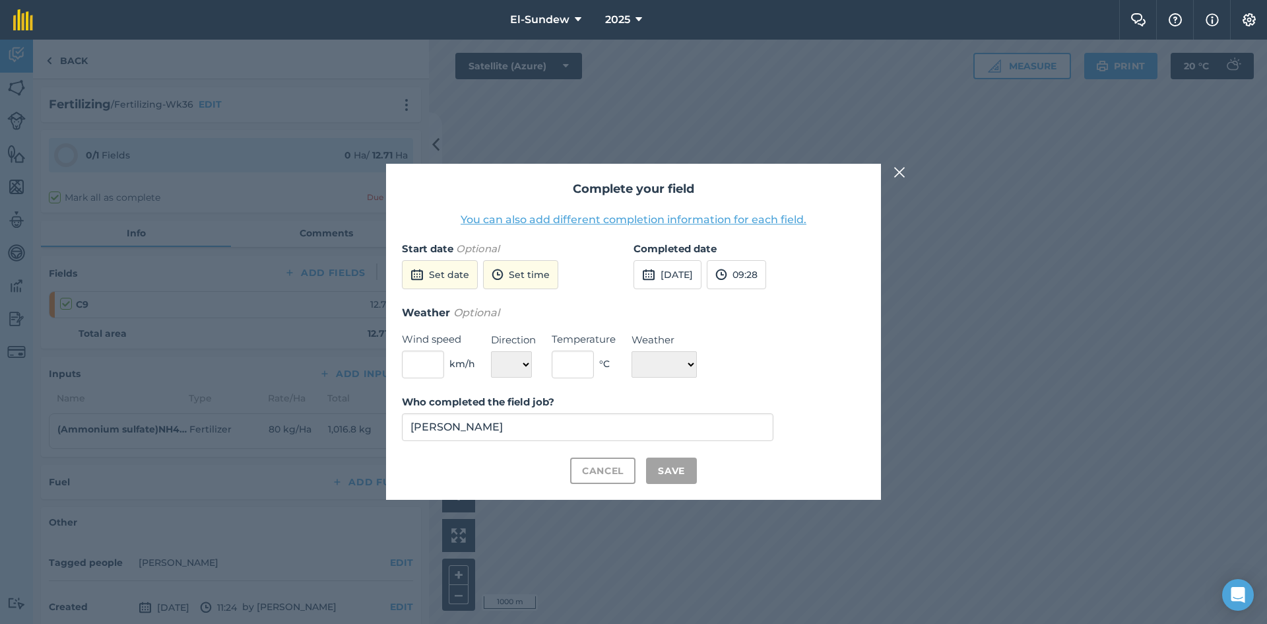
checkbox input "true"
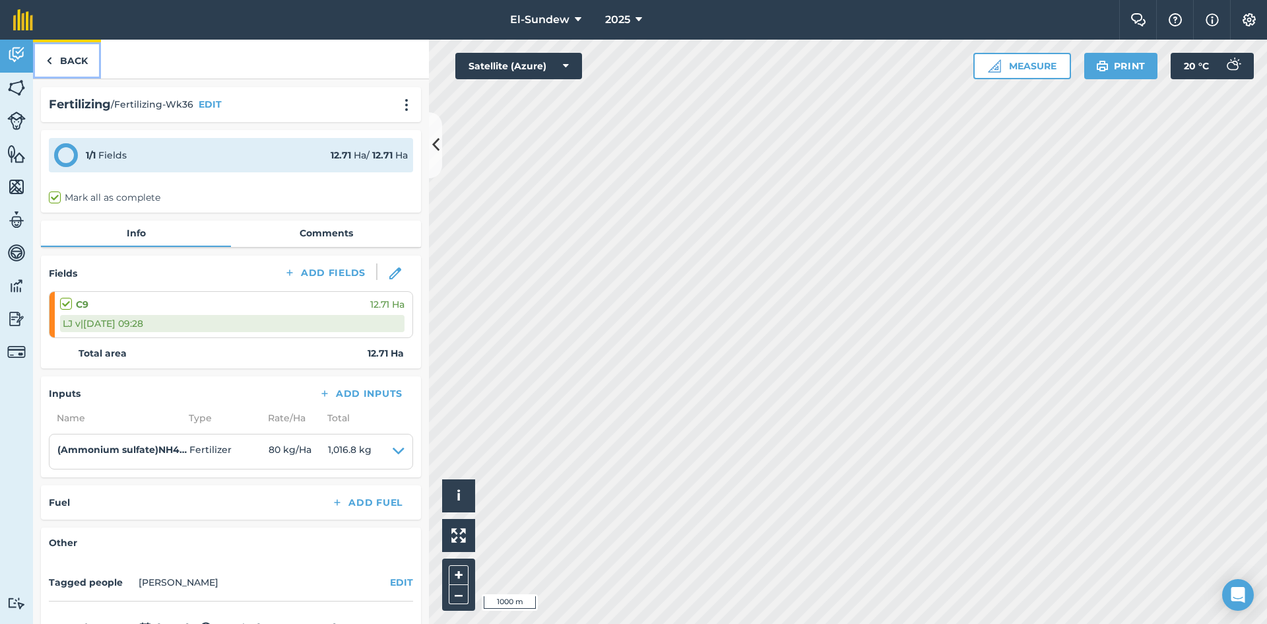
click at [84, 53] on link "Back" at bounding box center [67, 59] width 68 height 39
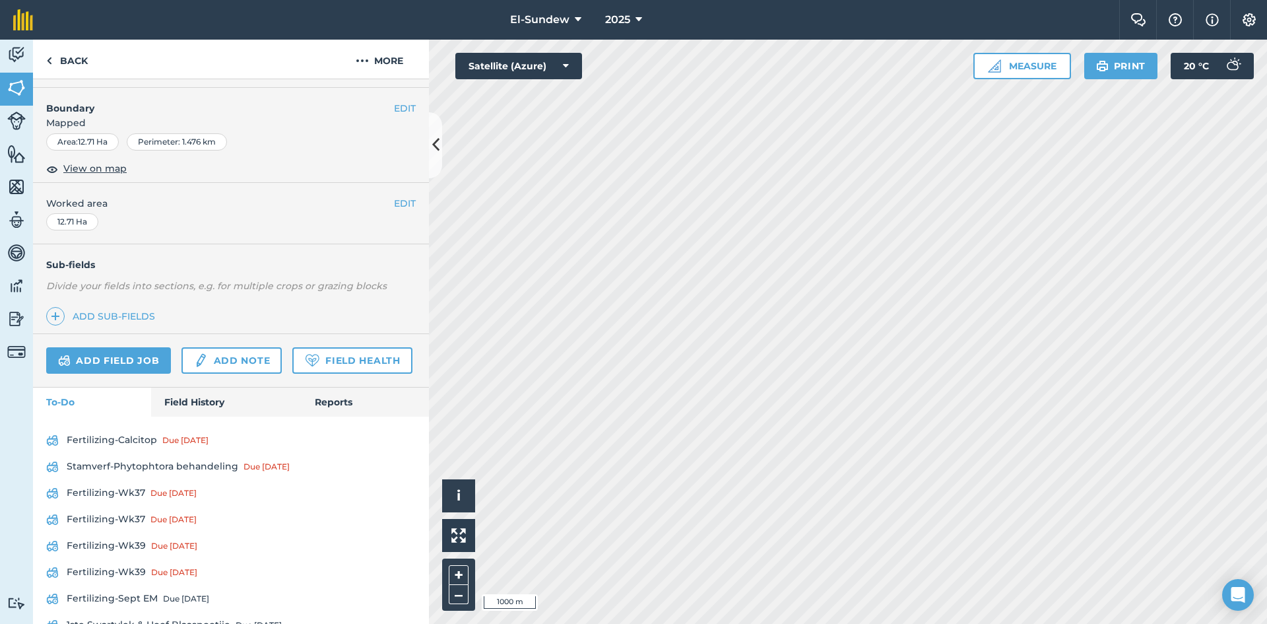
scroll to position [220, 0]
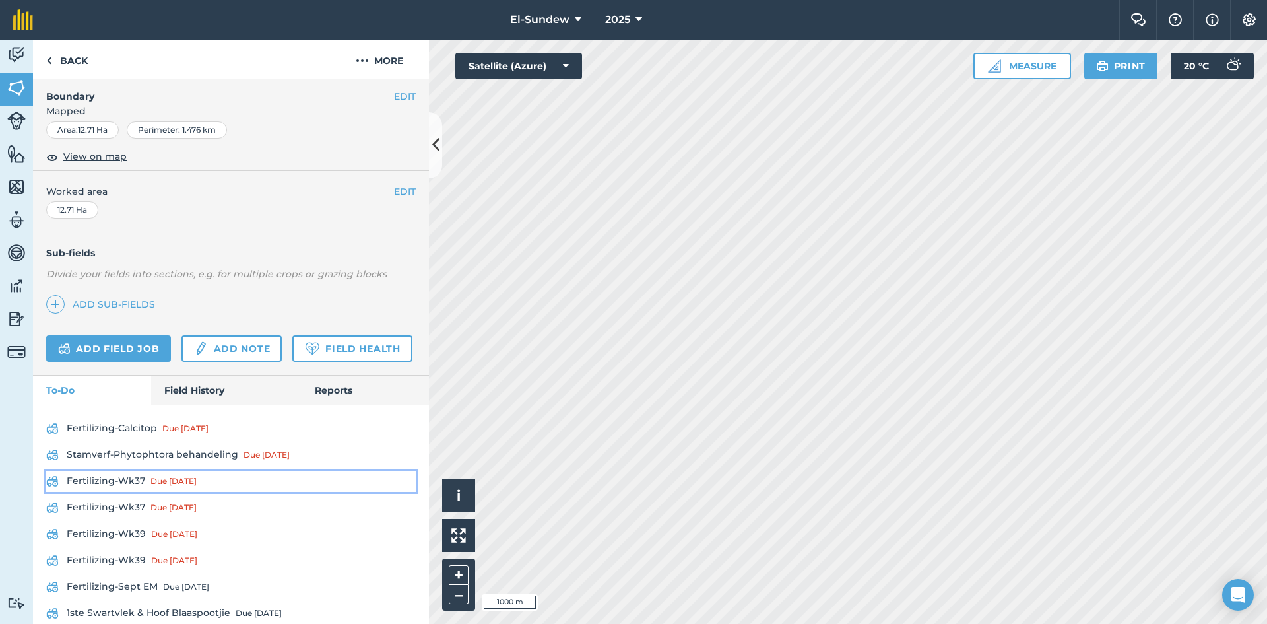
click at [139, 492] on link "Fertilizing-Wk37 Due 8 Sep" at bounding box center [231, 481] width 370 height 21
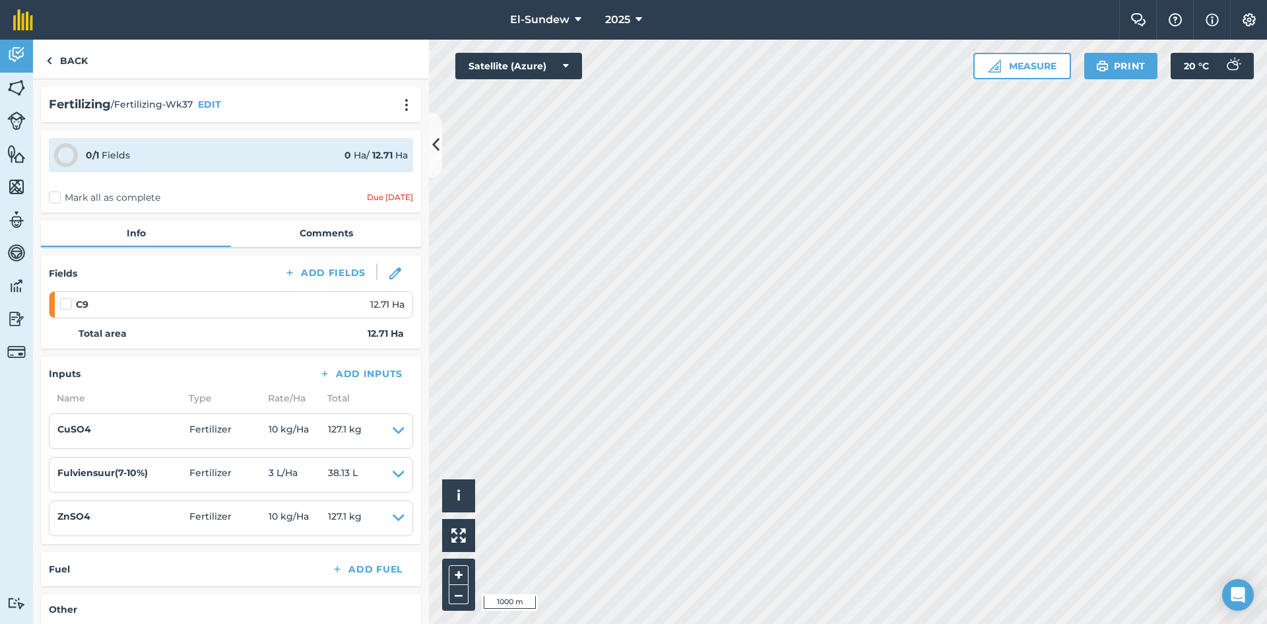
click at [69, 297] on label at bounding box center [68, 297] width 16 height 0
click at [69, 302] on input "checkbox" at bounding box center [64, 301] width 9 height 9
checkbox input "false"
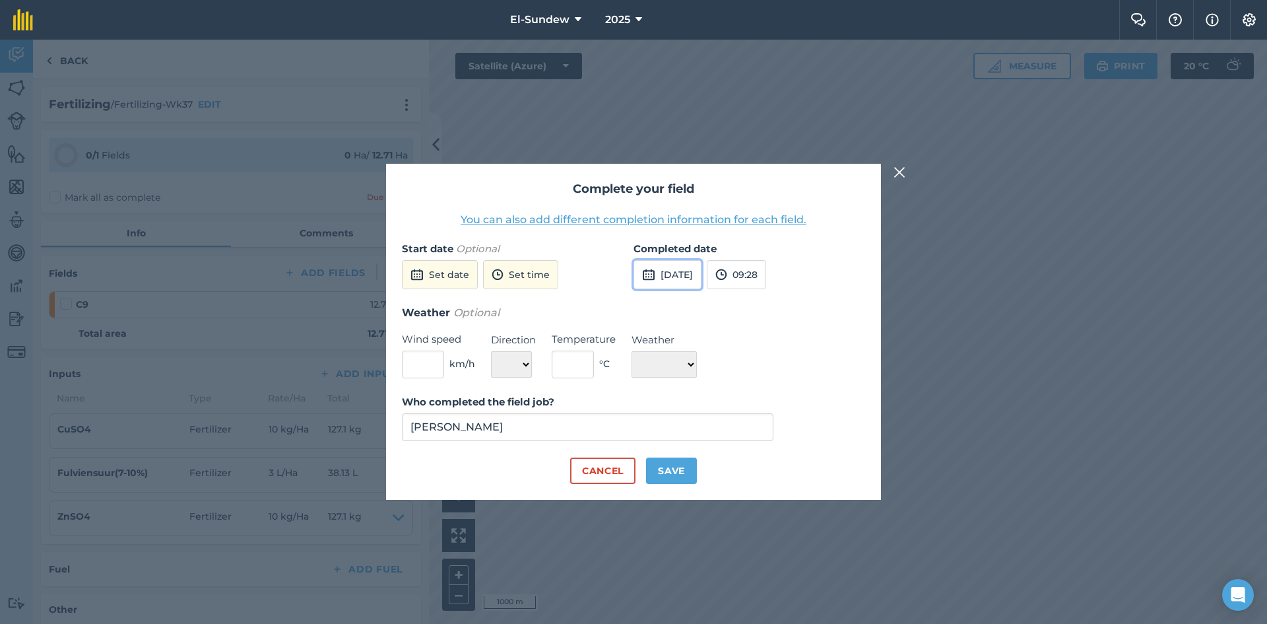
click at [688, 279] on button "25th Sep 2025" at bounding box center [668, 274] width 68 height 29
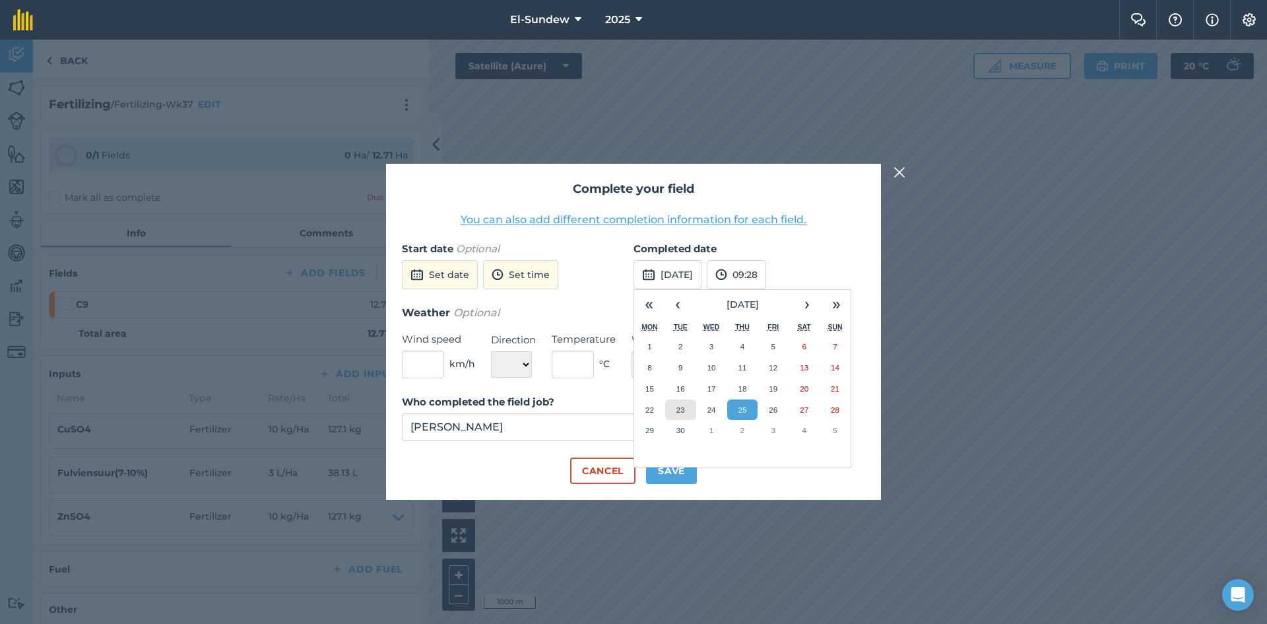
click at [677, 407] on abbr "23" at bounding box center [680, 409] width 9 height 9
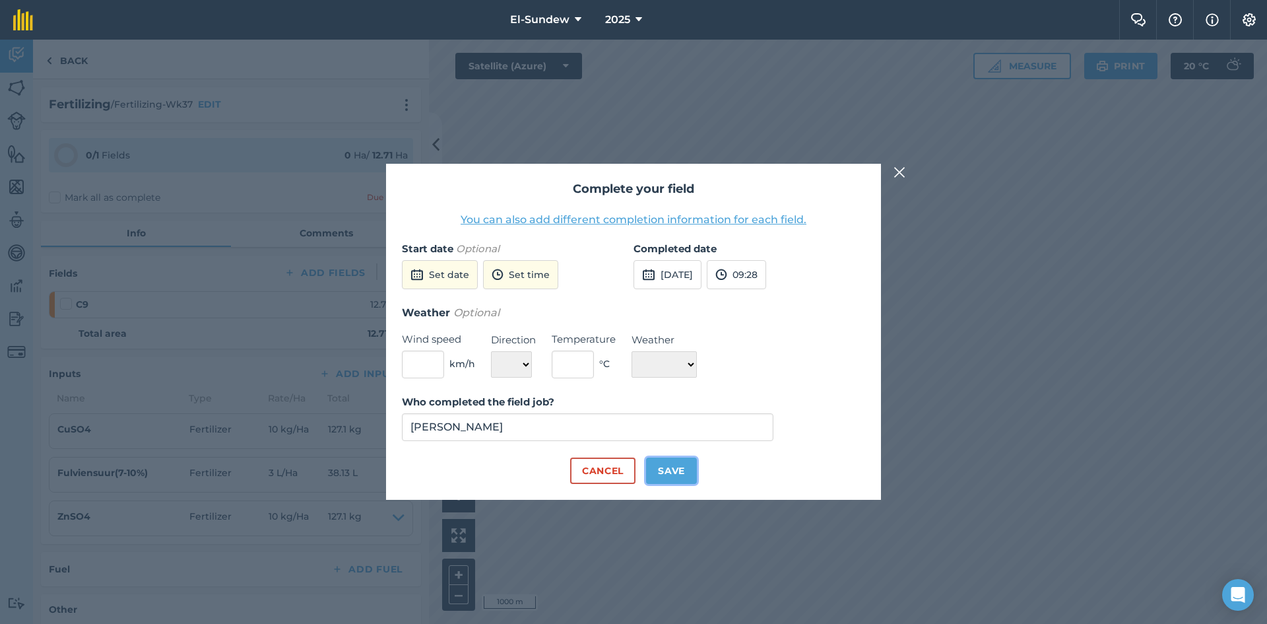
click at [677, 474] on button "Save" at bounding box center [671, 470] width 51 height 26
checkbox input "true"
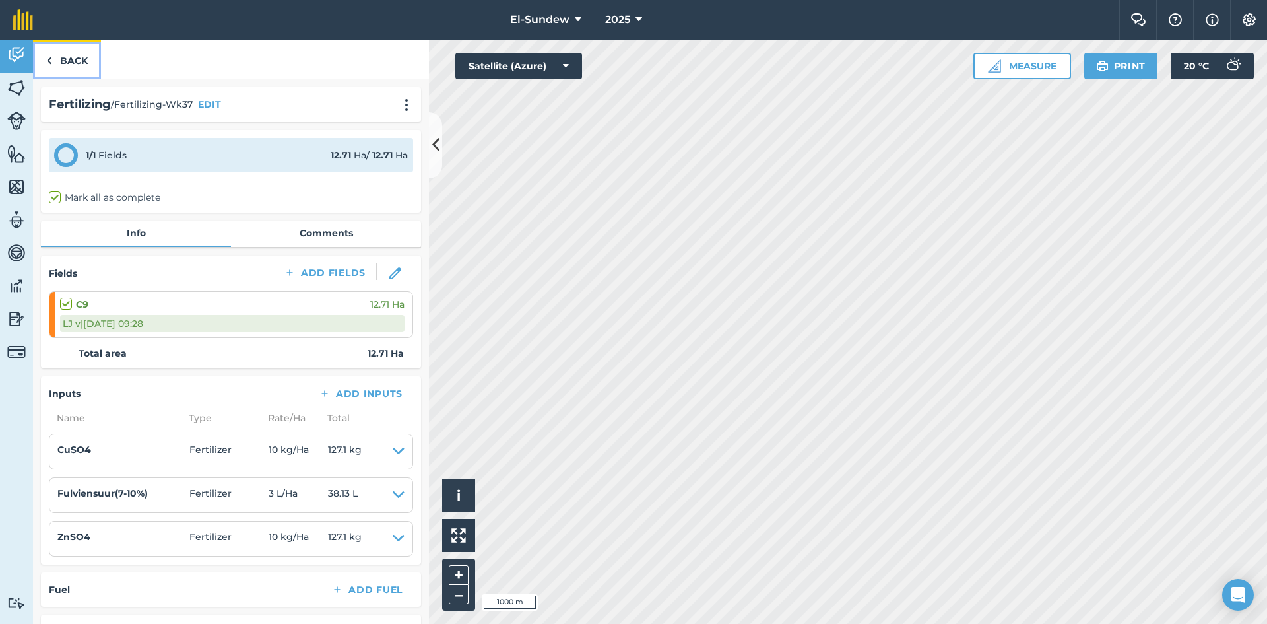
click at [70, 67] on link "Back" at bounding box center [67, 59] width 68 height 39
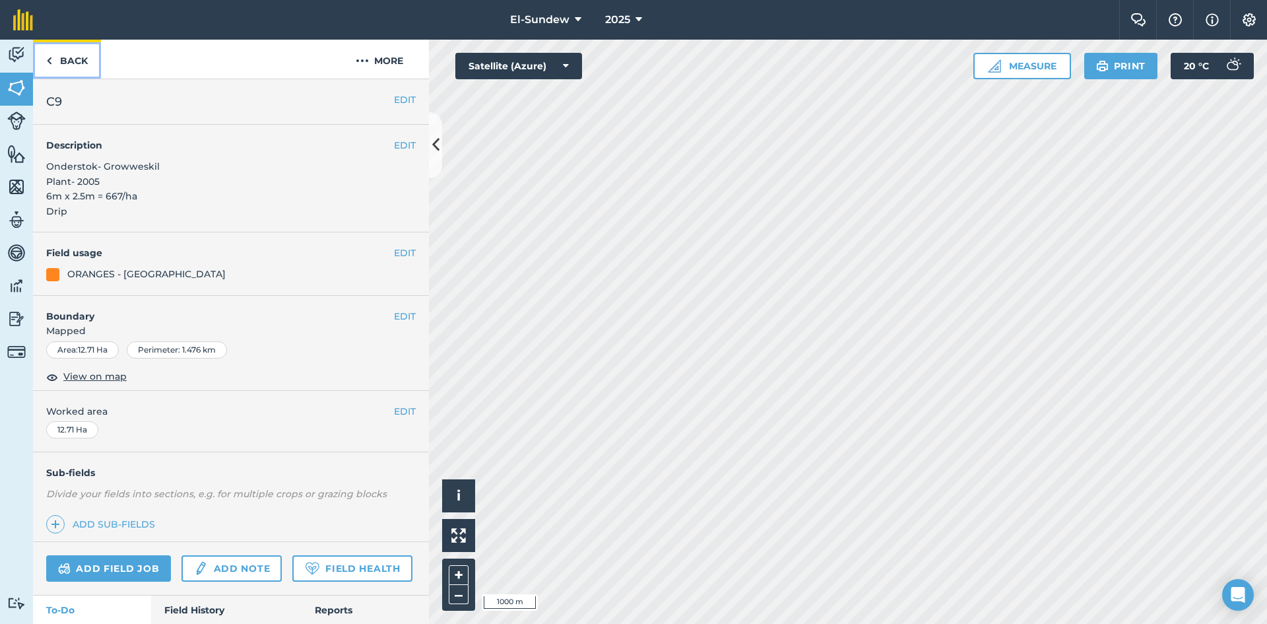
click at [70, 67] on link "Back" at bounding box center [67, 59] width 68 height 39
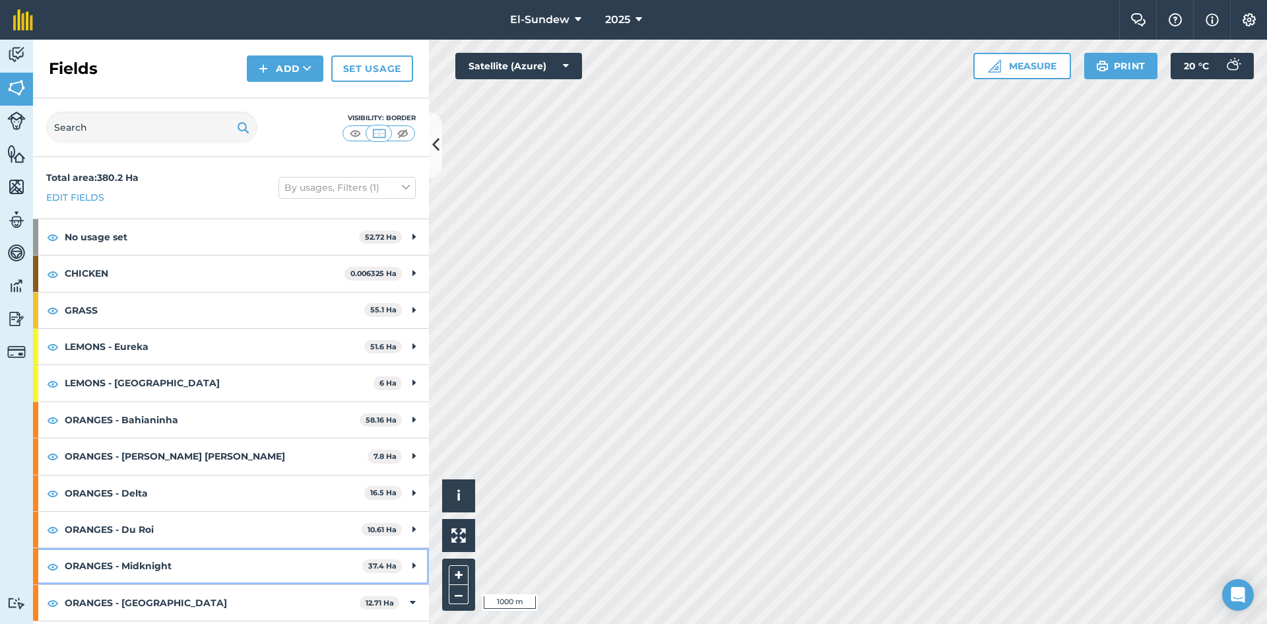
click at [169, 562] on strong "ORANGES - Midknight" at bounding box center [214, 566] width 298 height 36
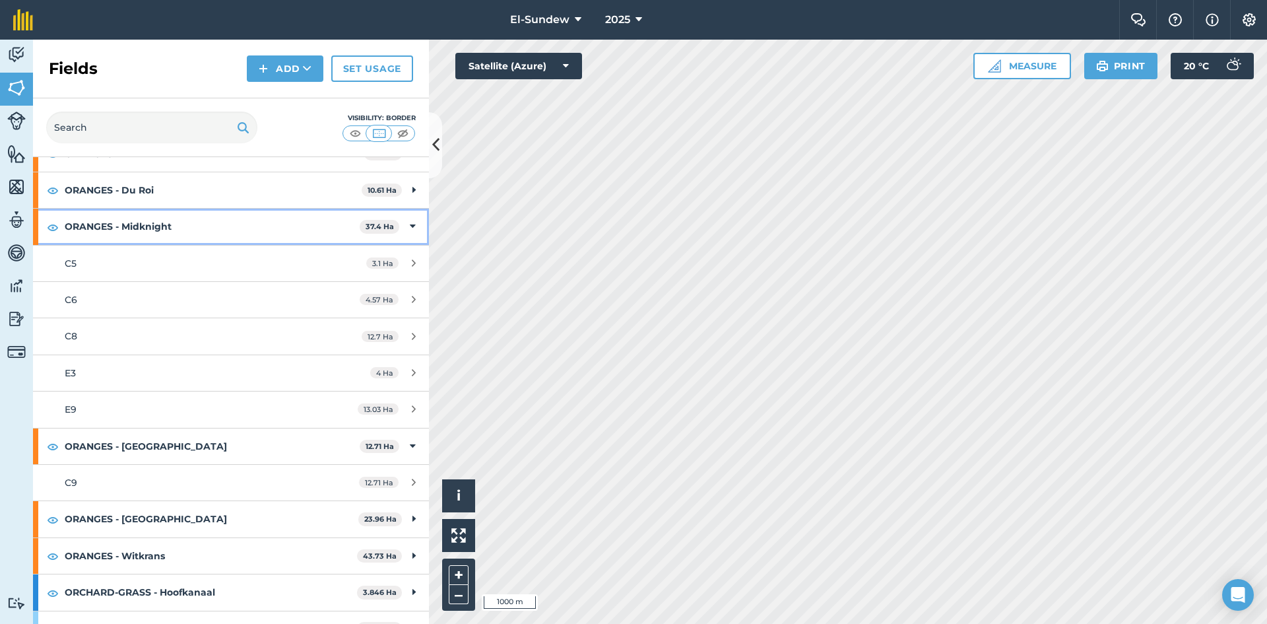
scroll to position [399, 0]
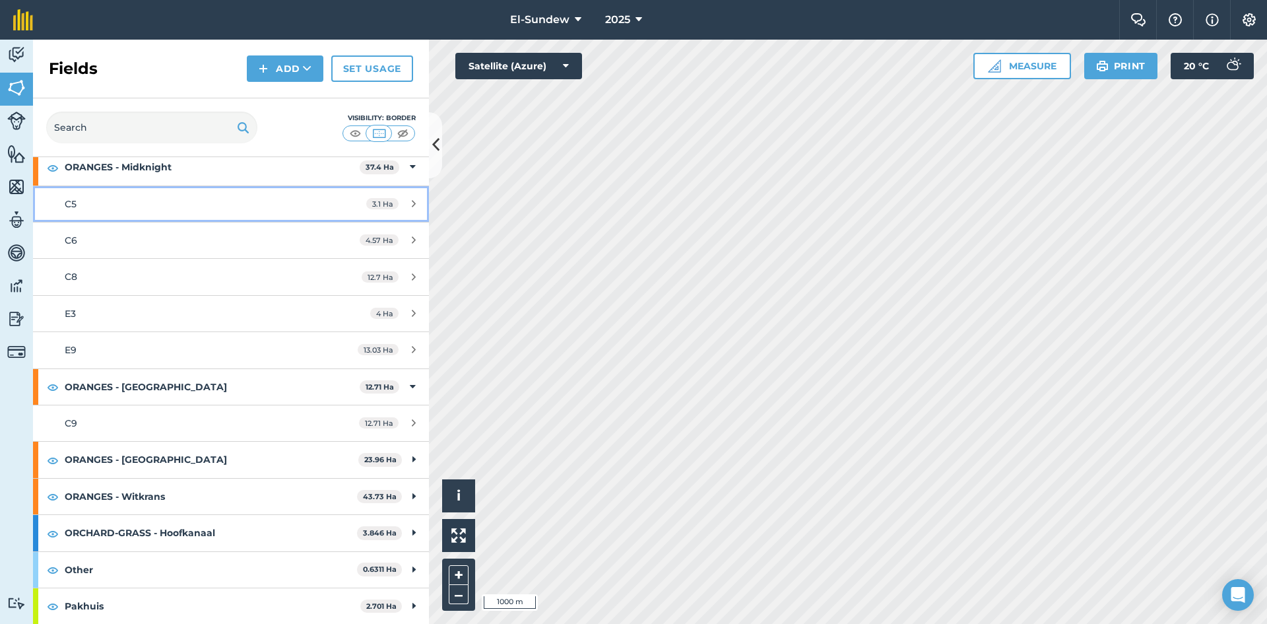
click at [131, 197] on div "C5" at bounding box center [189, 204] width 248 height 15
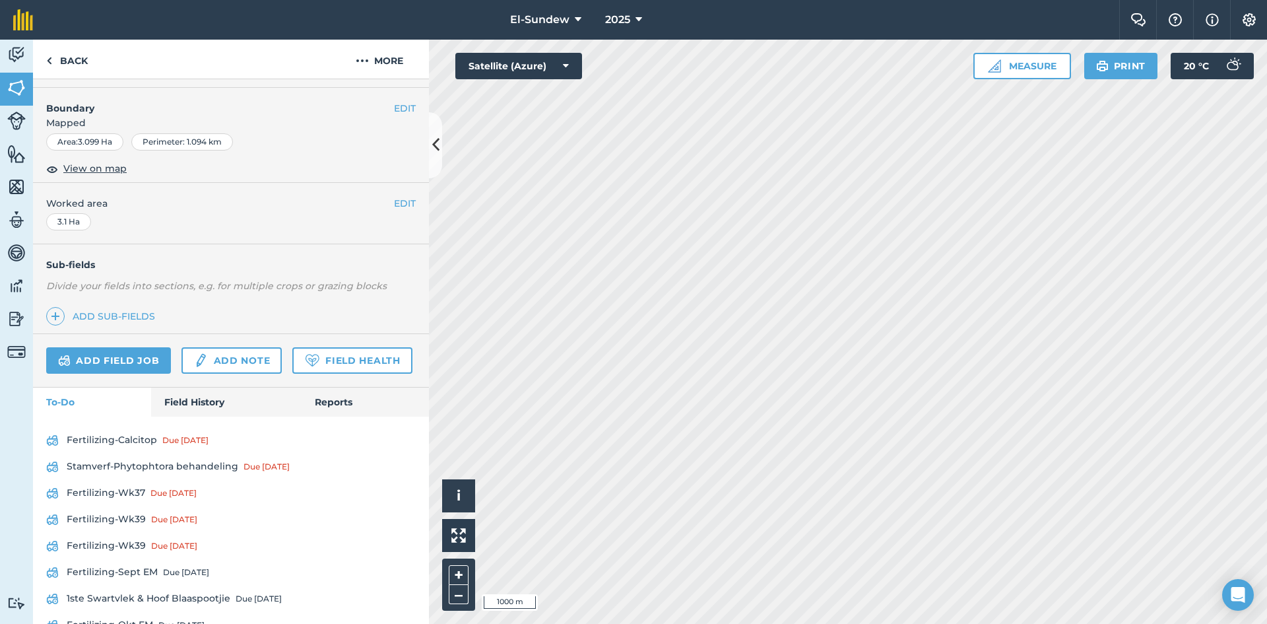
scroll to position [220, 0]
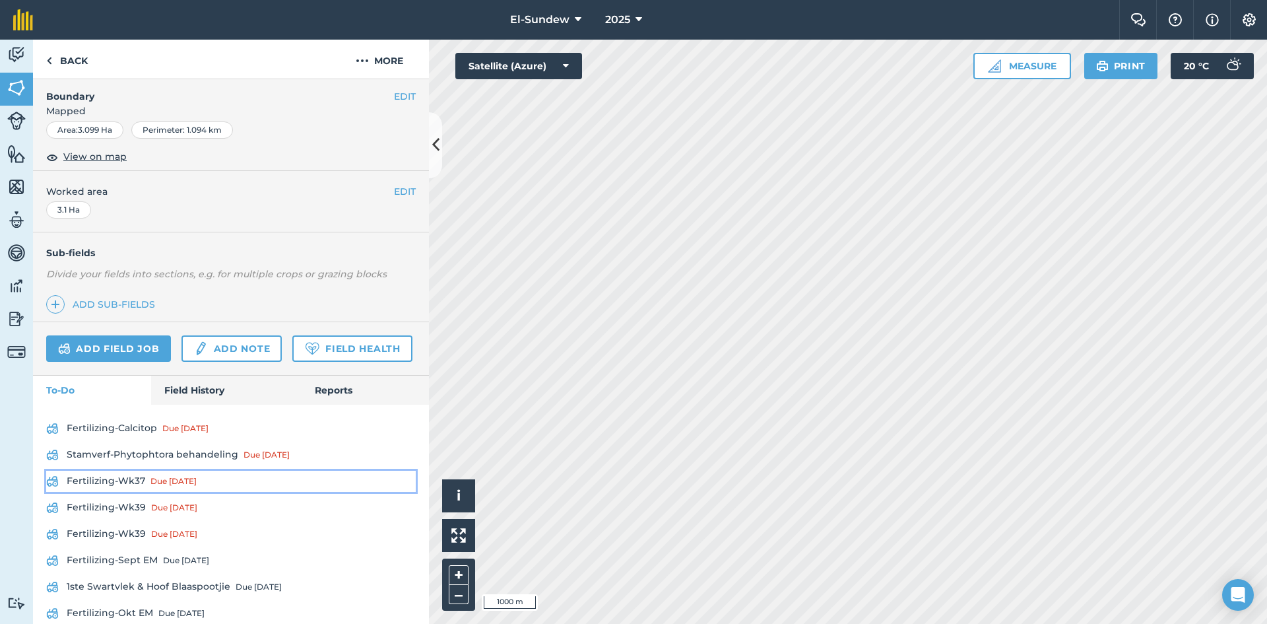
click at [123, 492] on link "Fertilizing-Wk37 Due 8 Sep" at bounding box center [231, 481] width 370 height 21
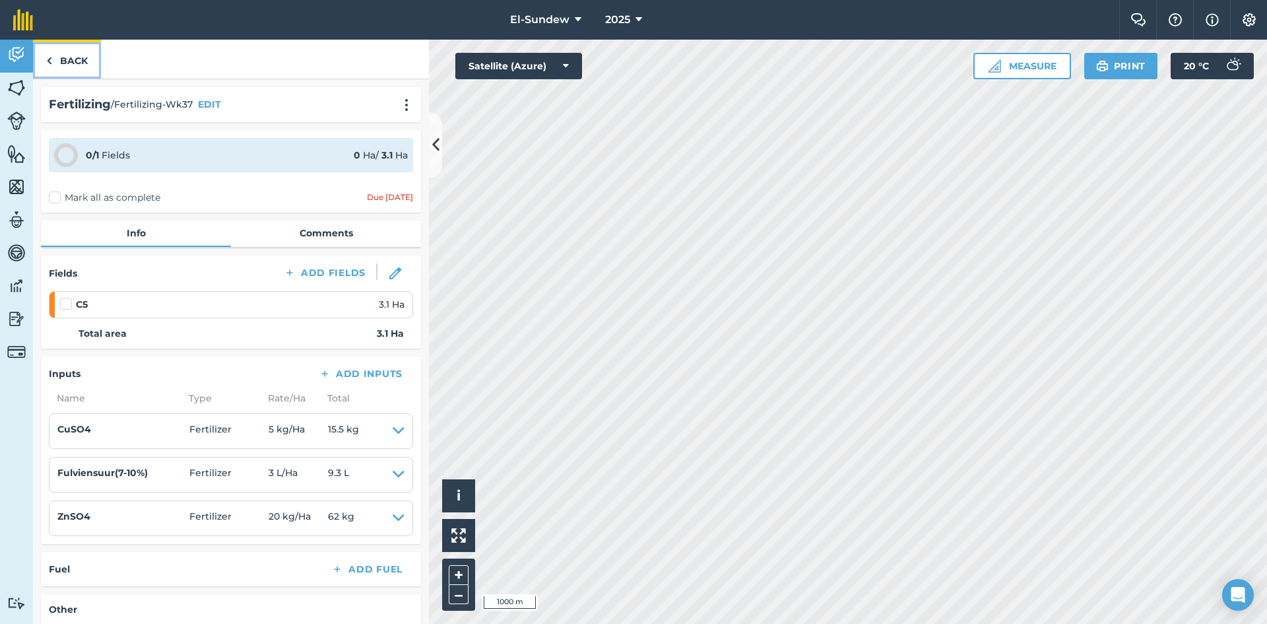
click at [48, 57] on img at bounding box center [49, 61] width 6 height 16
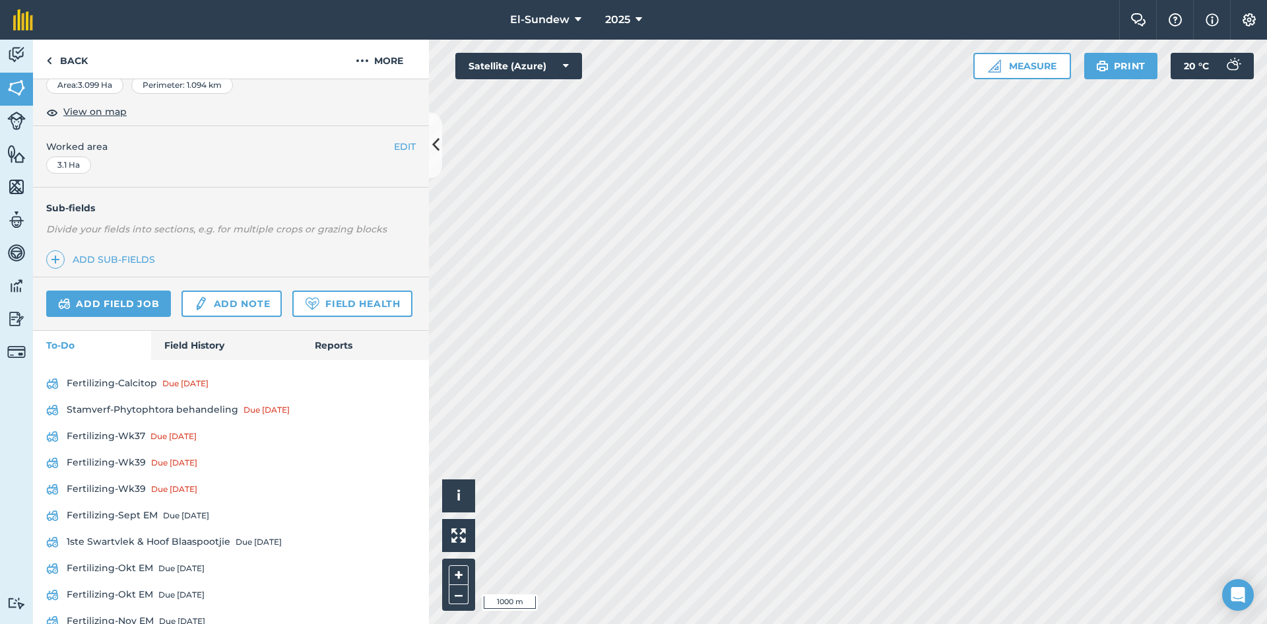
scroll to position [354, 0]
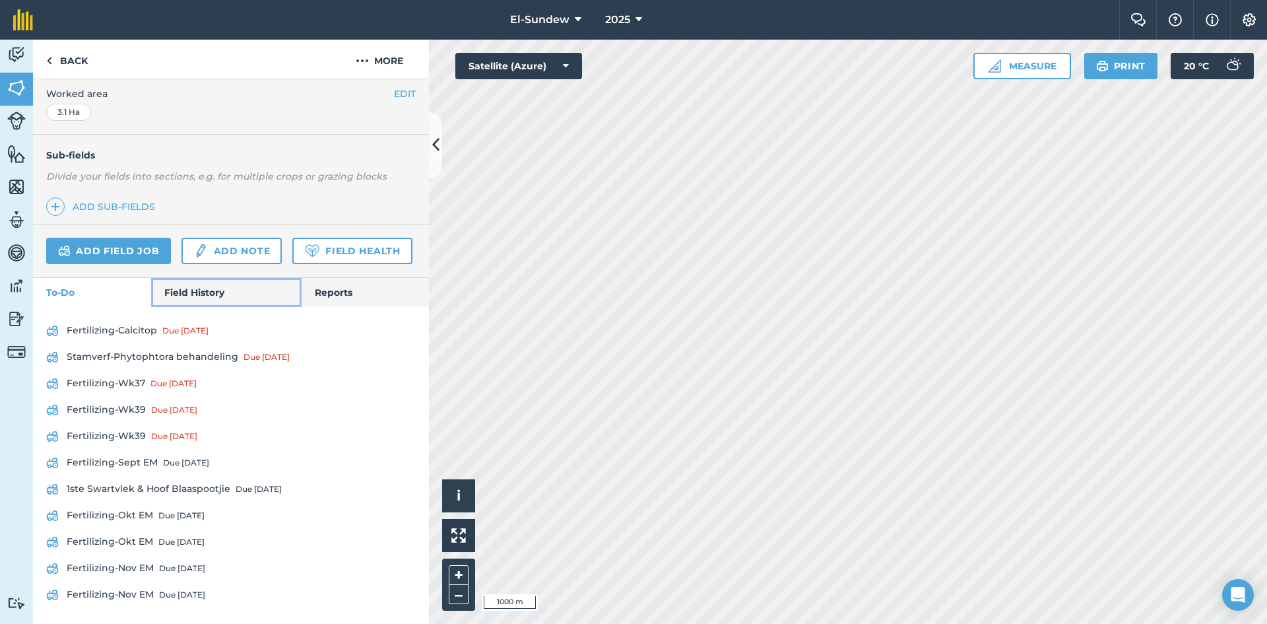
click at [179, 298] on link "Field History" at bounding box center [226, 292] width 150 height 29
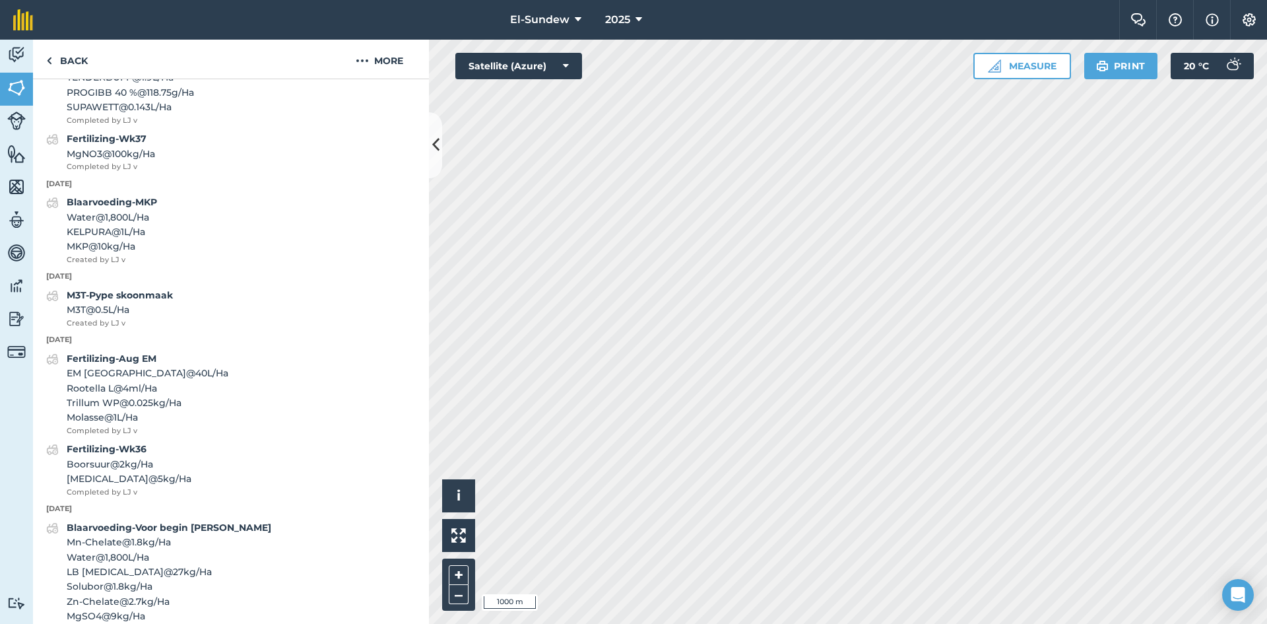
scroll to position [574, 0]
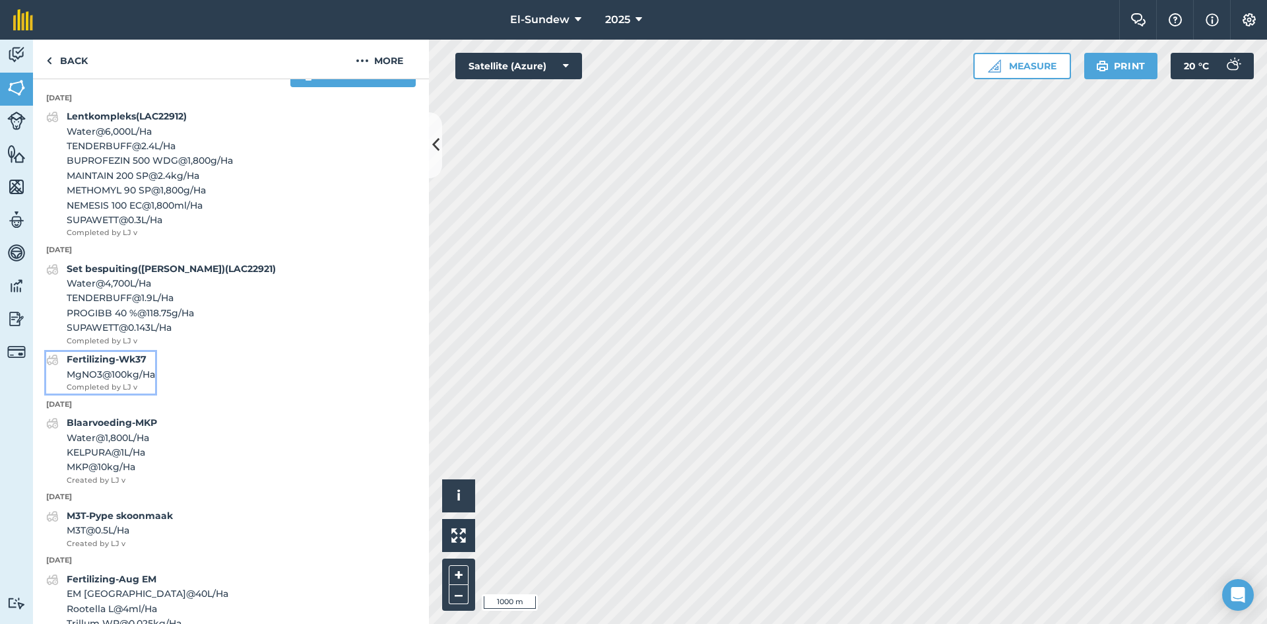
click at [99, 365] on strong "Fertilizing-Wk37" at bounding box center [107, 359] width 80 height 12
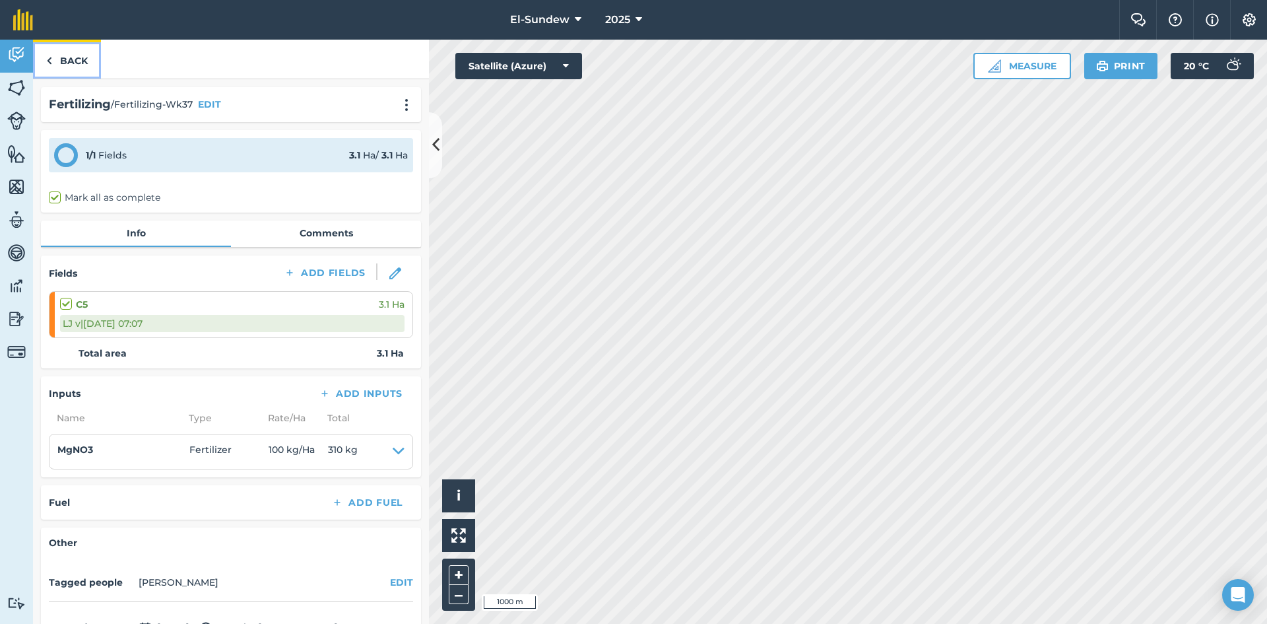
click at [83, 70] on link "Back" at bounding box center [67, 59] width 68 height 39
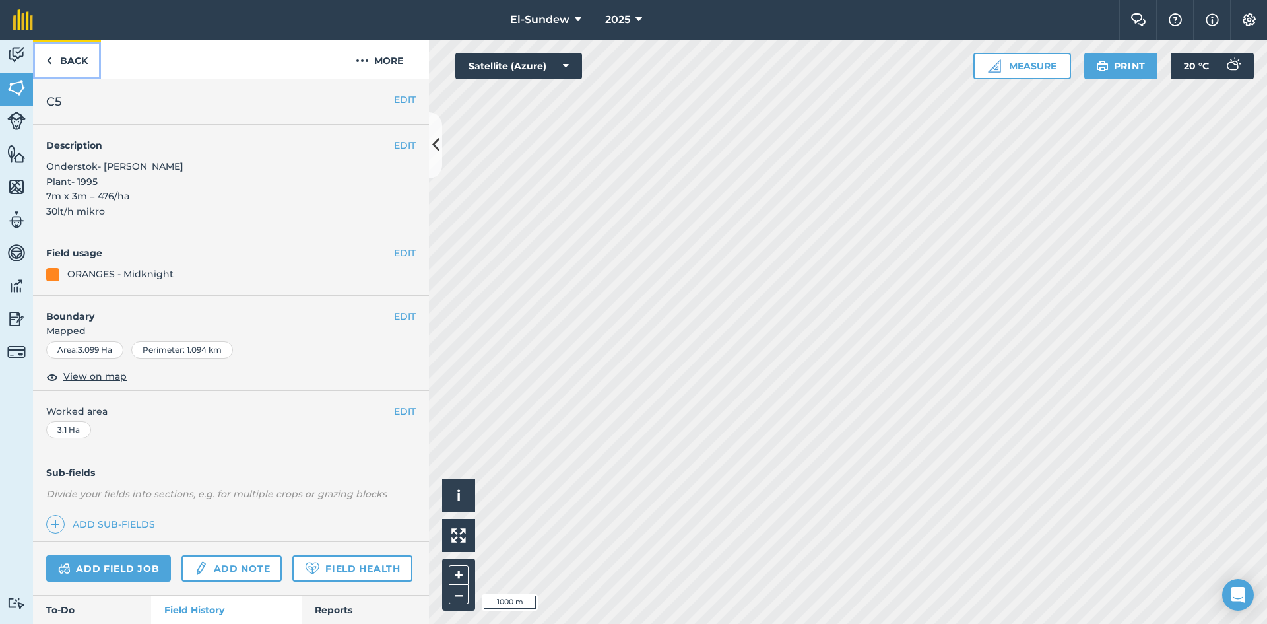
click at [83, 70] on link "Back" at bounding box center [67, 59] width 68 height 39
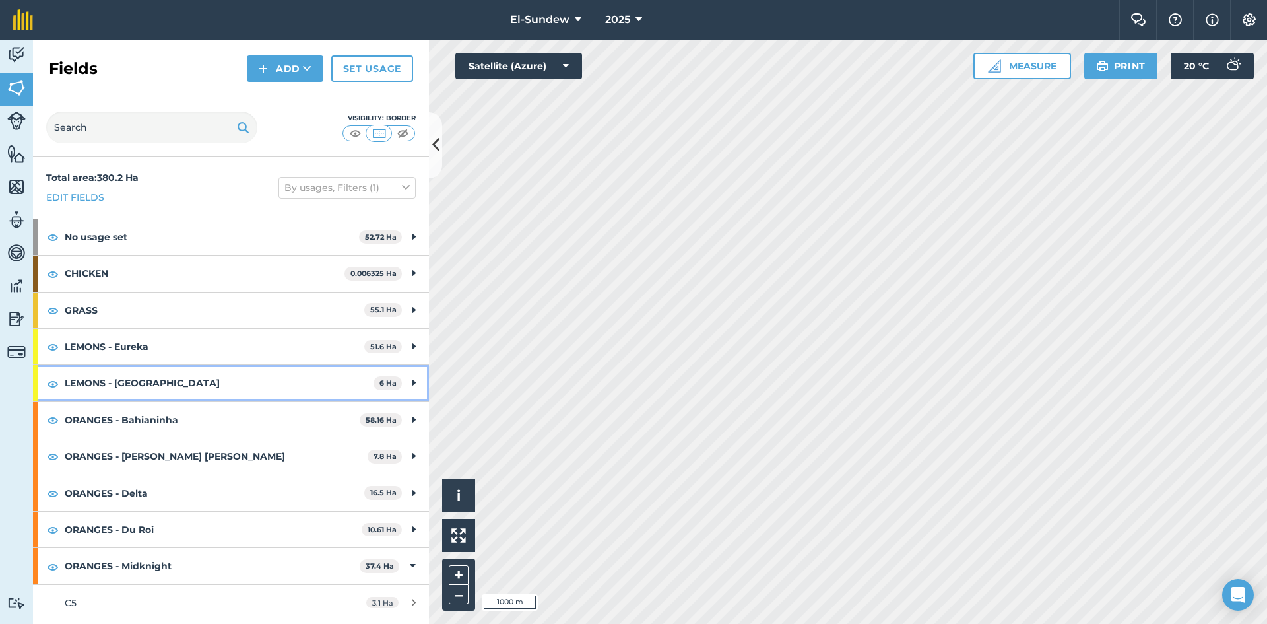
click at [148, 387] on strong "LEMONS - Lisbon" at bounding box center [219, 383] width 309 height 36
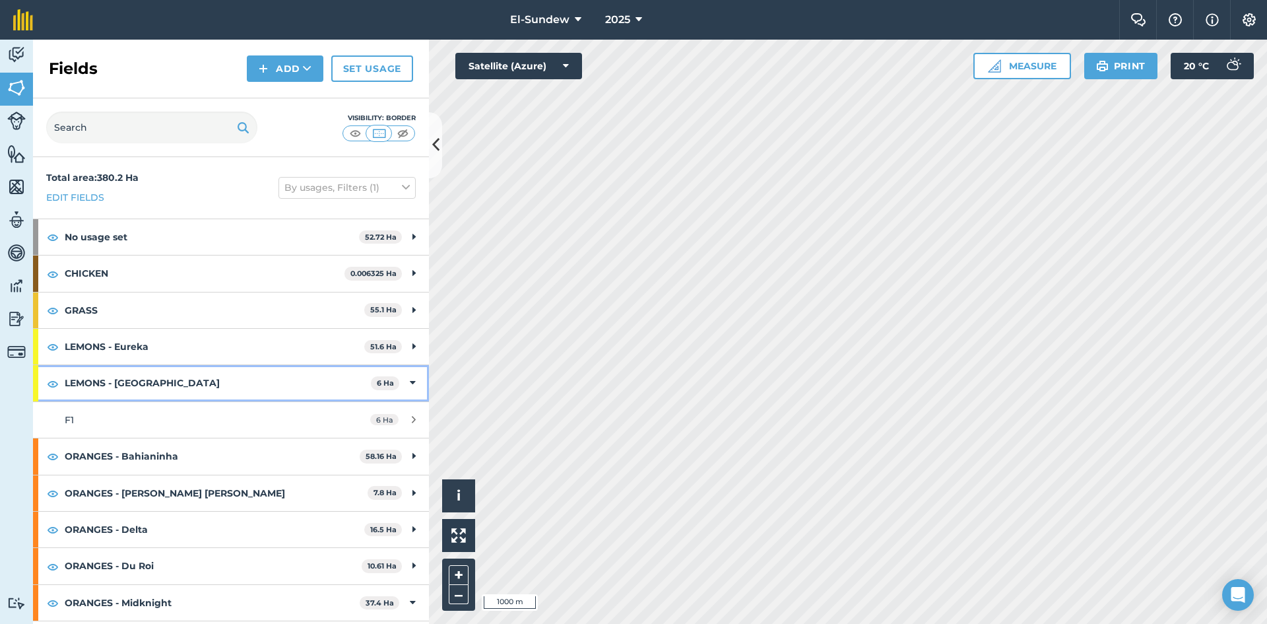
click at [148, 387] on strong "LEMONS - Lisbon" at bounding box center [218, 383] width 306 height 36
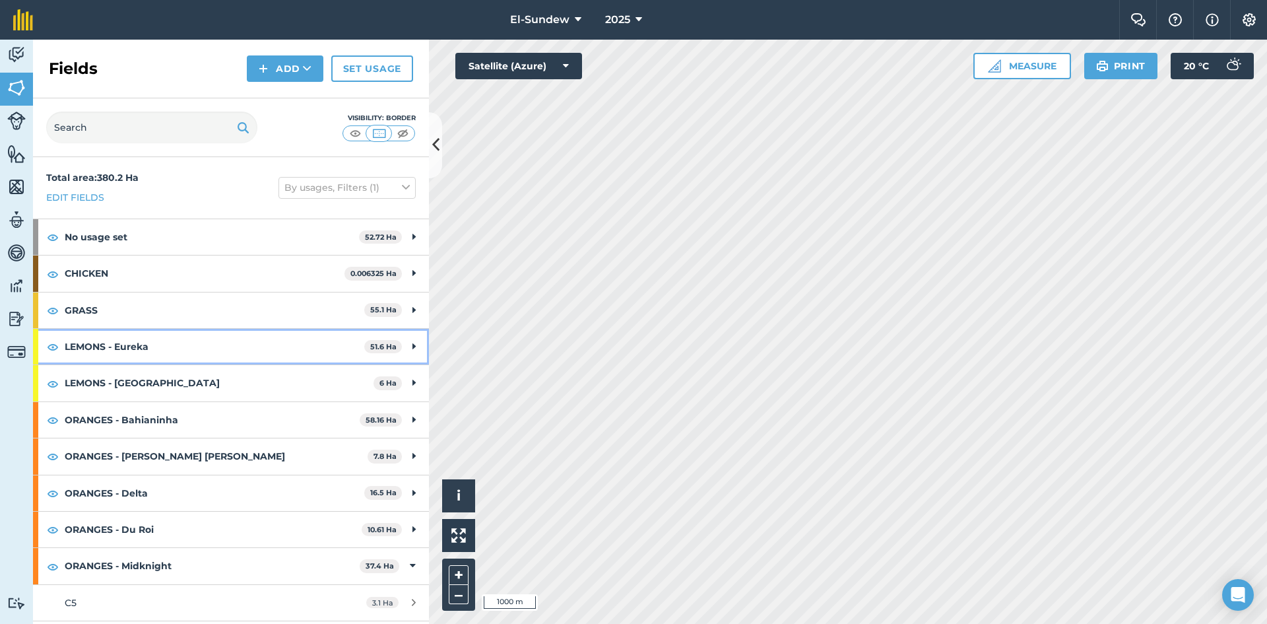
click at [155, 355] on strong "LEMONS - Eureka" at bounding box center [215, 347] width 300 height 36
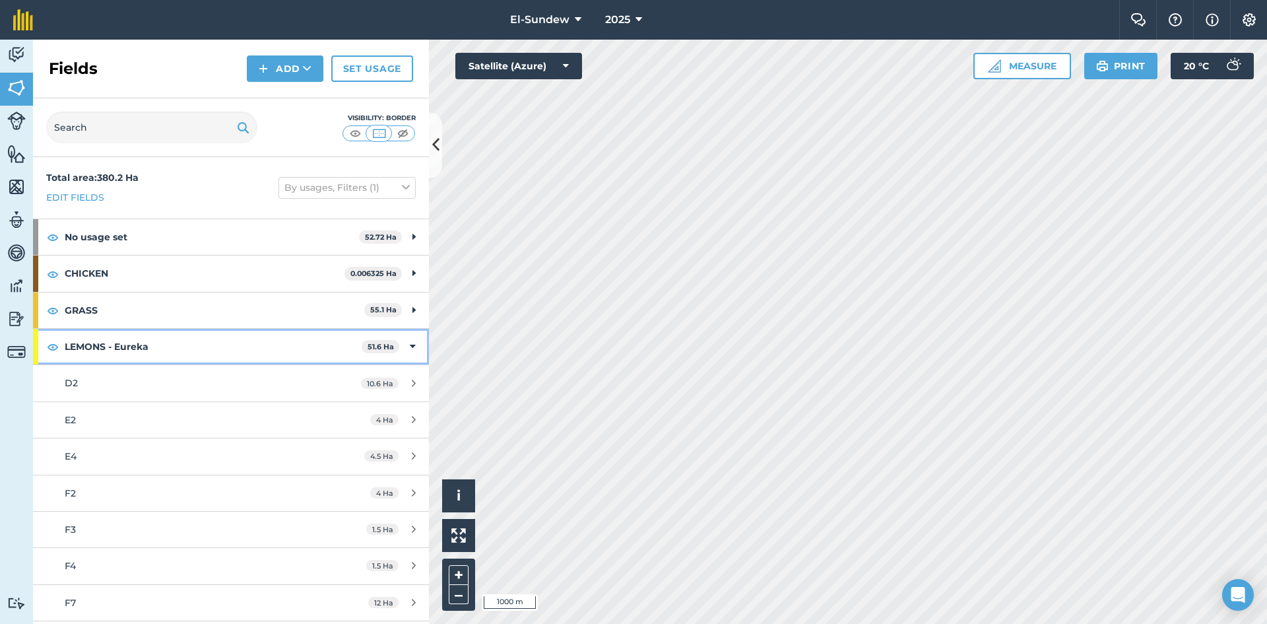
scroll to position [220, 0]
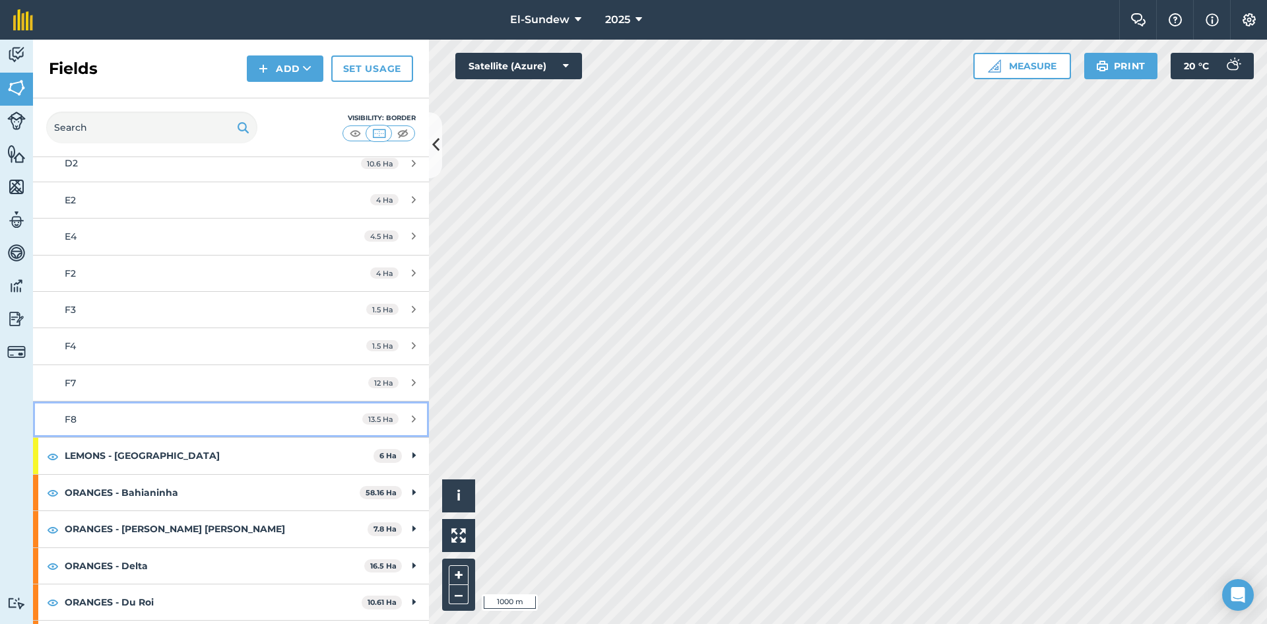
click at [152, 408] on link "F8 13.5 Ha" at bounding box center [231, 419] width 396 height 36
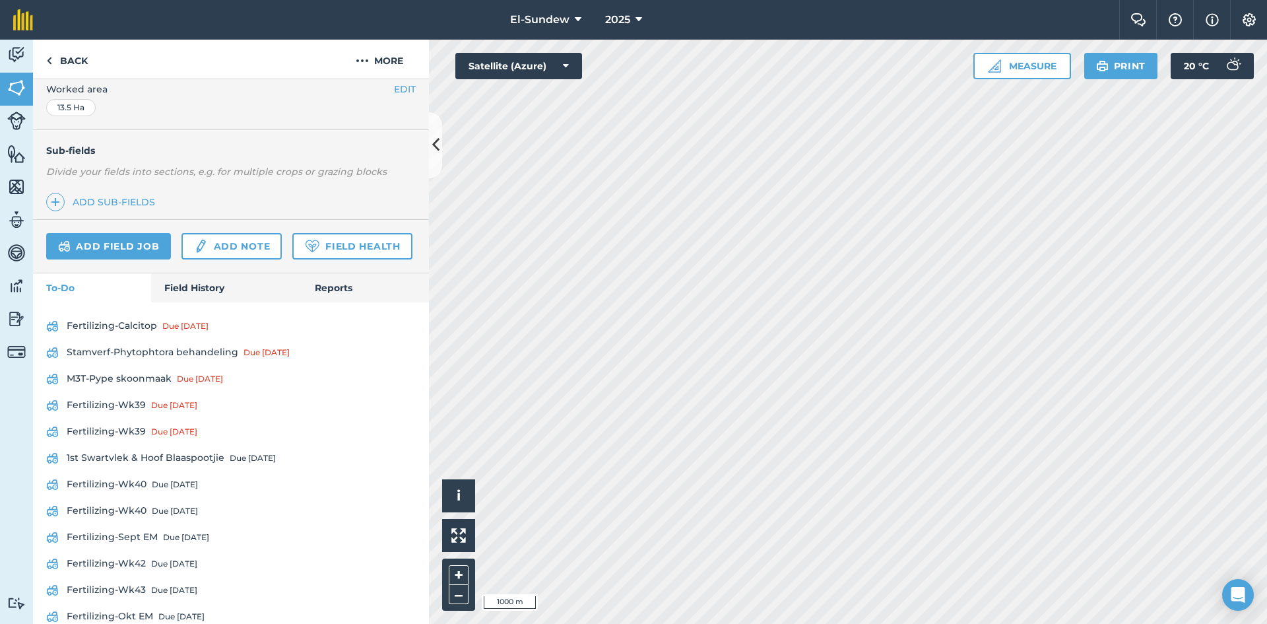
scroll to position [440, 0]
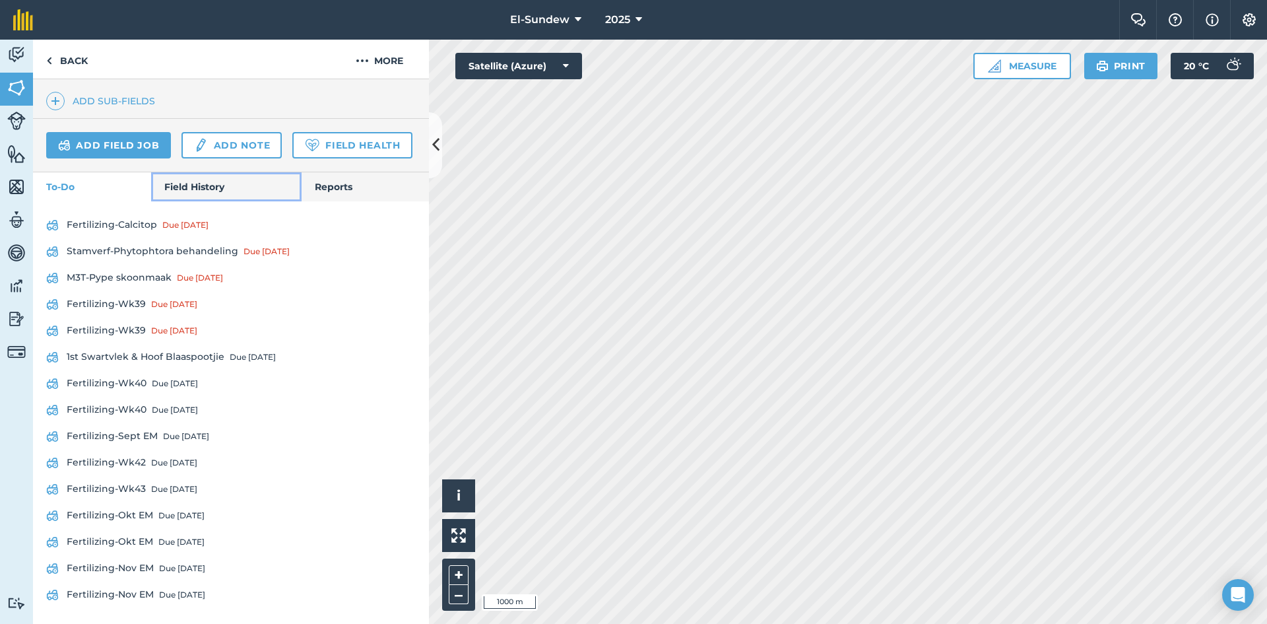
click at [177, 201] on link "Field History" at bounding box center [226, 186] width 150 height 29
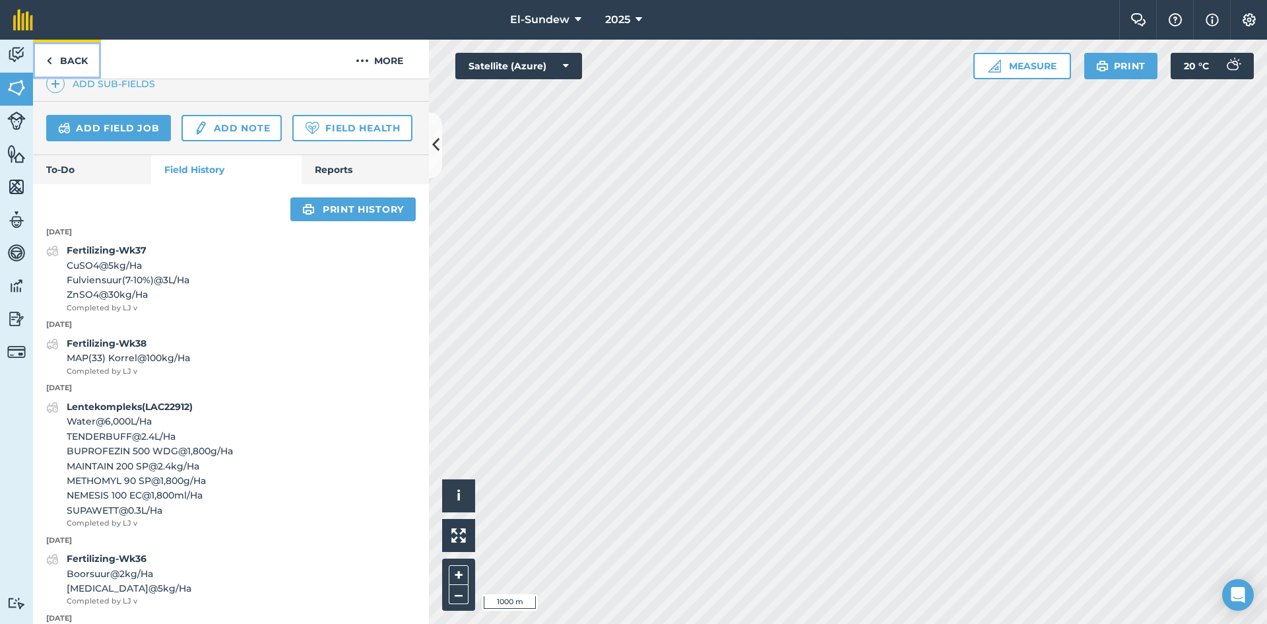
click at [76, 50] on link "Back" at bounding box center [67, 59] width 68 height 39
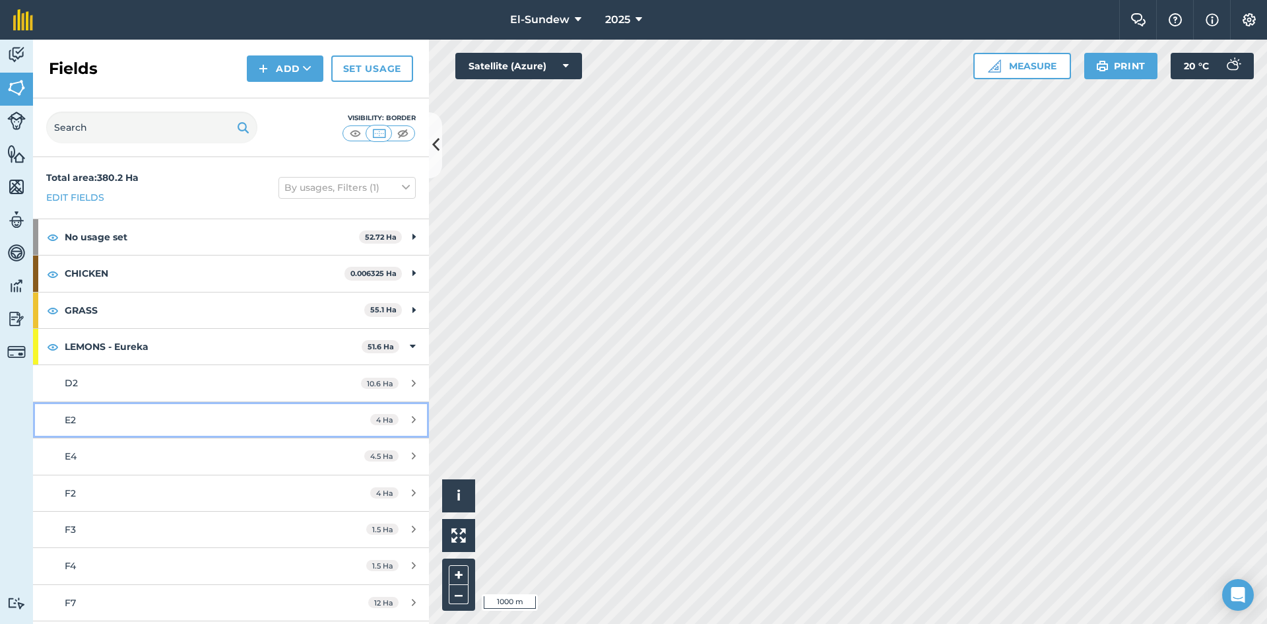
click at [183, 405] on link "E2 4 Ha" at bounding box center [231, 420] width 396 height 36
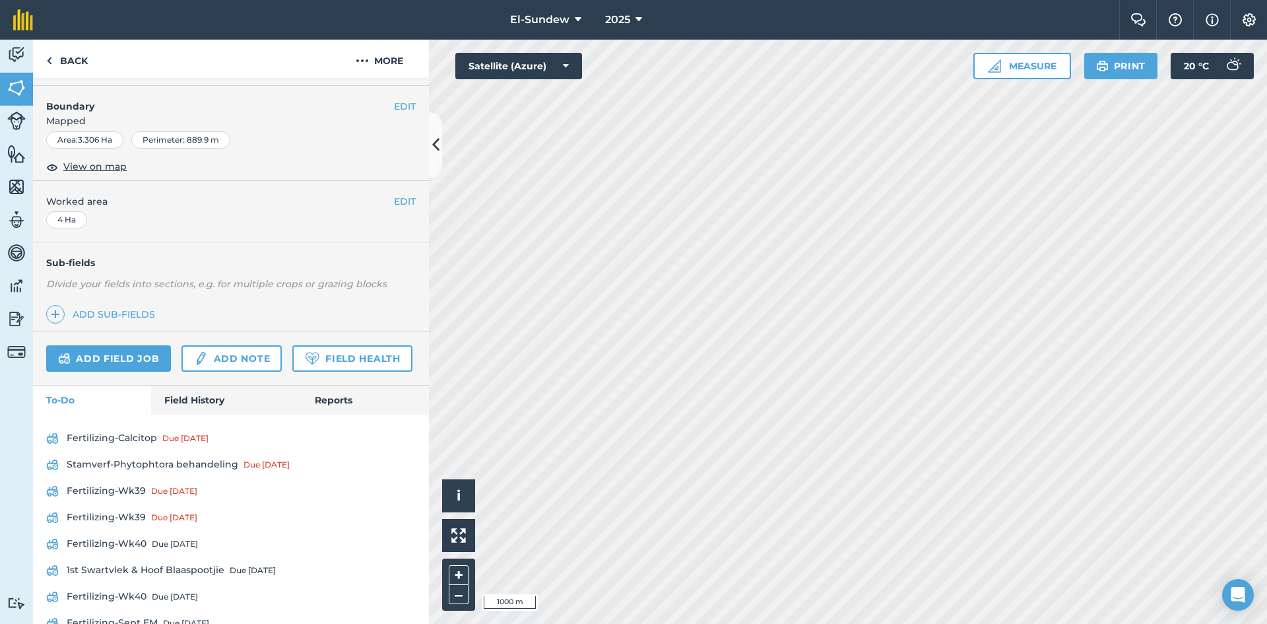
scroll to position [220, 0]
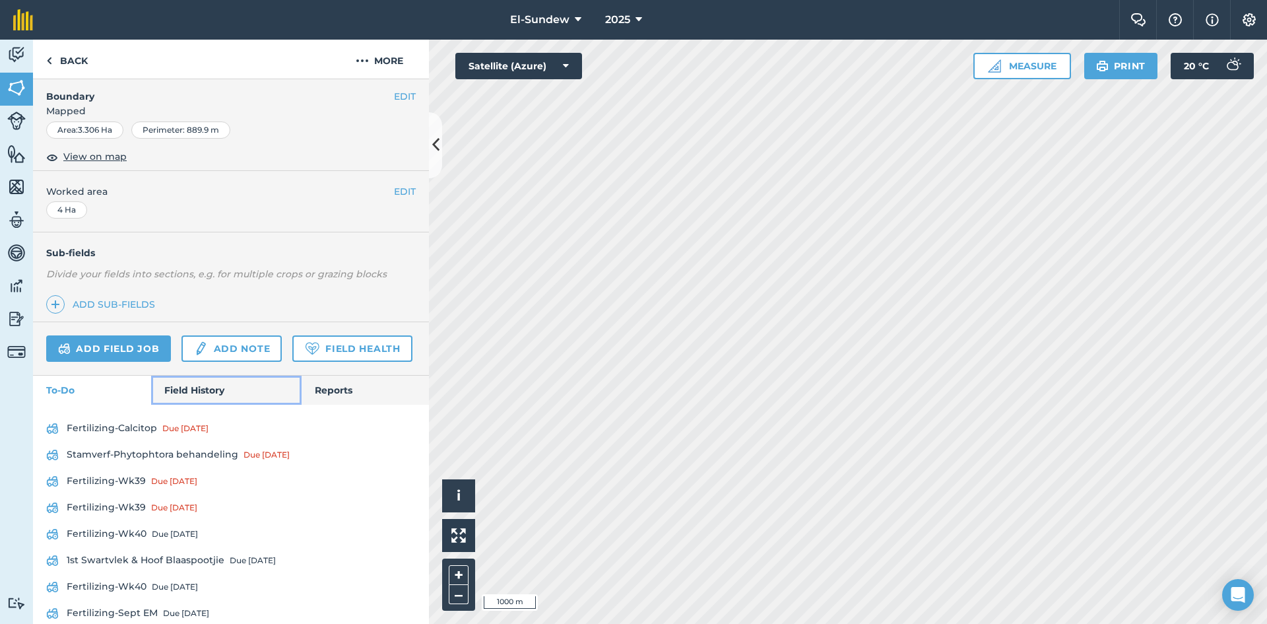
click at [201, 405] on link "Field History" at bounding box center [226, 389] width 150 height 29
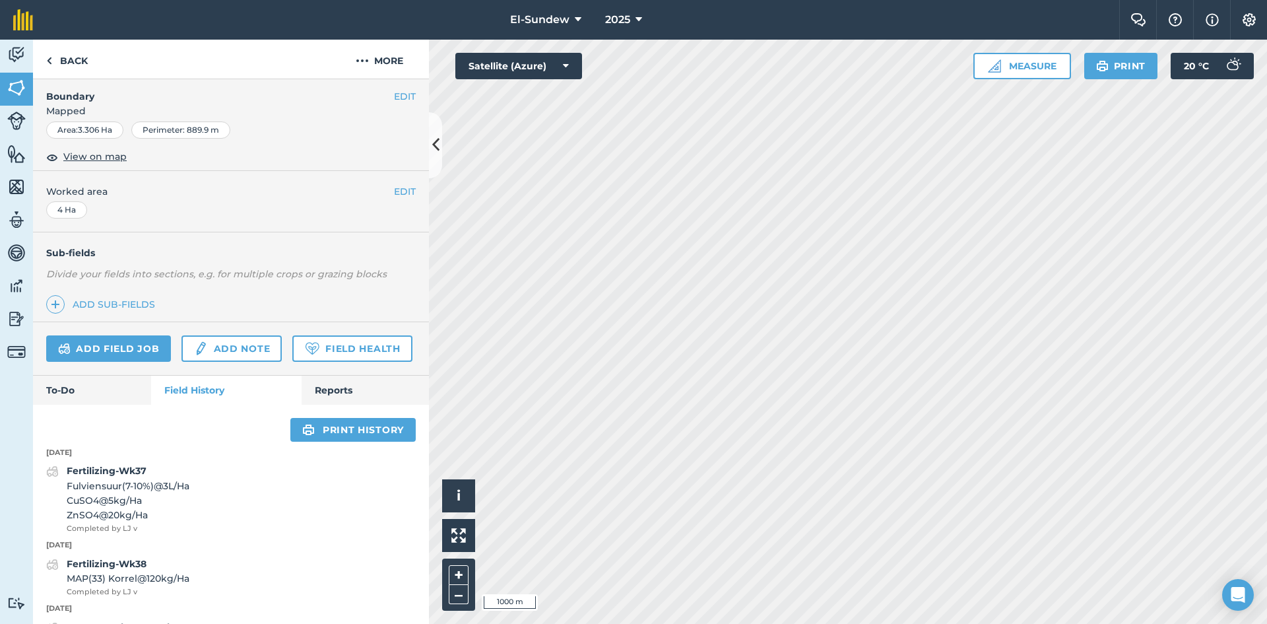
click at [64, 80] on h4 "Boundary" at bounding box center [213, 90] width 361 height 28
click at [71, 55] on link "Back" at bounding box center [67, 59] width 68 height 39
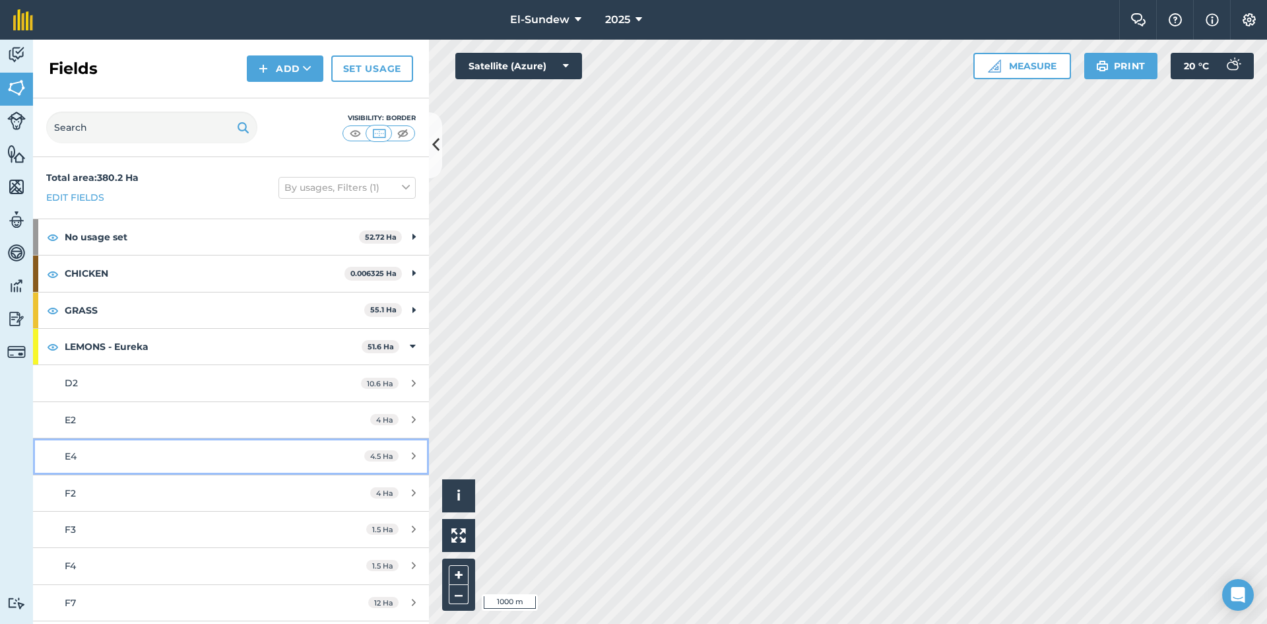
click at [187, 450] on div "E4" at bounding box center [189, 456] width 248 height 15
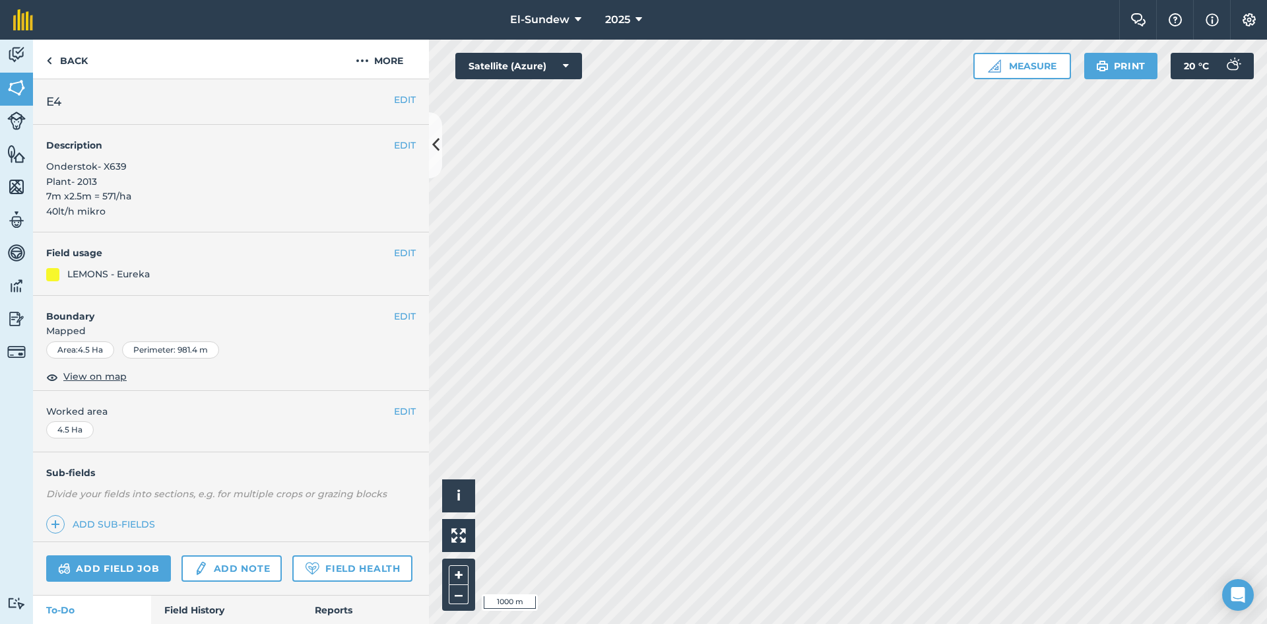
scroll to position [220, 0]
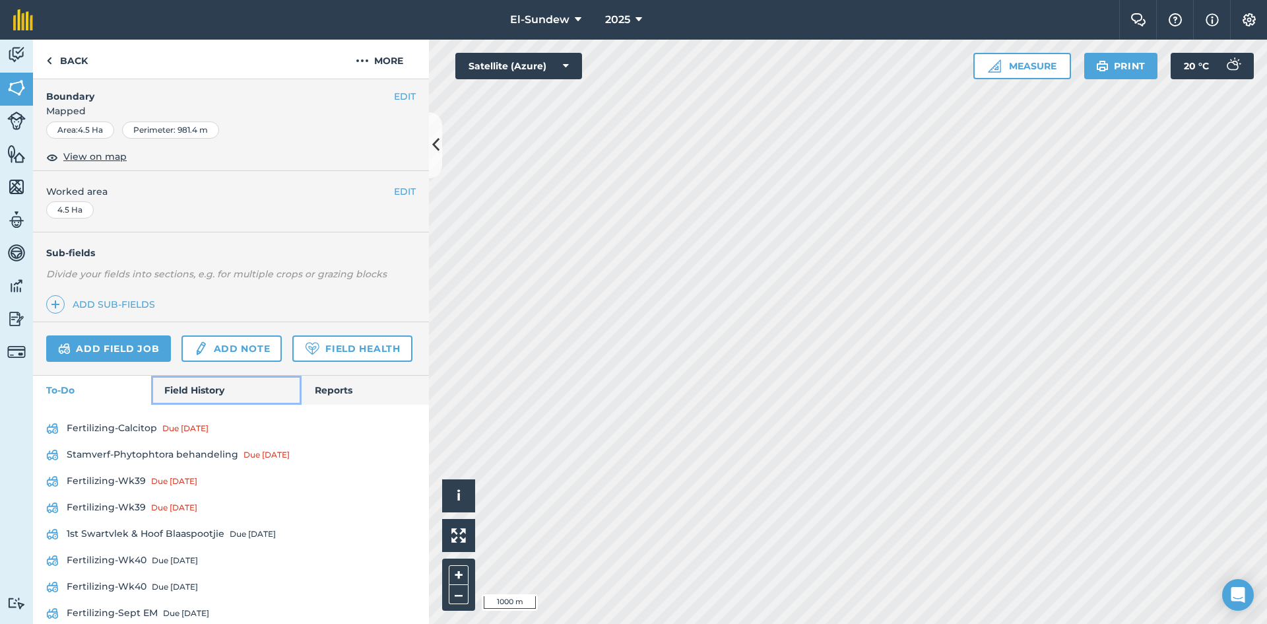
click at [206, 405] on link "Field History" at bounding box center [226, 389] width 150 height 29
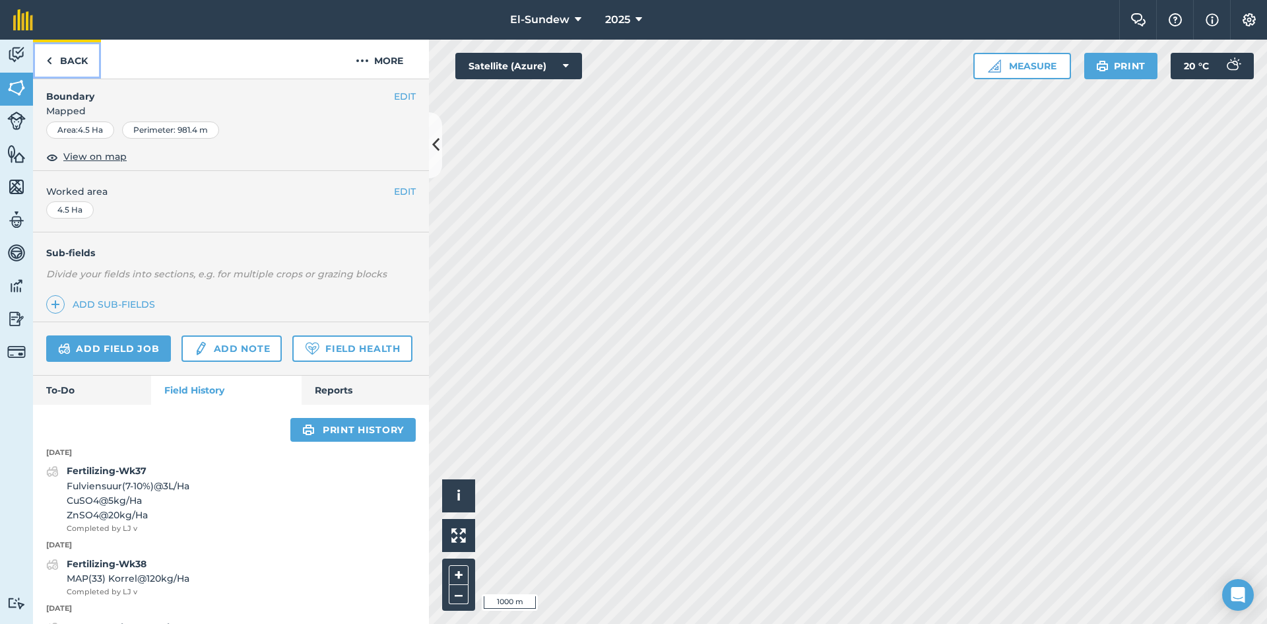
click at [69, 51] on link "Back" at bounding box center [67, 59] width 68 height 39
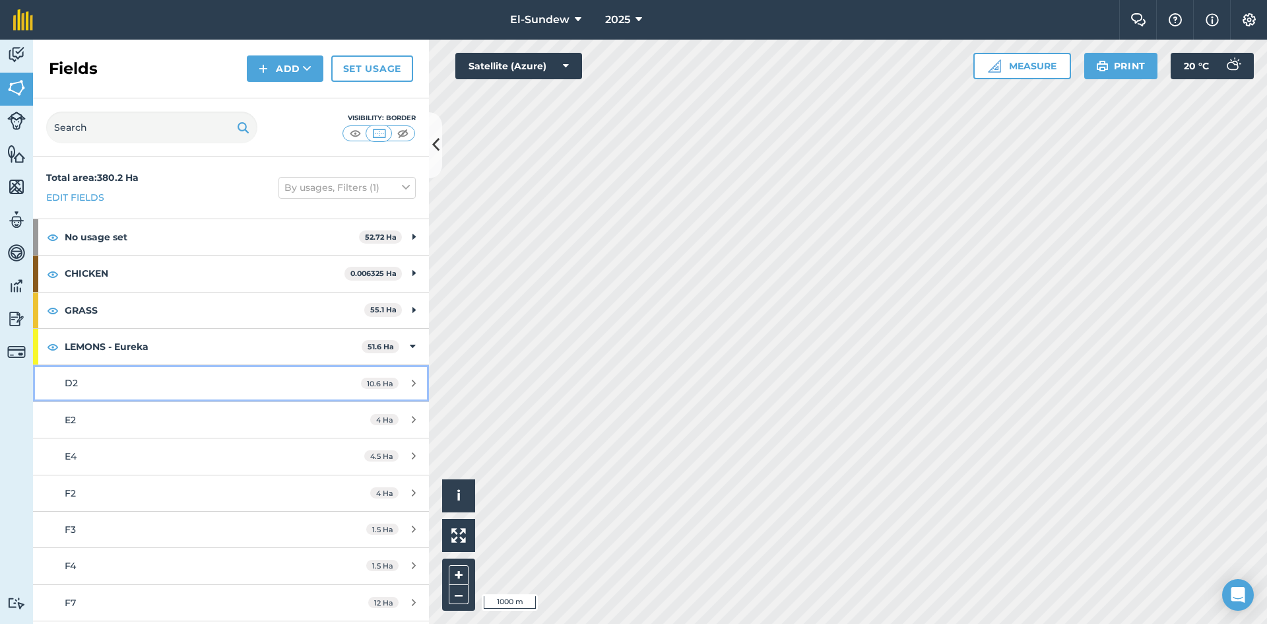
click at [143, 385] on div "D2" at bounding box center [189, 382] width 248 height 15
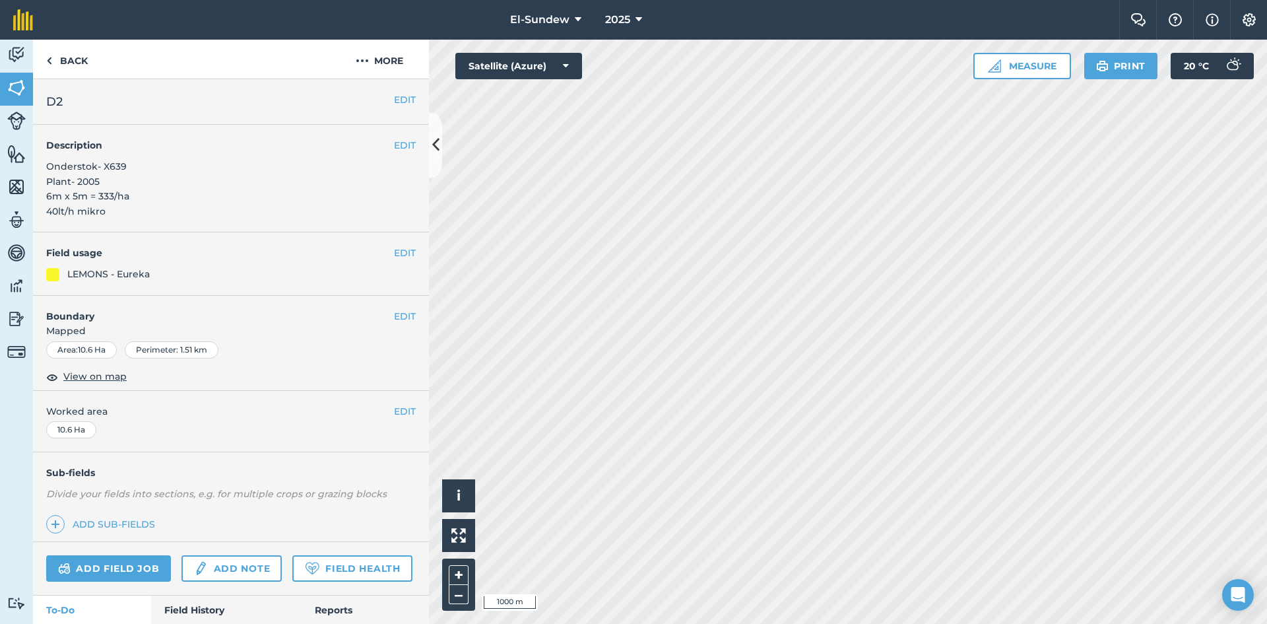
scroll to position [220, 0]
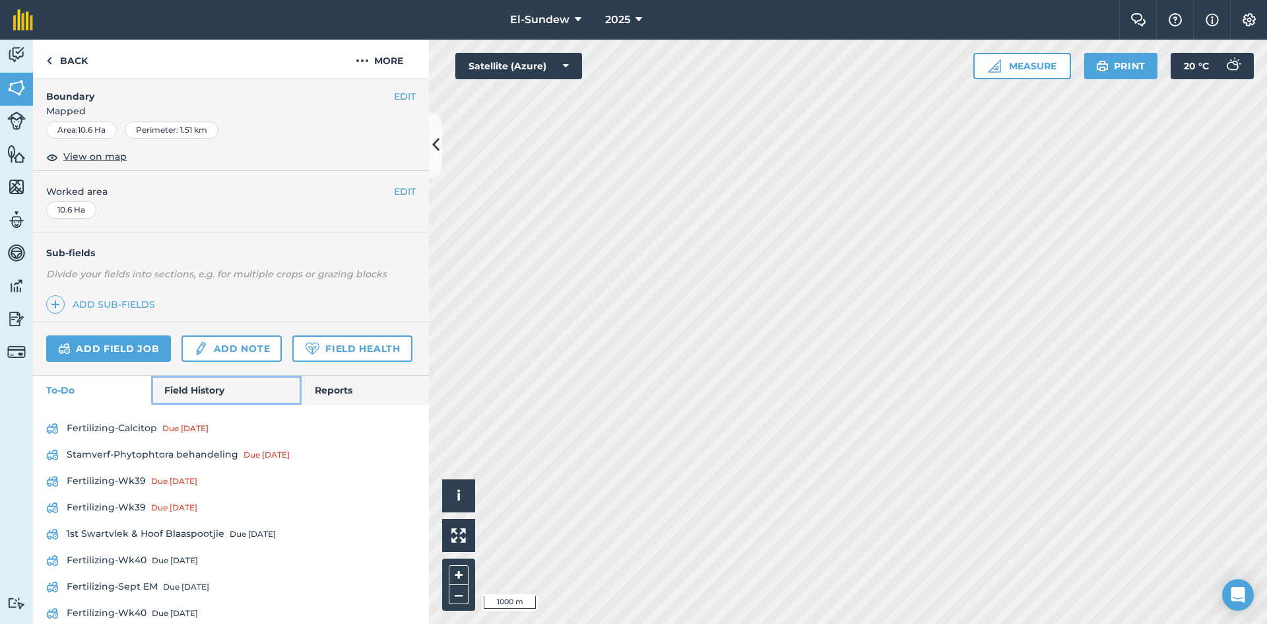
click at [201, 405] on link "Field History" at bounding box center [226, 389] width 150 height 29
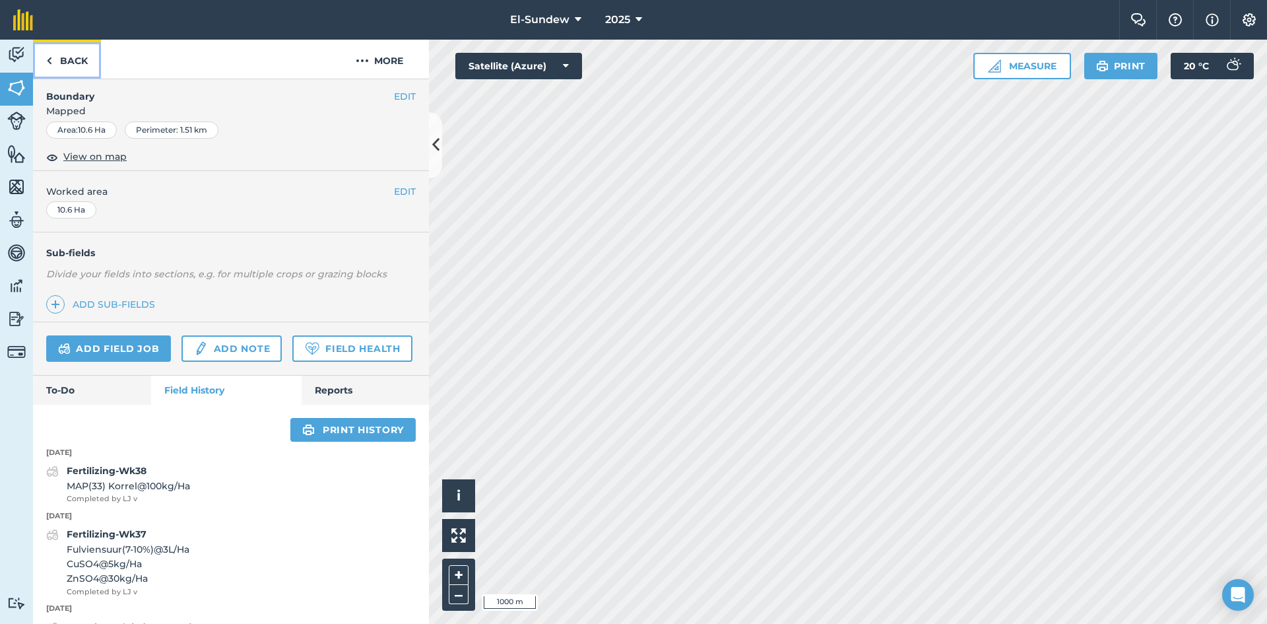
click at [71, 73] on link "Back" at bounding box center [67, 59] width 68 height 39
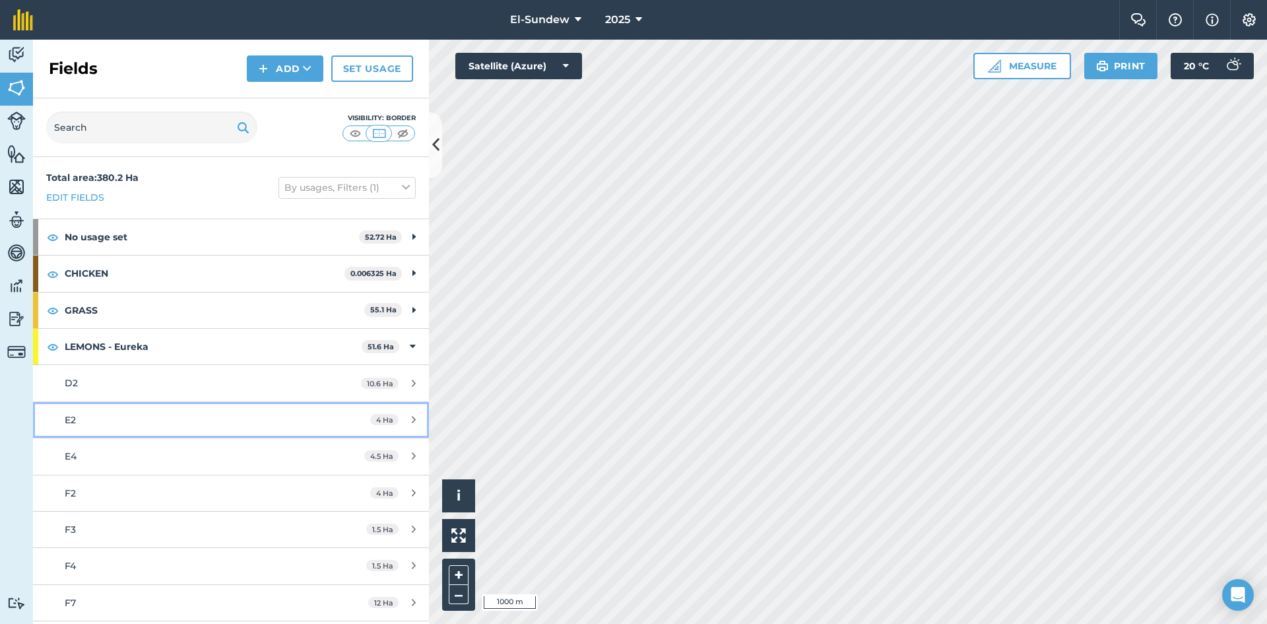
click at [154, 407] on link "E2 4 Ha" at bounding box center [231, 420] width 396 height 36
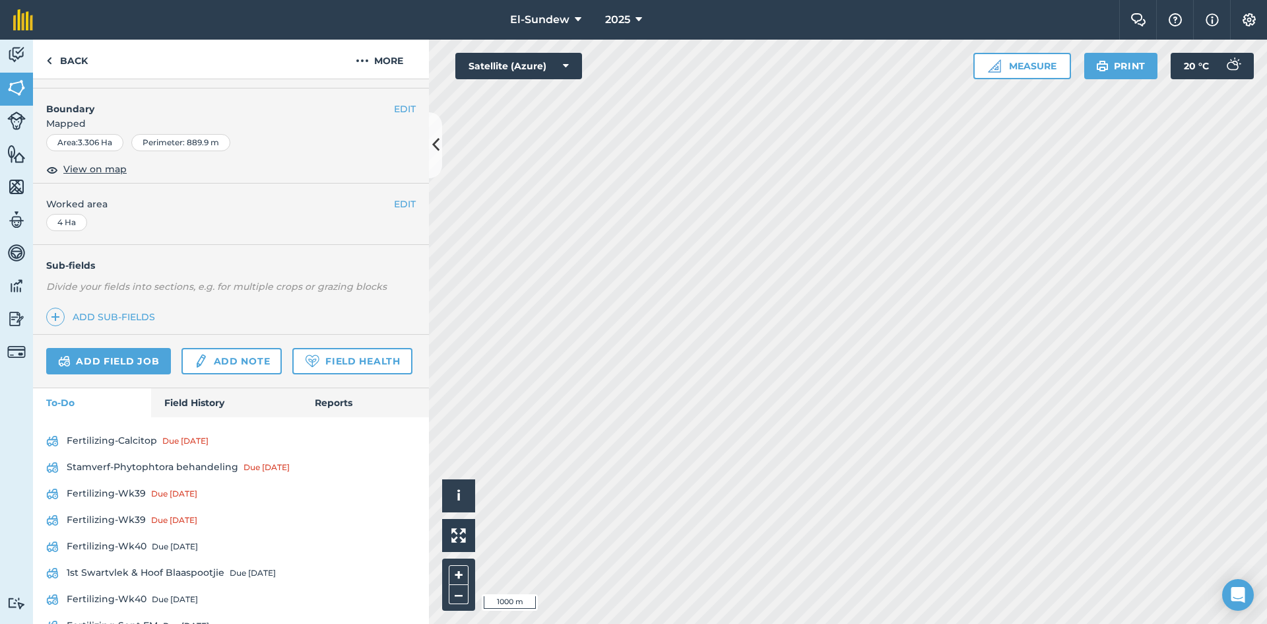
scroll to position [220, 0]
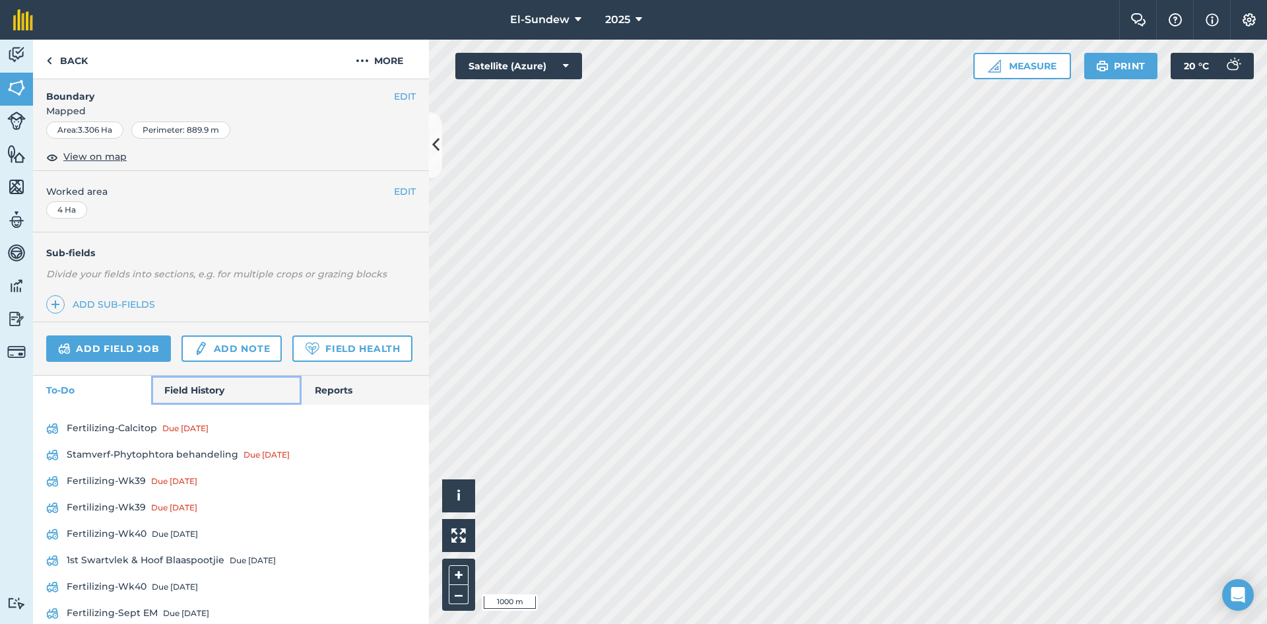
click at [165, 405] on link "Field History" at bounding box center [226, 389] width 150 height 29
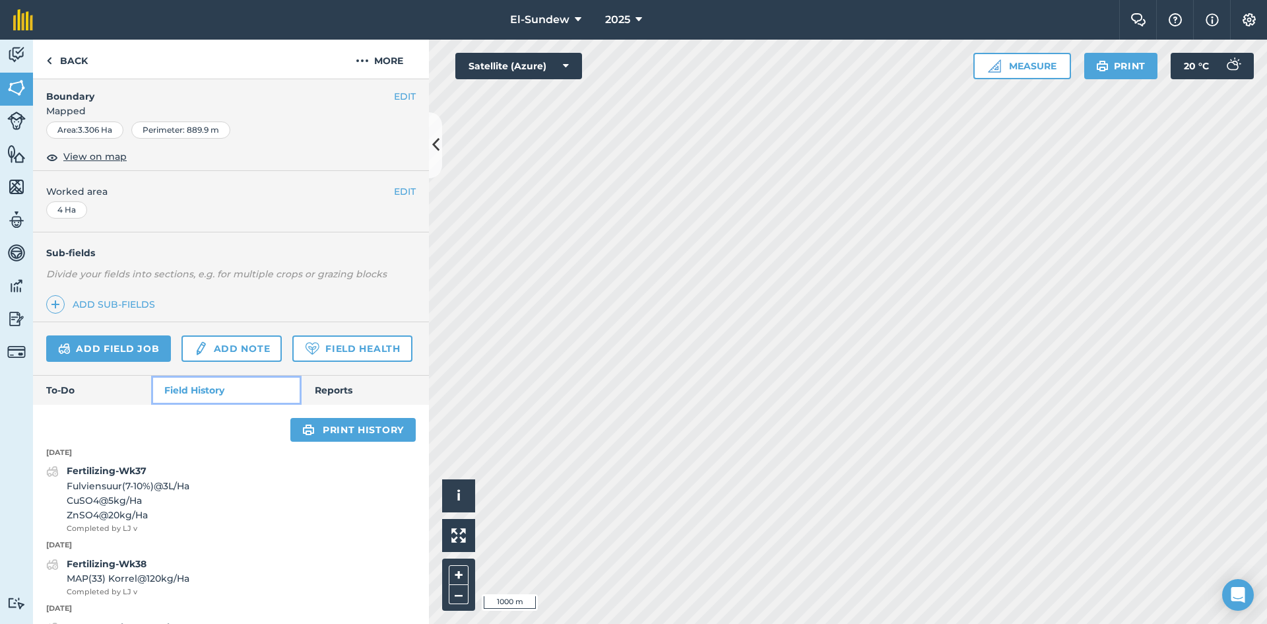
scroll to position [440, 0]
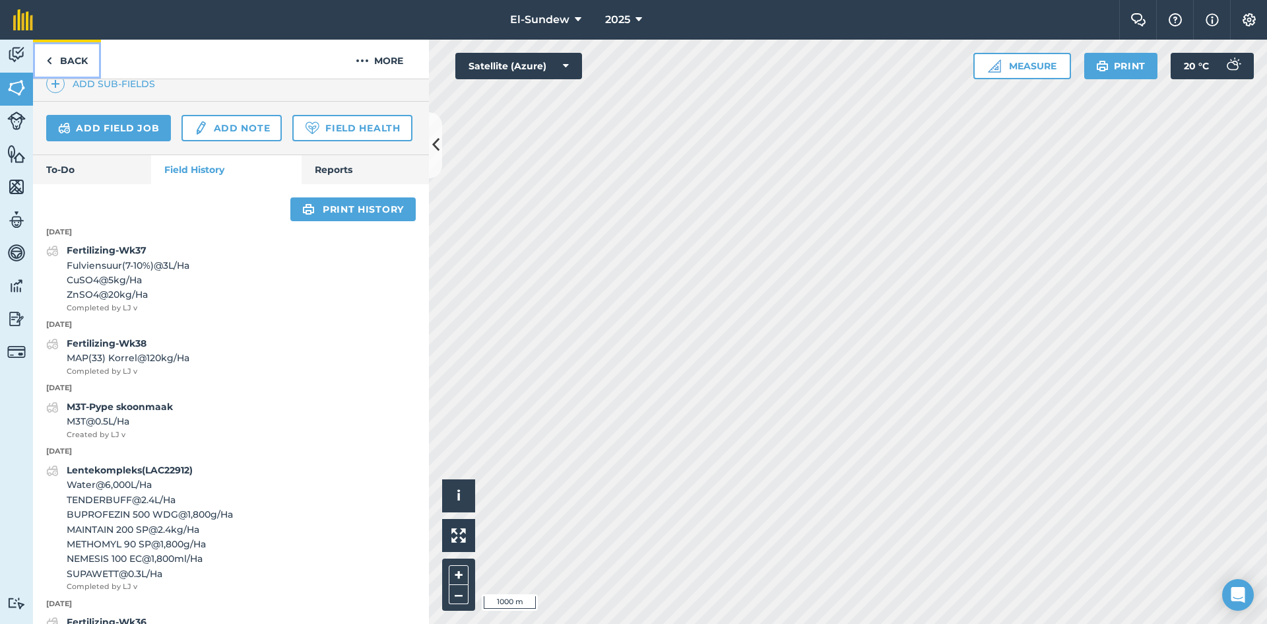
click at [79, 62] on link "Back" at bounding box center [67, 59] width 68 height 39
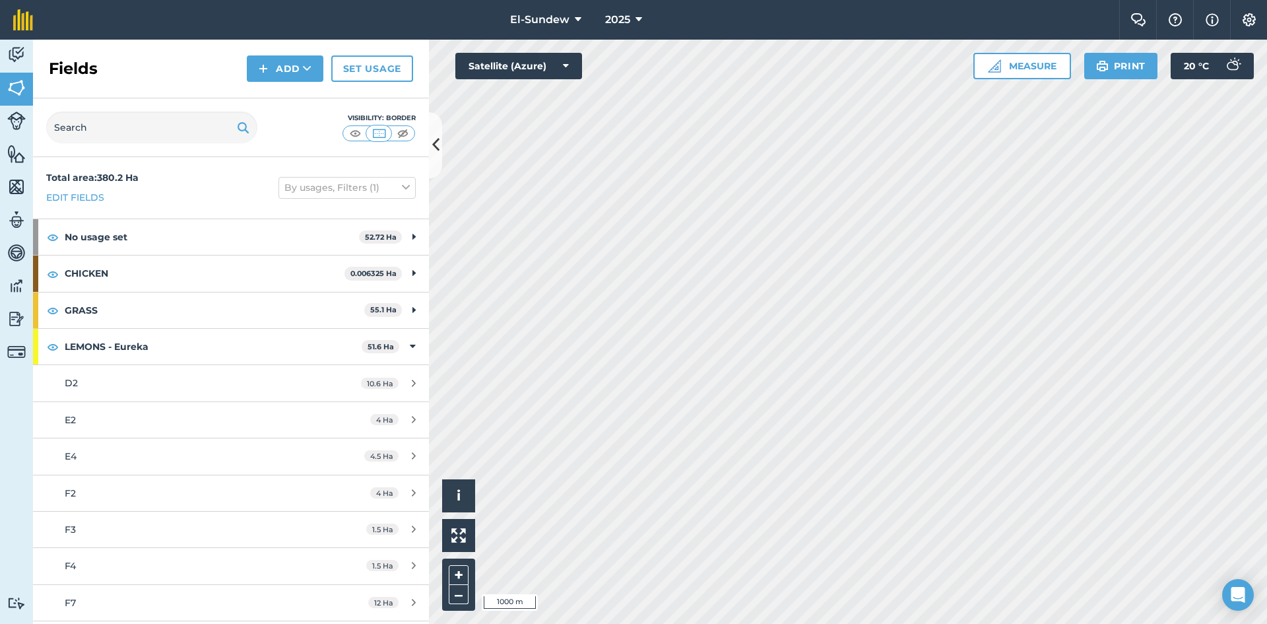
click at [79, 62] on h2 "Fields" at bounding box center [73, 68] width 49 height 21
click at [159, 459] on div "E4" at bounding box center [189, 456] width 248 height 15
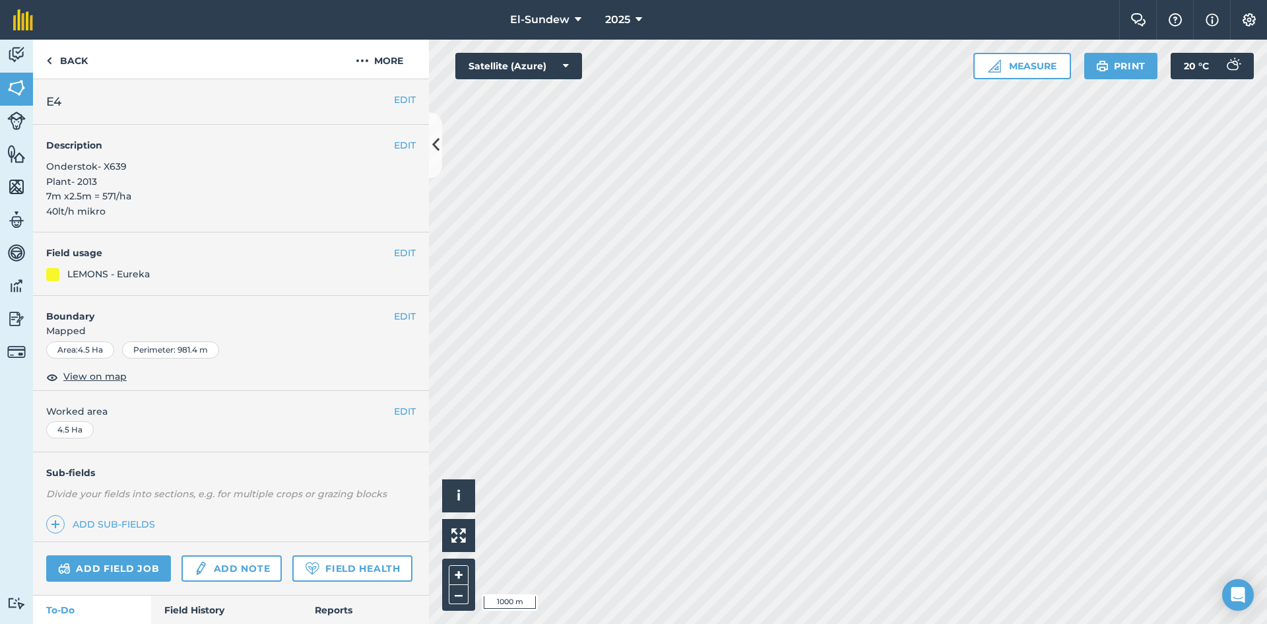
scroll to position [434, 0]
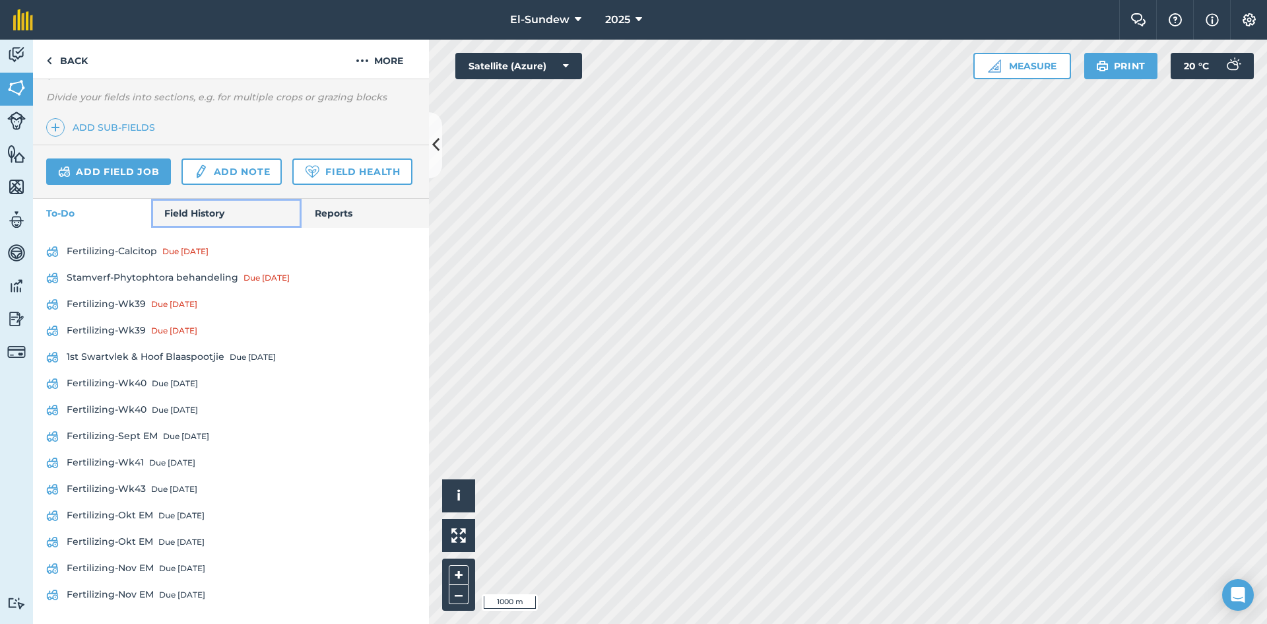
click at [202, 221] on link "Field History" at bounding box center [226, 213] width 150 height 29
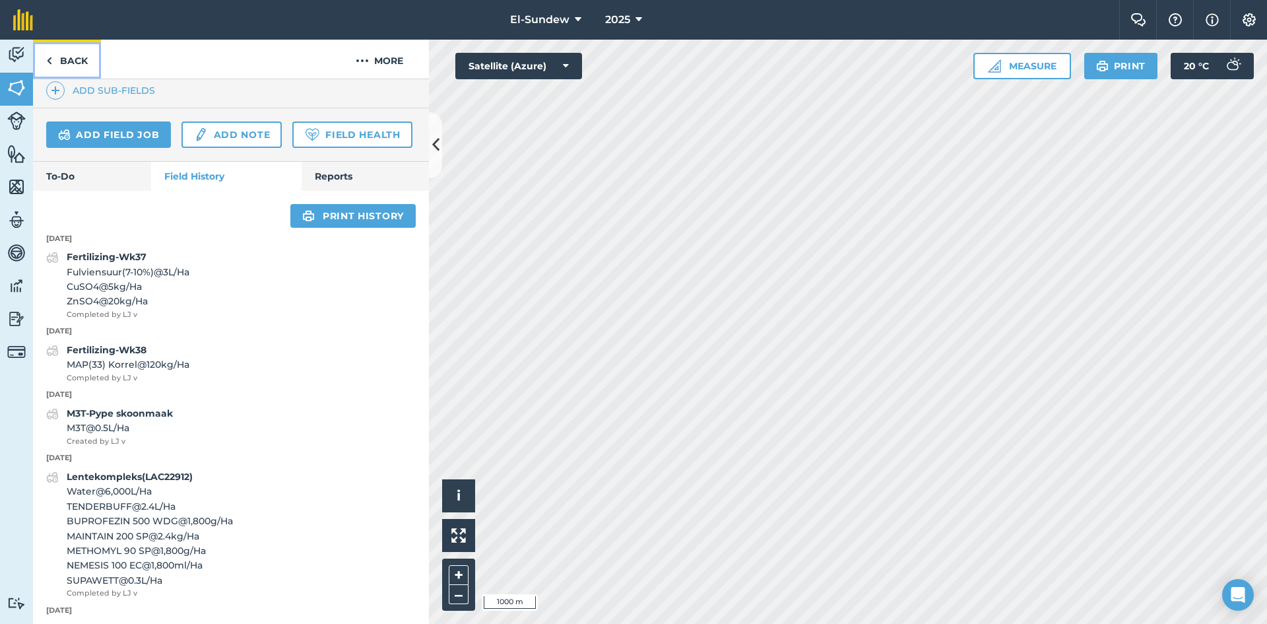
click at [54, 69] on link "Back" at bounding box center [67, 59] width 68 height 39
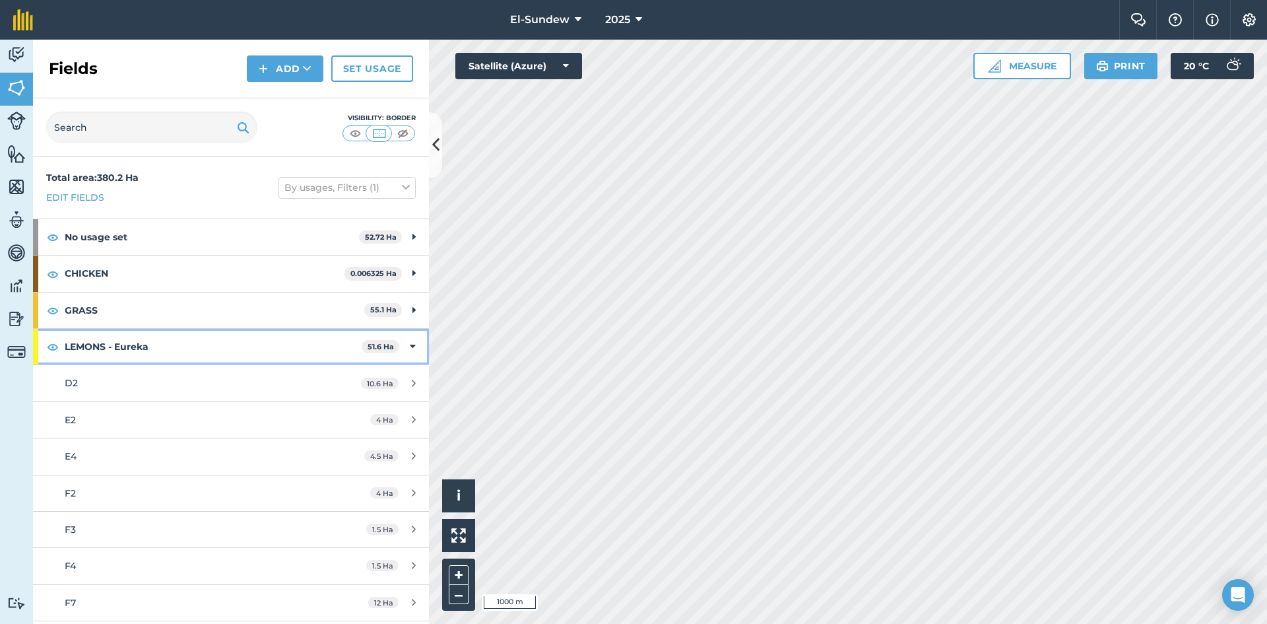
click at [214, 347] on strong "LEMONS - Eureka" at bounding box center [213, 347] width 297 height 36
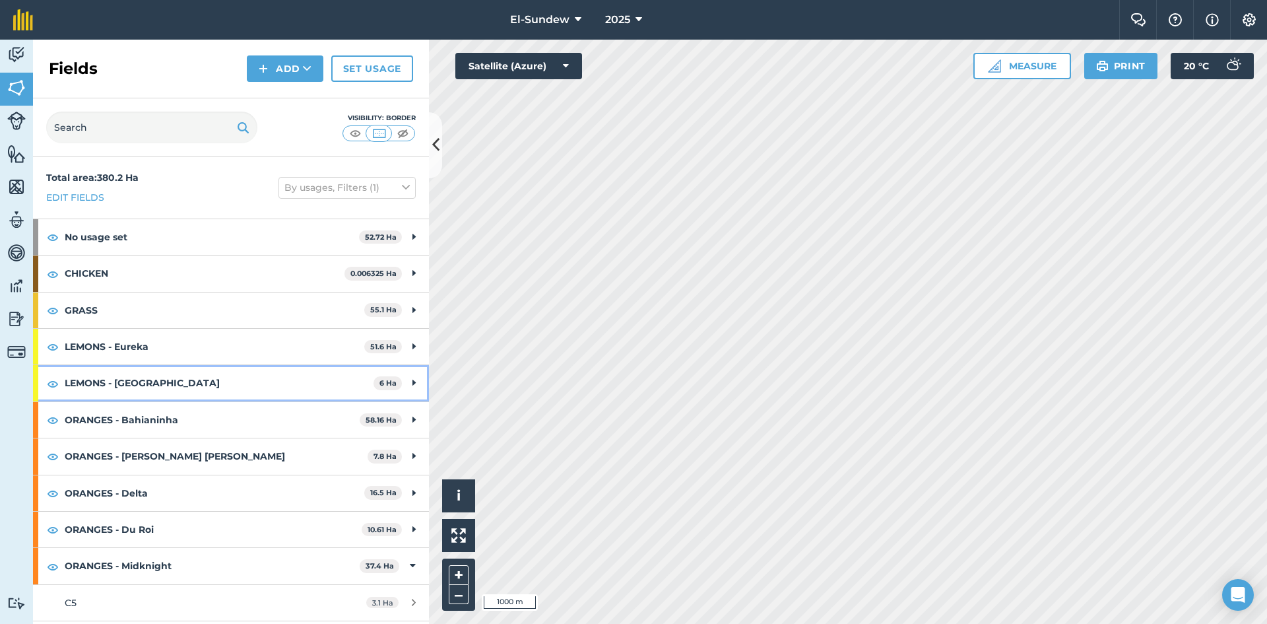
click at [203, 389] on strong "LEMONS - Lisbon" at bounding box center [219, 383] width 309 height 36
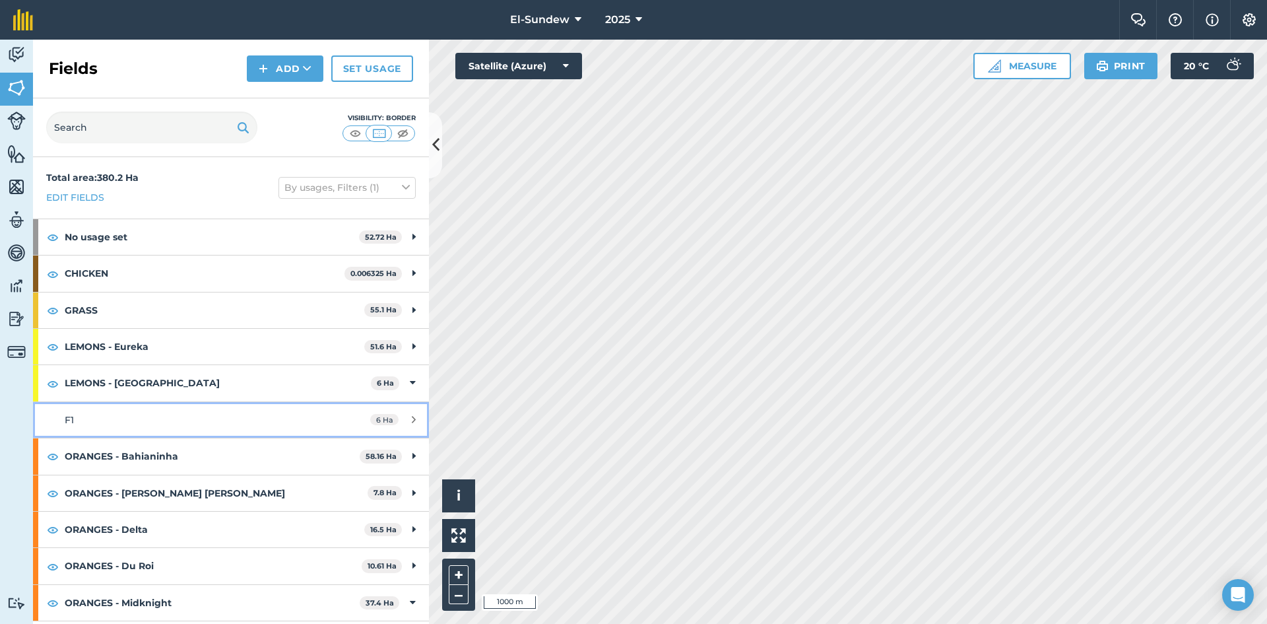
click at [197, 427] on div "F1" at bounding box center [189, 419] width 248 height 15
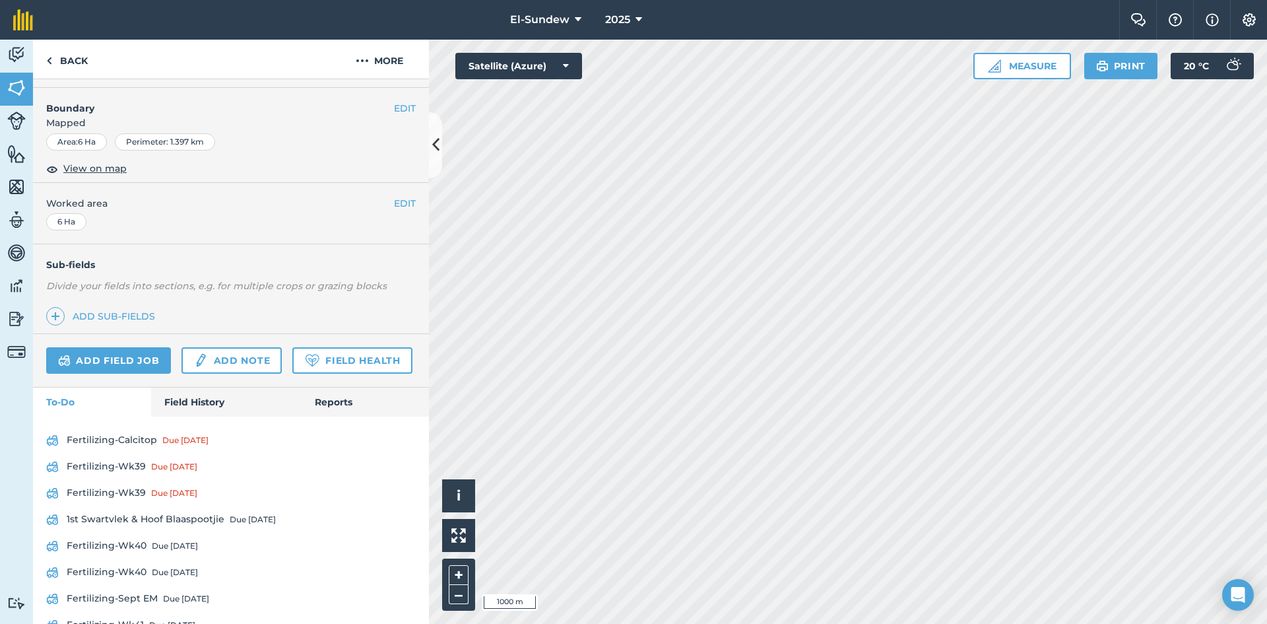
scroll to position [220, 0]
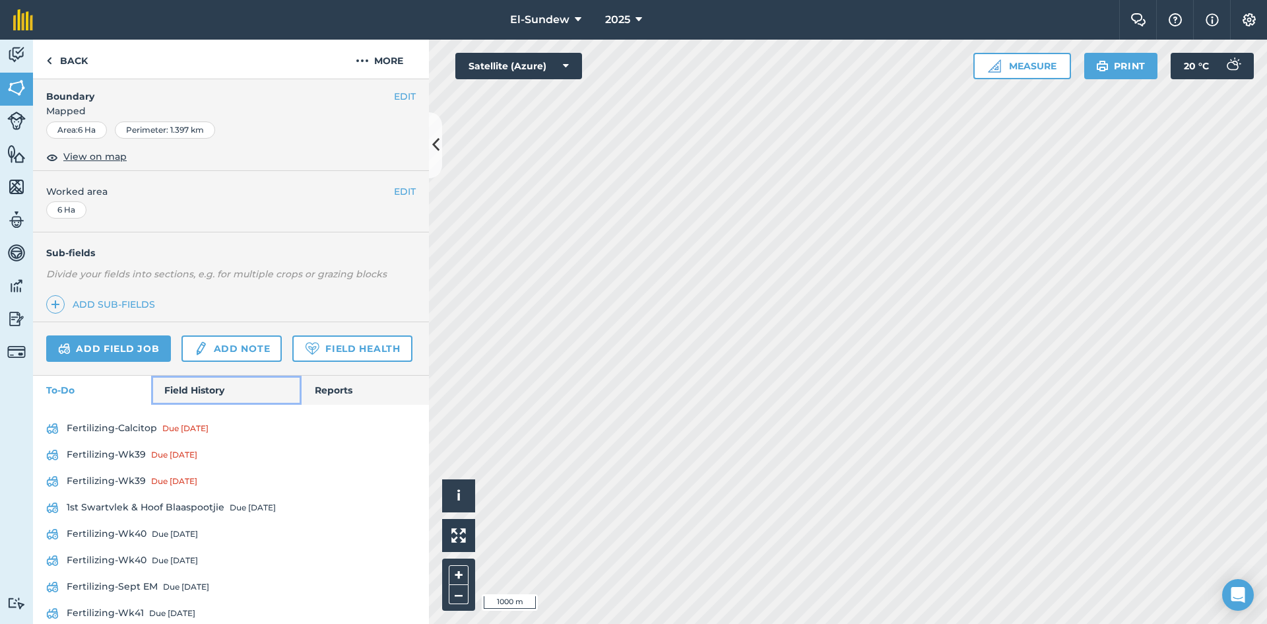
click at [191, 405] on link "Field History" at bounding box center [226, 389] width 150 height 29
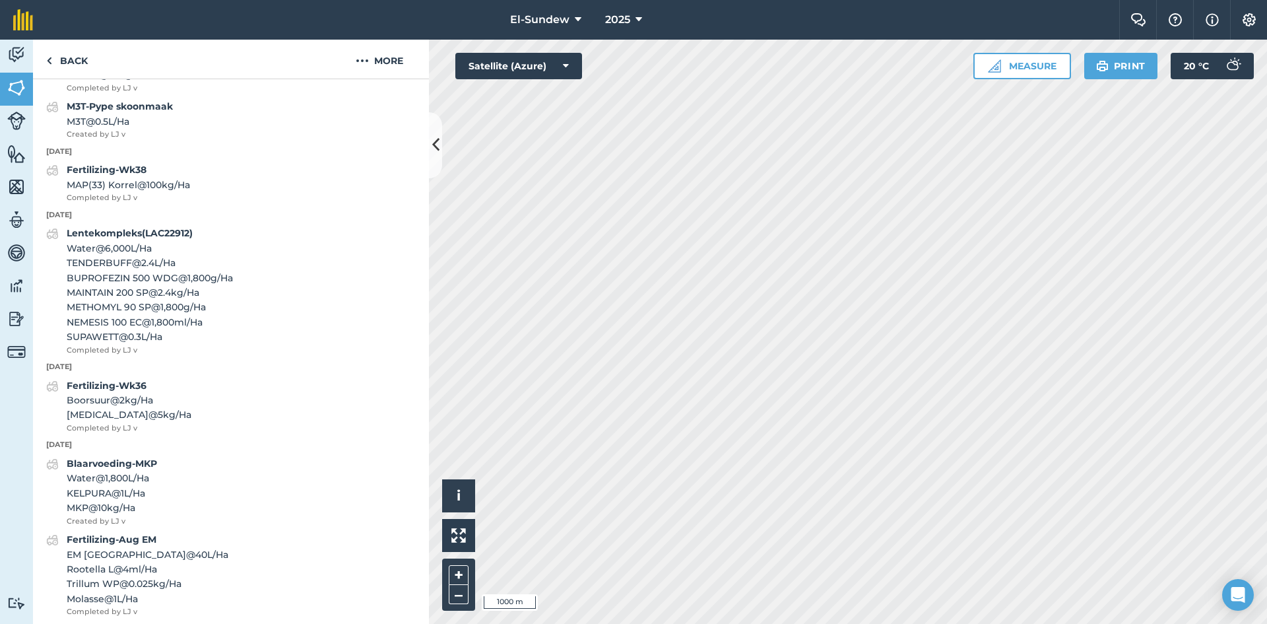
scroll to position [440, 0]
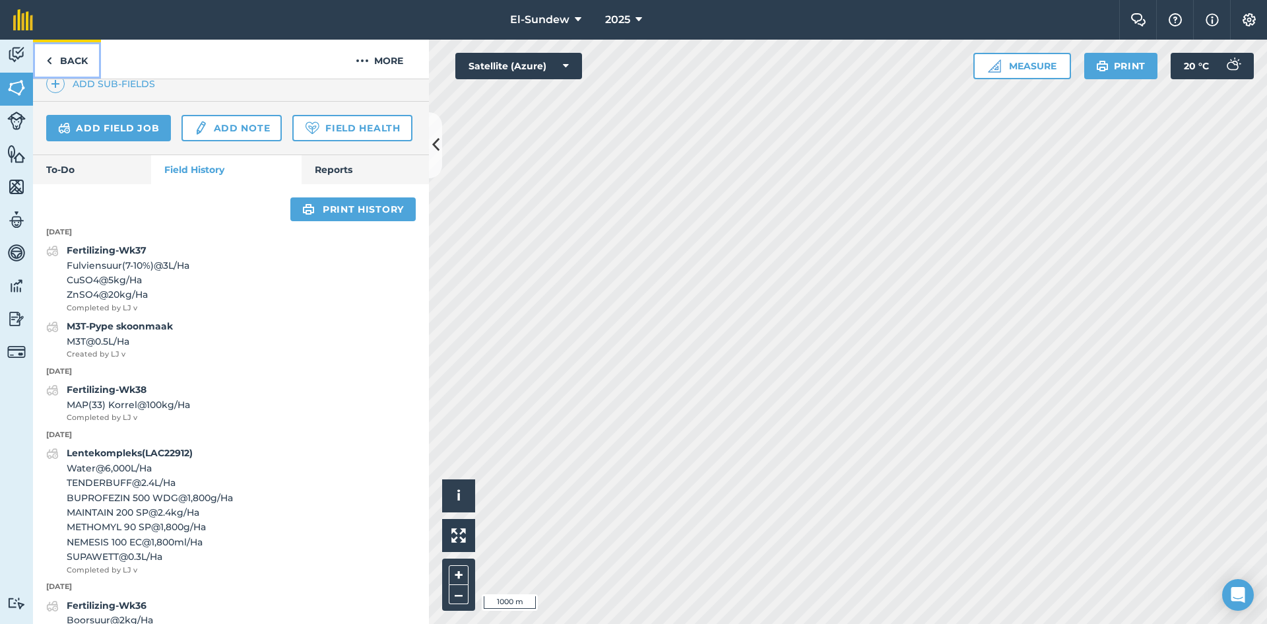
click at [81, 61] on link "Back" at bounding box center [67, 59] width 68 height 39
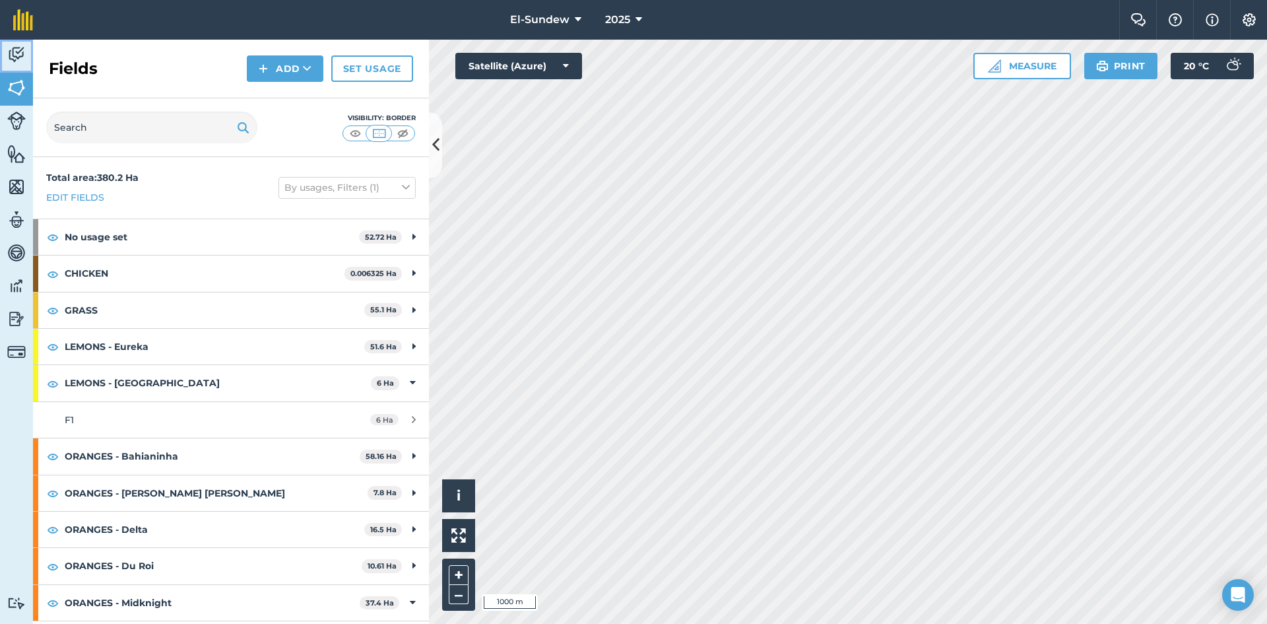
click at [22, 63] on img at bounding box center [16, 55] width 18 height 20
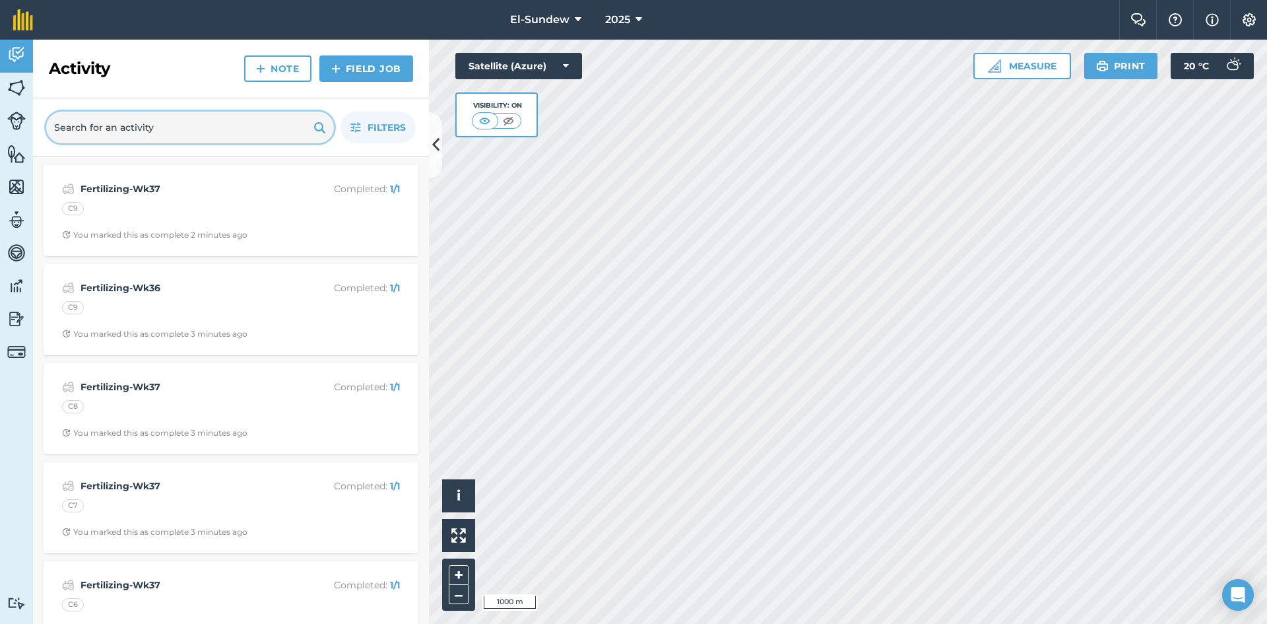
click at [121, 124] on input "text" at bounding box center [190, 128] width 288 height 32
type input "m3t"
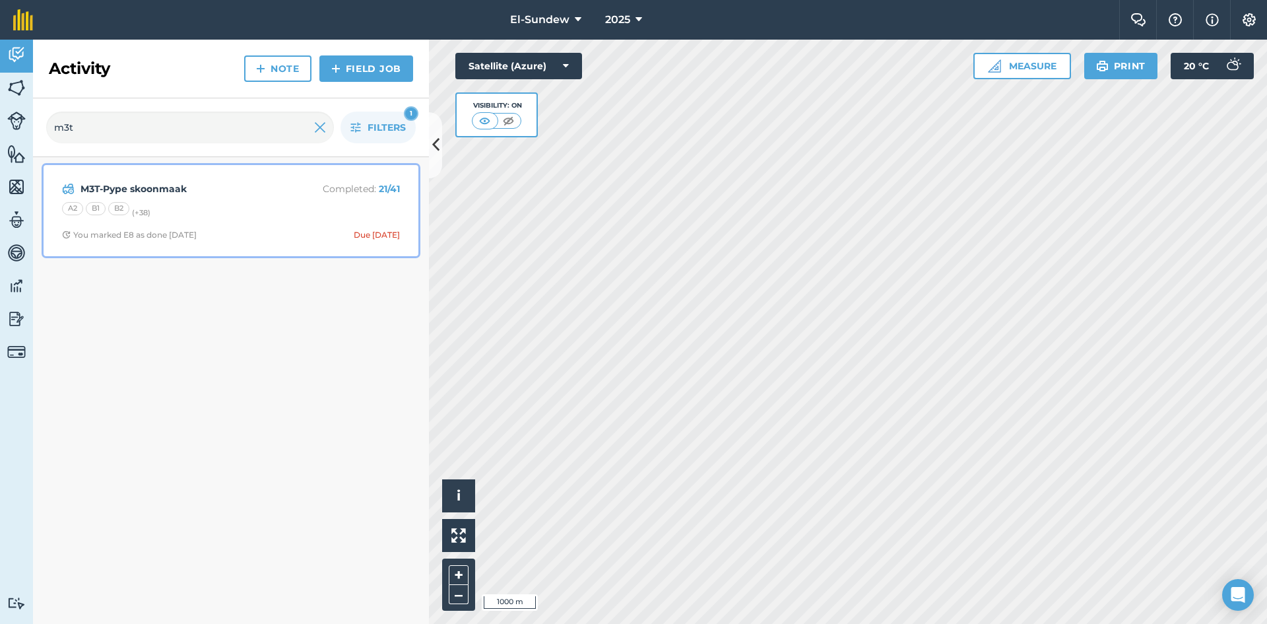
click at [230, 224] on div "M3T-Pype skoonmaak Completed : 21 / 41 A2 B1 B2 (+ 38 ) You marked E8 as done 8…" at bounding box center [230, 210] width 359 height 75
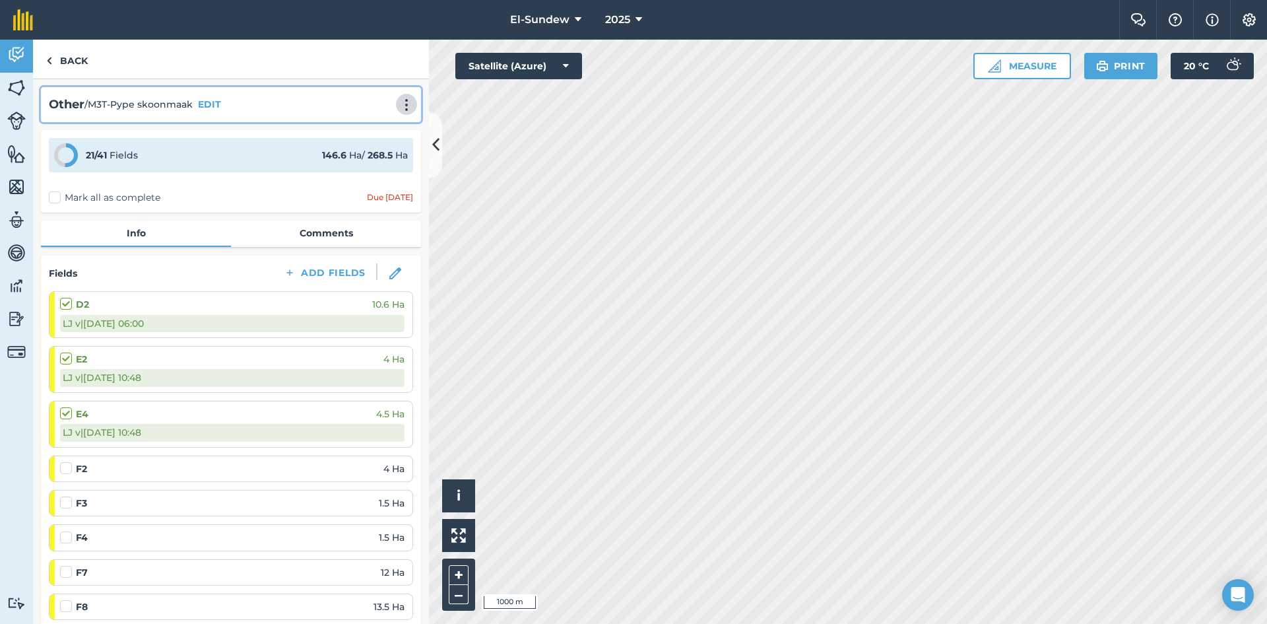
click at [399, 106] on img at bounding box center [407, 104] width 16 height 13
click at [358, 127] on link "Print" at bounding box center [379, 133] width 84 height 26
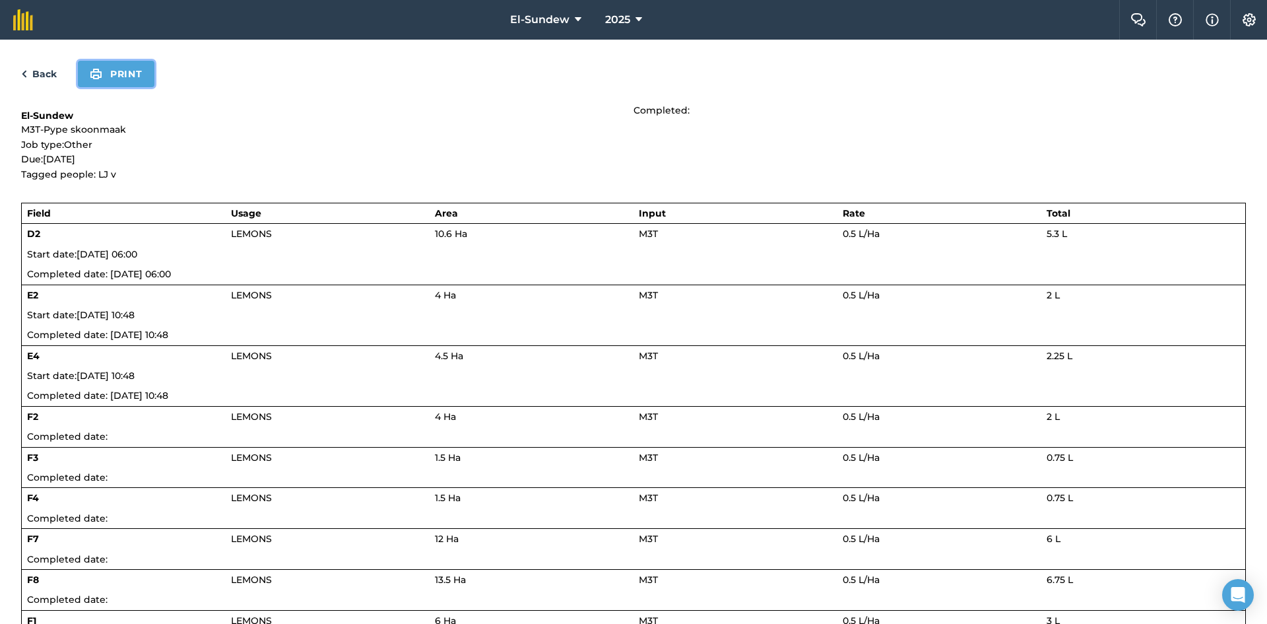
click at [127, 72] on button "Print" at bounding box center [116, 74] width 77 height 26
click at [45, 64] on div "Back Print" at bounding box center [633, 74] width 1225 height 26
click at [49, 69] on link "Back" at bounding box center [39, 74] width 36 height 16
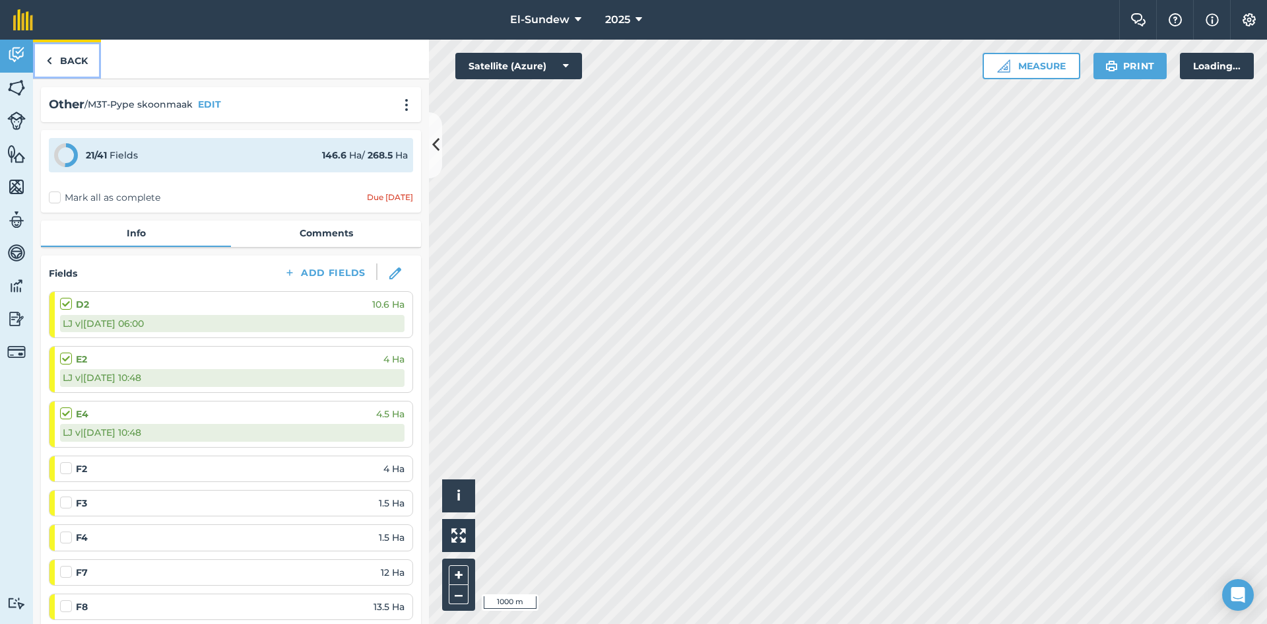
click at [54, 65] on link "Back" at bounding box center [67, 59] width 68 height 39
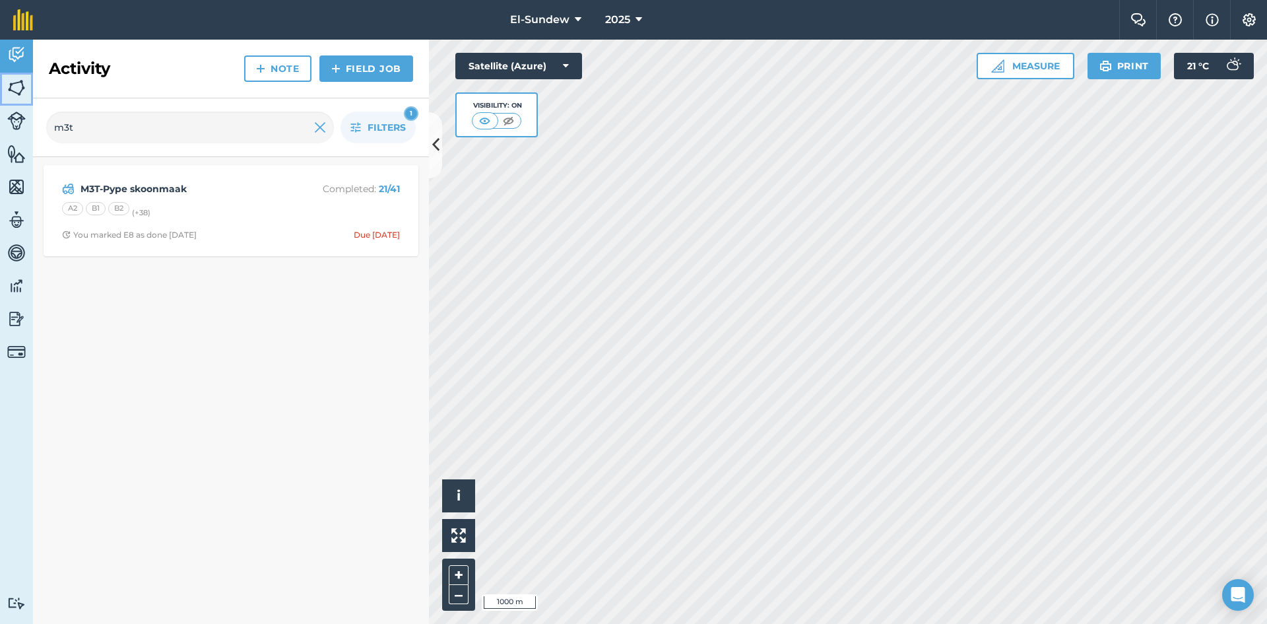
click at [28, 84] on link "Fields" at bounding box center [16, 89] width 33 height 33
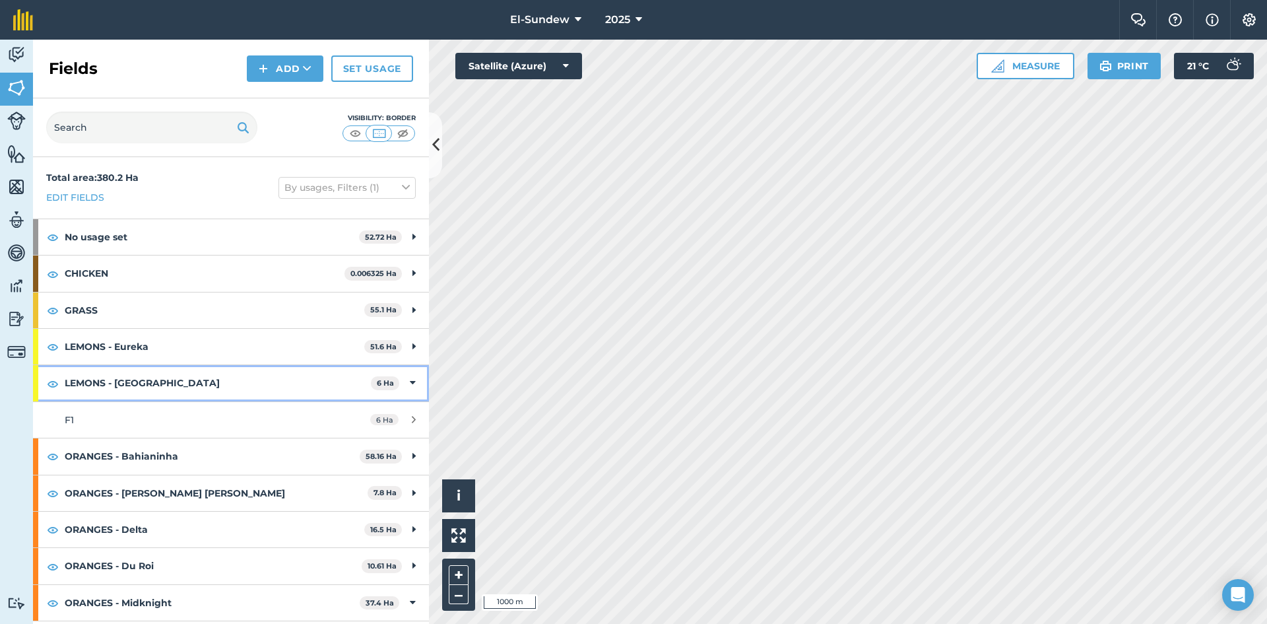
click at [150, 400] on strong "LEMONS - Lisbon" at bounding box center [218, 383] width 306 height 36
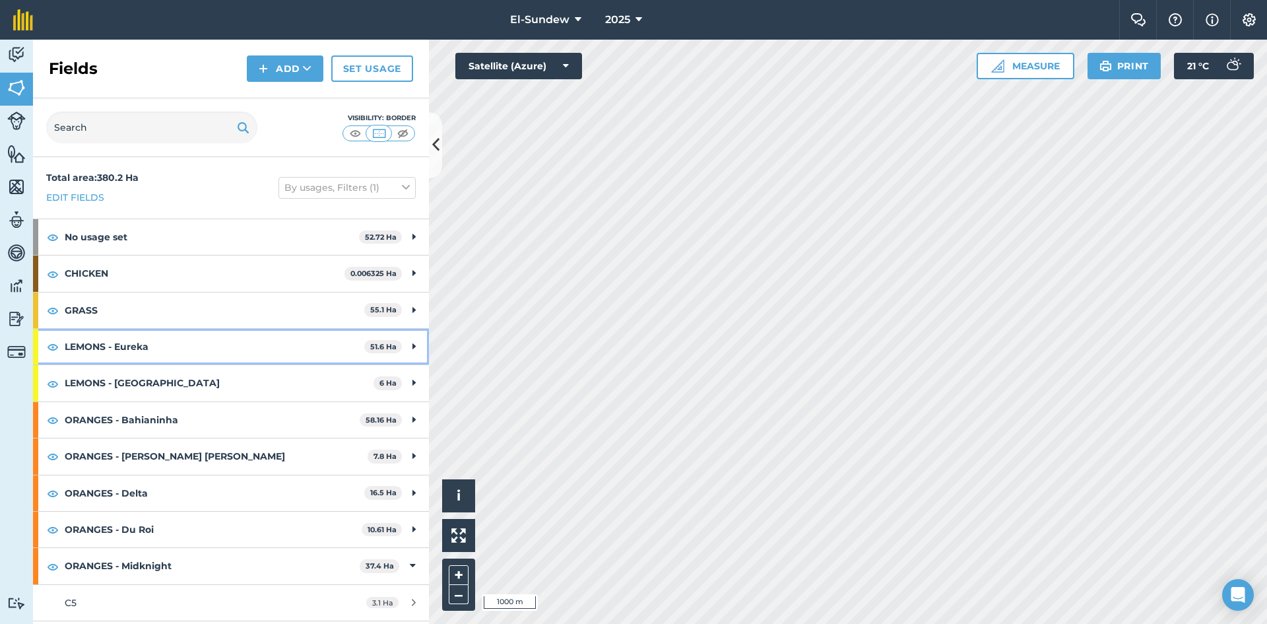
click at [172, 345] on strong "LEMONS - Eureka" at bounding box center [215, 347] width 300 height 36
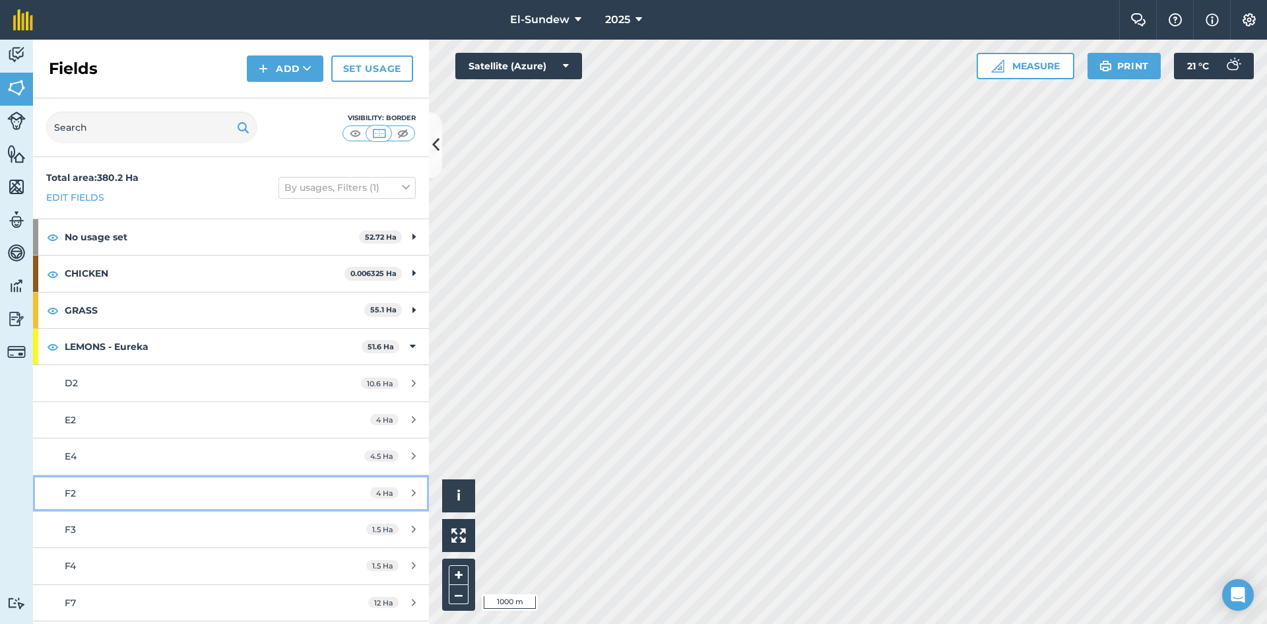
click at [129, 492] on div "F2" at bounding box center [189, 493] width 248 height 15
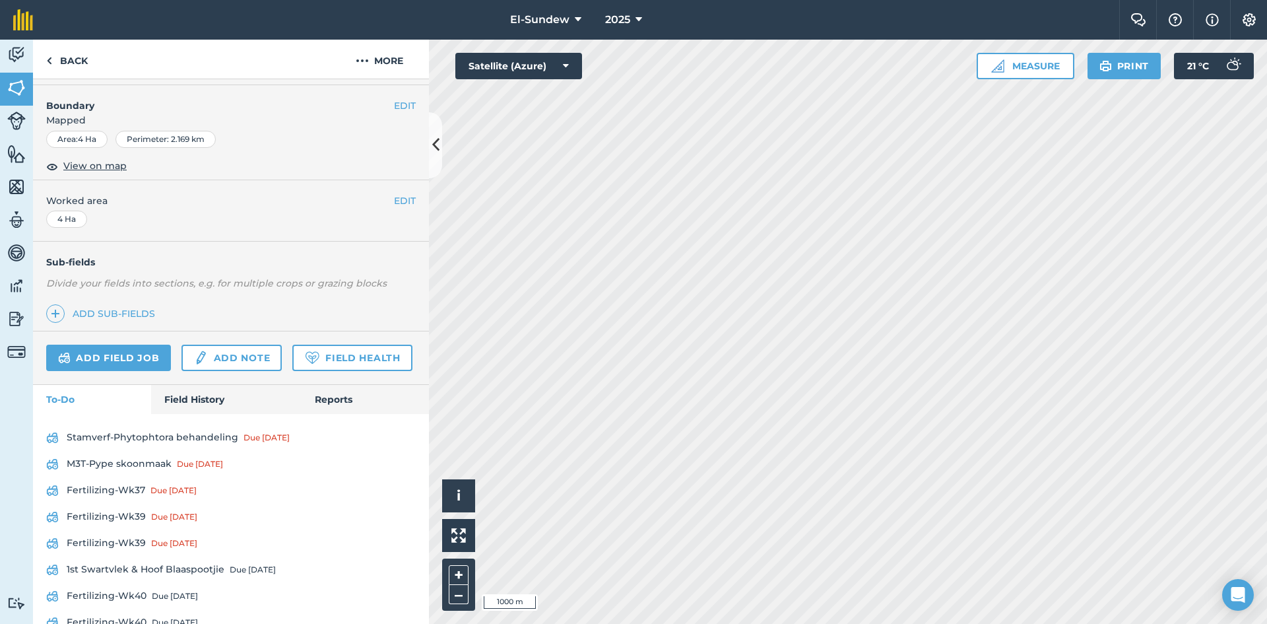
scroll to position [220, 0]
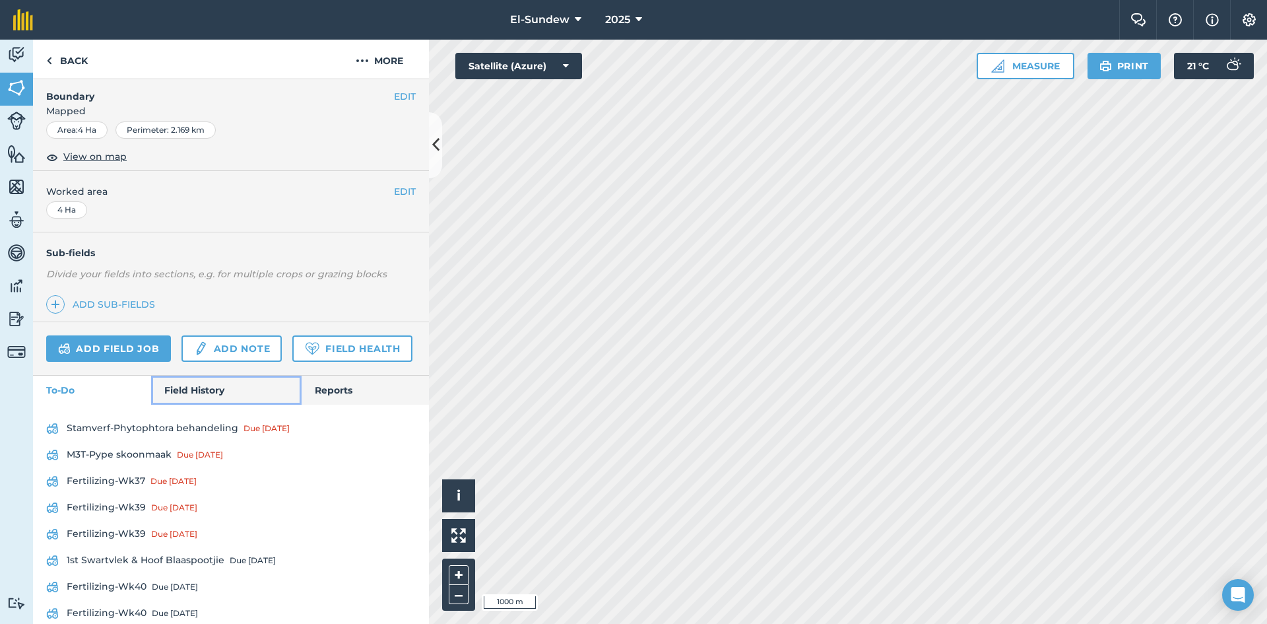
click at [186, 405] on link "Field History" at bounding box center [226, 389] width 150 height 29
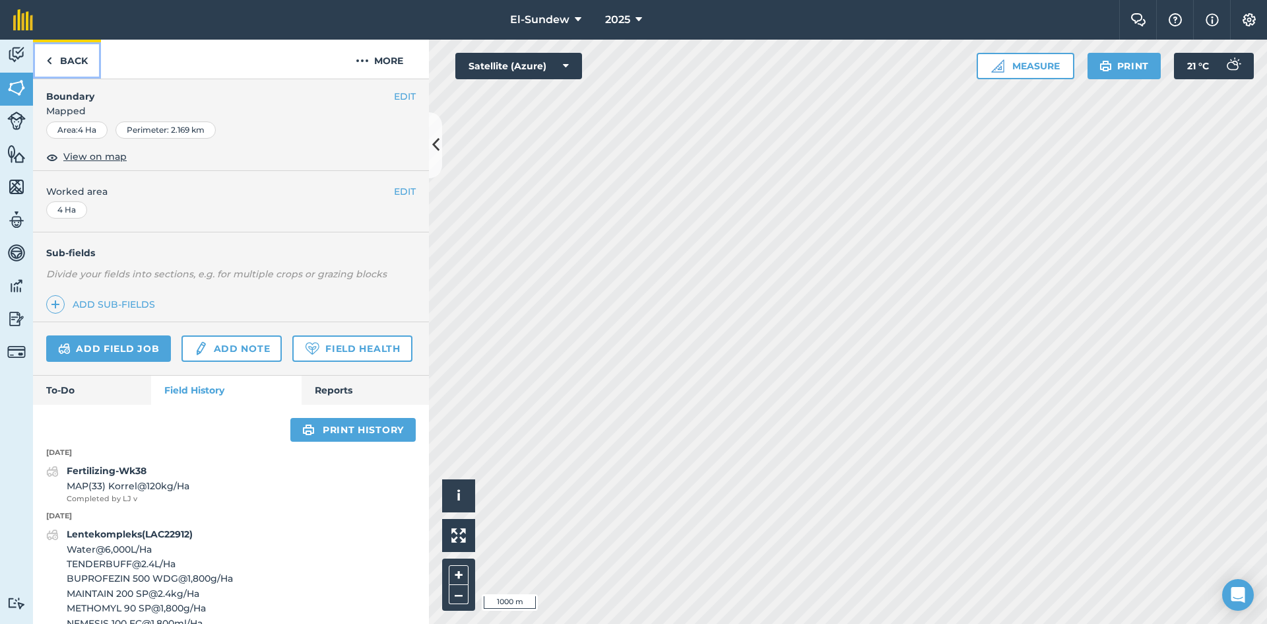
click at [71, 67] on link "Back" at bounding box center [67, 59] width 68 height 39
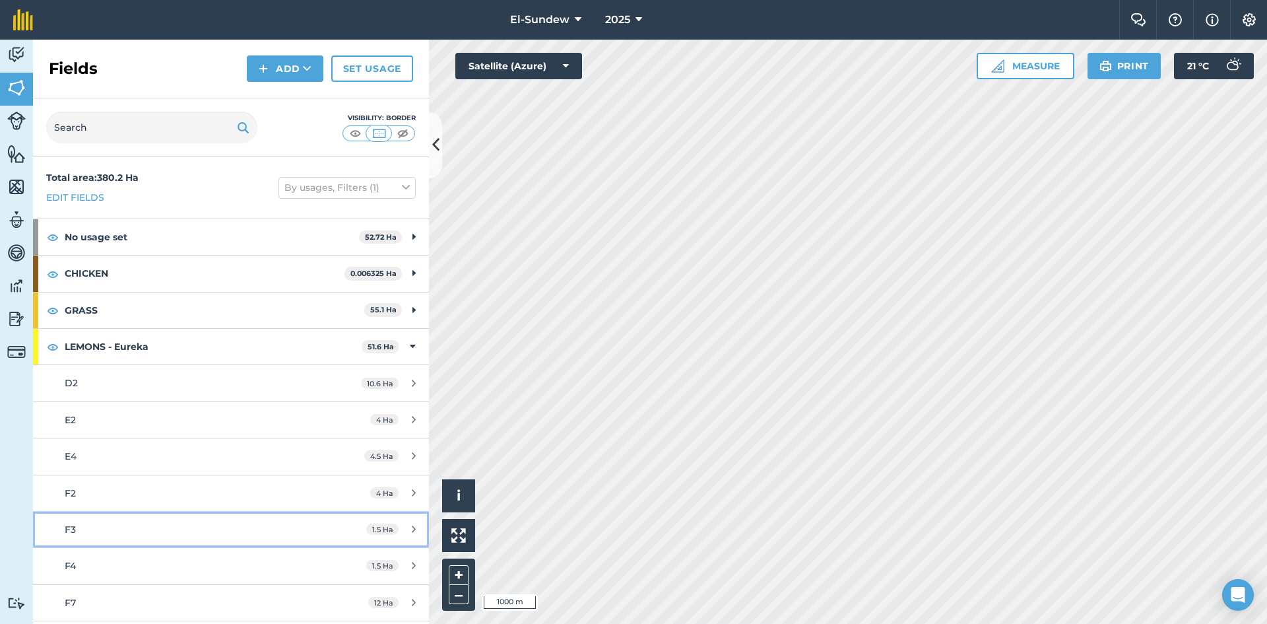
click at [179, 538] on link "F3 1.5 Ha" at bounding box center [231, 529] width 396 height 36
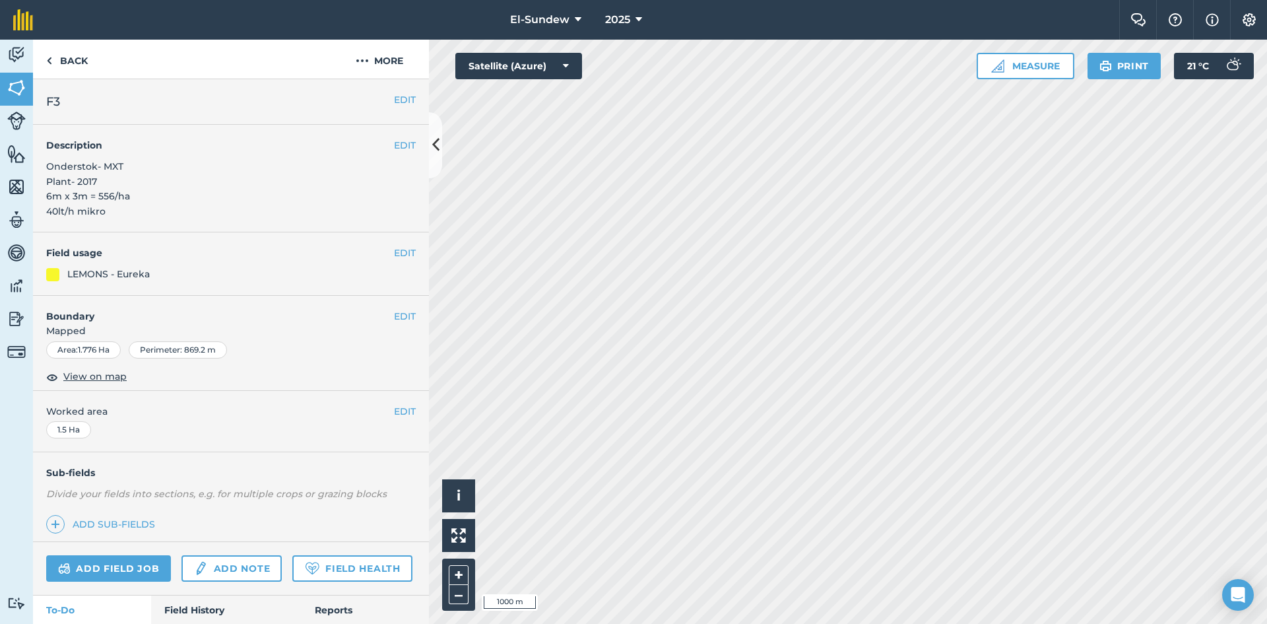
scroll to position [220, 0]
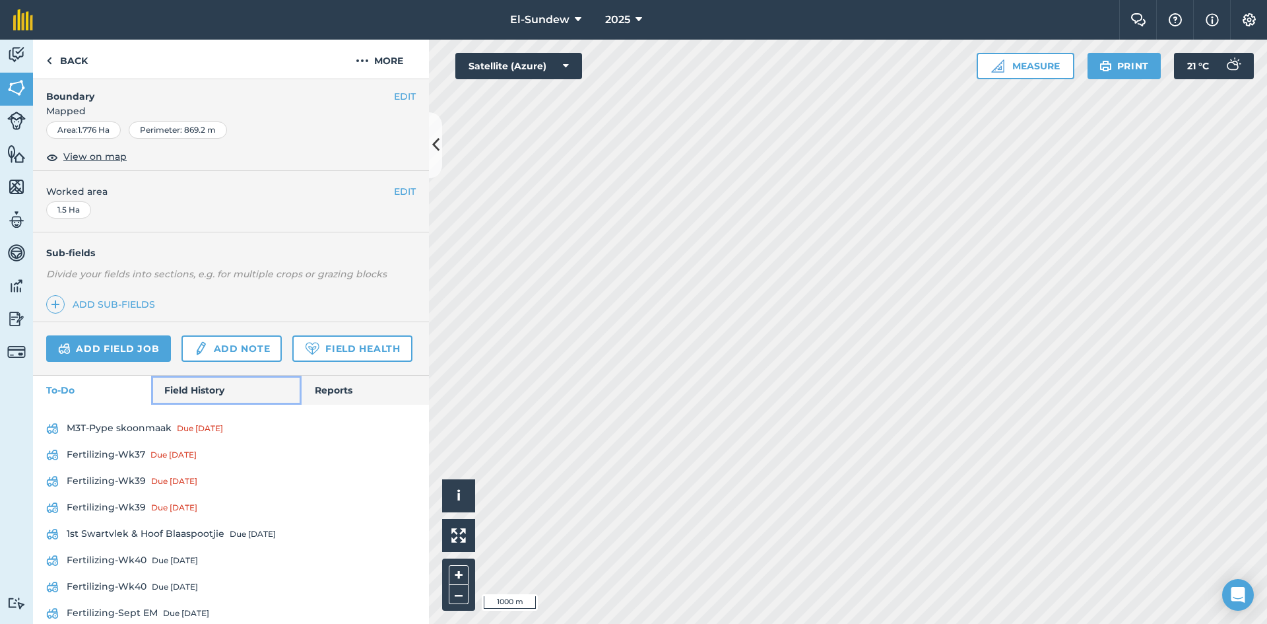
click at [189, 405] on link "Field History" at bounding box center [226, 389] width 150 height 29
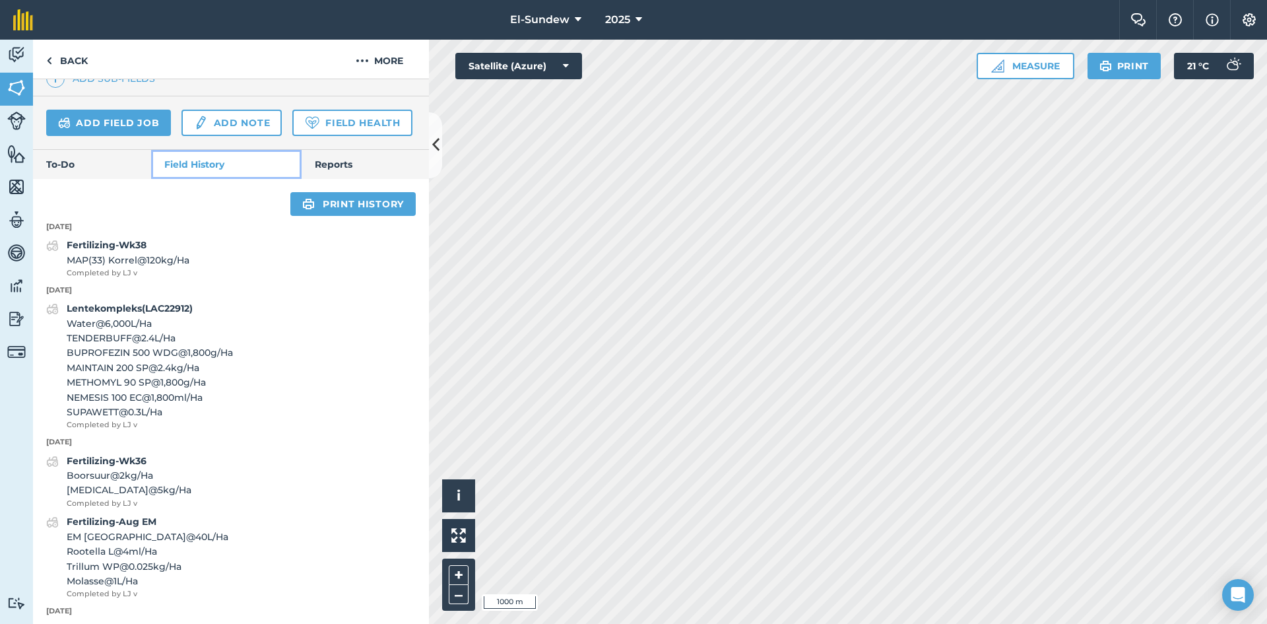
scroll to position [440, 0]
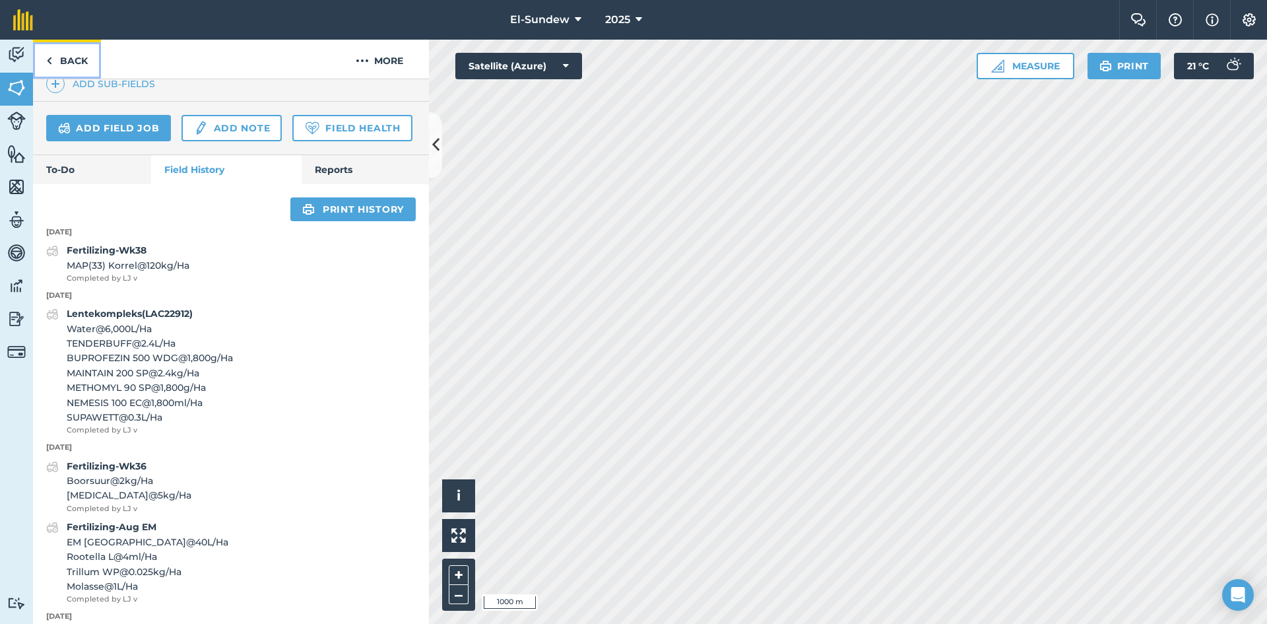
click at [86, 63] on link "Back" at bounding box center [67, 59] width 68 height 39
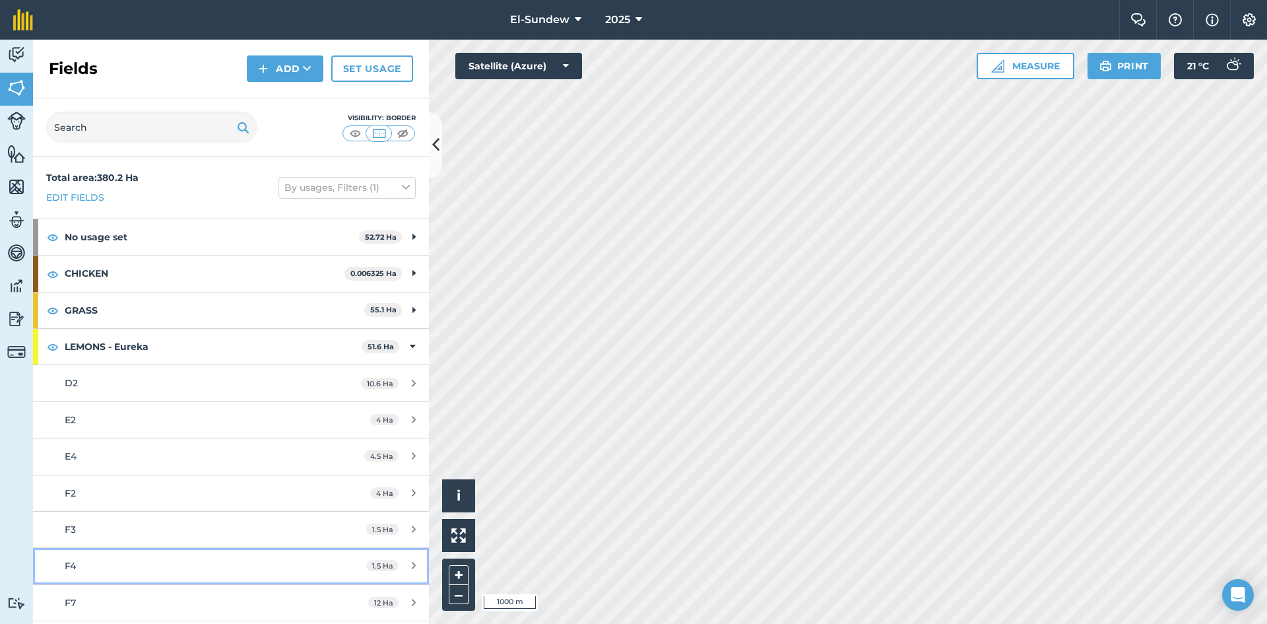
click at [137, 564] on div "F4" at bounding box center [189, 565] width 248 height 15
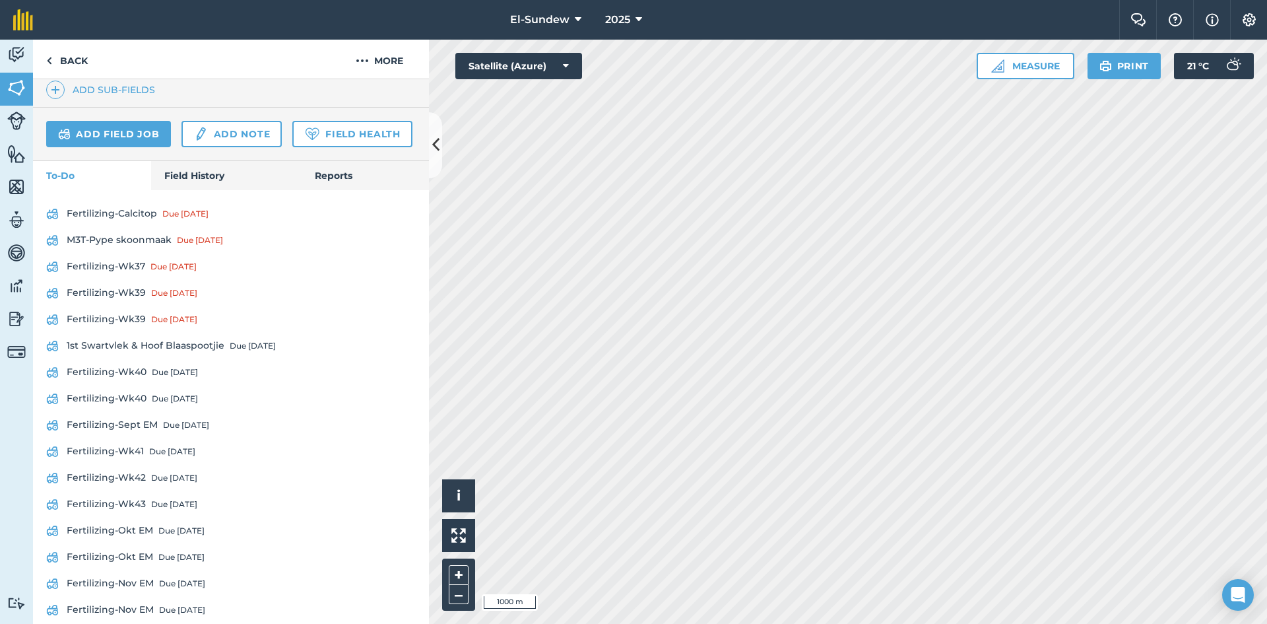
scroll to position [440, 0]
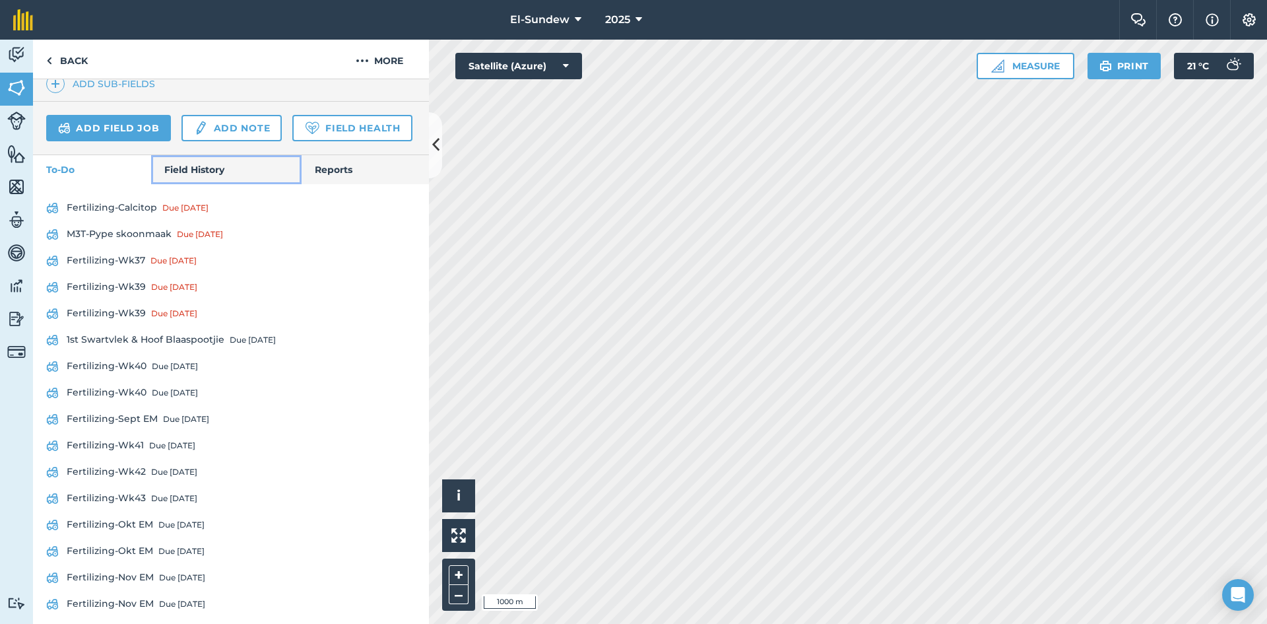
click at [173, 184] on link "Field History" at bounding box center [226, 169] width 150 height 29
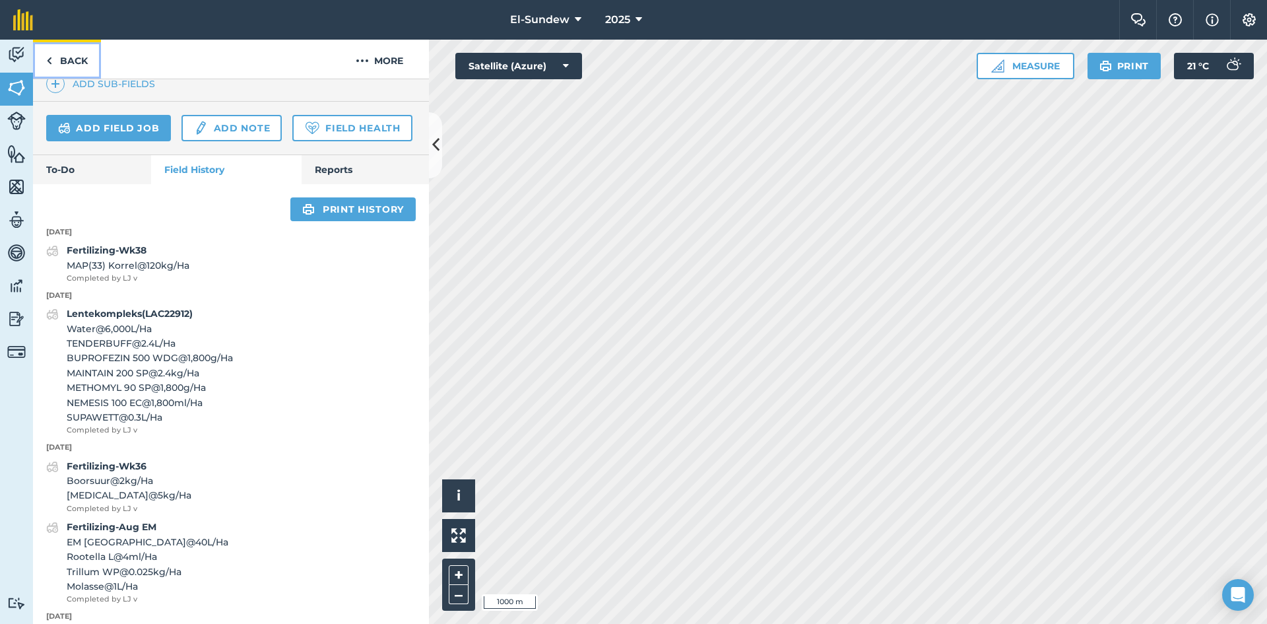
click at [84, 71] on link "Back" at bounding box center [67, 59] width 68 height 39
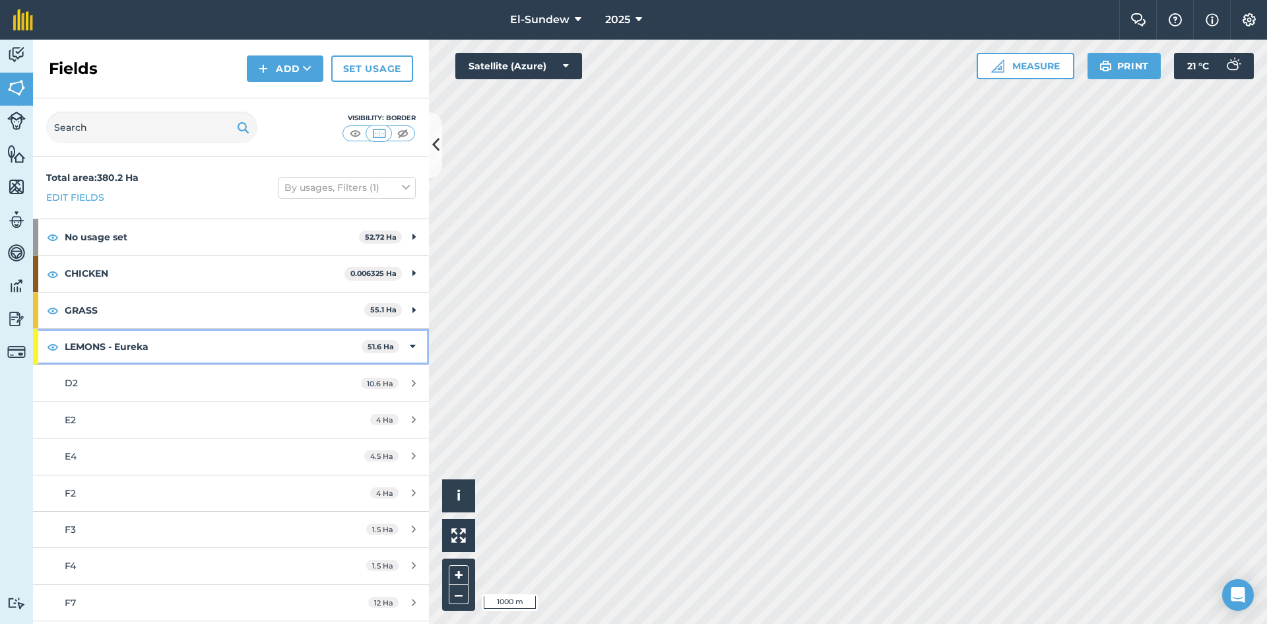
click at [153, 349] on strong "LEMONS - Eureka" at bounding box center [213, 347] width 297 height 36
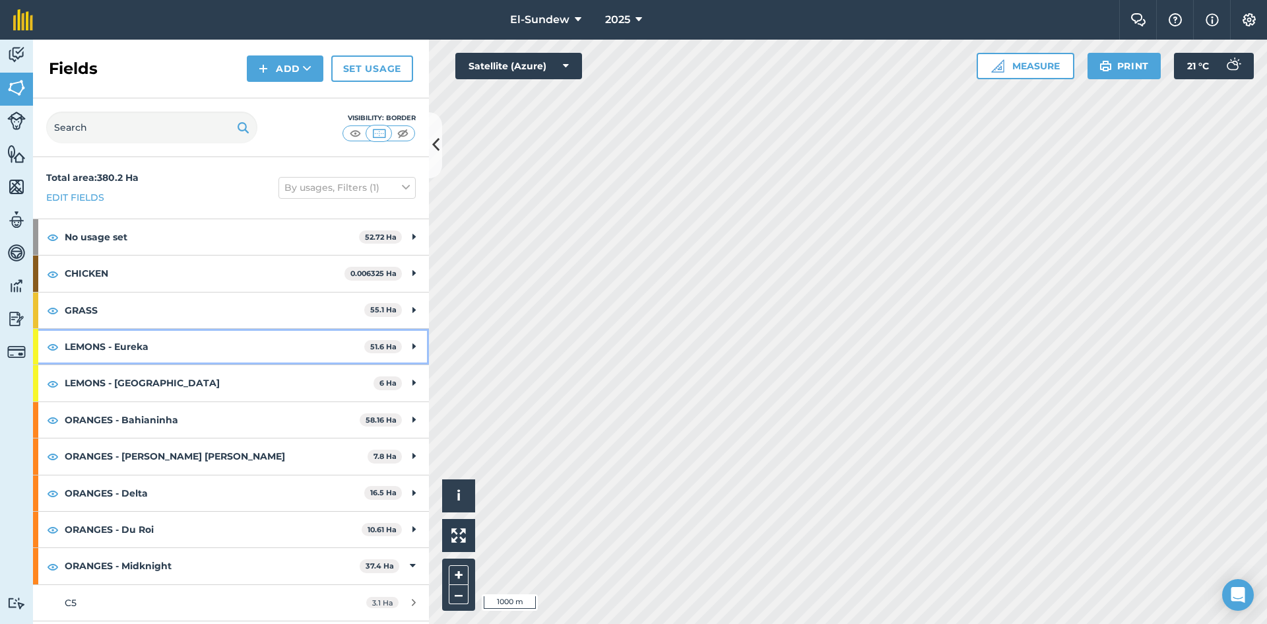
click at [152, 358] on strong "LEMONS - Eureka" at bounding box center [215, 347] width 300 height 36
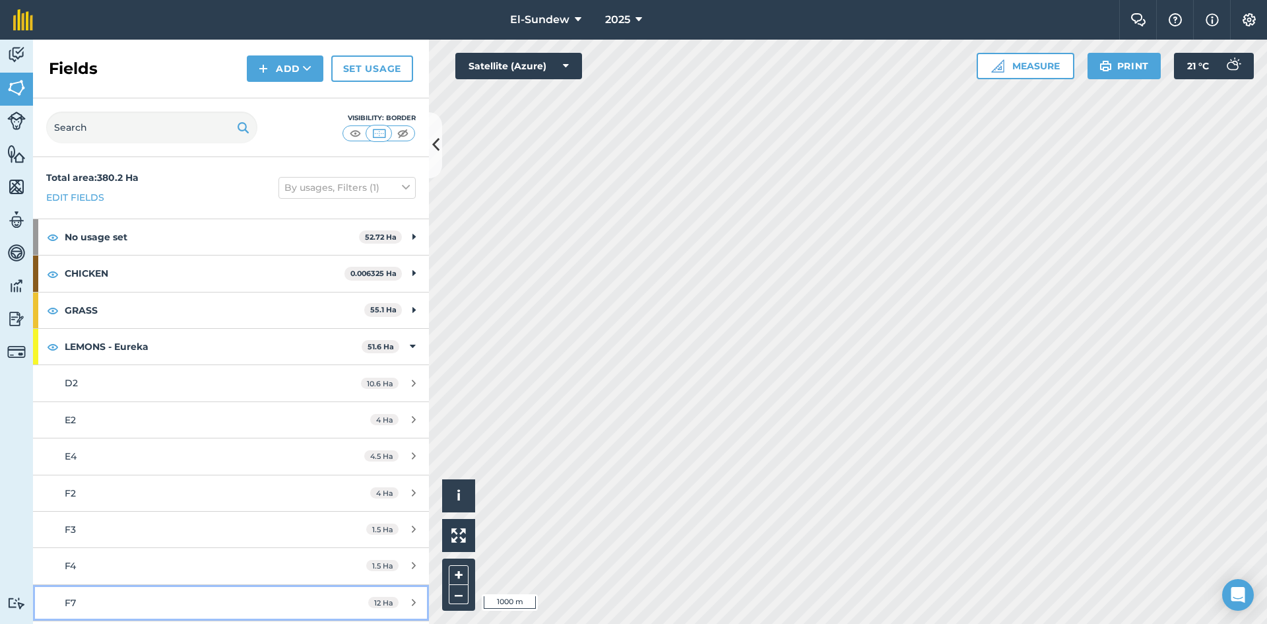
click at [124, 600] on div "F7" at bounding box center [189, 602] width 248 height 15
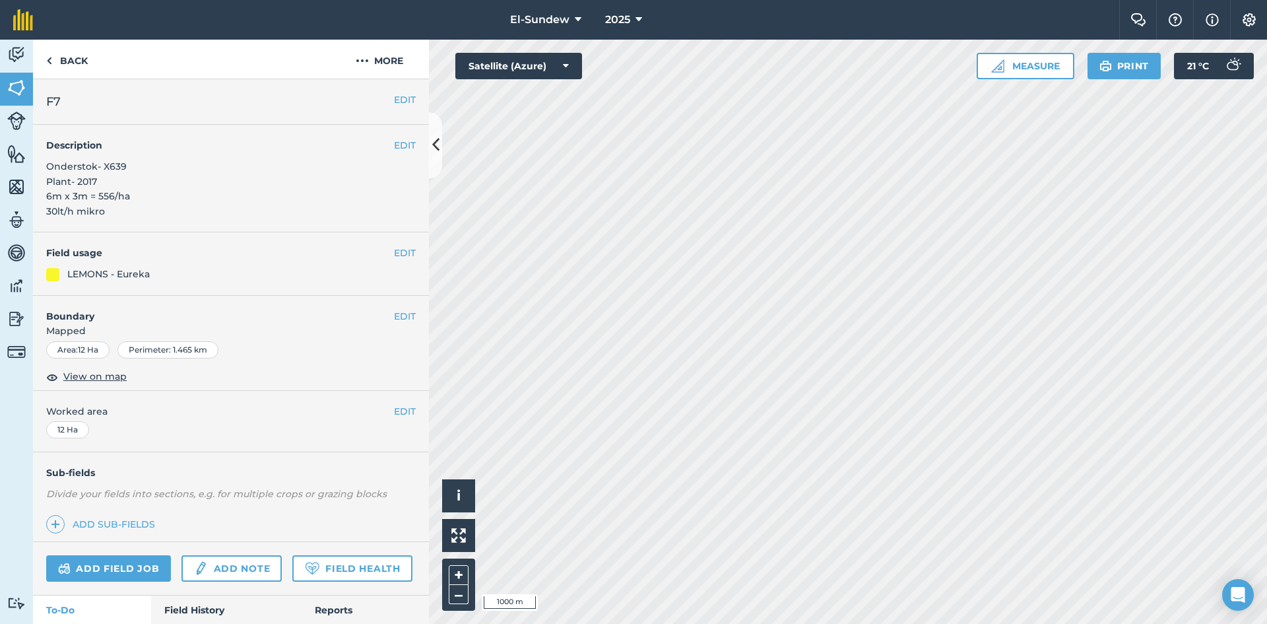
scroll to position [220, 0]
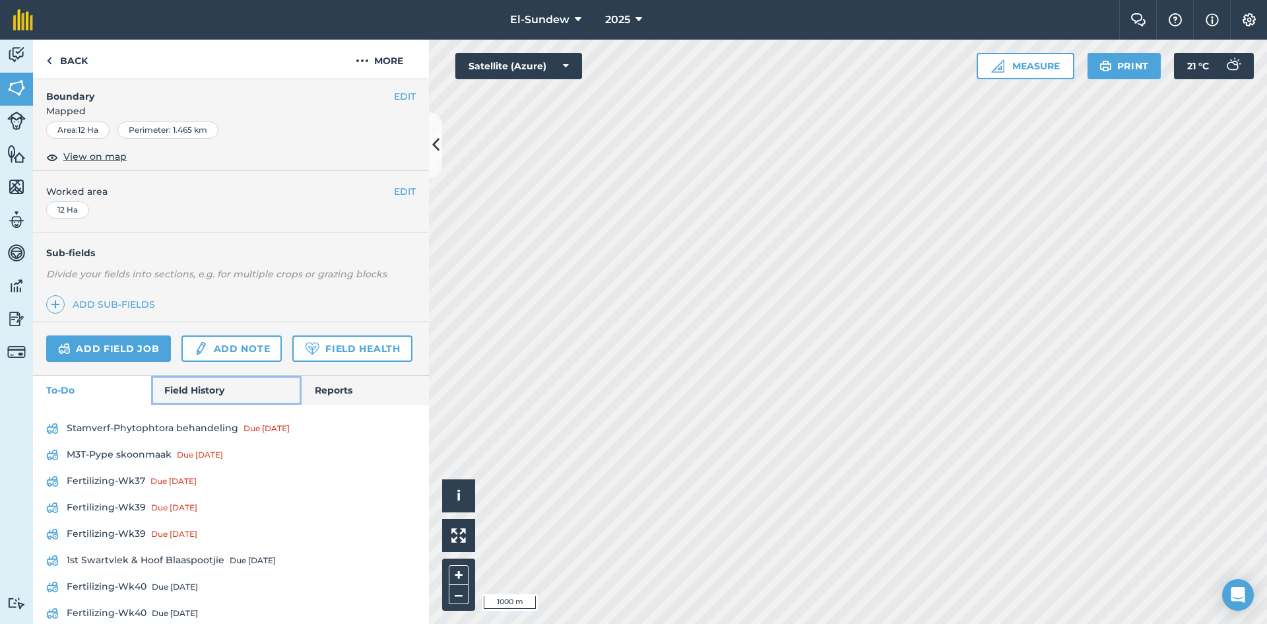
click at [182, 405] on link "Field History" at bounding box center [226, 389] width 150 height 29
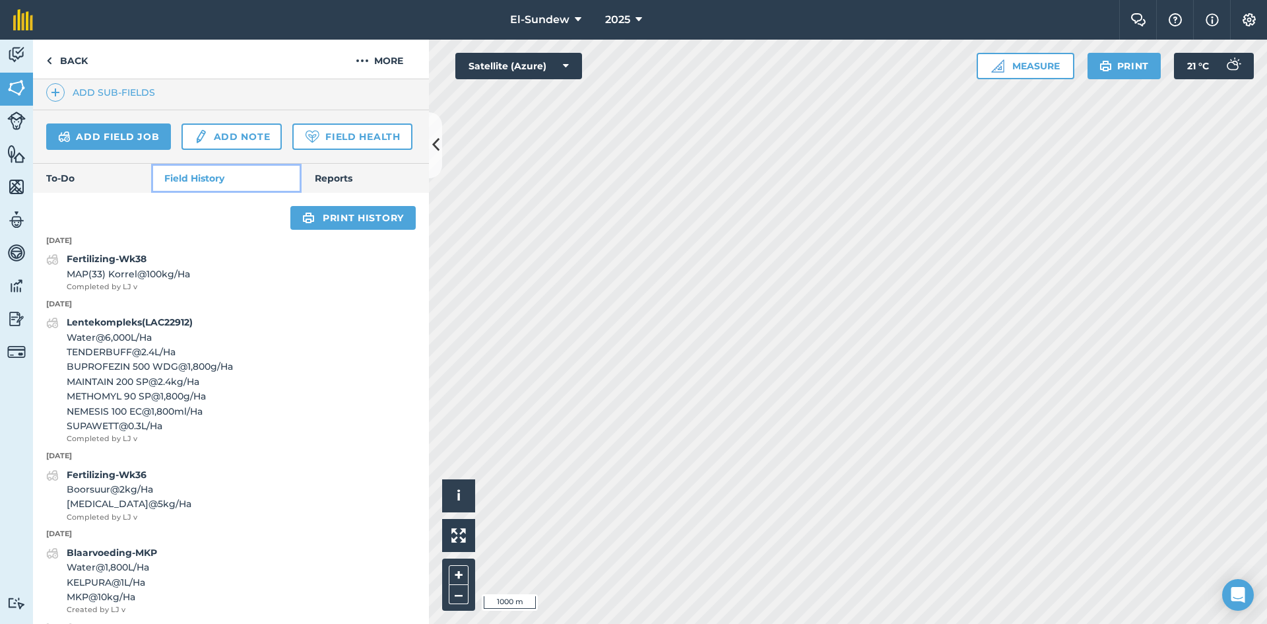
scroll to position [440, 0]
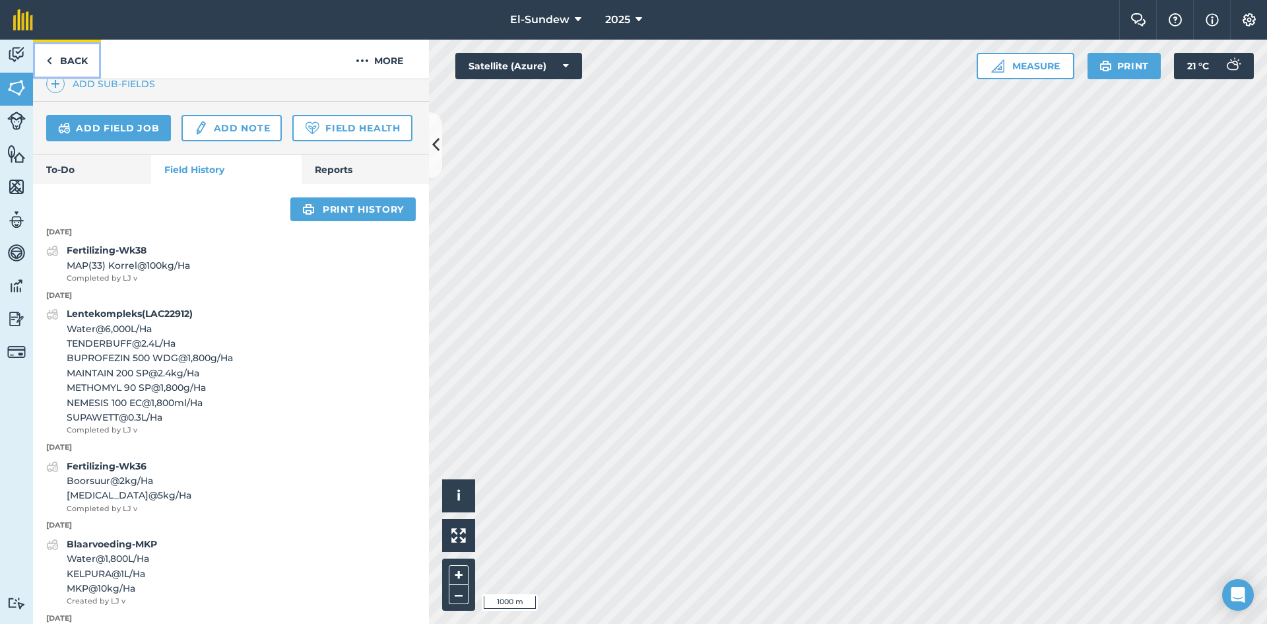
click at [81, 75] on link "Back" at bounding box center [67, 59] width 68 height 39
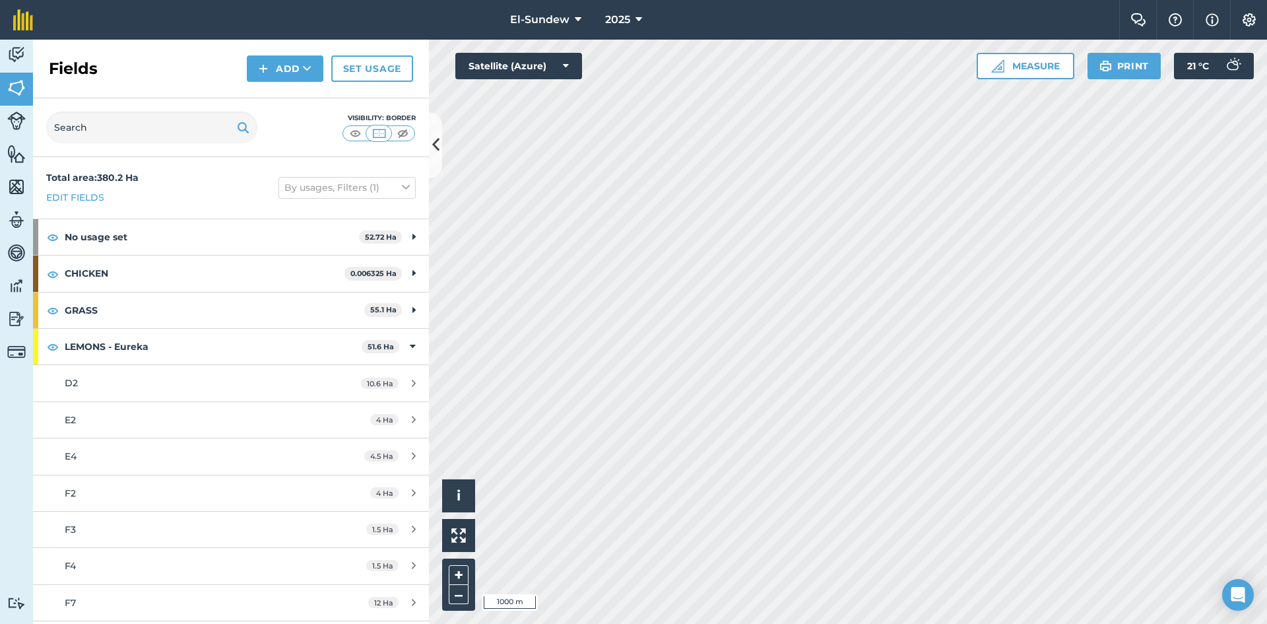
scroll to position [220, 0]
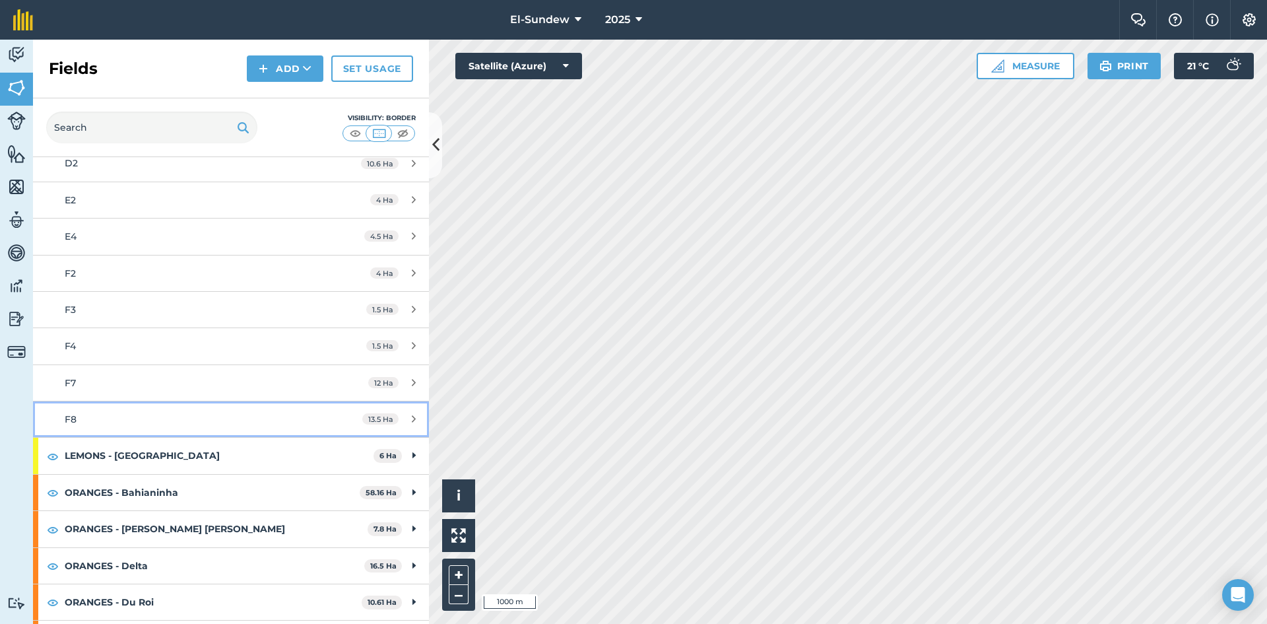
click at [136, 410] on link "F8 13.5 Ha" at bounding box center [231, 419] width 396 height 36
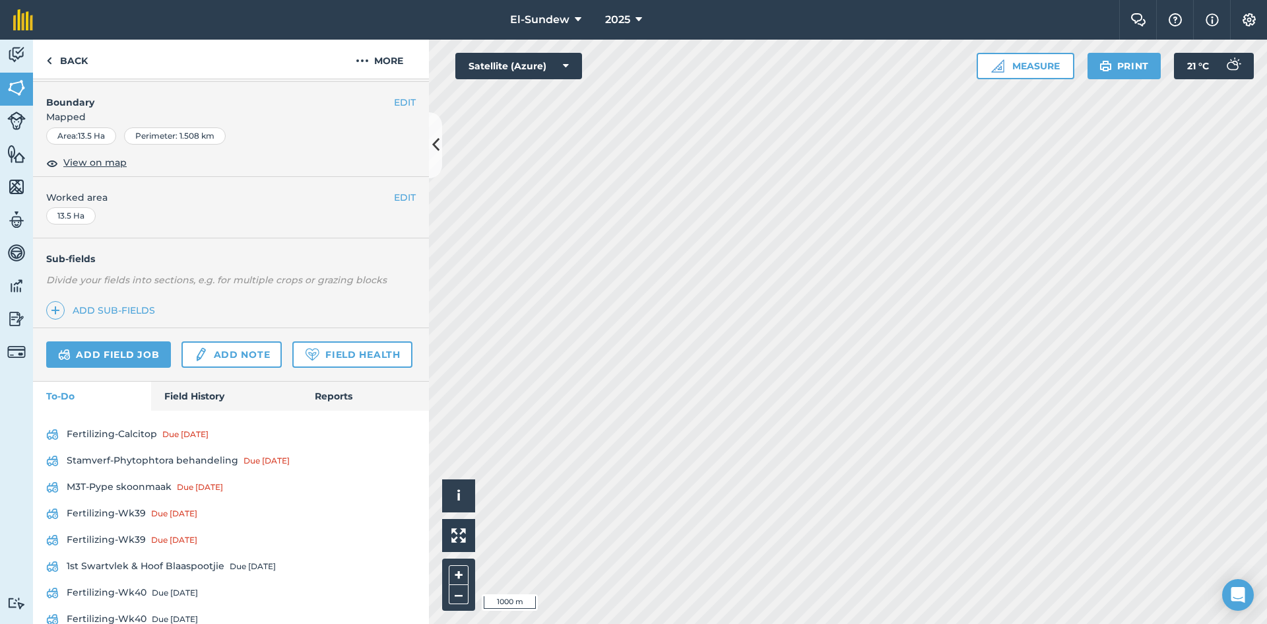
scroll to position [220, 0]
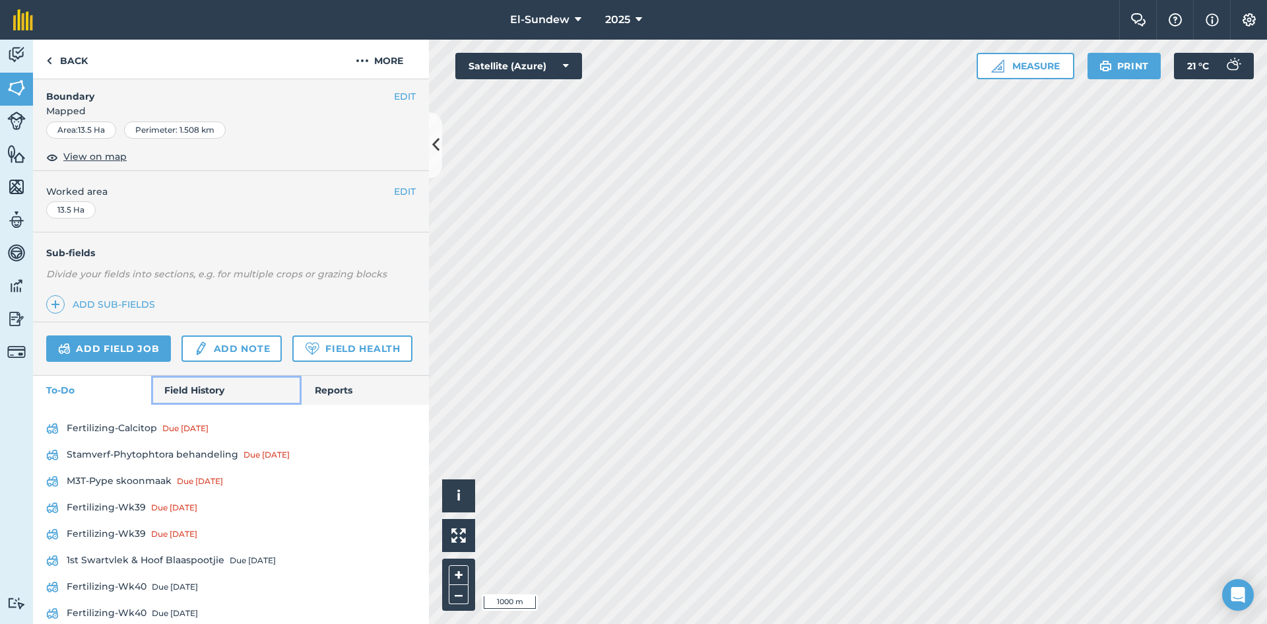
click at [203, 405] on link "Field History" at bounding box center [226, 389] width 150 height 29
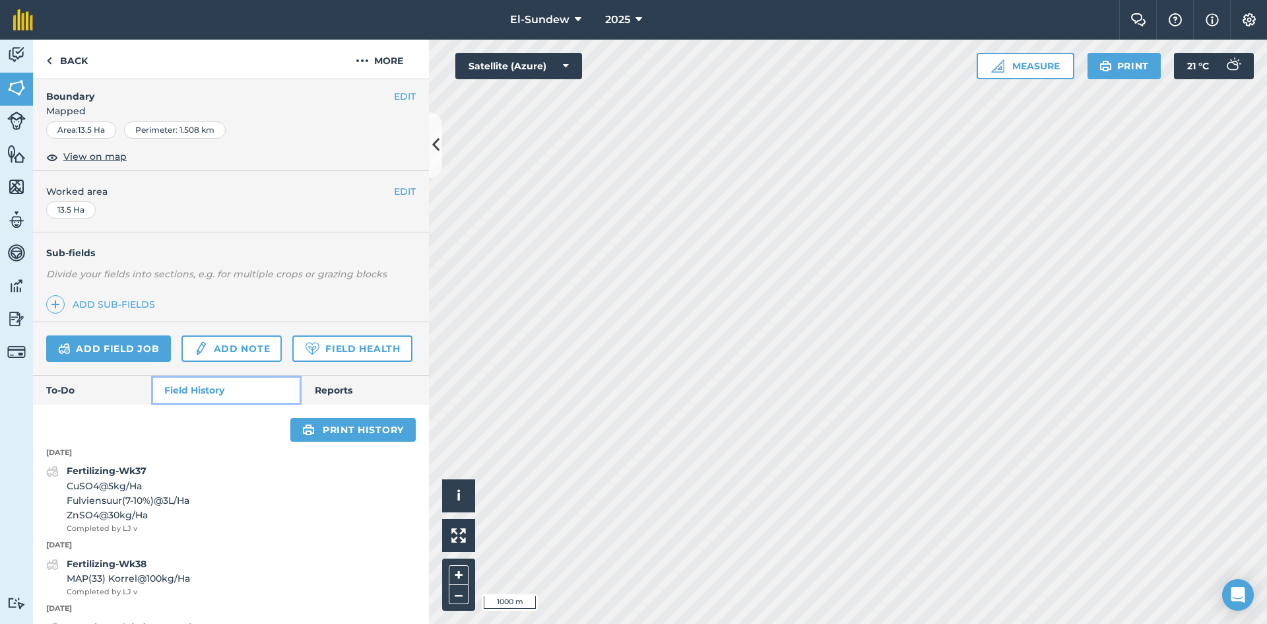
scroll to position [440, 0]
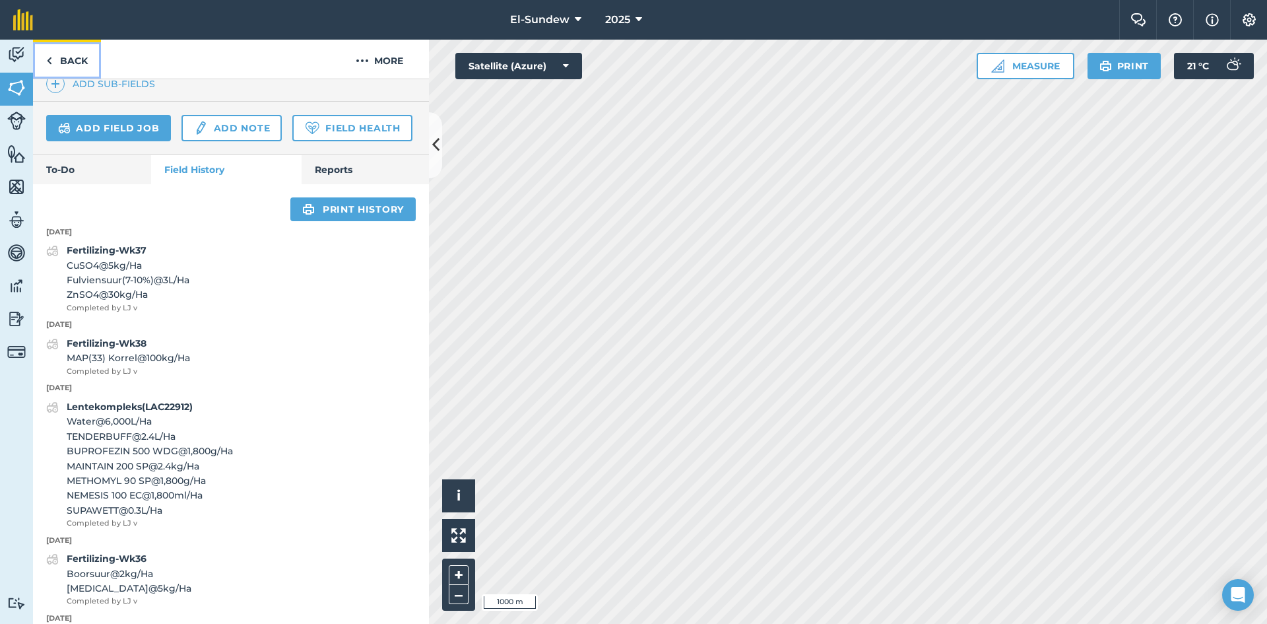
click at [86, 63] on link "Back" at bounding box center [67, 59] width 68 height 39
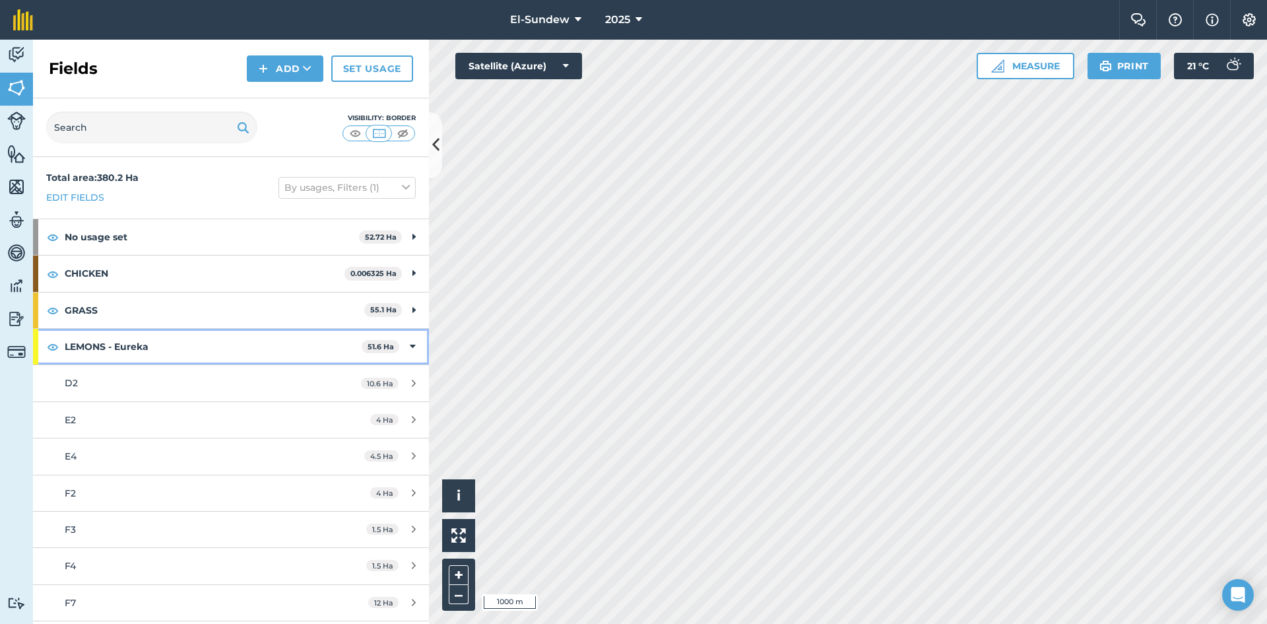
click at [158, 339] on strong "LEMONS - Eureka" at bounding box center [213, 347] width 297 height 36
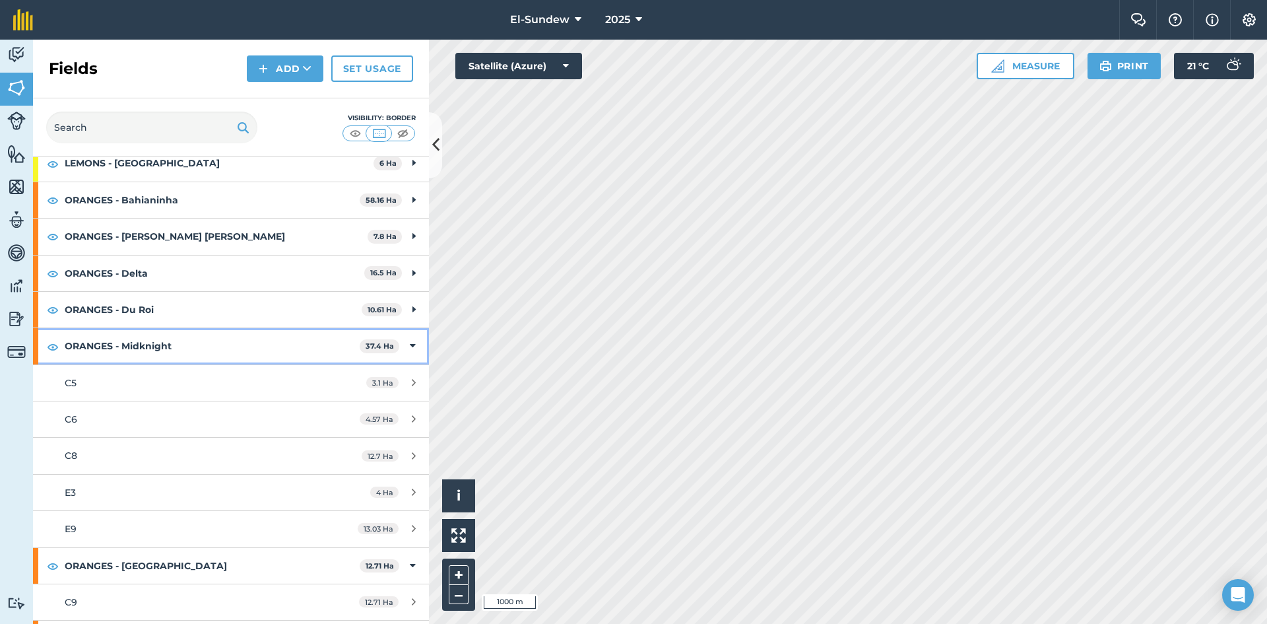
click at [211, 350] on strong "ORANGES - Midknight" at bounding box center [212, 346] width 295 height 36
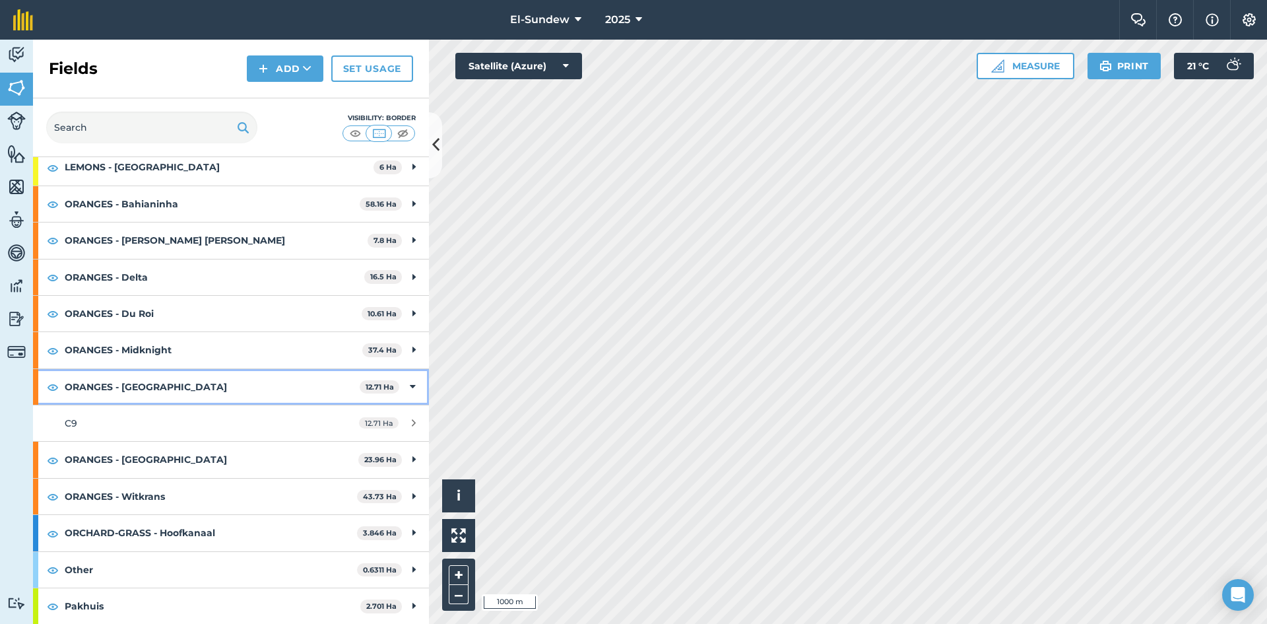
click at [206, 395] on strong "ORANGES - Rustenburg" at bounding box center [212, 387] width 295 height 36
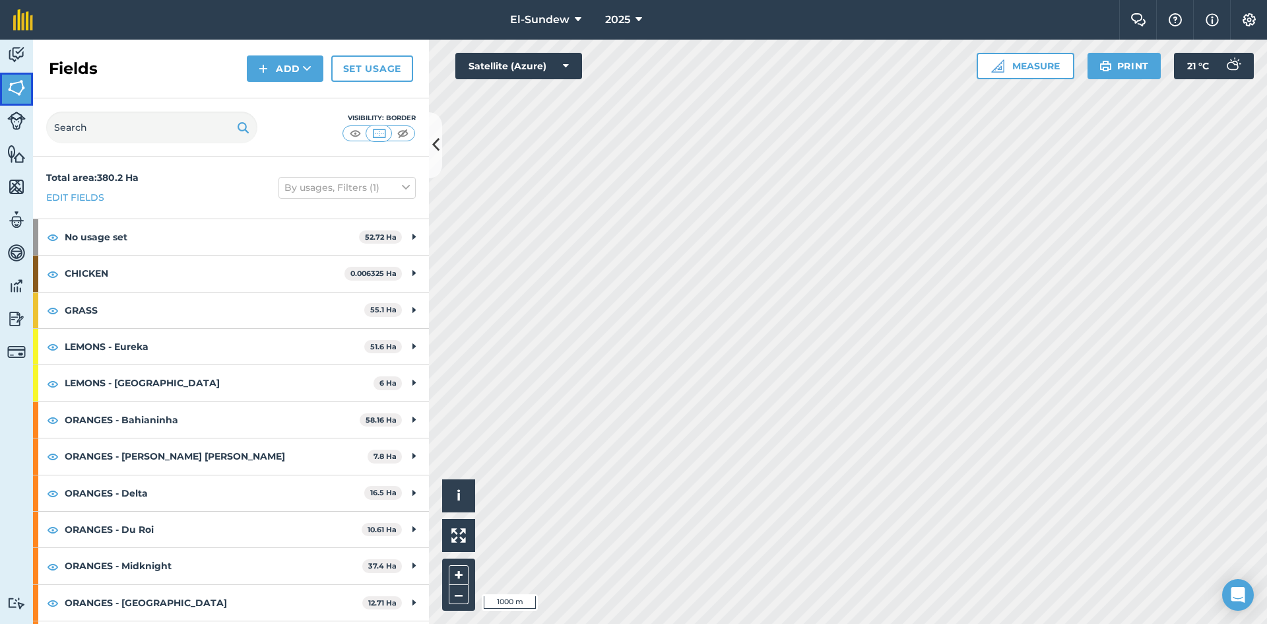
click at [14, 92] on img at bounding box center [16, 88] width 18 height 20
